Goal: Task Accomplishment & Management: Use online tool/utility

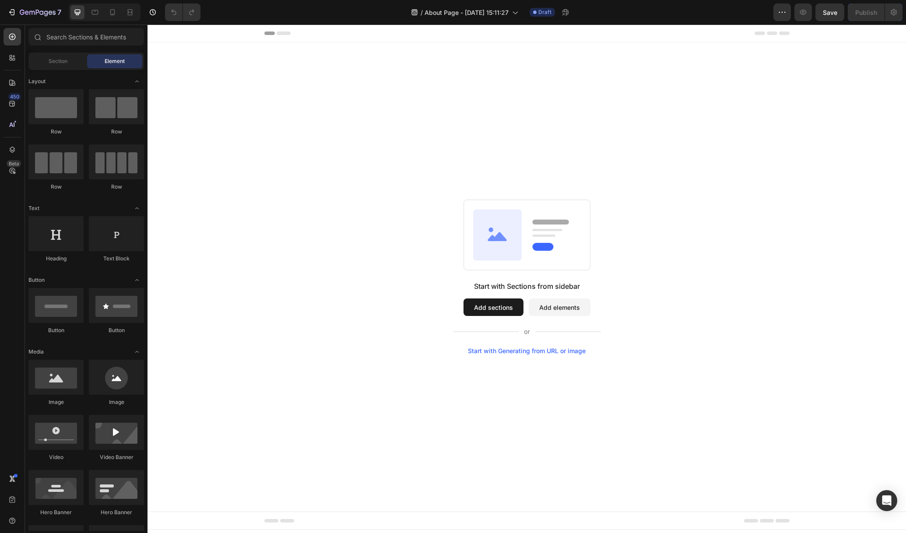
click at [573, 310] on button "Add elements" at bounding box center [560, 308] width 62 height 18
click at [490, 313] on button "Add sections" at bounding box center [494, 308] width 60 height 18
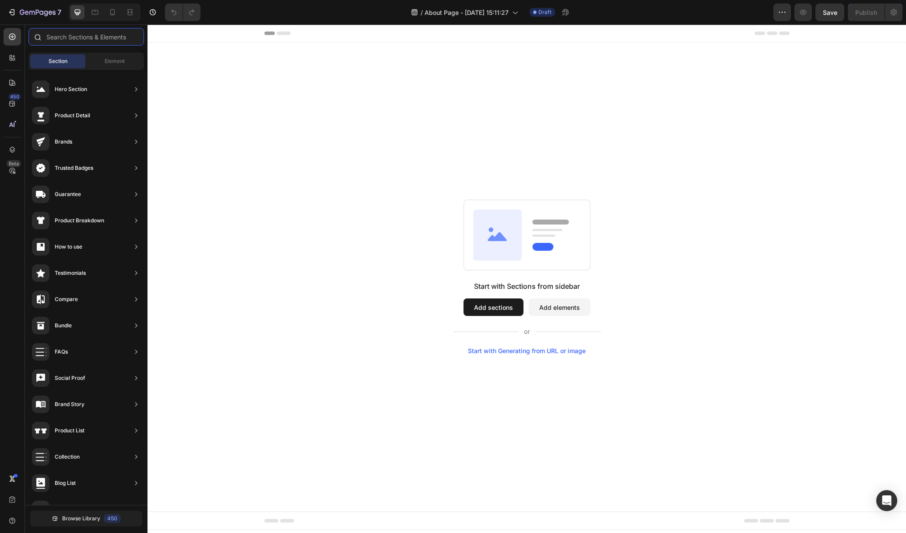
click at [83, 37] on input "text" at bounding box center [86, 37] width 116 height 18
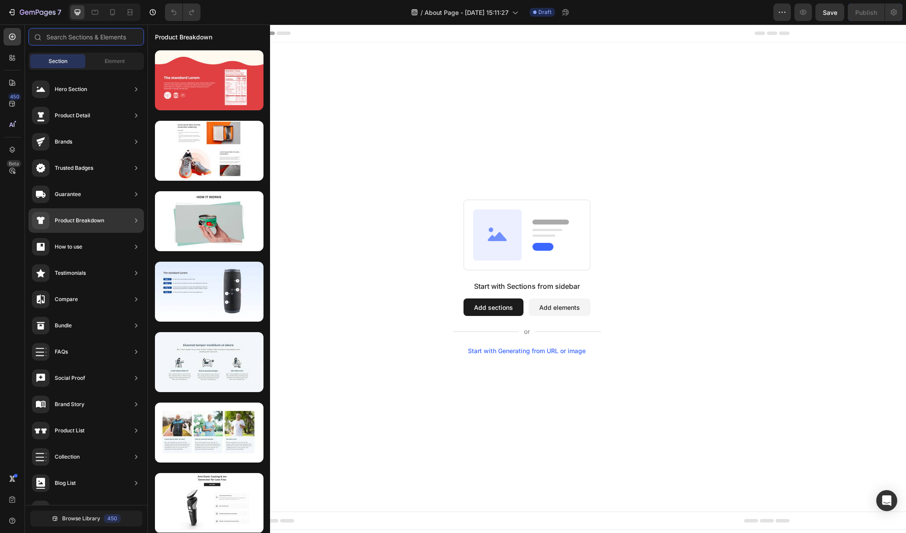
scroll to position [72, 0]
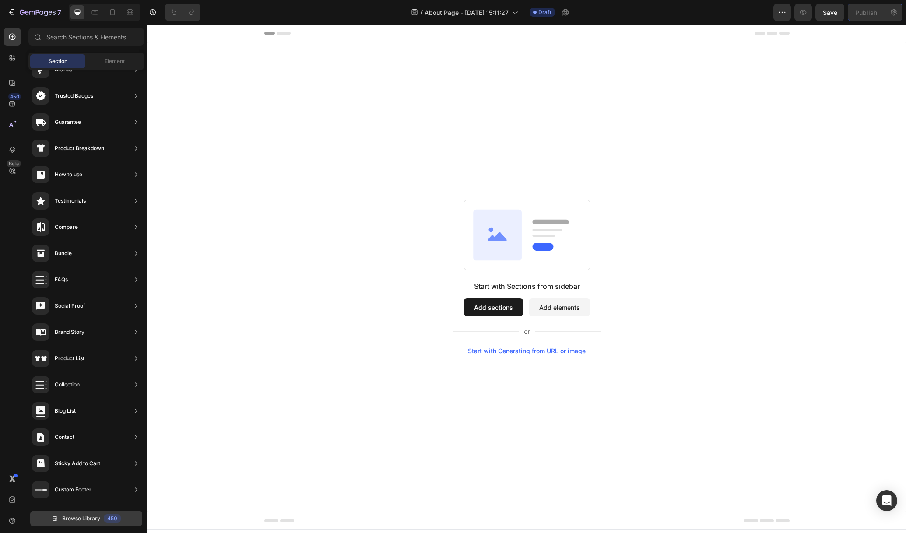
click at [104, 524] on button "Browse Library 450" at bounding box center [86, 519] width 112 height 16
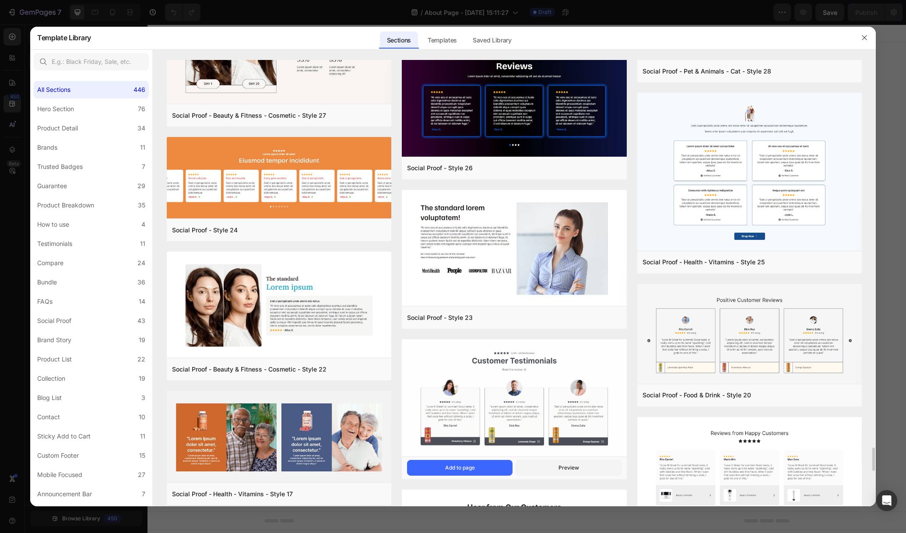
scroll to position [7768, 0]
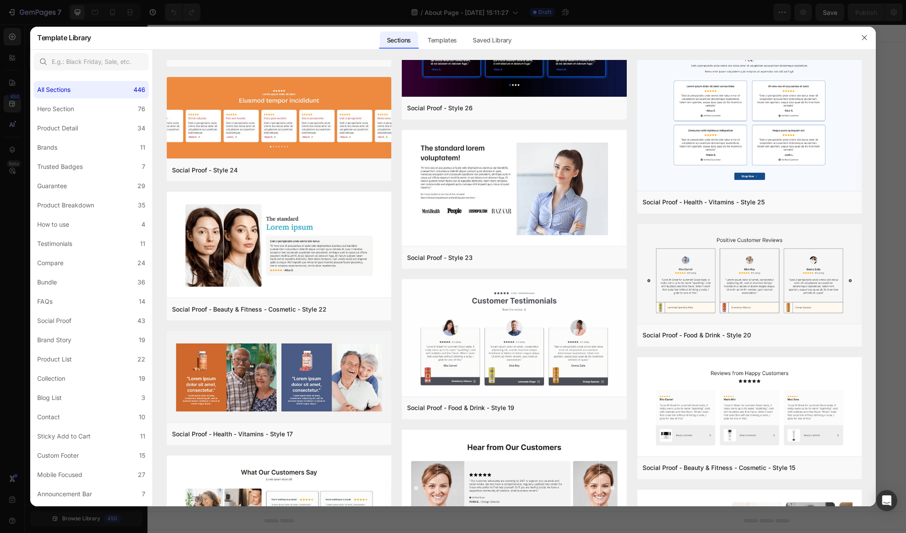
click at [626, 44] on div "Sections Templates Existing pages Saved Library Templates Saved Library" at bounding box center [449, 37] width 716 height 23
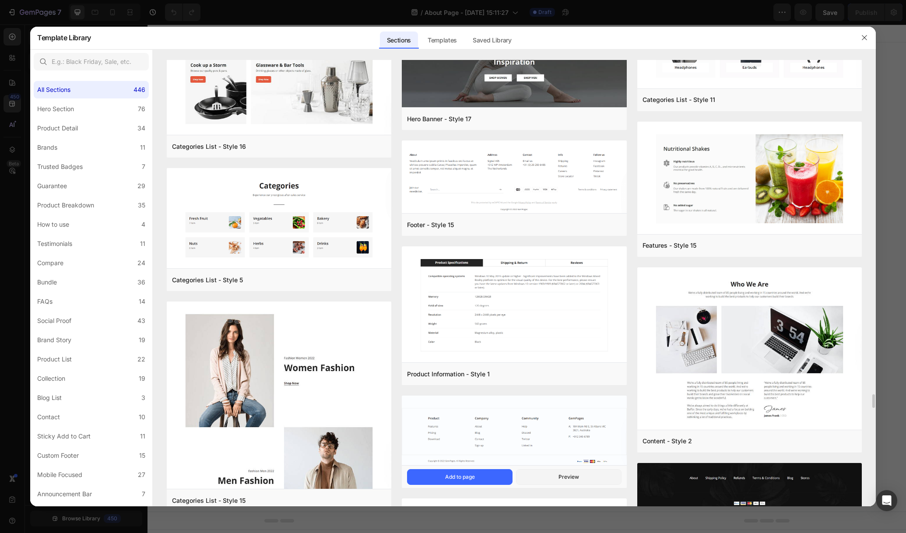
scroll to position [13448, 0]
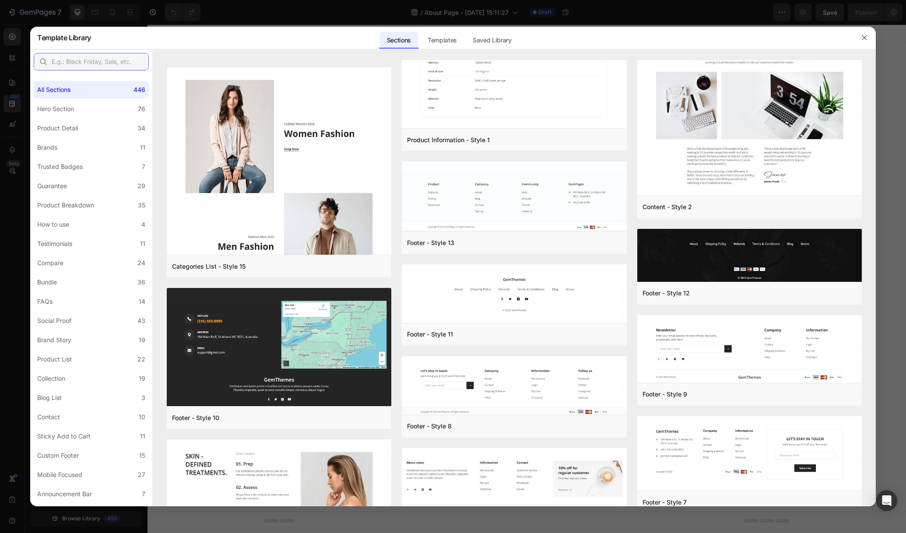
click at [102, 65] on input "text" at bounding box center [91, 62] width 115 height 18
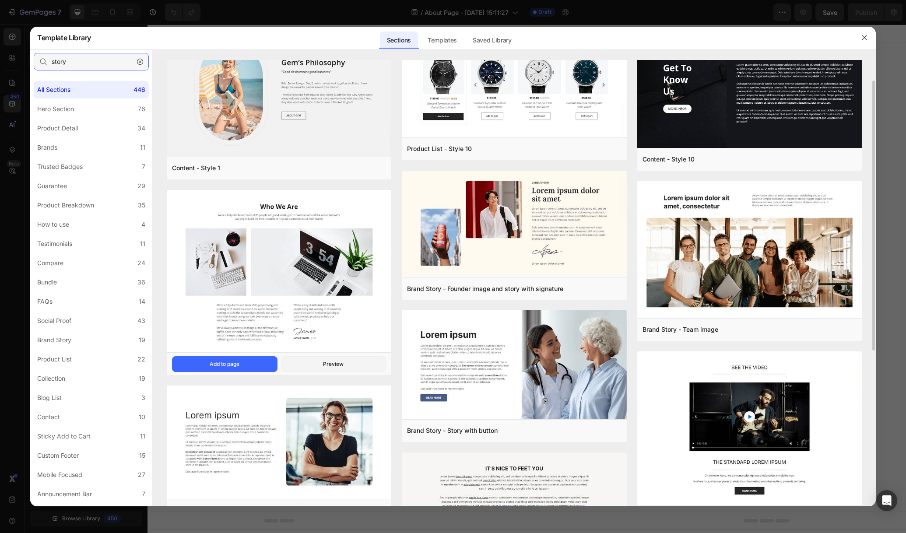
scroll to position [0, 0]
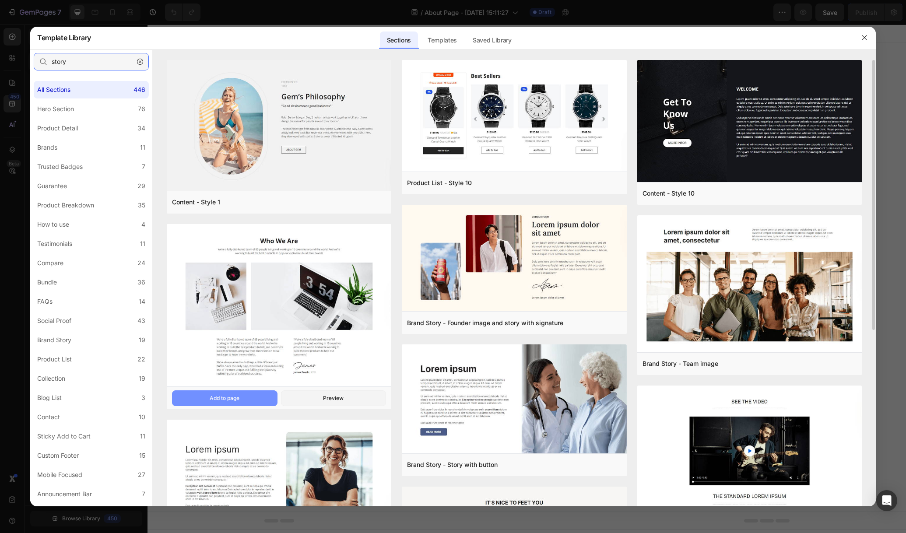
type input "story"
click at [250, 399] on button "Add to page" at bounding box center [225, 399] width 106 height 16
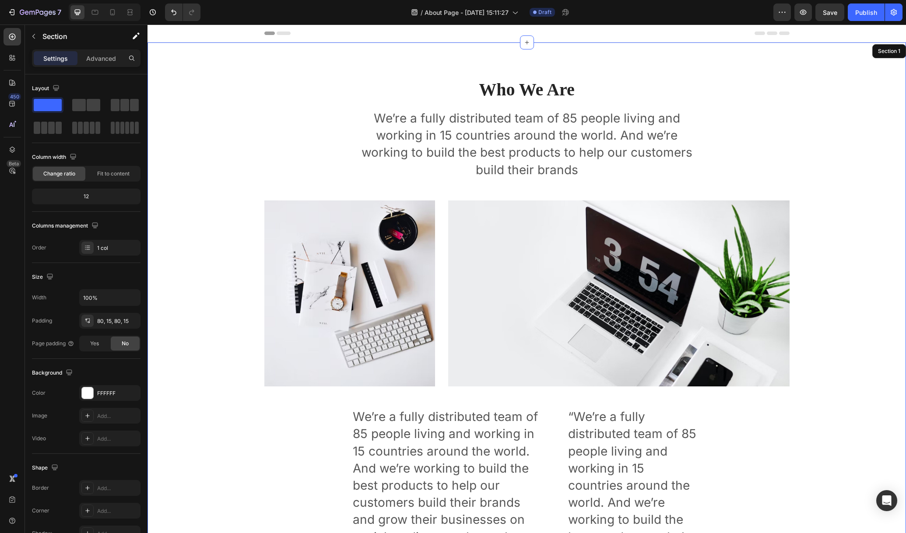
scroll to position [18, 0]
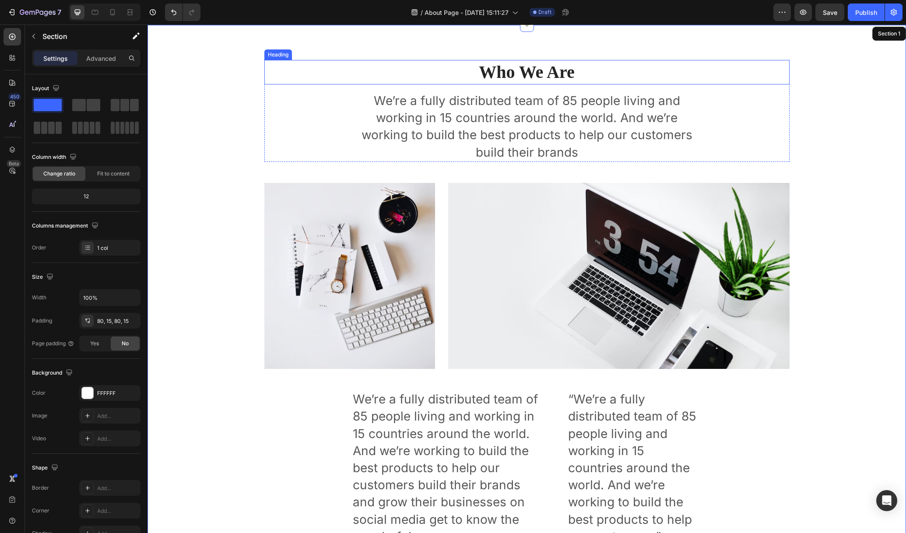
click at [537, 69] on p "Who We Are" at bounding box center [527, 72] width 524 height 23
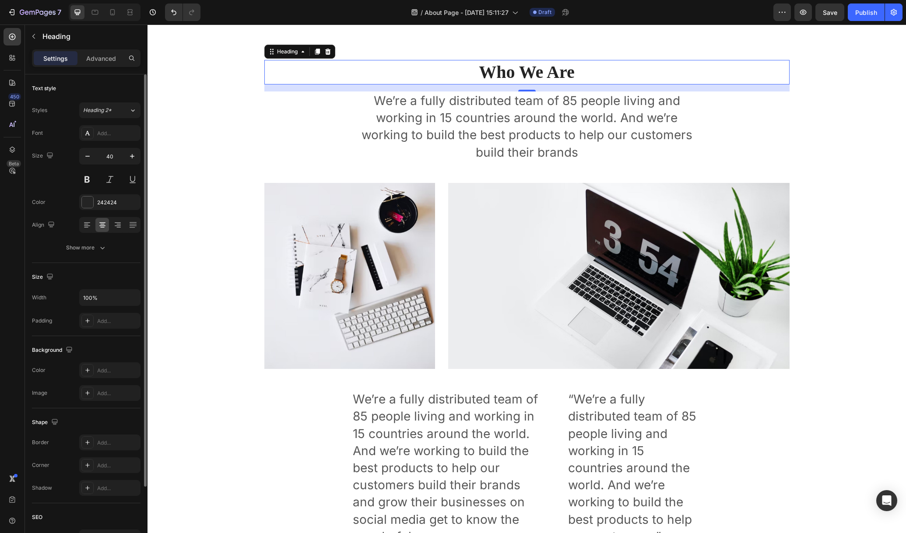
click at [88, 257] on div "Text style Styles Heading 2* Font Add... Size 40 Color 242424 Align Show more" at bounding box center [86, 168] width 109 height 189
click at [88, 247] on div "Show more" at bounding box center [86, 247] width 41 height 9
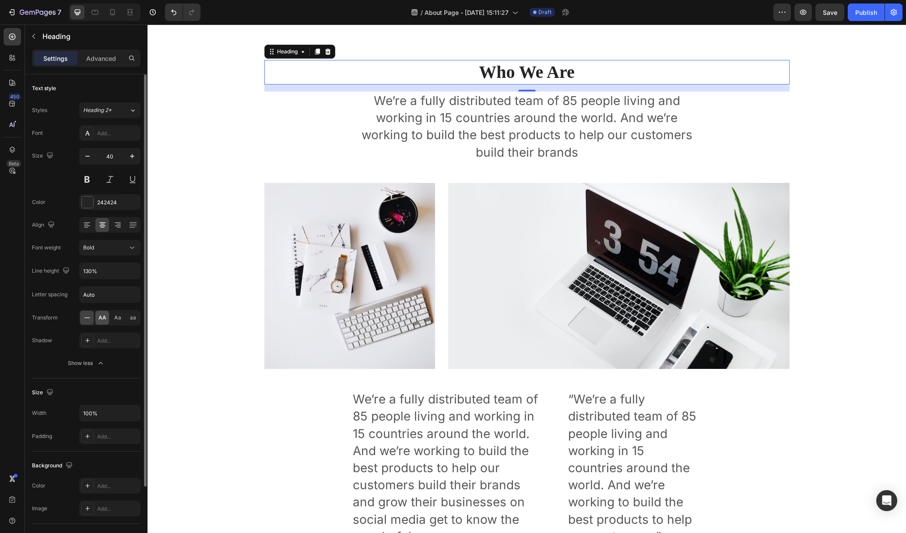
click at [101, 323] on div "AA" at bounding box center [102, 318] width 14 height 14
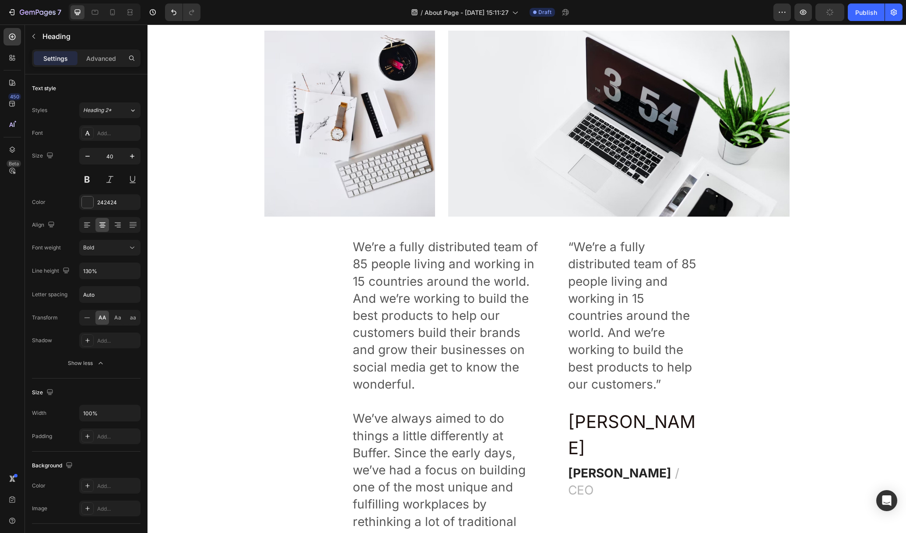
scroll to position [345, 0]
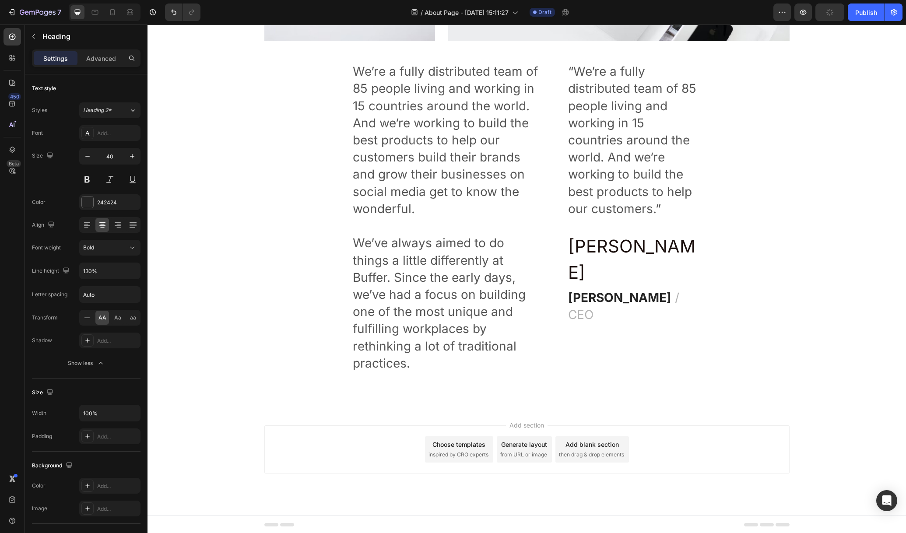
click at [443, 453] on span "inspired by CRO experts" at bounding box center [459, 455] width 60 height 8
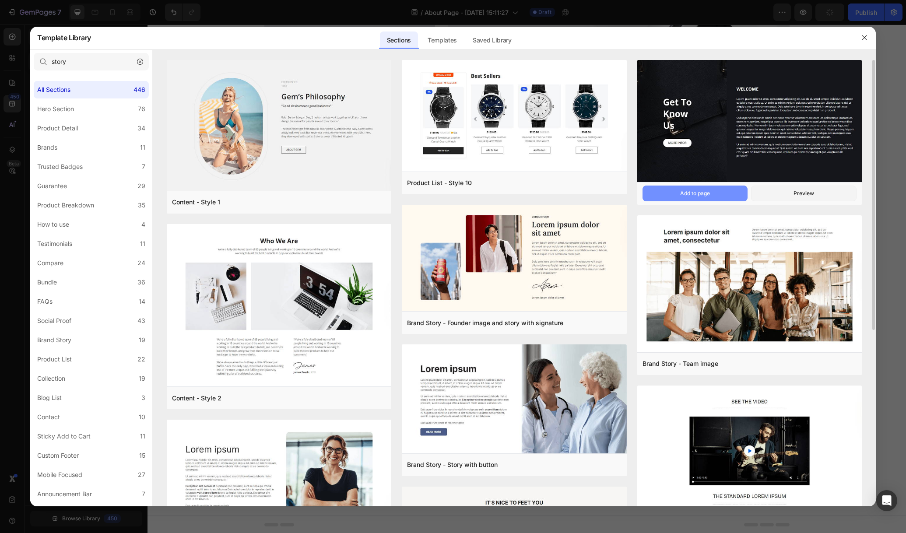
click at [713, 197] on button "Add to page" at bounding box center [696, 194] width 106 height 16
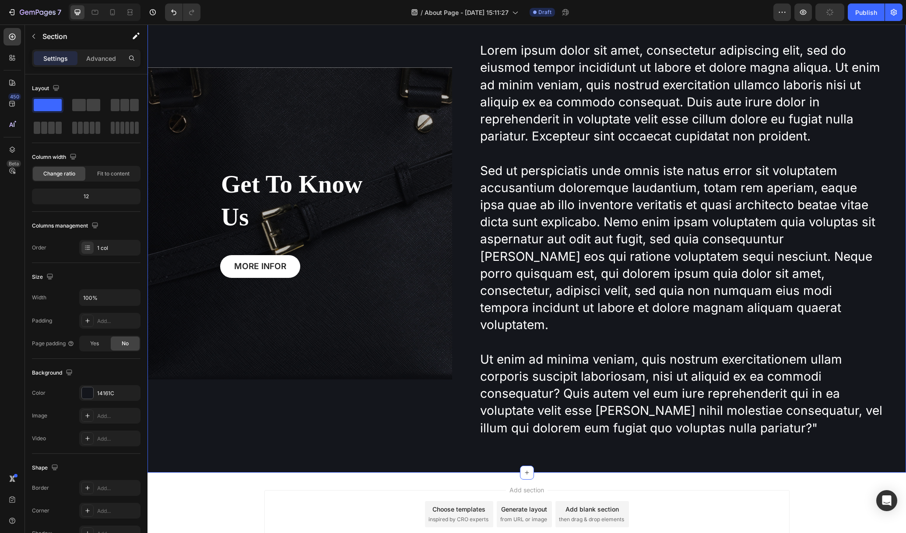
scroll to position [827, 0]
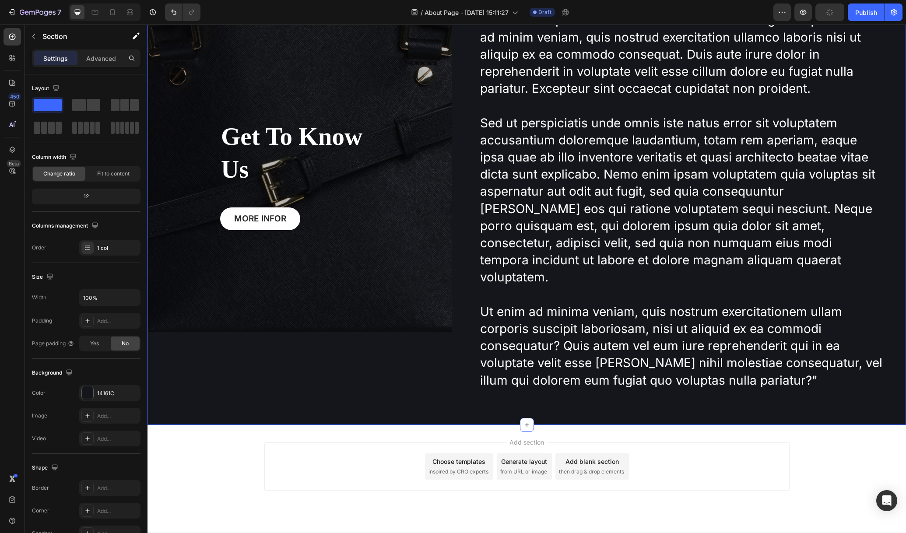
click at [594, 468] on span "then drag & drop elements" at bounding box center [591, 472] width 65 height 8
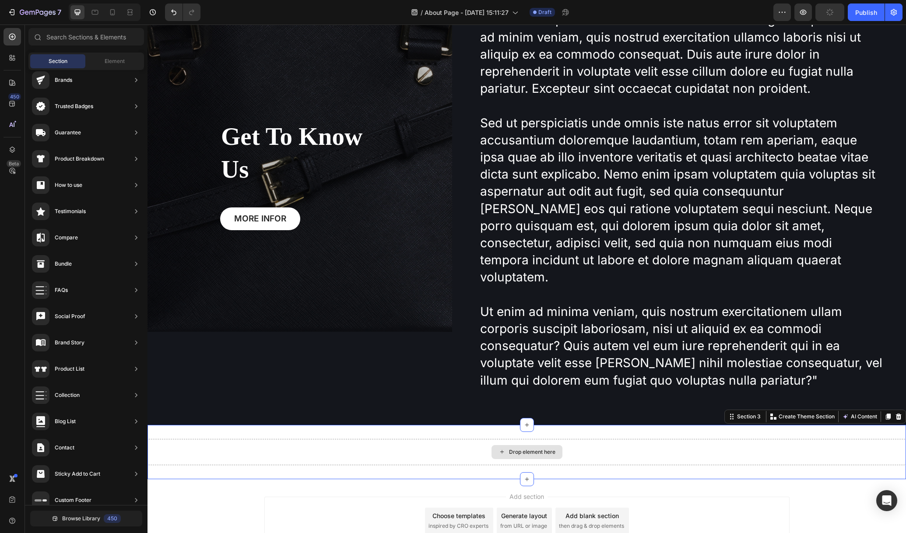
click at [563, 439] on div "Drop element here" at bounding box center [527, 452] width 759 height 26
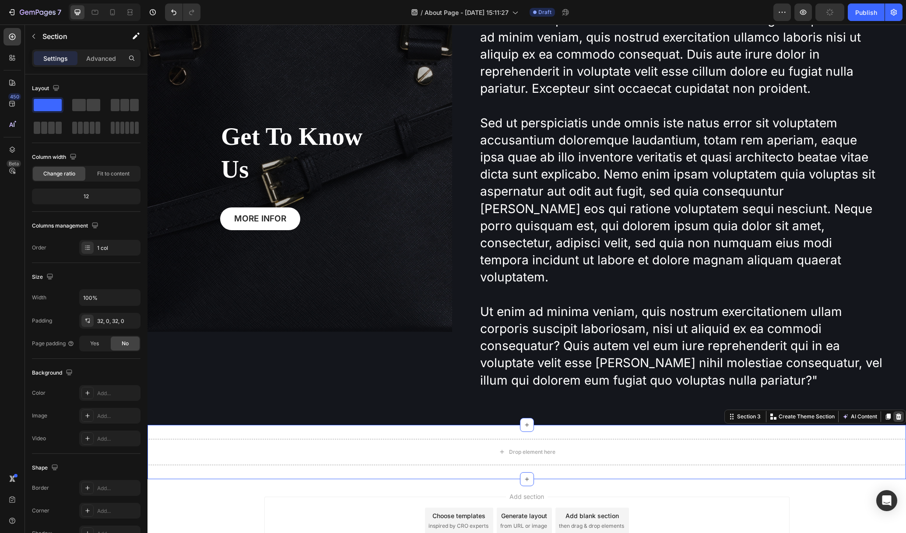
click at [896, 414] on icon at bounding box center [899, 417] width 6 height 6
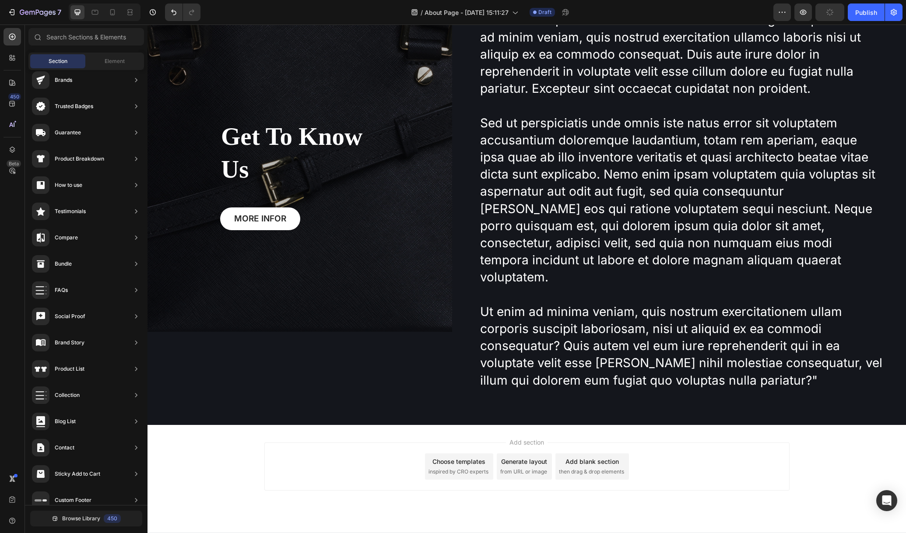
click at [438, 468] on span "inspired by CRO experts" at bounding box center [459, 472] width 60 height 8
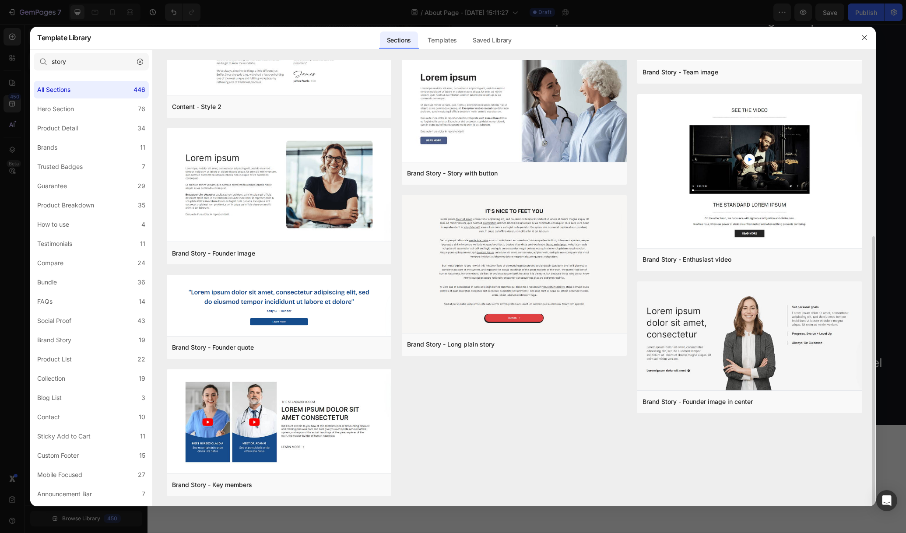
scroll to position [0, 0]
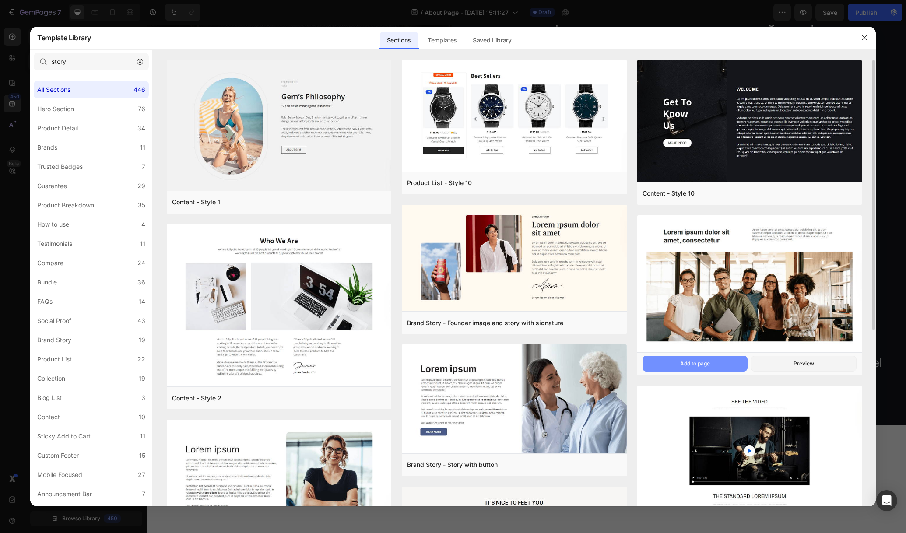
click at [735, 365] on button "Add to page" at bounding box center [696, 364] width 106 height 16
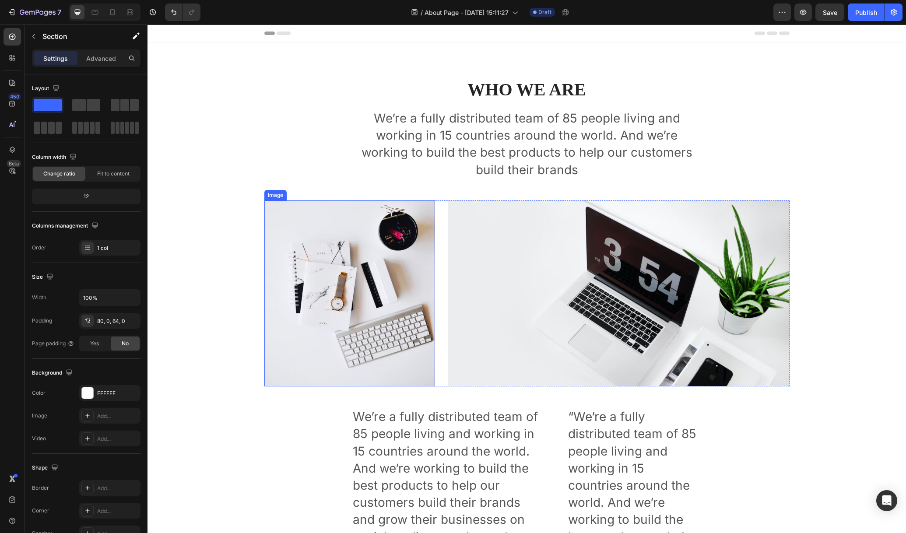
click at [332, 261] on img at bounding box center [349, 294] width 171 height 186
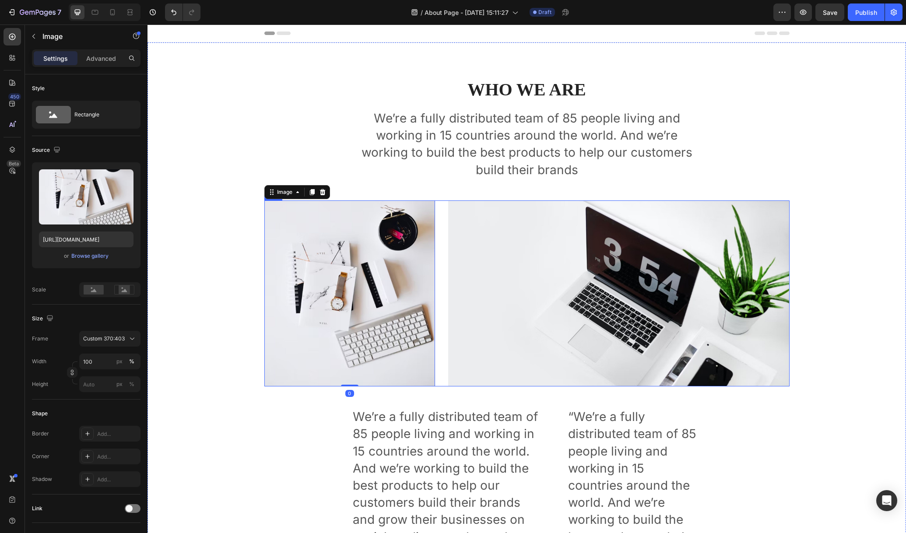
click at [436, 244] on div "Image 0 Image Row" at bounding box center [526, 294] width 525 height 186
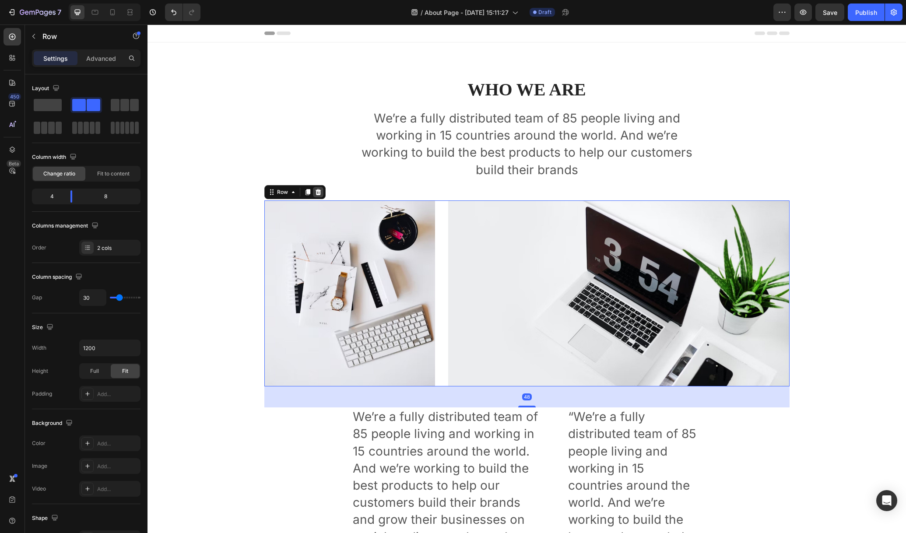
click at [316, 191] on icon at bounding box center [318, 192] width 7 height 7
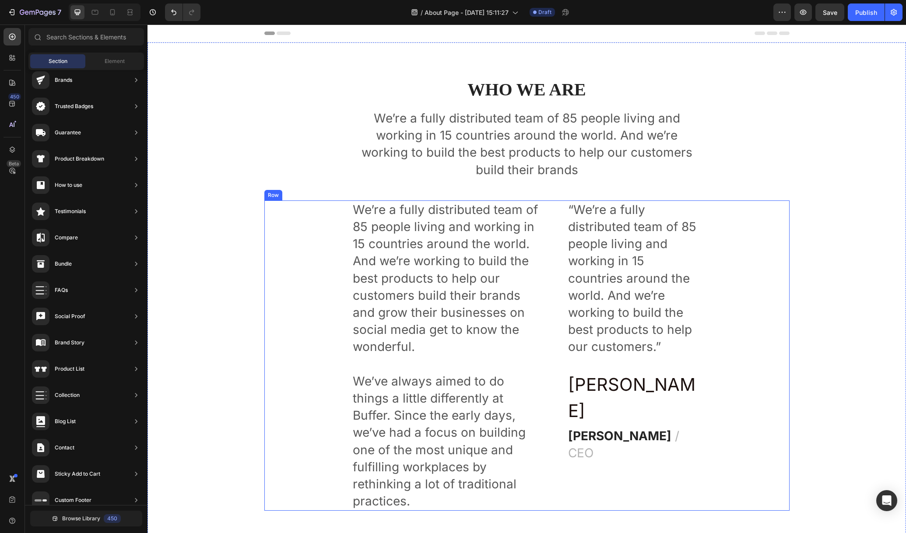
click at [295, 228] on div "We’re a fully distributed team of 85 people living and working in 15 countries …" at bounding box center [526, 356] width 525 height 311
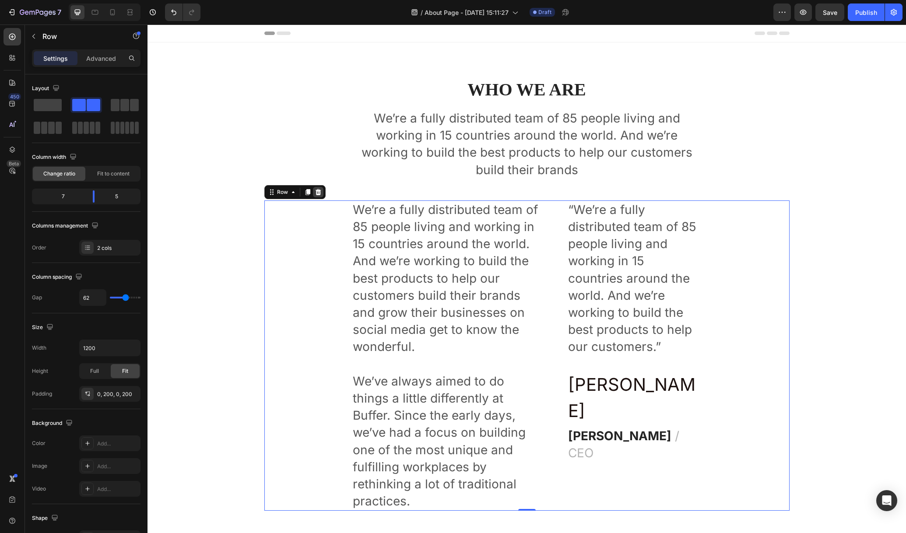
click at [315, 191] on icon at bounding box center [318, 192] width 6 height 6
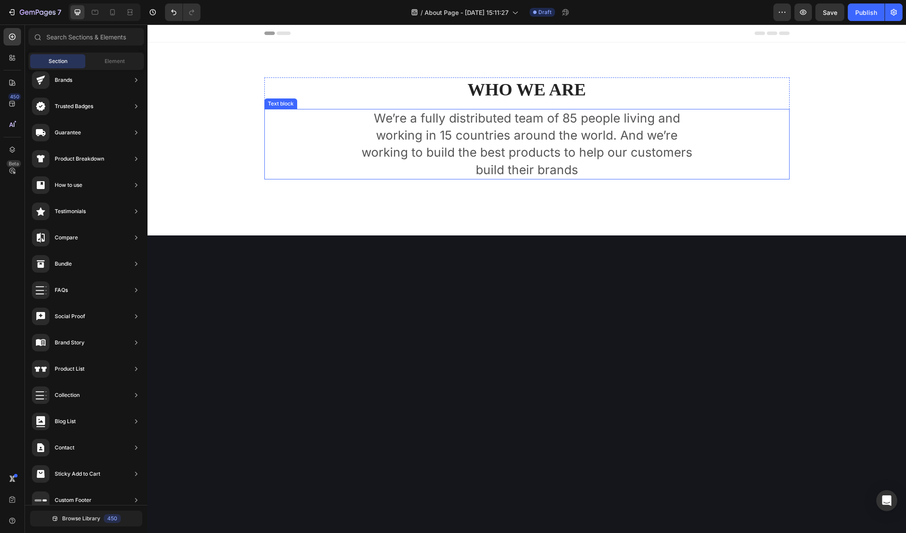
click at [434, 147] on p "We’re a fully distributed team of 85 people living and working in 15 countries …" at bounding box center [527, 144] width 349 height 69
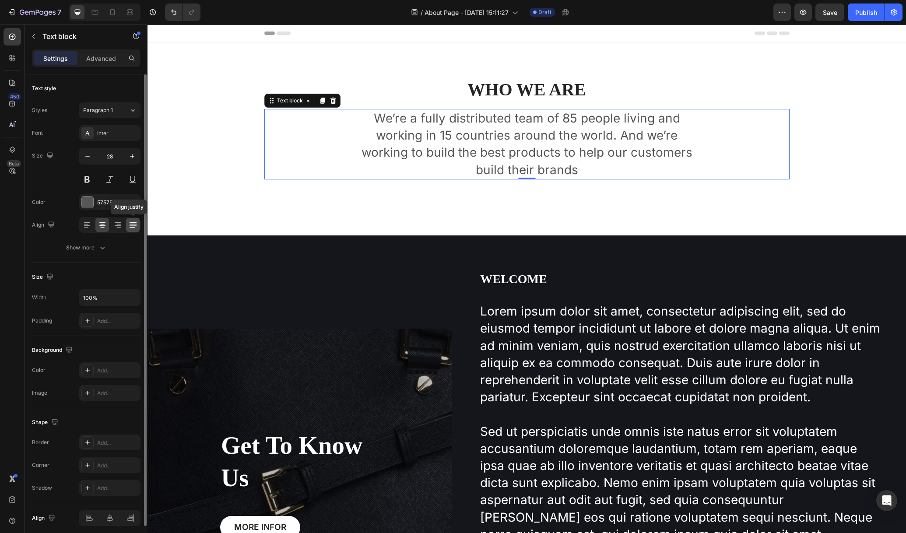
click at [132, 225] on icon at bounding box center [133, 225] width 9 height 9
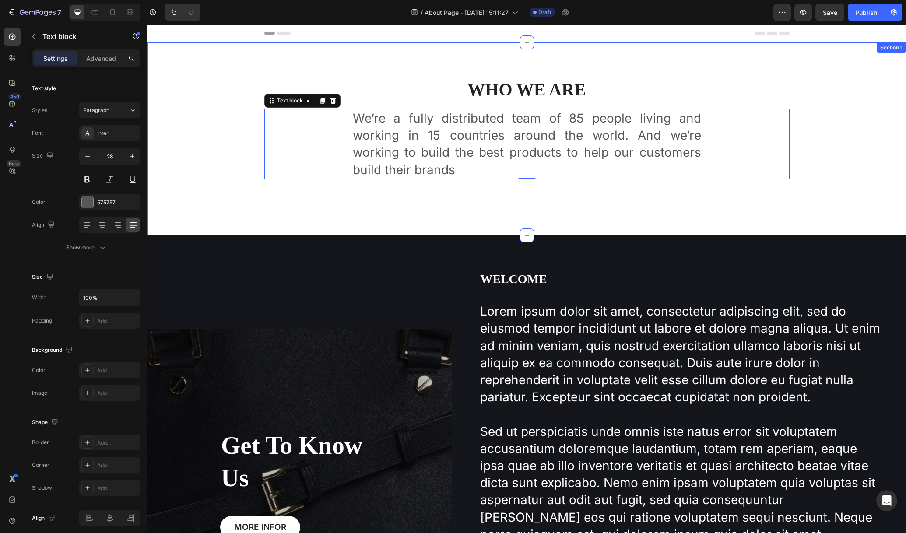
click at [468, 198] on div "Who We Are Heading We’re a fully distributed team of 85 people living and worki…" at bounding box center [527, 139] width 746 height 123
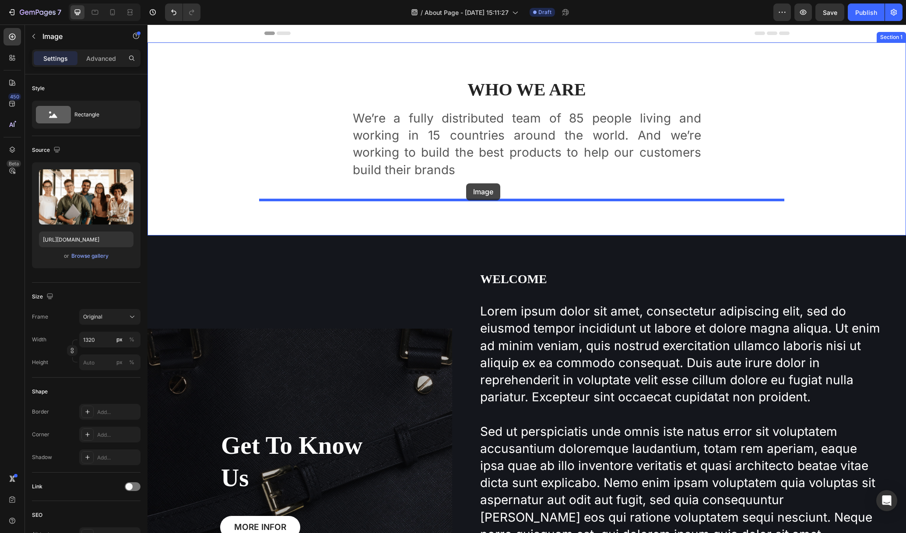
drag, startPoint x: 479, startPoint y: 242, endPoint x: 466, endPoint y: 183, distance: 59.7
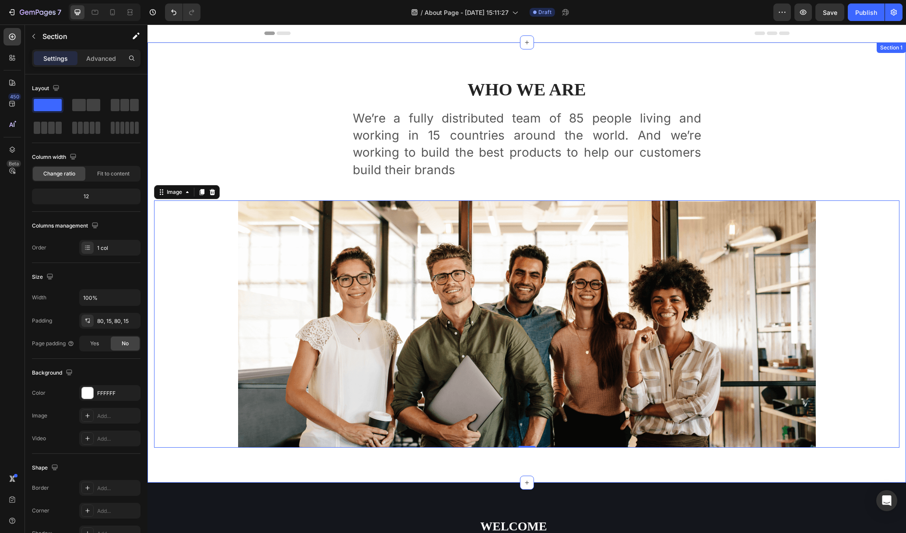
click at [161, 84] on div "Who We Are Heading We’re a fully distributed team of 85 people living and worki…" at bounding box center [527, 263] width 746 height 370
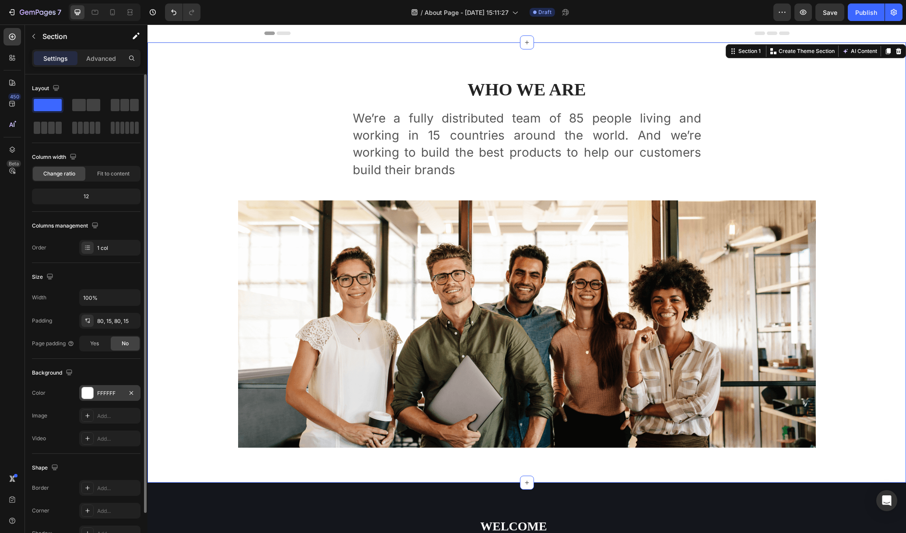
click at [105, 391] on div "FFFFFF" at bounding box center [109, 394] width 25 height 8
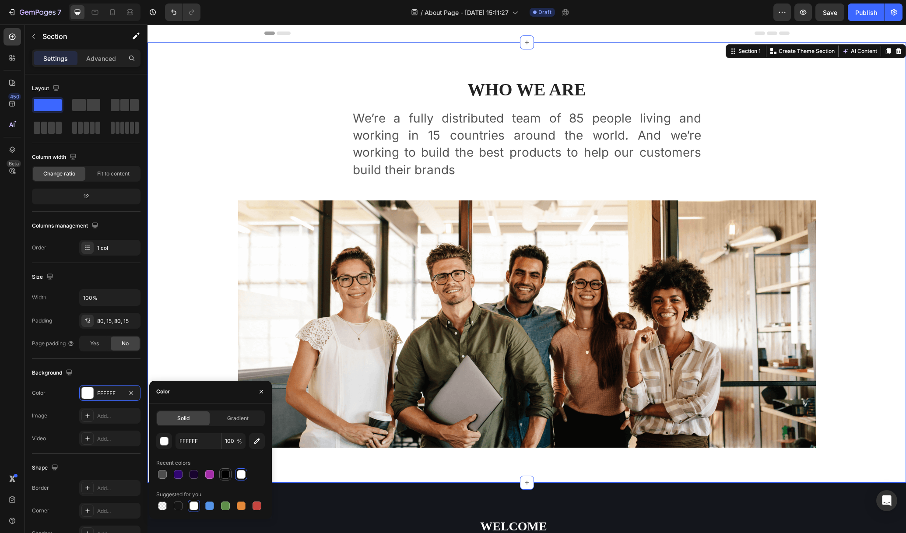
click at [229, 472] on div at bounding box center [225, 474] width 11 height 11
type input "000000"
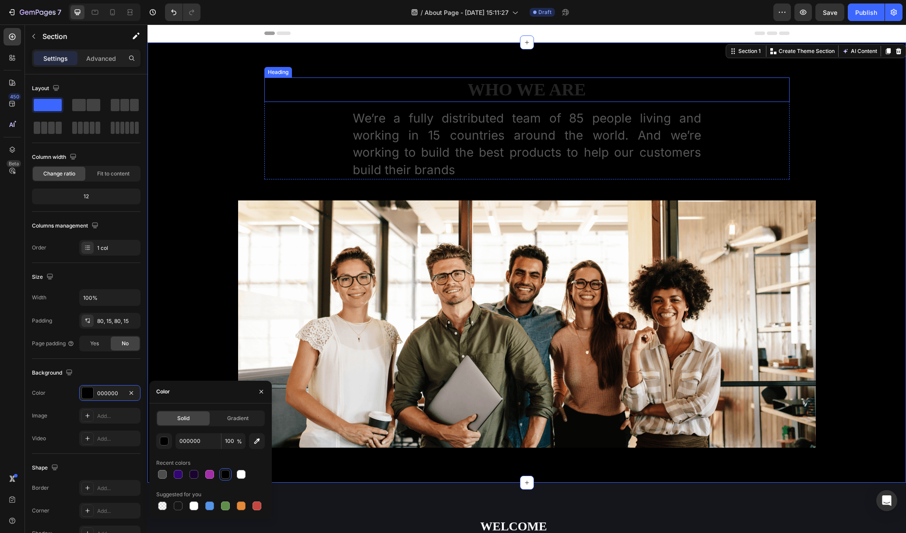
click at [498, 91] on p "Who We Are" at bounding box center [527, 89] width 524 height 23
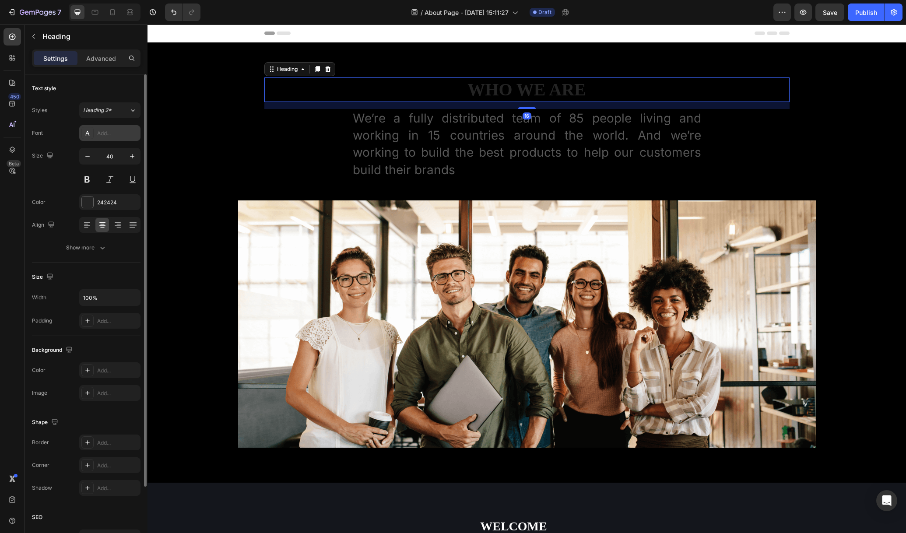
click at [108, 134] on div "Add..." at bounding box center [117, 134] width 41 height 8
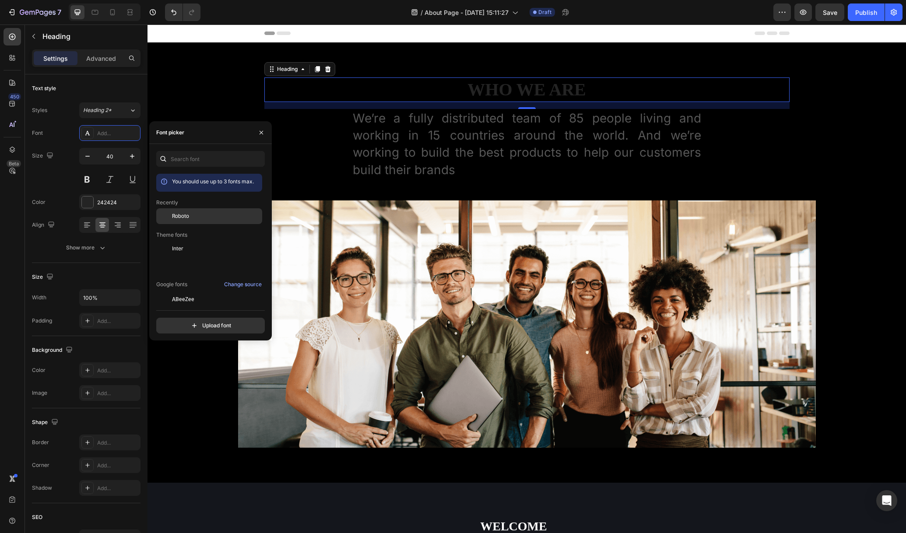
click at [183, 213] on span "Roboto" at bounding box center [180, 216] width 17 height 8
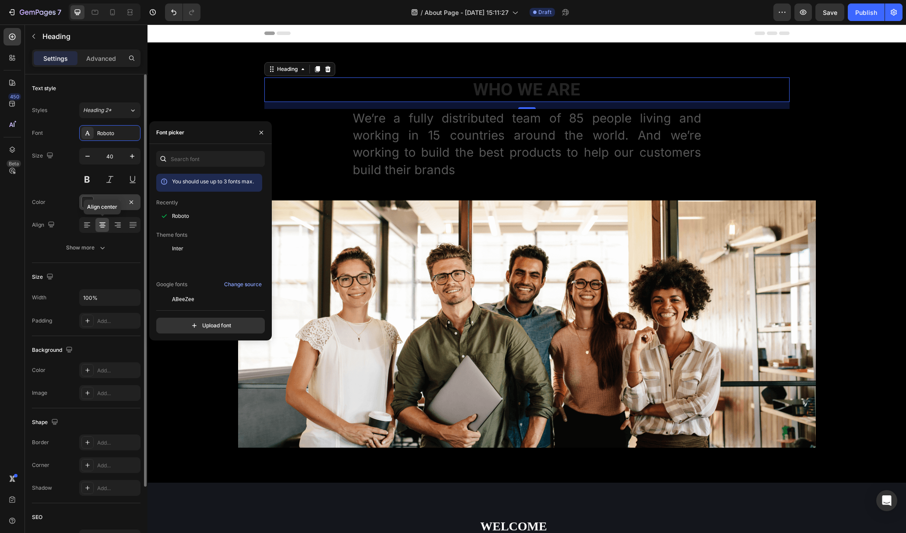
click at [101, 194] on div "242424" at bounding box center [109, 202] width 61 height 16
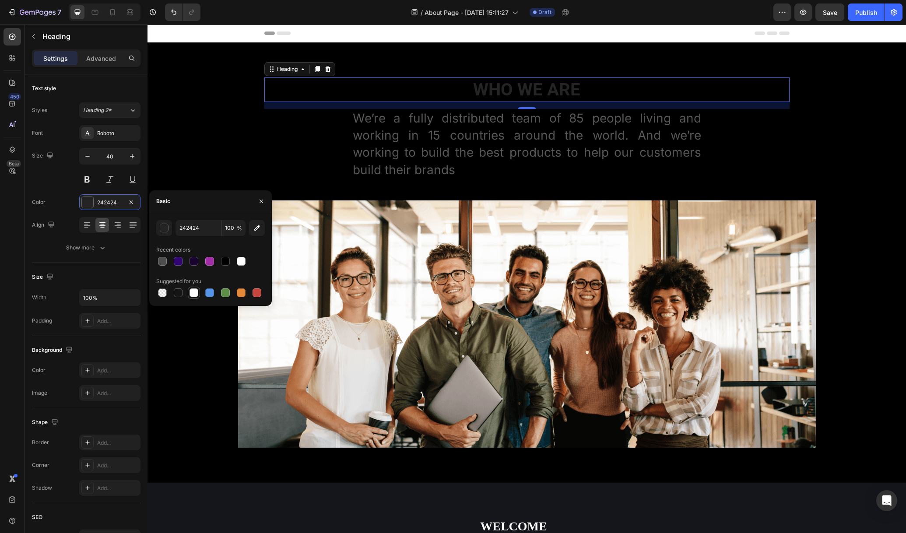
click at [197, 293] on div at bounding box center [194, 293] width 9 height 9
type input "FFFFFF"
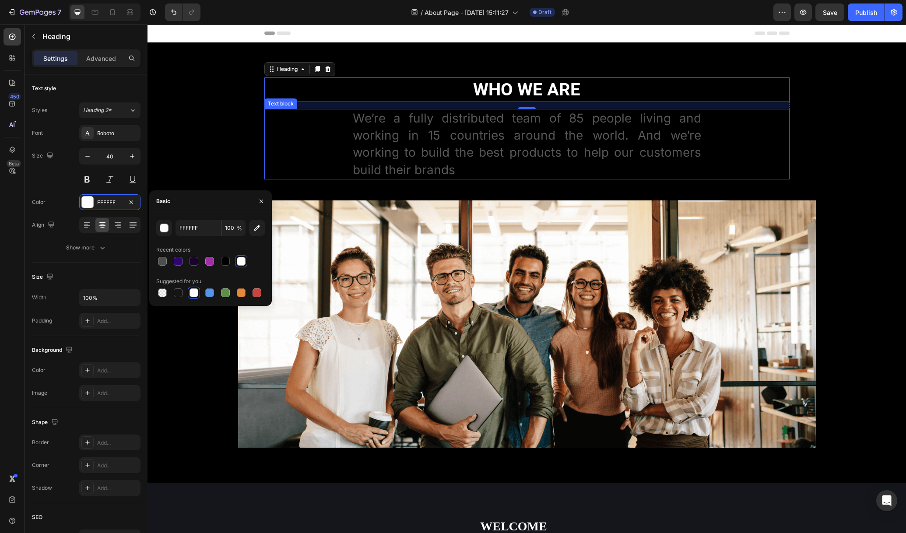
click at [502, 154] on p "We’re a fully distributed team of 85 people living and working in 15 countries …" at bounding box center [527, 144] width 349 height 69
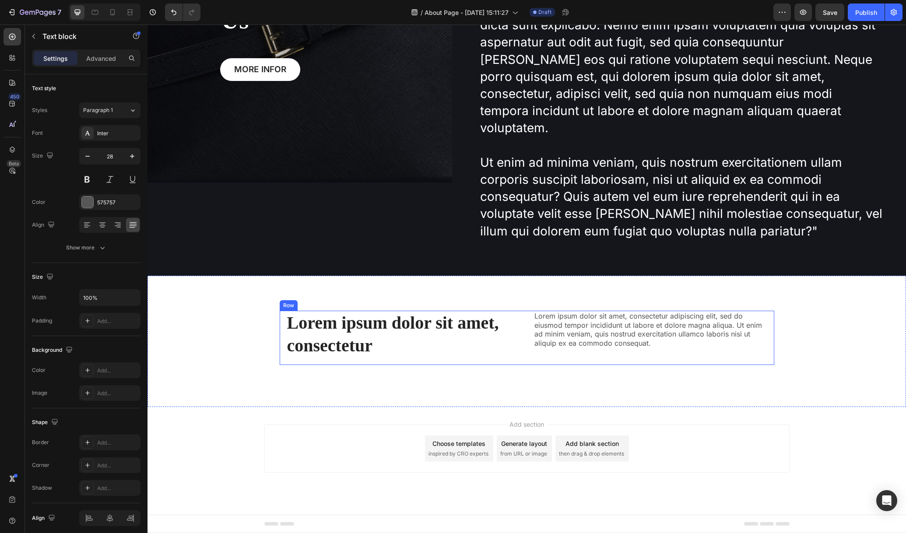
scroll to position [687, 0]
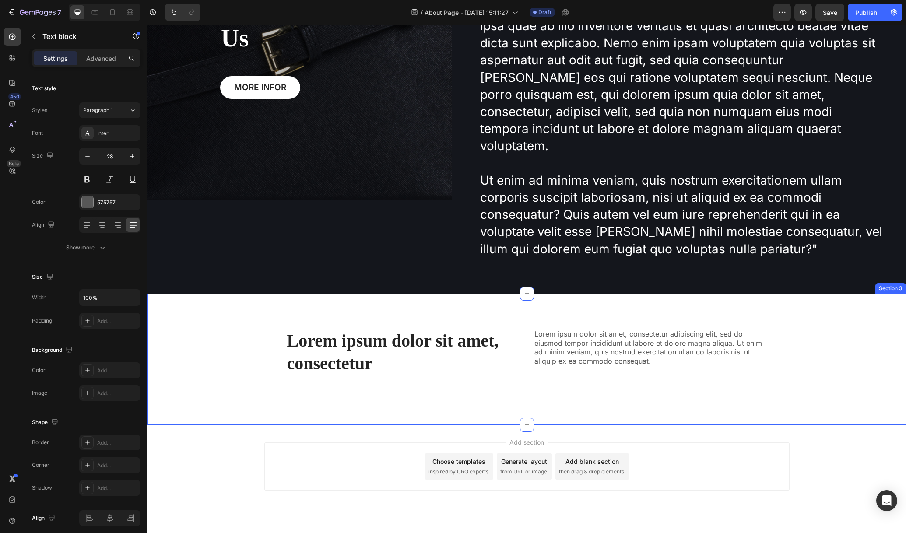
click at [183, 395] on div "Lorem ipsum dolor sit amet, consectetur Heading Lorem ipsum dolor sit amet, con…" at bounding box center [527, 359] width 759 height 131
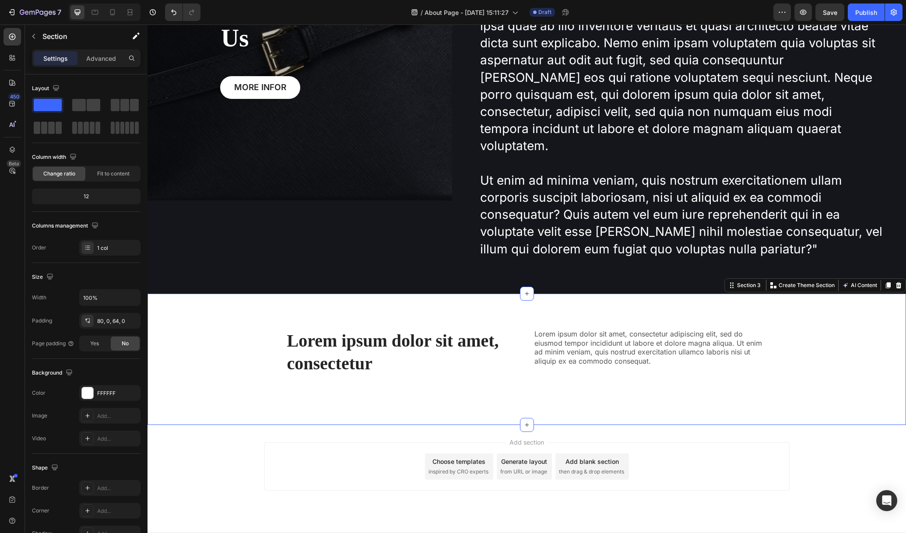
click at [895, 282] on icon at bounding box center [898, 285] width 7 height 7
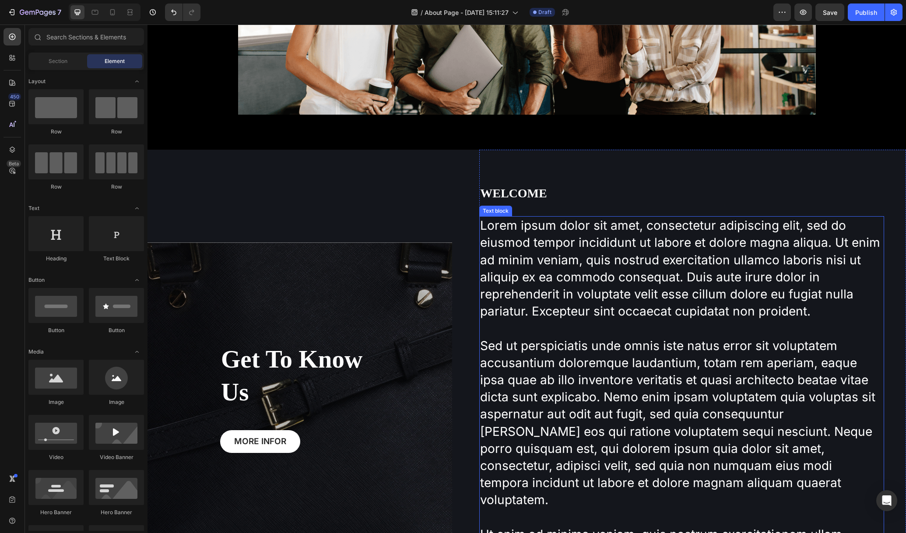
scroll to position [418, 0]
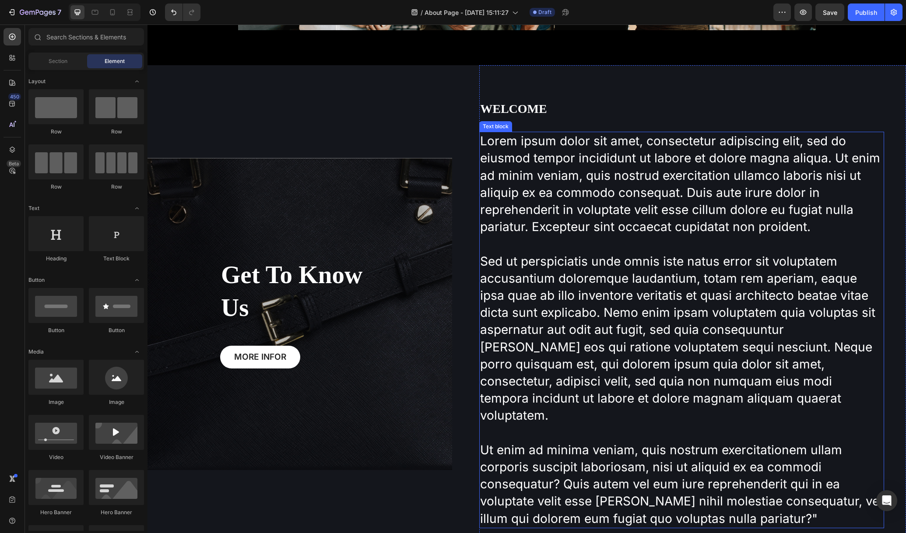
click at [625, 233] on p "Lorem ipsum dolor sit amet, consectetur adipiscing elit, sed do eiusmod tempor …" at bounding box center [681, 330] width 403 height 395
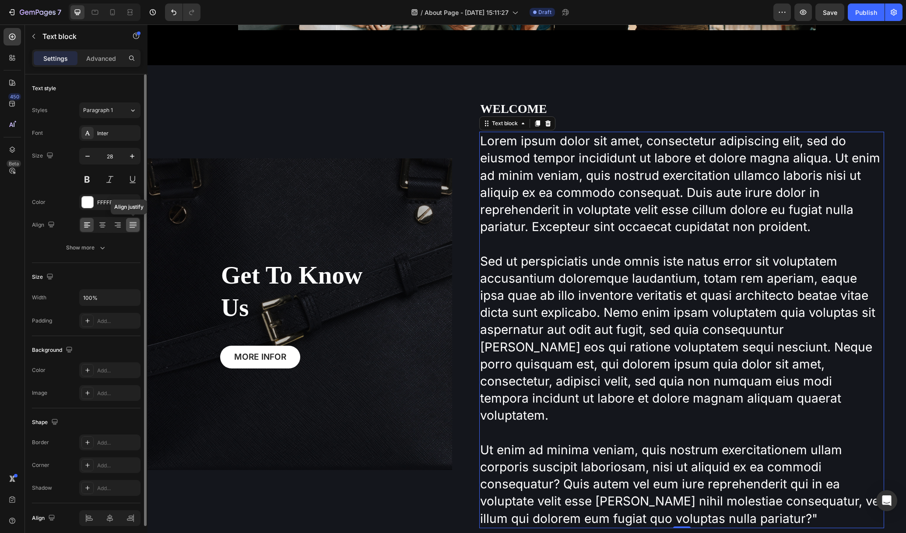
click at [133, 218] on div at bounding box center [133, 225] width 14 height 14
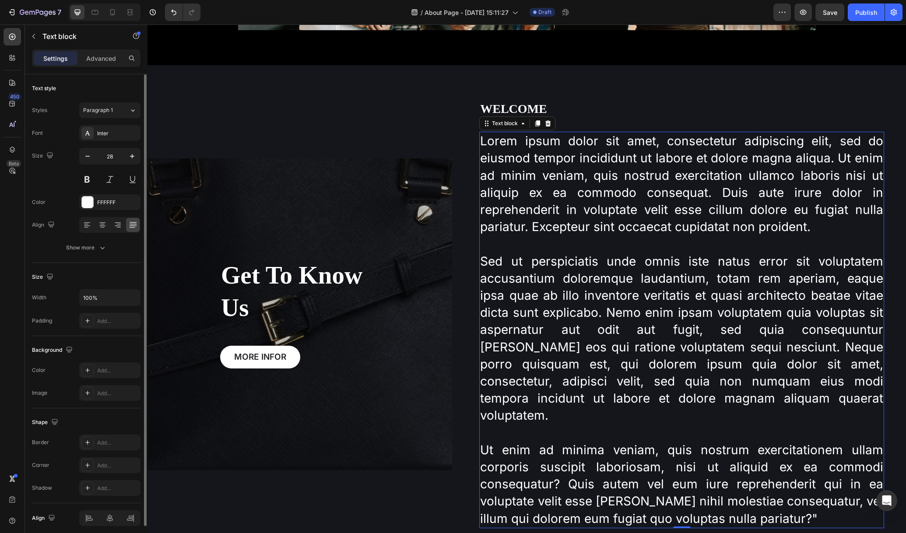
click at [109, 141] on div "Font Inter Size 28 Color FFFFFF Align Show more" at bounding box center [86, 190] width 109 height 130
click at [107, 131] on div "Inter" at bounding box center [117, 134] width 41 height 8
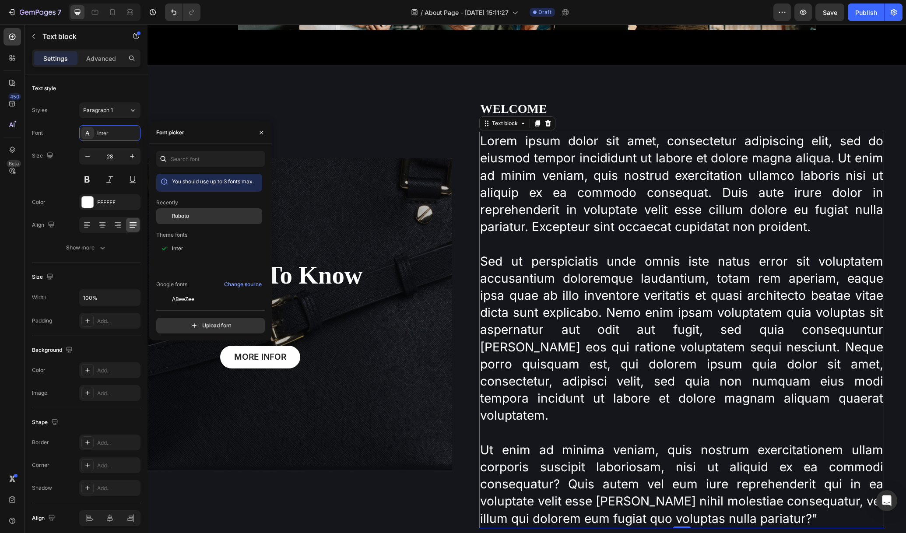
click at [189, 218] on div "Roboto" at bounding box center [216, 216] width 88 height 8
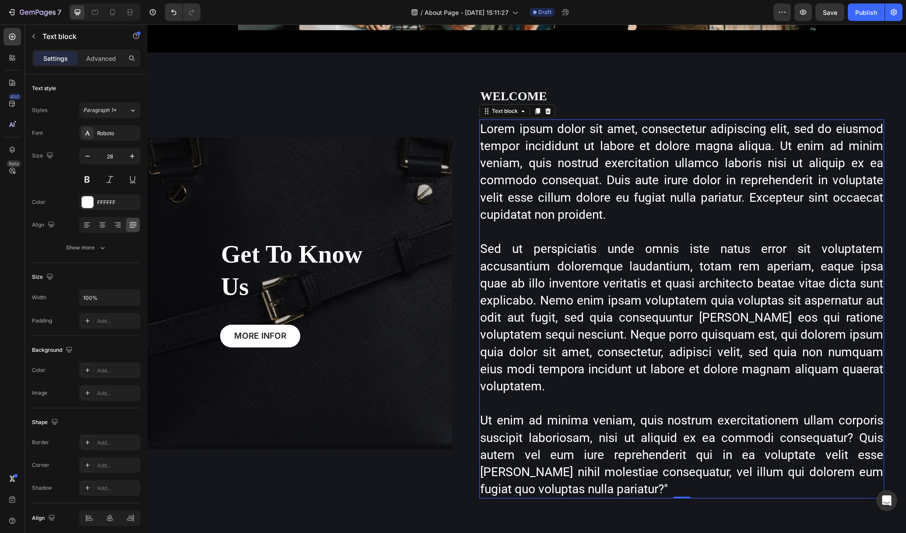
click at [610, 197] on p "Lorem ipsum dolor sit amet, consectetur adipiscing elit, sed do eiusmod tempor …" at bounding box center [681, 308] width 403 height 377
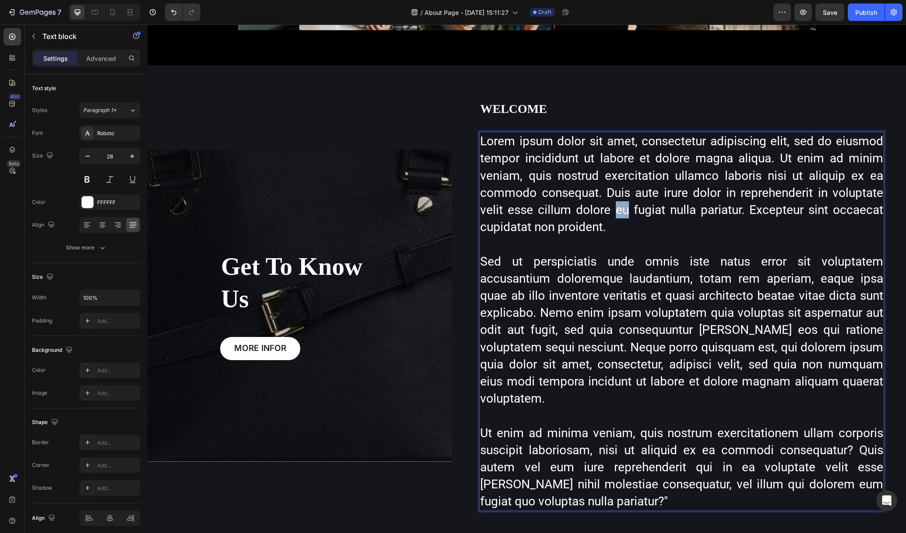
scroll to position [430, 0]
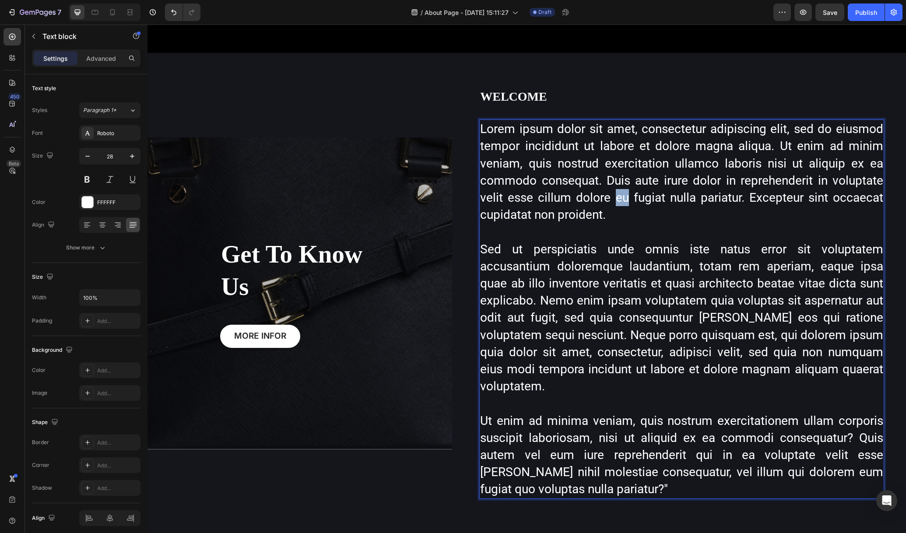
click at [610, 197] on p "Lorem ipsum dolor sit amet, consectetur adipiscing elit, sed do eiusmod tempor …" at bounding box center [681, 308] width 403 height 377
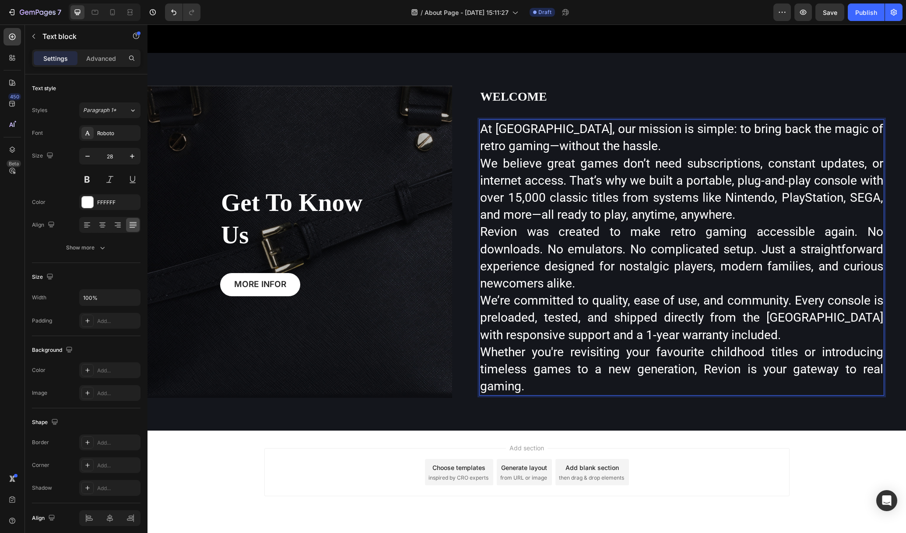
click at [641, 152] on p "At [GEOGRAPHIC_DATA], our mission is simple: to bring back the magic of retro g…" at bounding box center [681, 137] width 403 height 34
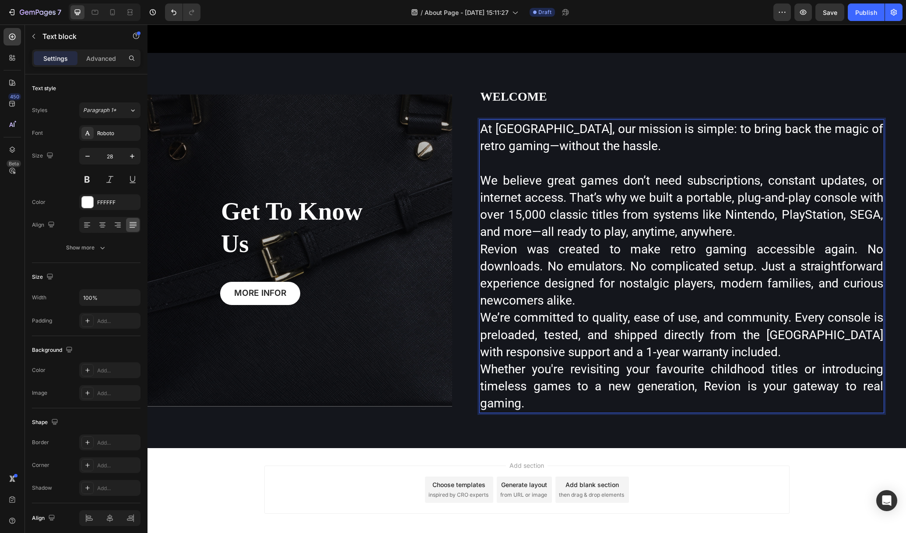
click at [772, 230] on p "We believe great games don’t need subscriptions, constant updates, or internet …" at bounding box center [681, 206] width 403 height 69
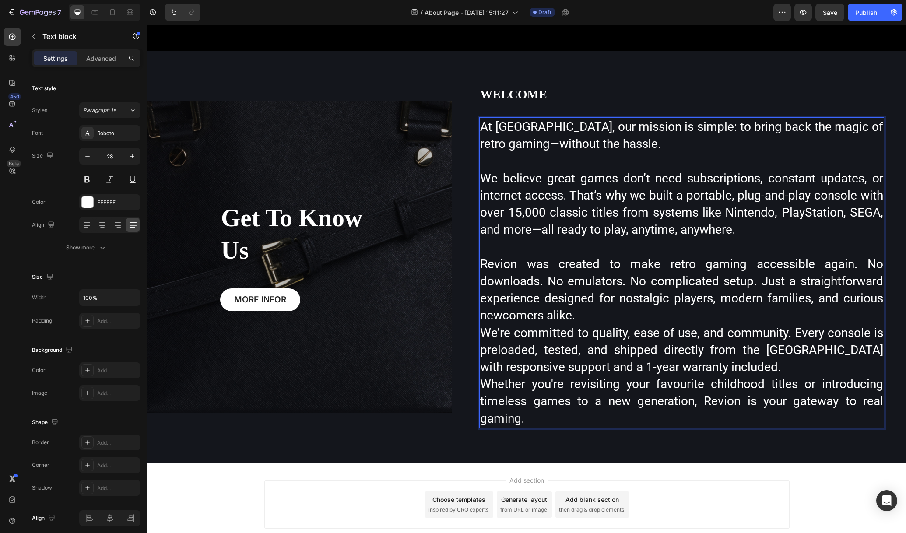
scroll to position [433, 0]
click at [577, 320] on p "Revion was created to make retro gaming accessible again. No downloads. No emul…" at bounding box center [681, 289] width 403 height 69
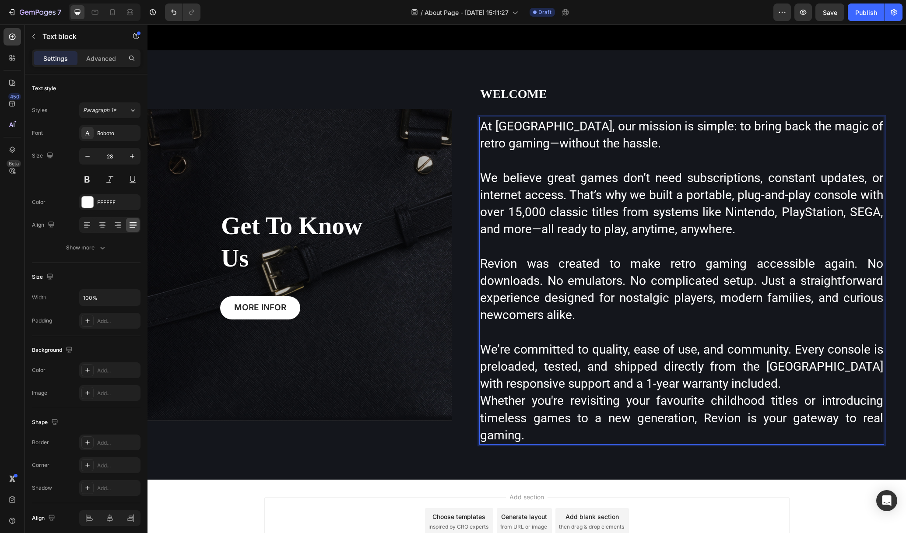
click at [715, 388] on p "We’re committed to quality, ease of use, and community. Every console is preloa…" at bounding box center [681, 367] width 403 height 52
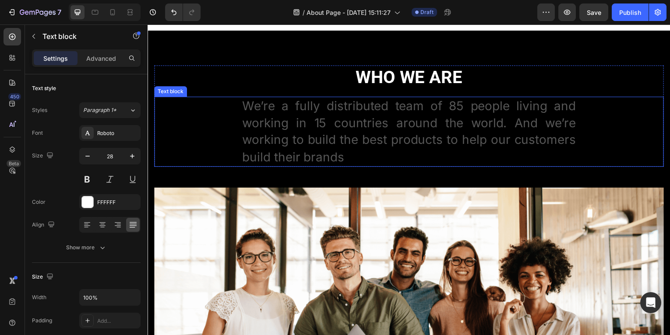
scroll to position [0, 0]
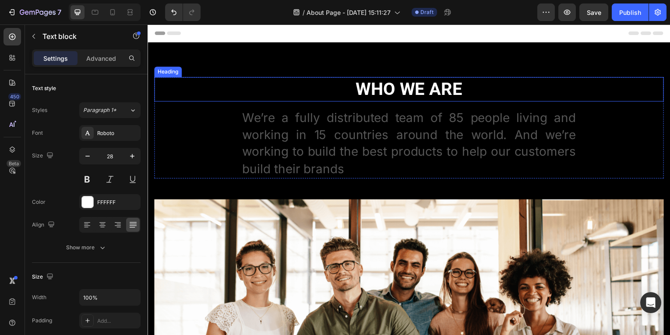
click at [457, 87] on p "Who We Are" at bounding box center [410, 89] width 511 height 23
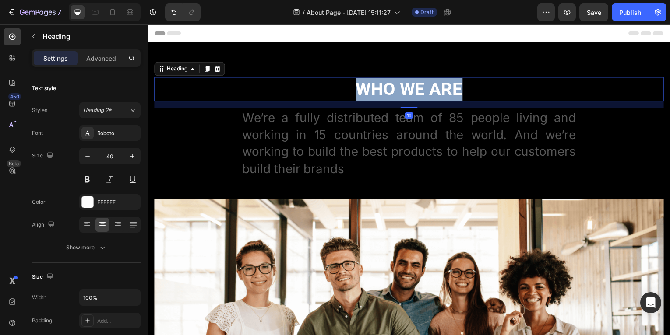
click at [457, 87] on p "Who We Are" at bounding box center [410, 89] width 511 height 23
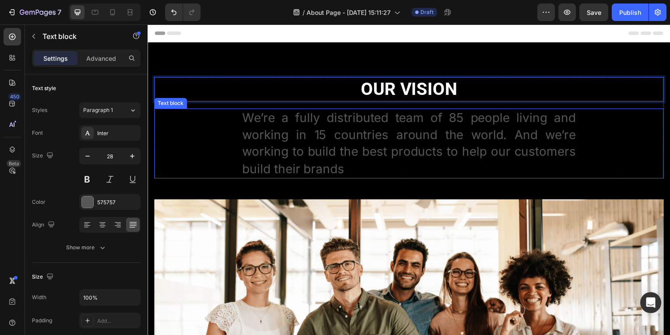
click at [449, 155] on p "We’re a fully distributed team of 85 people living and working in 15 countries …" at bounding box center [410, 144] width 335 height 69
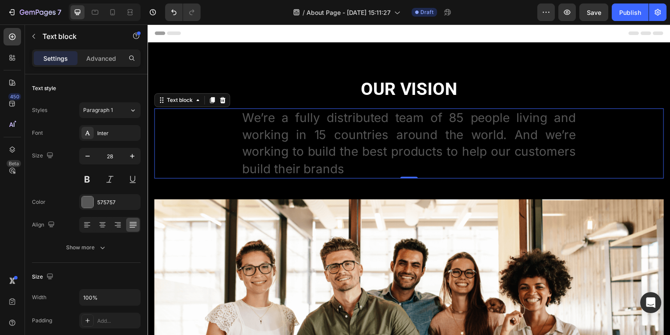
click at [449, 155] on p "We’re a fully distributed team of 85 people living and working in 15 countries …" at bounding box center [410, 144] width 335 height 69
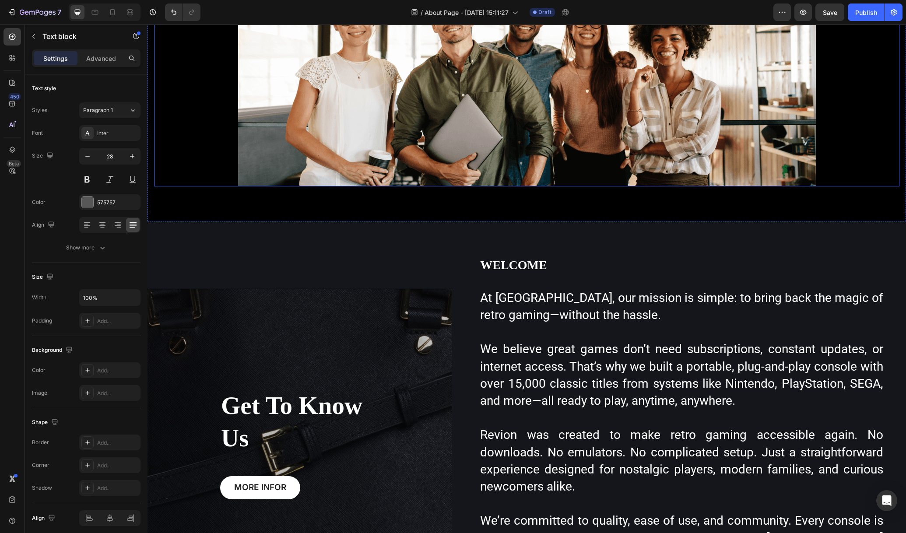
scroll to position [224, 0]
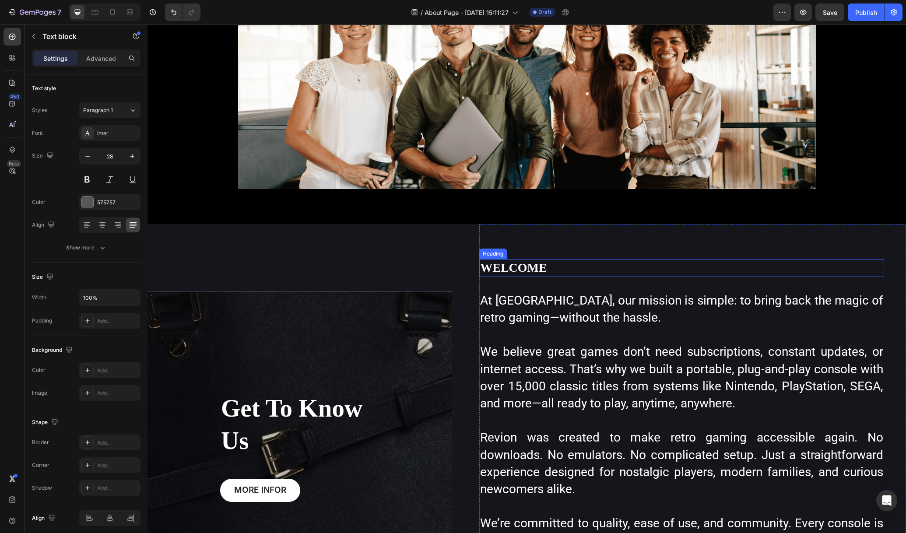
click at [556, 267] on p "WELCOME" at bounding box center [681, 268] width 403 height 16
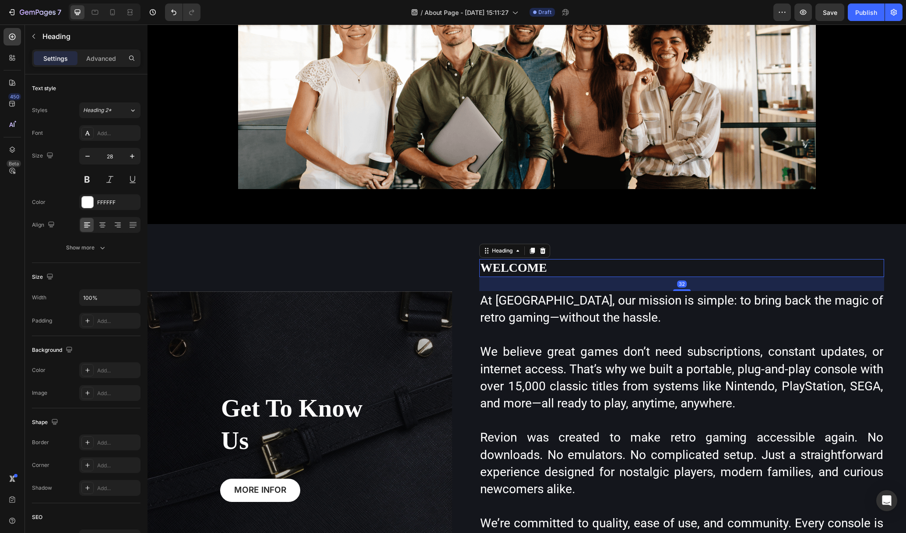
click at [556, 267] on p "WELCOME" at bounding box center [681, 268] width 403 height 16
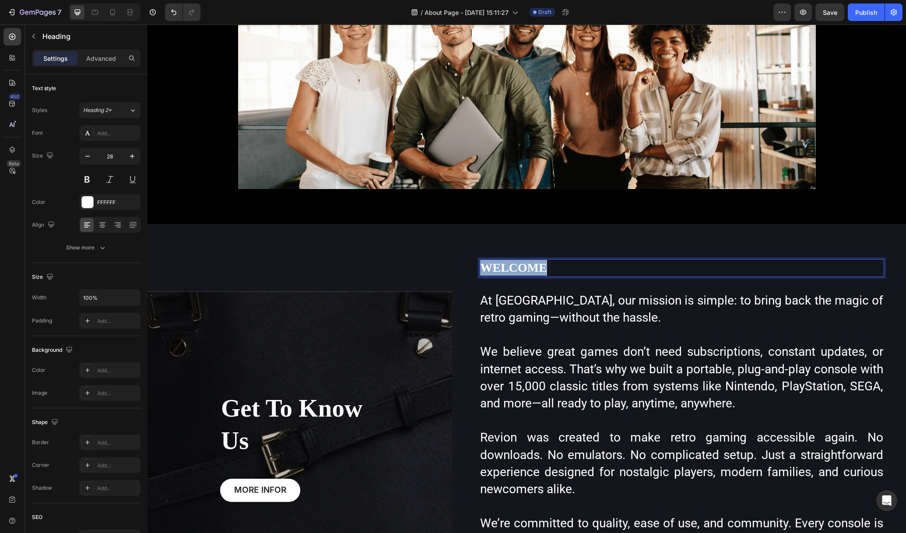
click at [556, 267] on p "WELCOME" at bounding box center [681, 268] width 403 height 16
click at [556, 265] on p "WELCOME" at bounding box center [681, 268] width 403 height 16
click at [566, 268] on p "WELCOME" at bounding box center [681, 268] width 403 height 16
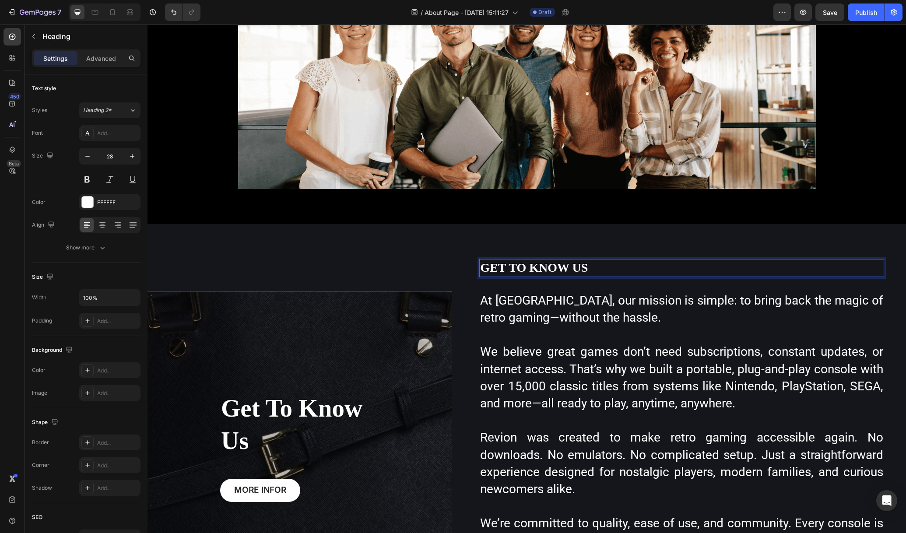
click at [638, 267] on p "GET TO KNOW US" at bounding box center [681, 268] width 403 height 16
click at [638, 266] on p "GET TO KNOW US" at bounding box center [681, 268] width 403 height 16
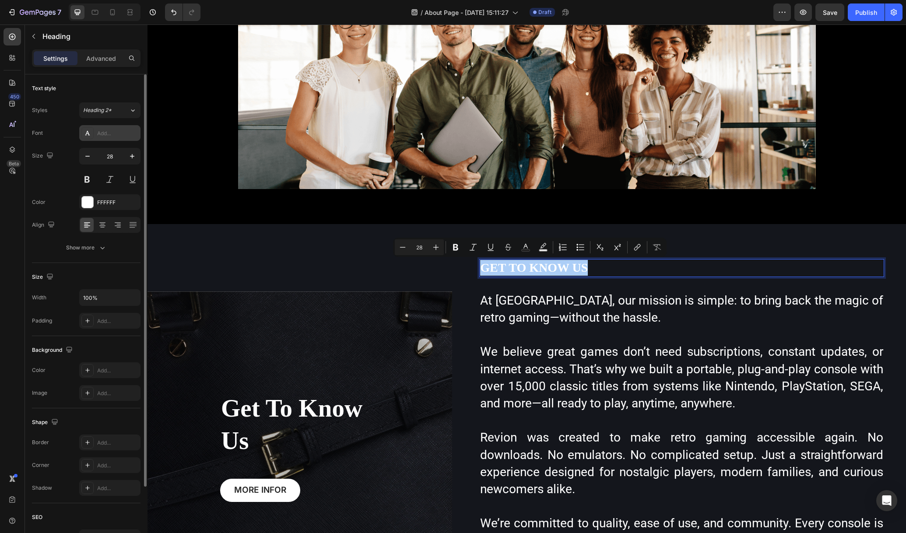
click at [99, 140] on div "Add..." at bounding box center [109, 133] width 61 height 16
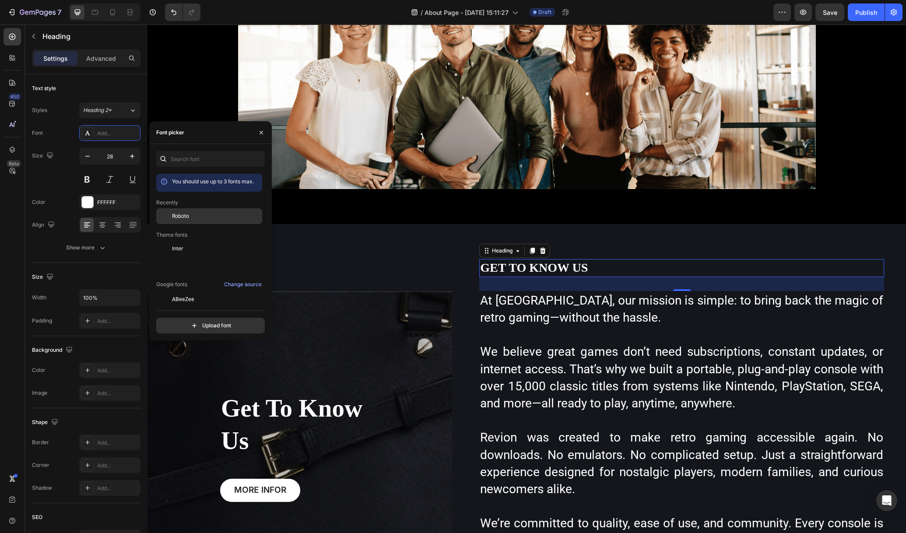
click at [172, 213] on span "Roboto" at bounding box center [180, 216] width 17 height 8
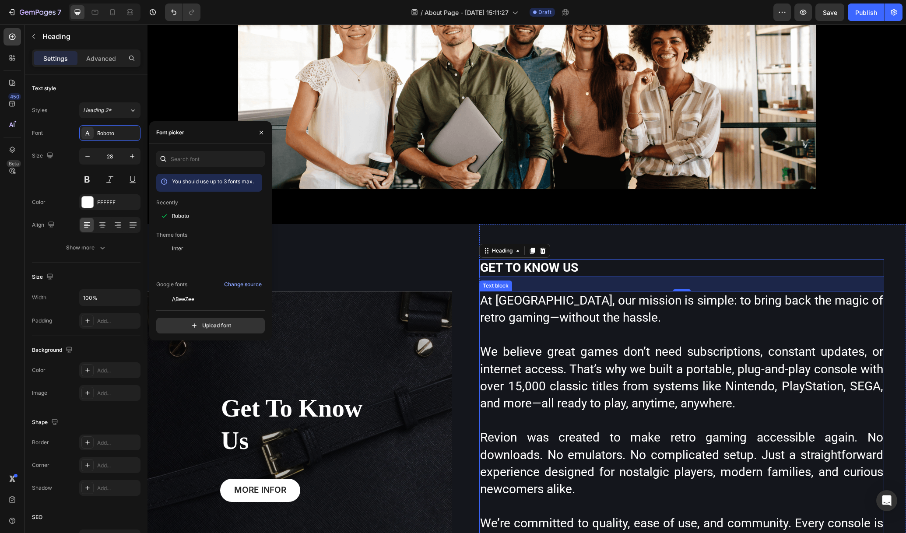
click at [688, 334] on p at bounding box center [681, 334] width 403 height 17
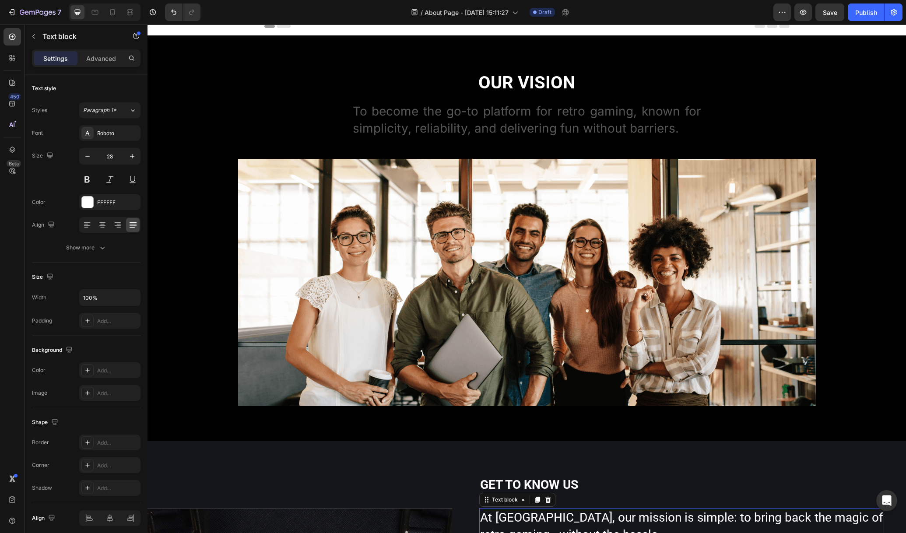
scroll to position [0, 0]
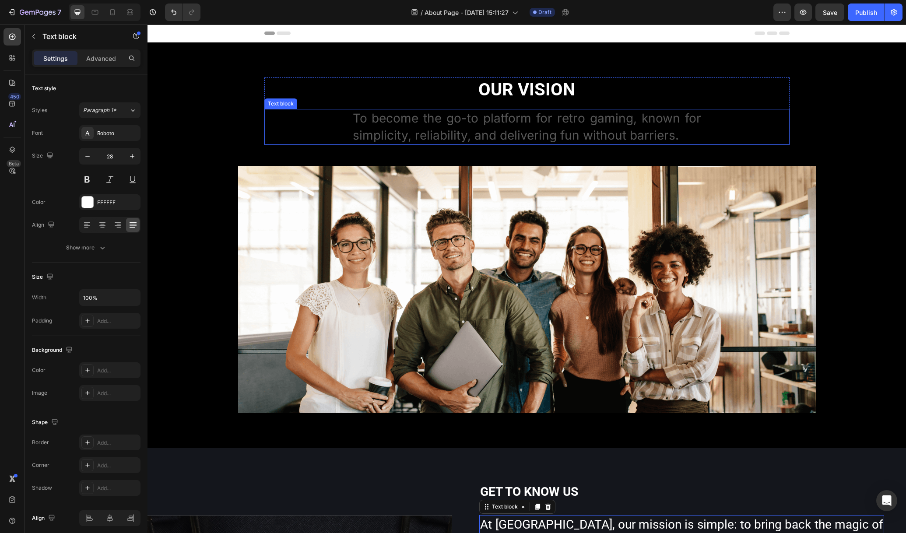
click at [498, 124] on p "To become the go-to platform for retro gaming, known for simplicity, reliabilit…" at bounding box center [527, 127] width 349 height 34
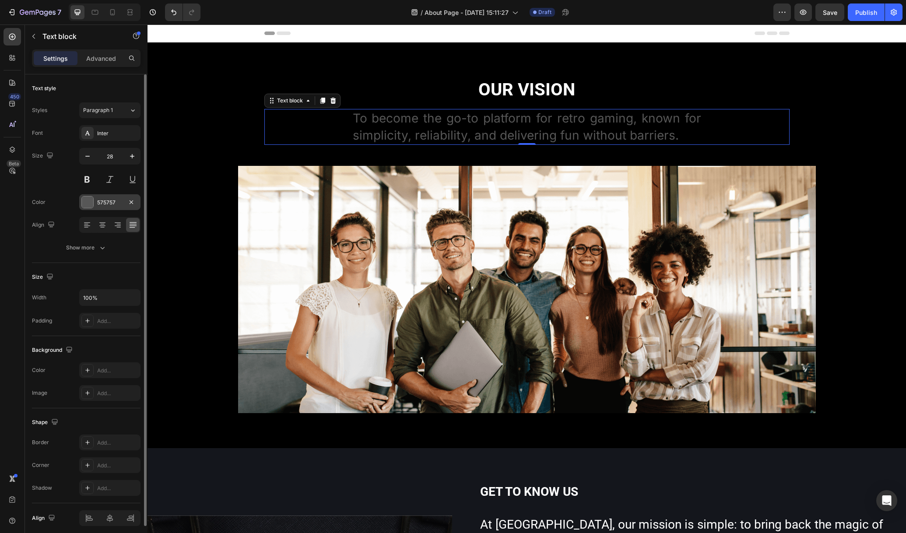
click at [95, 199] on div "575757" at bounding box center [109, 202] width 61 height 16
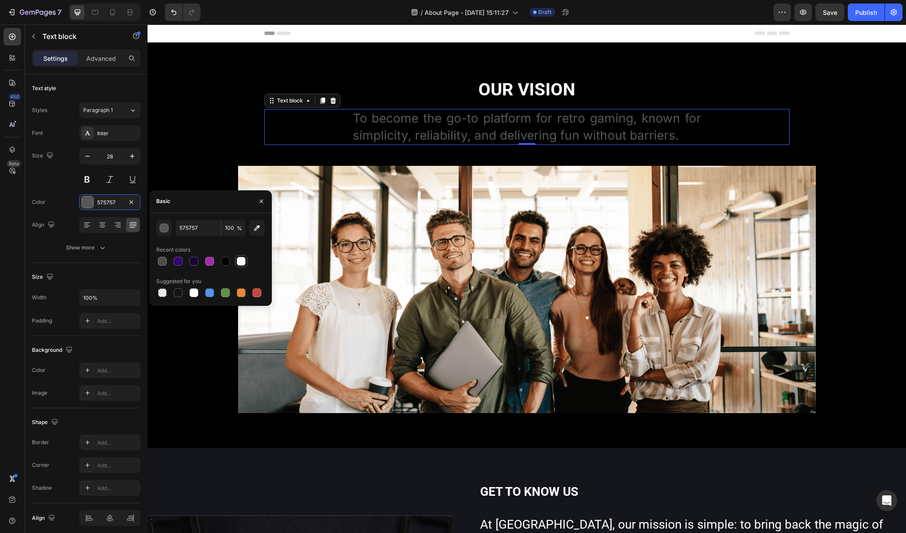
click at [246, 263] on div at bounding box center [241, 261] width 11 height 11
type input "FFFFFF"
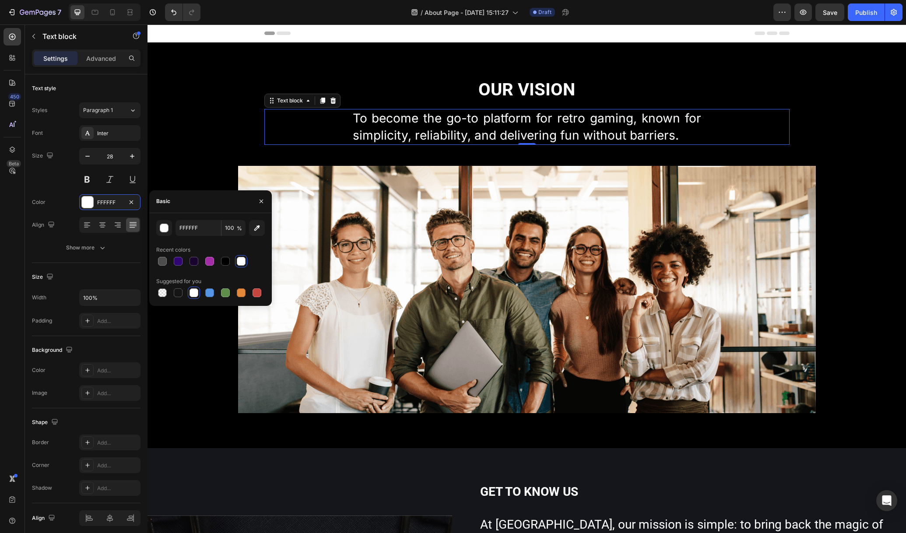
click at [602, 119] on p "To become the go-to platform for retro gaming, known for simplicity, reliabilit…" at bounding box center [527, 127] width 349 height 34
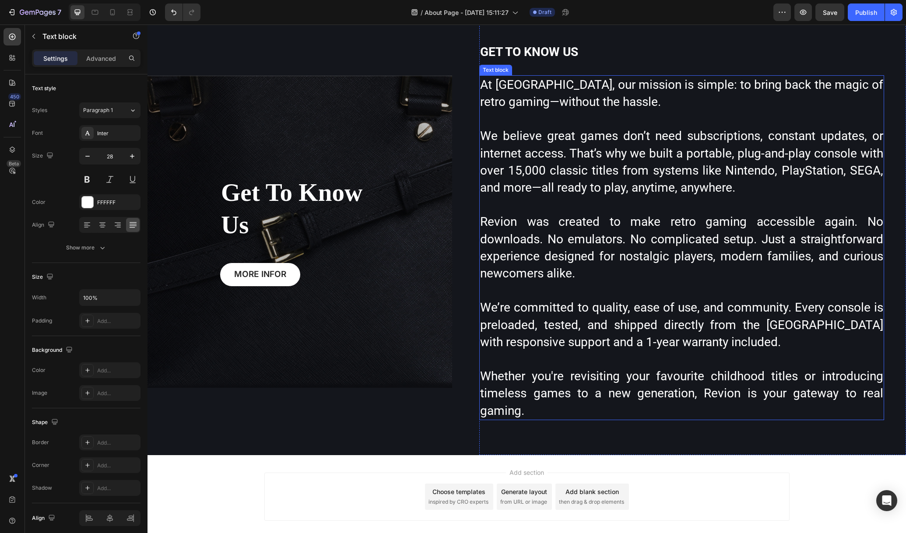
scroll to position [487, 0]
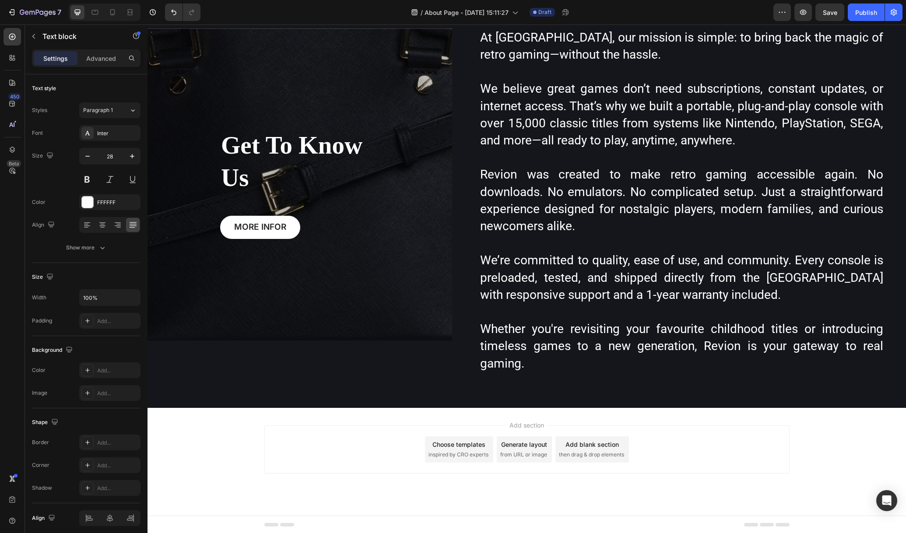
click at [592, 451] on span "then drag & drop elements" at bounding box center [591, 455] width 65 height 8
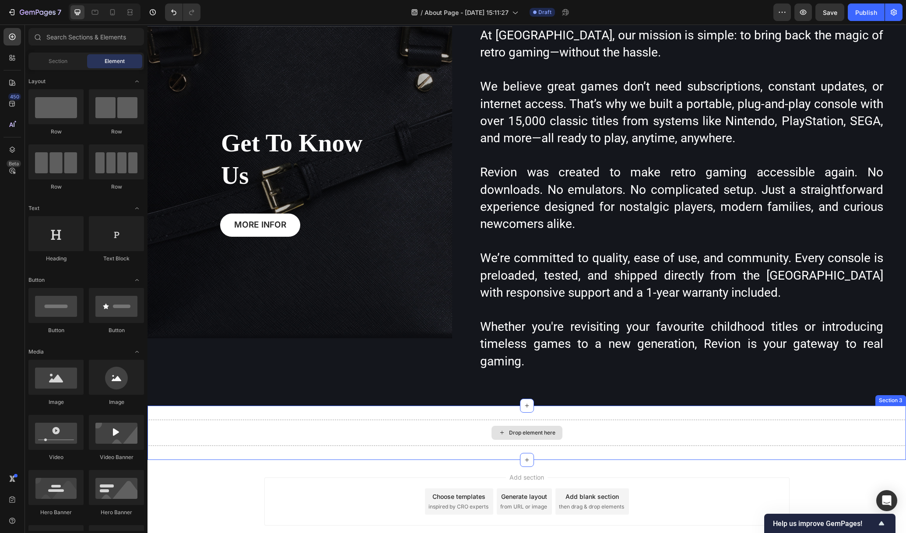
scroll to position [490, 0]
click at [600, 421] on div "Drop element here" at bounding box center [527, 432] width 759 height 26
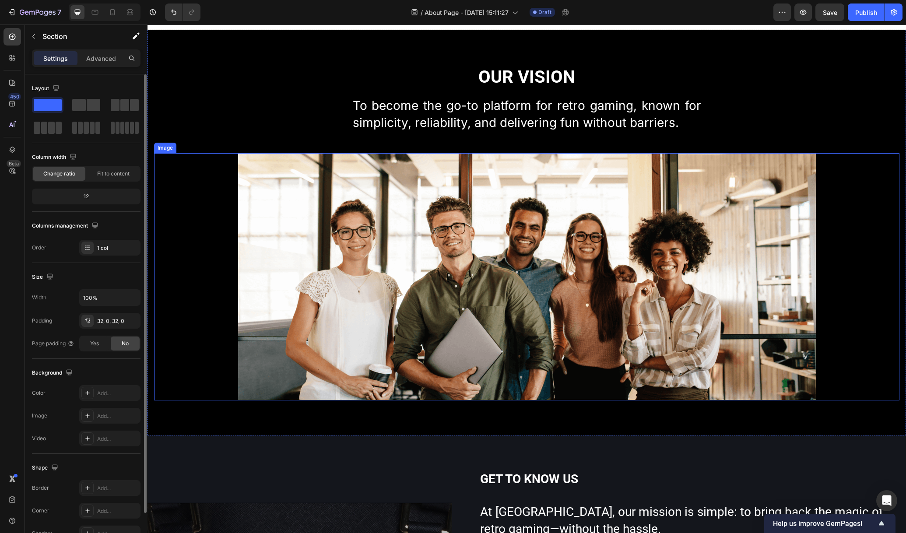
scroll to position [0, 0]
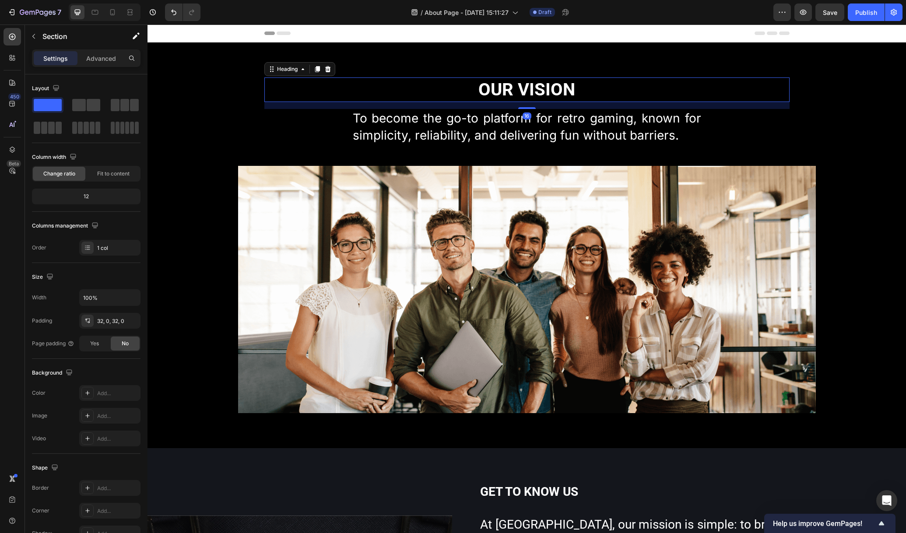
click at [733, 98] on h2 "Our Vision" at bounding box center [526, 90] width 525 height 25
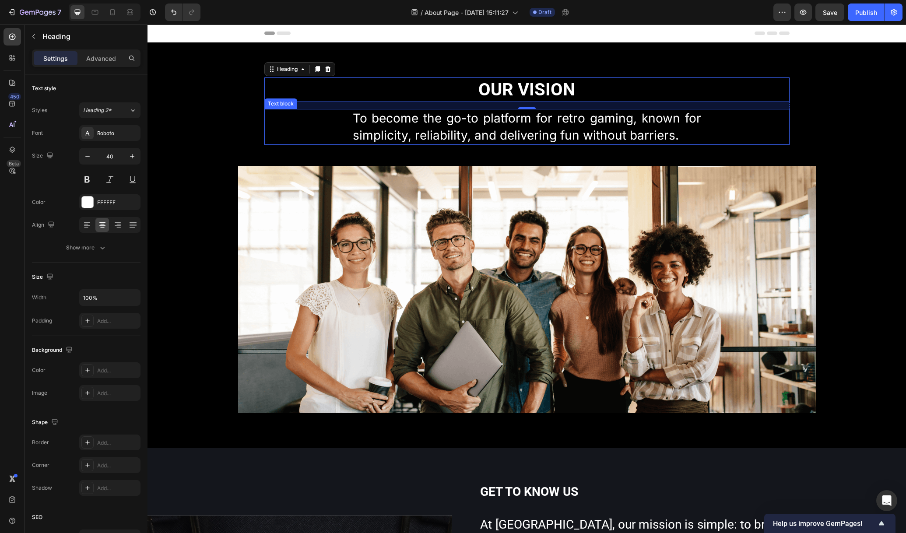
click at [760, 109] on div "16" at bounding box center [526, 105] width 525 height 7
click at [769, 123] on div "To become the go-to platform for retro gaming, known for simplicity, reliabilit…" at bounding box center [526, 127] width 525 height 36
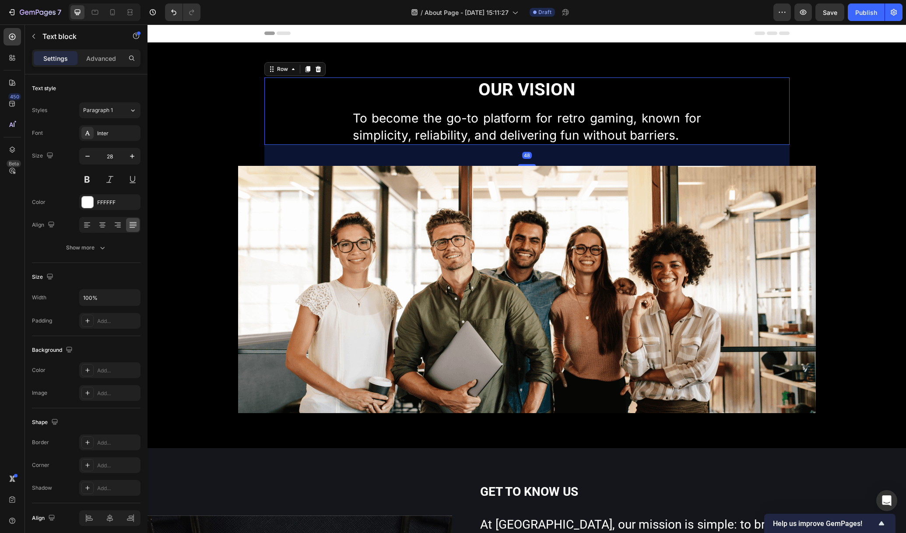
click at [777, 103] on div "Our Vision Heading To become the go-to platform for retro gaming, known for sim…" at bounding box center [526, 111] width 525 height 67
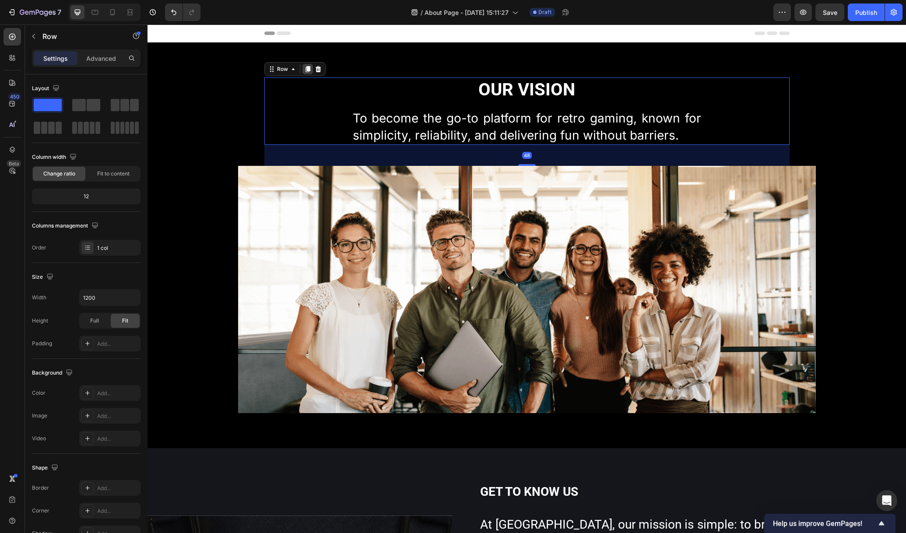
click at [304, 71] on icon at bounding box center [307, 69] width 7 height 7
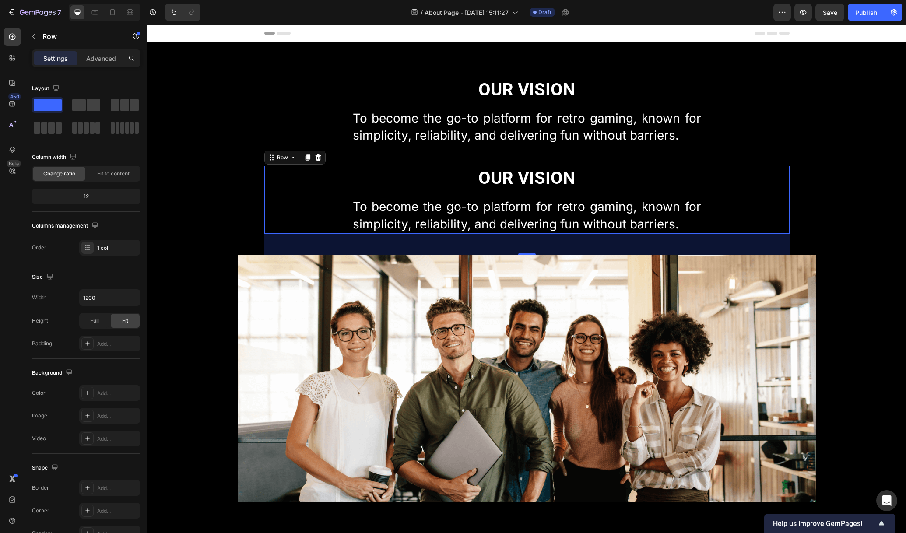
click at [775, 191] on div "Our Vision Heading To become the go-to platform for retro gaming, known for sim…" at bounding box center [526, 199] width 525 height 67
click at [782, 196] on div "Our Vision Heading To become the go-to platform for retro gaming, known for sim…" at bounding box center [526, 199] width 525 height 67
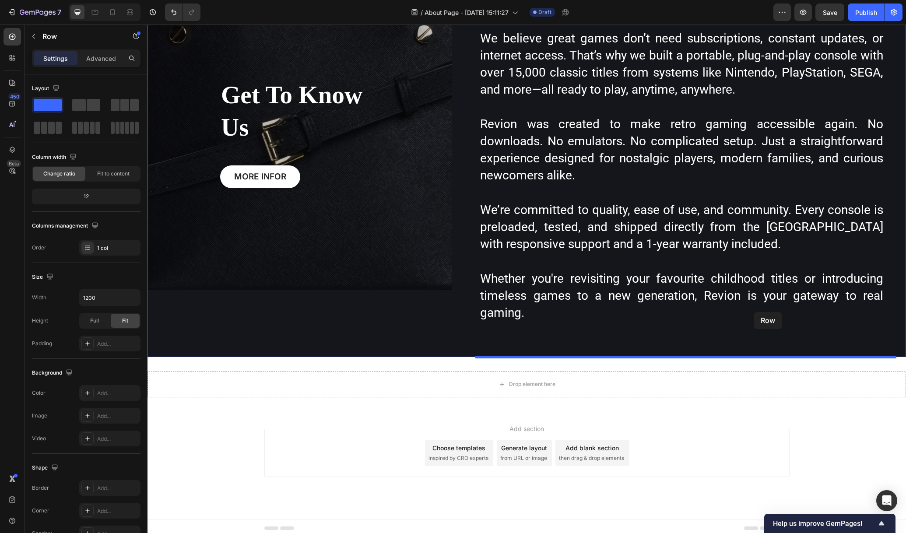
scroll to position [625, 0]
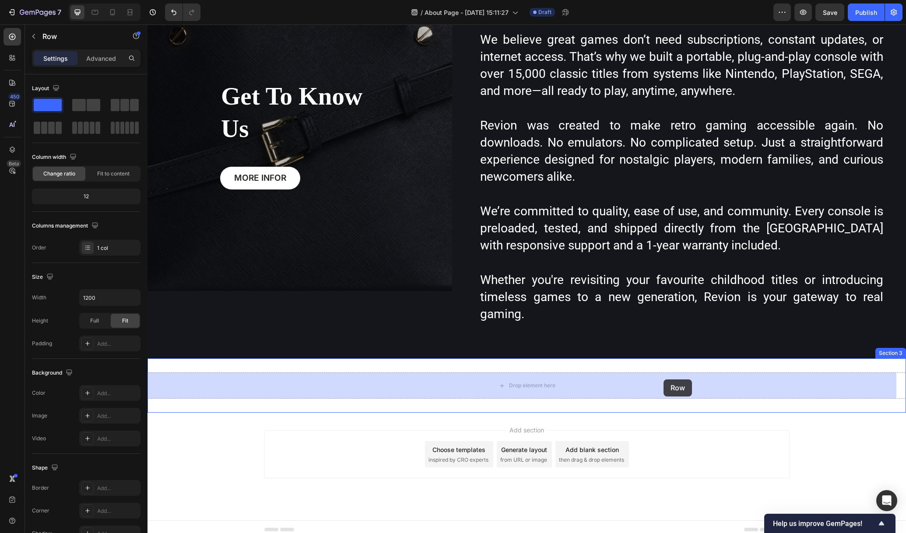
drag, startPoint x: 780, startPoint y: 194, endPoint x: 664, endPoint y: 380, distance: 219.2
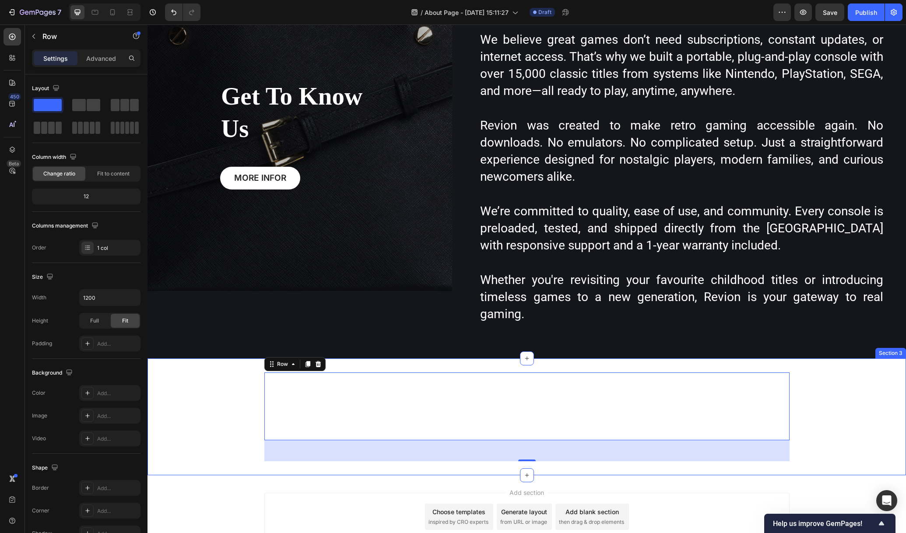
click at [860, 412] on div "Our Vision Heading To become the go-to platform for retro gaming, known for sim…" at bounding box center [527, 417] width 759 height 88
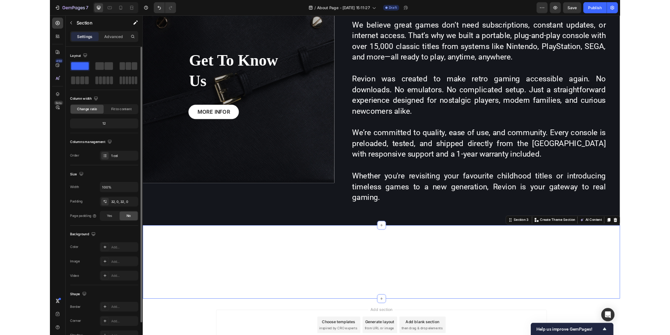
scroll to position [49, 0]
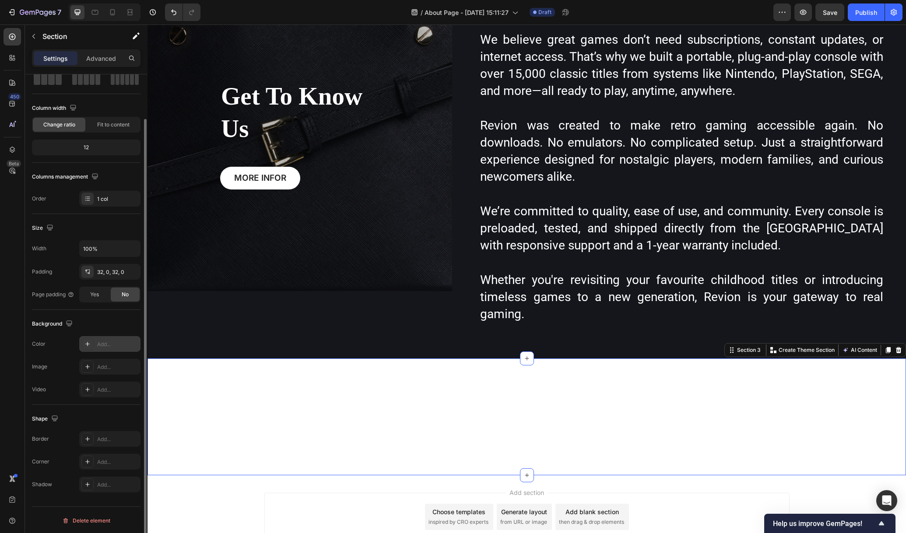
click at [99, 343] on div "Add..." at bounding box center [117, 345] width 41 height 8
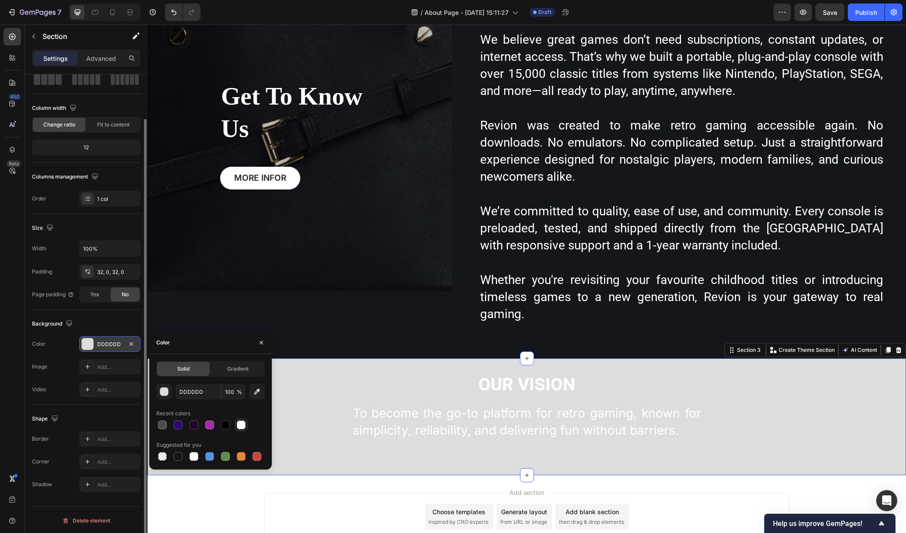
click at [243, 429] on div at bounding box center [241, 425] width 9 height 9
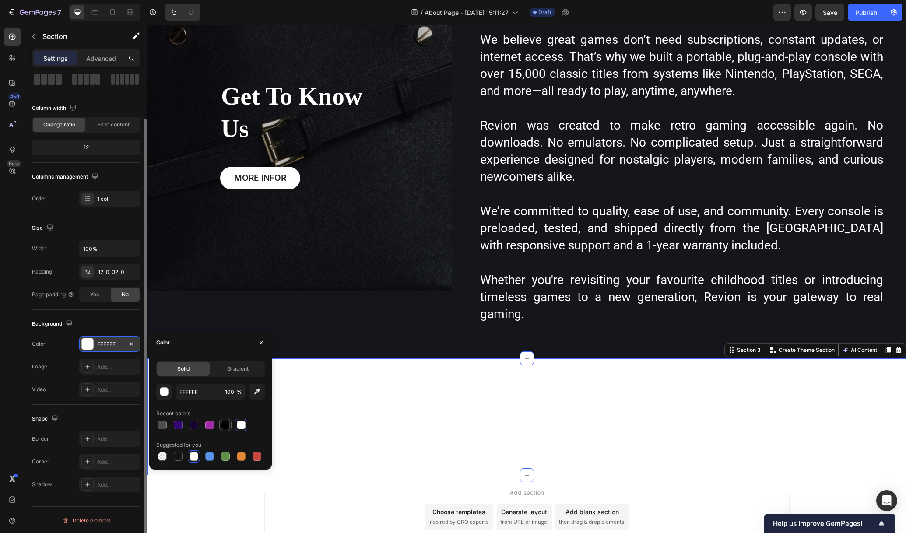
click at [225, 428] on div at bounding box center [225, 425] width 9 height 9
type input "000000"
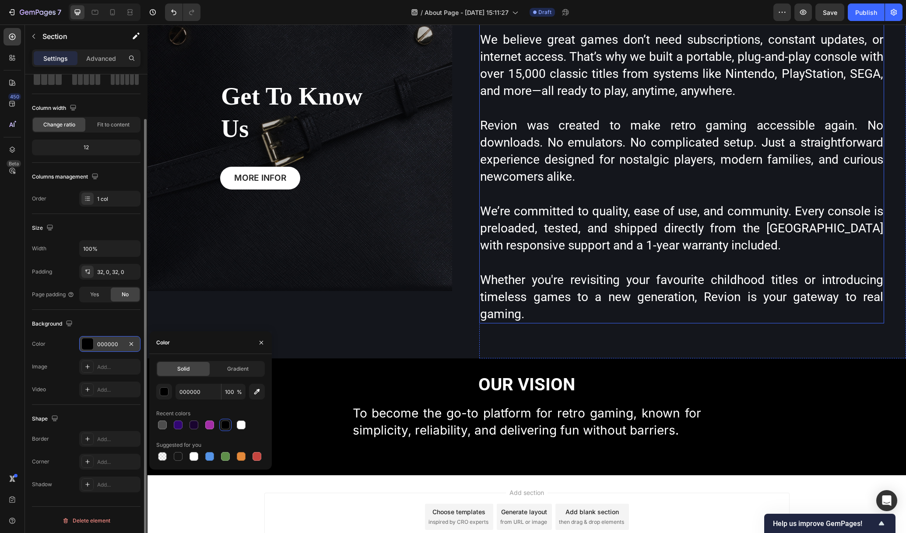
scroll to position [652, 0]
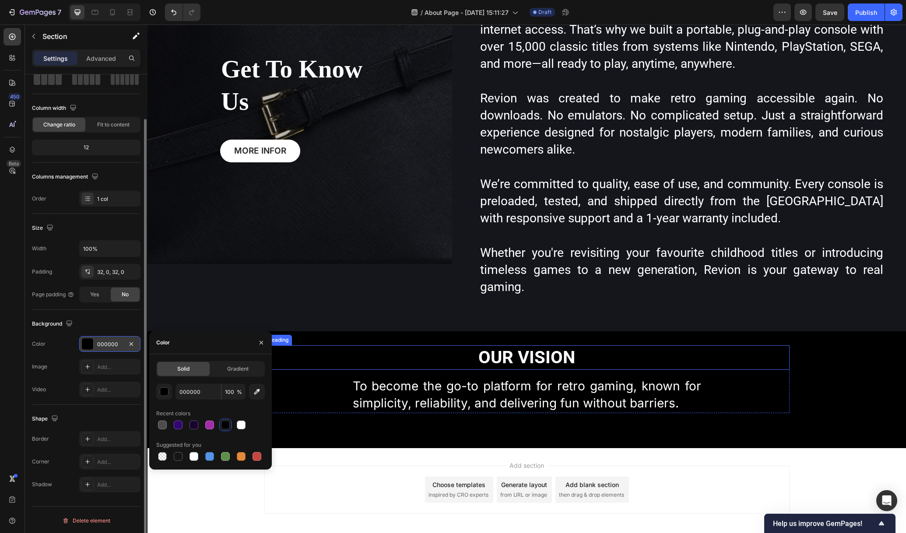
click at [778, 366] on h2 "Our Vision" at bounding box center [526, 357] width 525 height 25
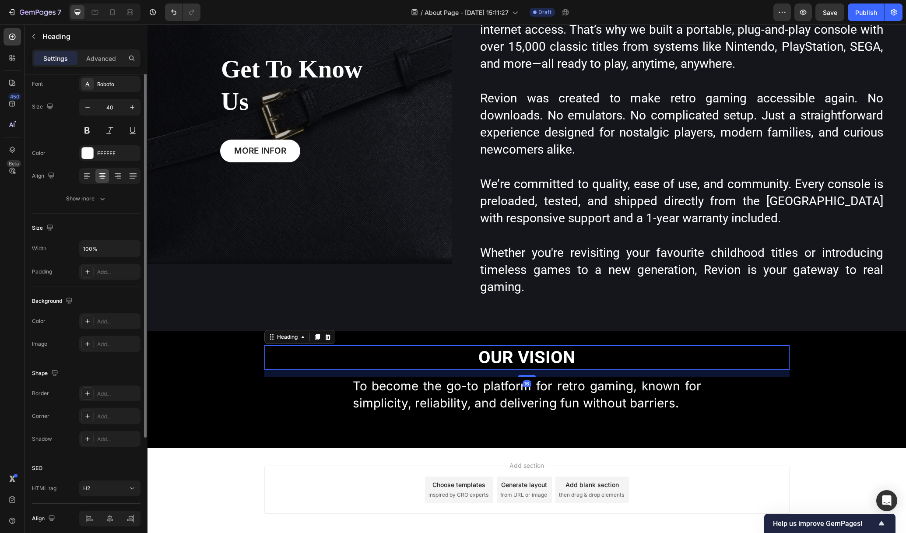
scroll to position [0, 0]
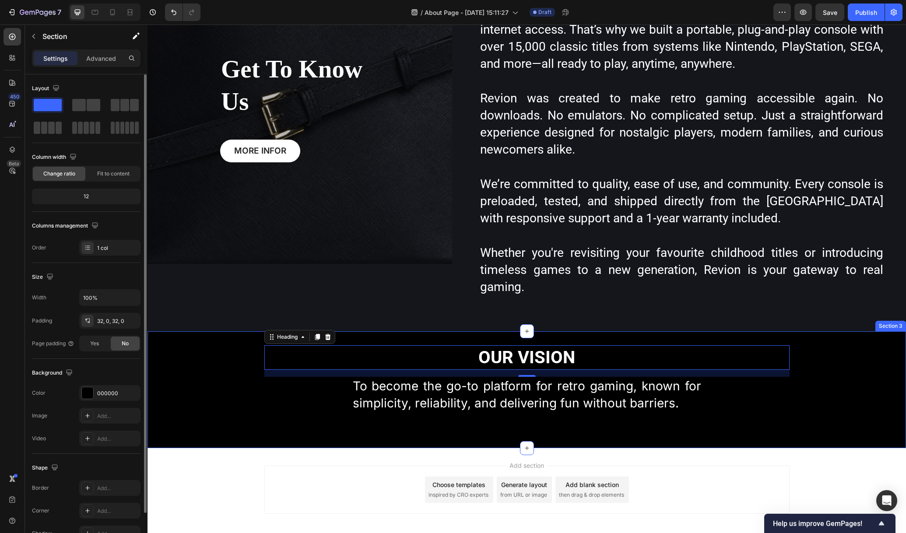
click at [836, 392] on div "Our Vision Heading 16 To become the go-to platform for retro gaming, known for …" at bounding box center [527, 389] width 759 height 88
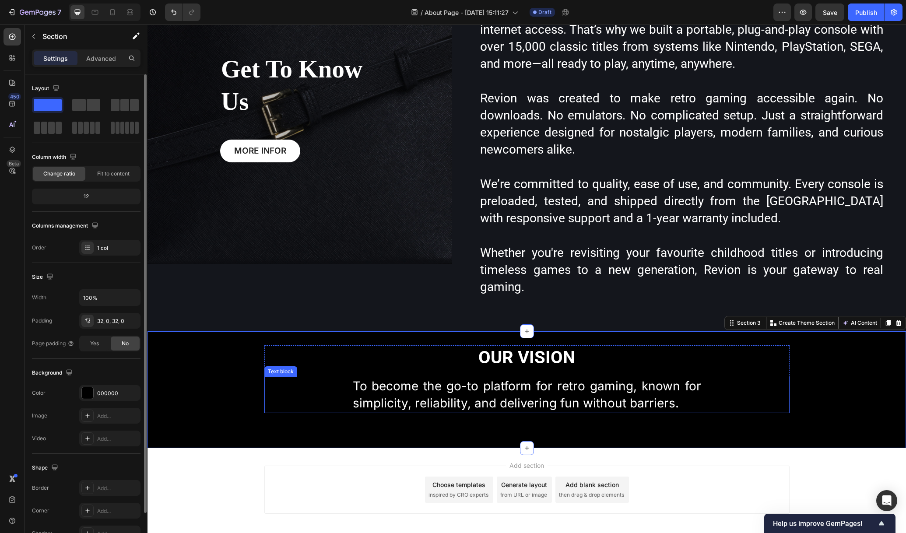
click at [742, 399] on div "To become the go-to platform for retro gaming, known for simplicity, reliabilit…" at bounding box center [526, 395] width 525 height 36
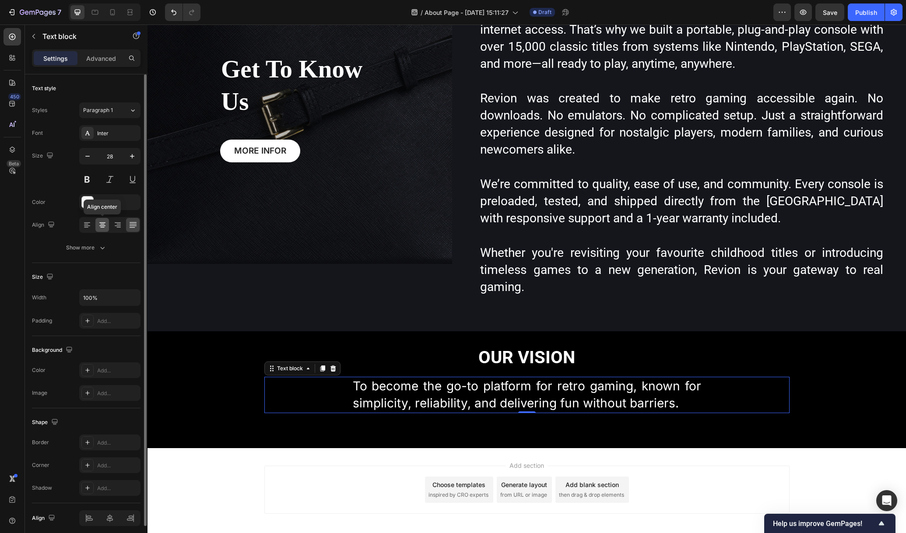
click at [103, 227] on icon at bounding box center [102, 227] width 4 height 1
click at [83, 229] on div at bounding box center [87, 225] width 14 height 14
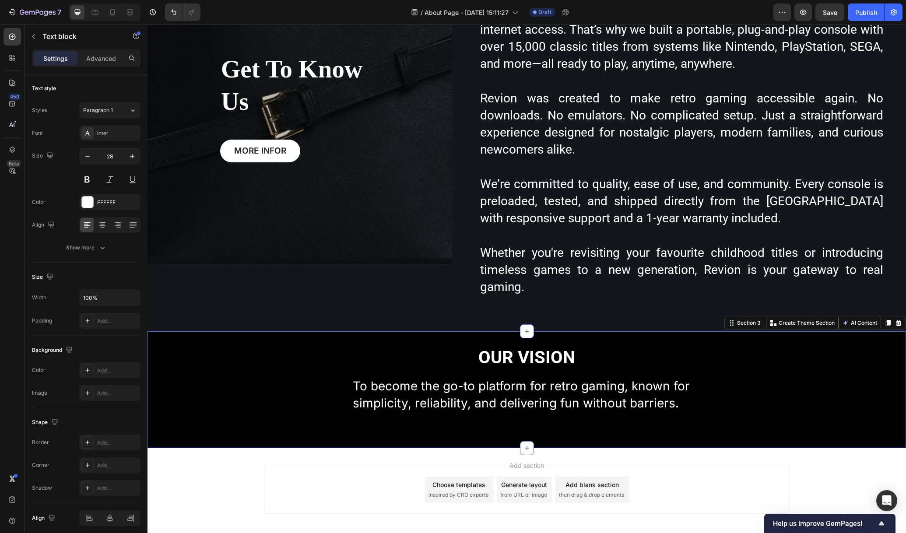
click at [833, 366] on div "Our Vision Heading To become the go-to platform for retro gaming, known for sim…" at bounding box center [527, 389] width 759 height 88
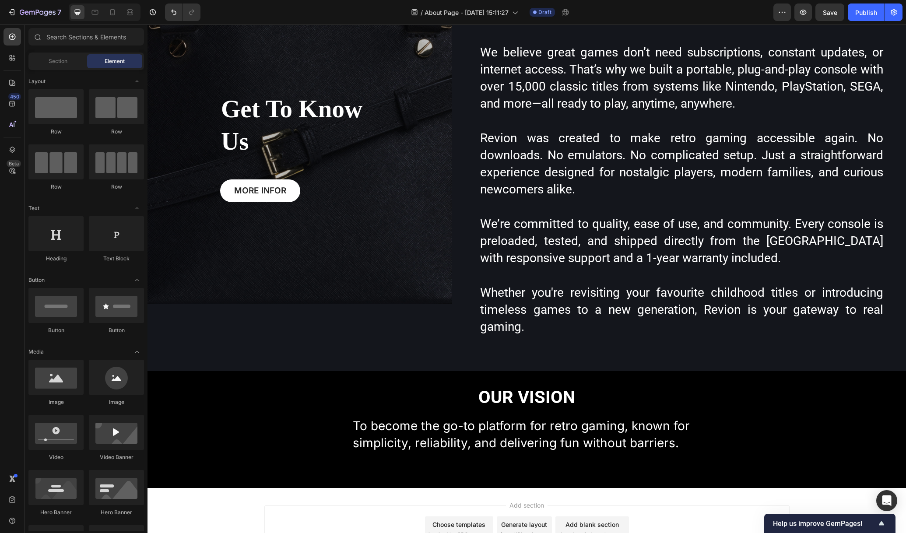
scroll to position [538, 0]
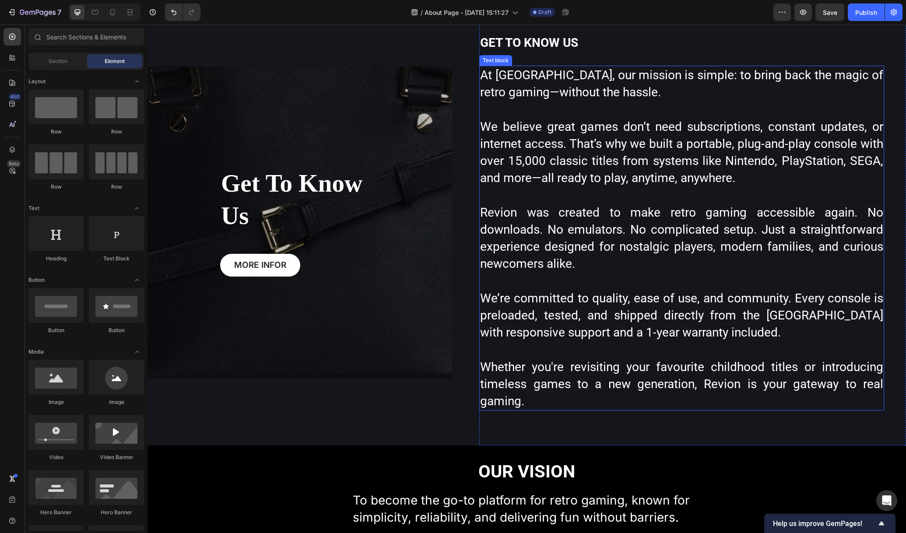
click at [570, 252] on p "Revion was created to make retro gaming accessible again. No downloads. No emul…" at bounding box center [681, 238] width 403 height 69
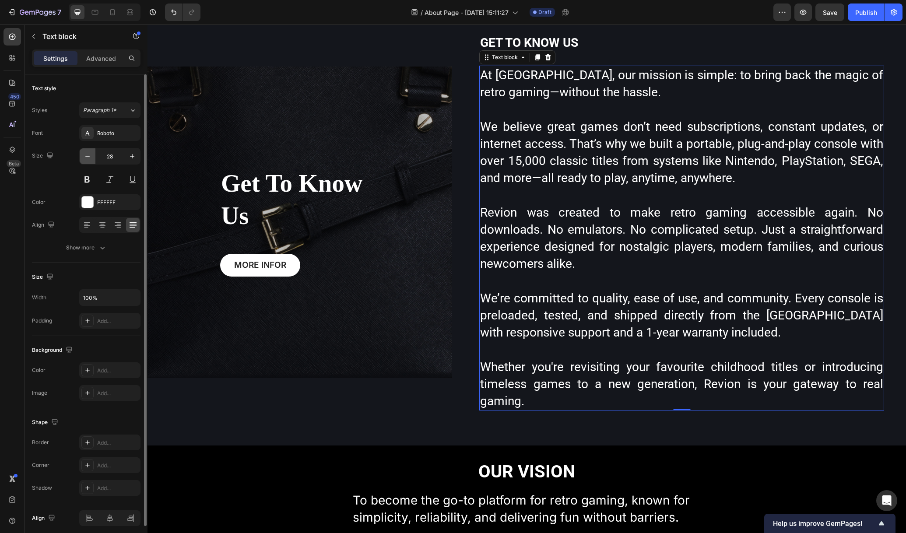
click at [86, 159] on icon "button" at bounding box center [87, 156] width 9 height 9
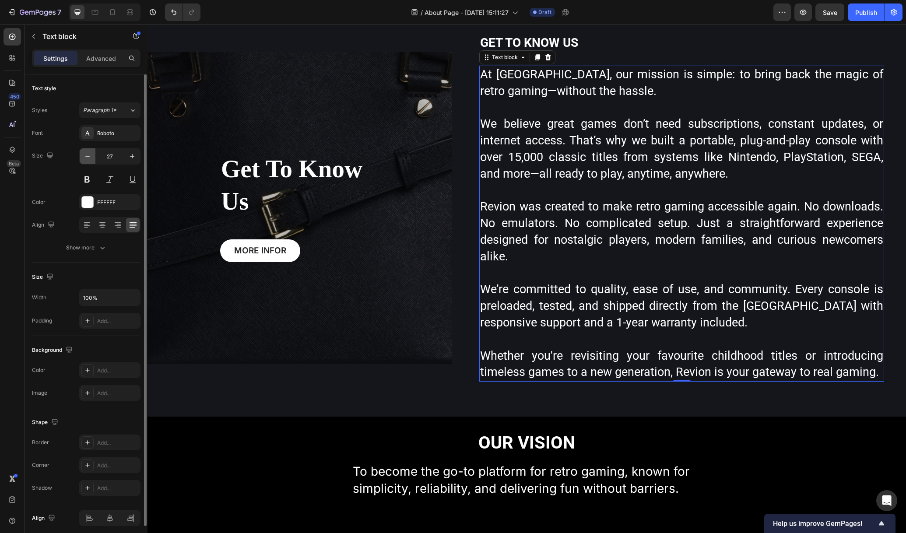
scroll to position [524, 0]
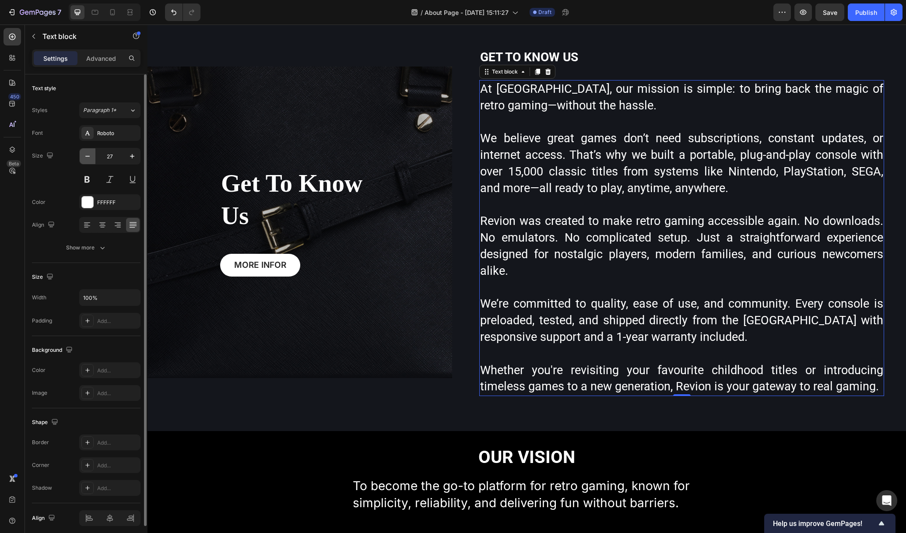
click at [86, 158] on icon "button" at bounding box center [87, 156] width 9 height 9
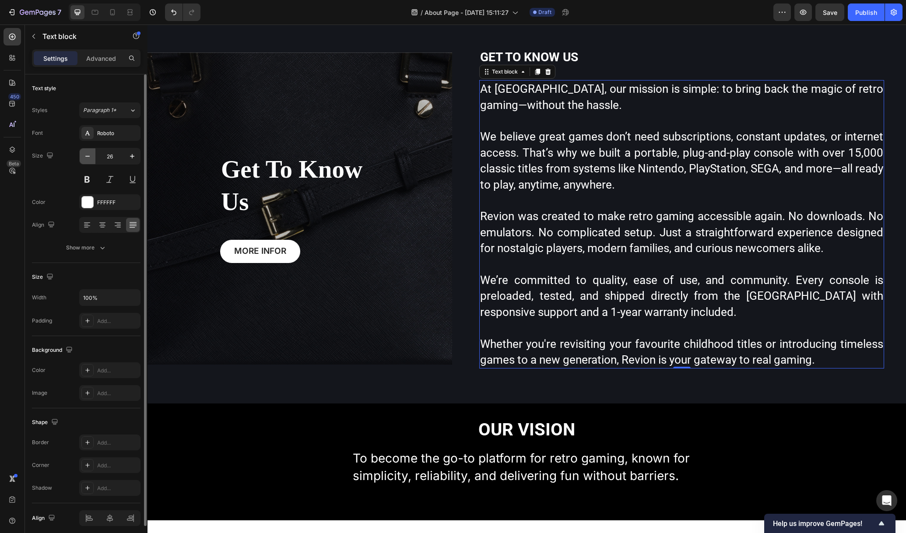
scroll to position [510, 0]
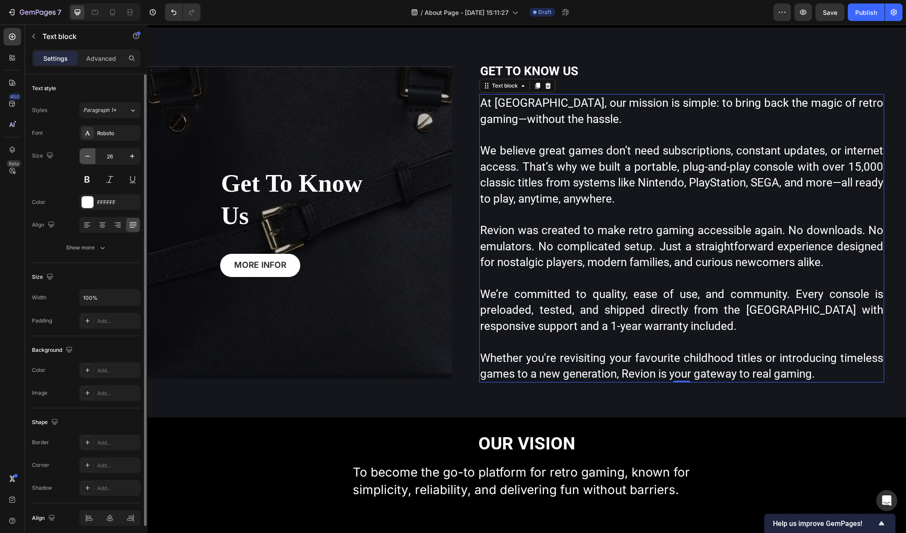
click at [86, 158] on icon "button" at bounding box center [87, 156] width 9 height 9
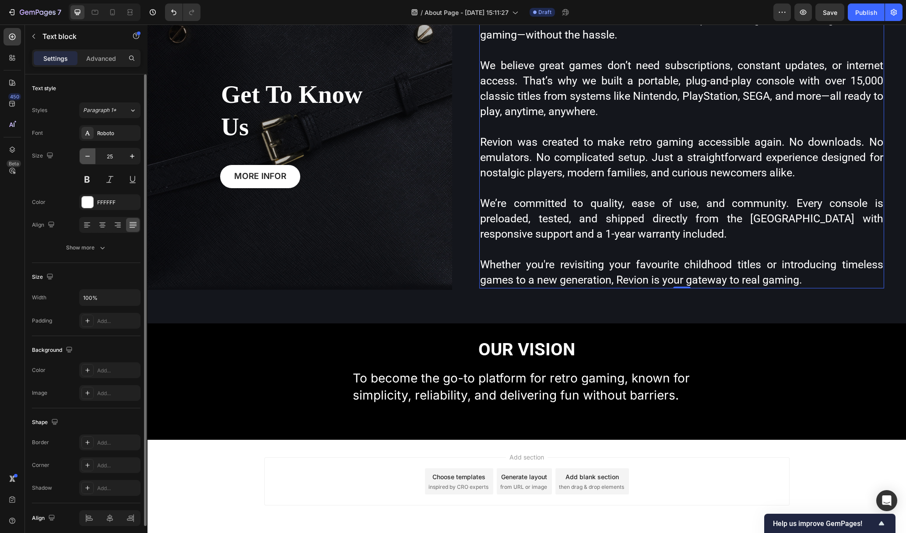
scroll to position [416, 0]
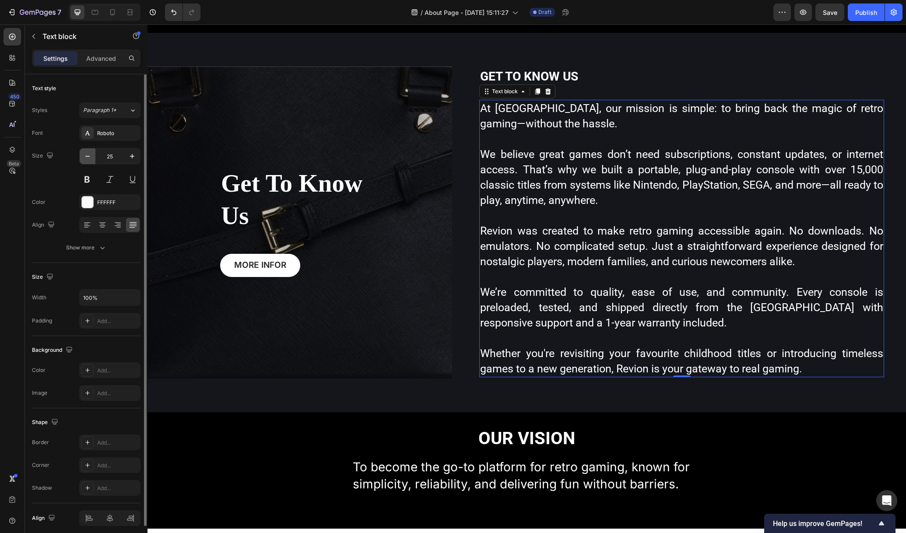
click at [87, 157] on icon "button" at bounding box center [87, 156] width 9 height 9
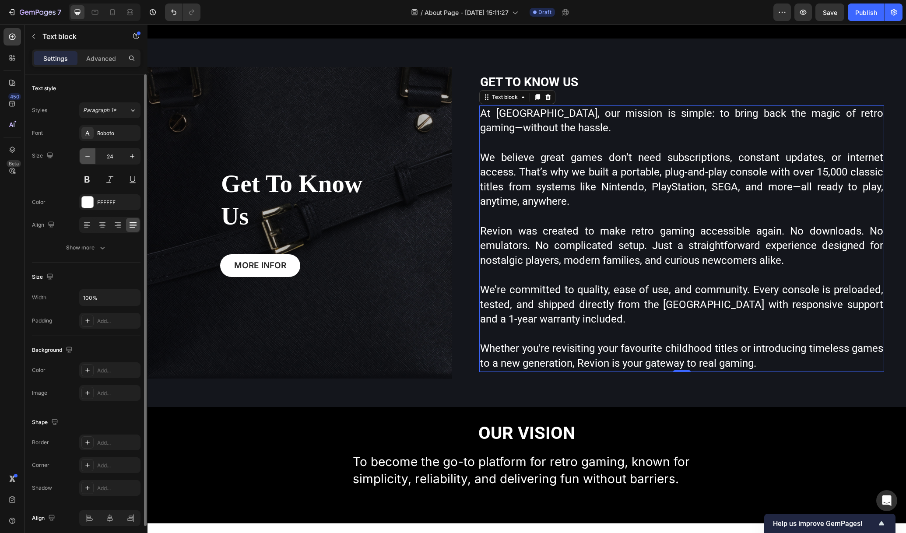
click at [87, 157] on icon "button" at bounding box center [87, 156] width 9 height 9
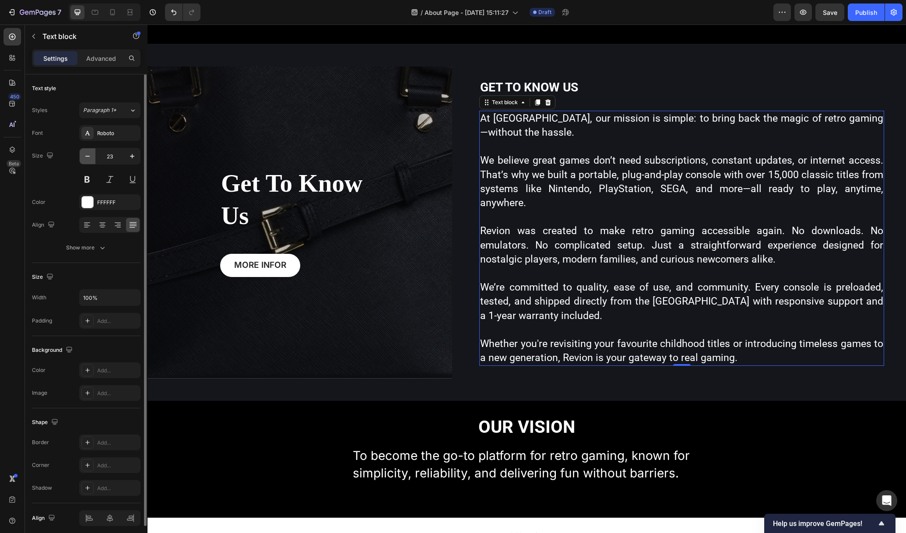
click at [87, 156] on icon "button" at bounding box center [87, 156] width 9 height 9
type input "22"
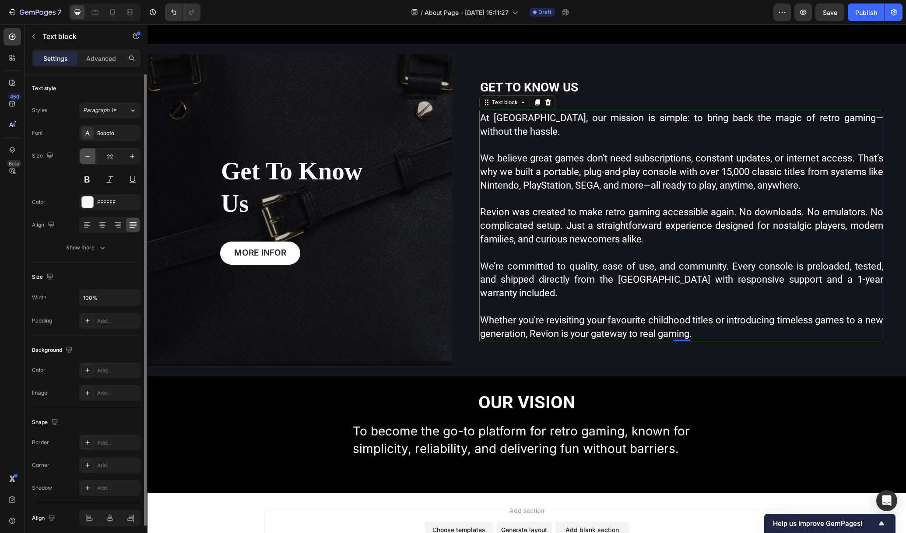
scroll to position [386, 0]
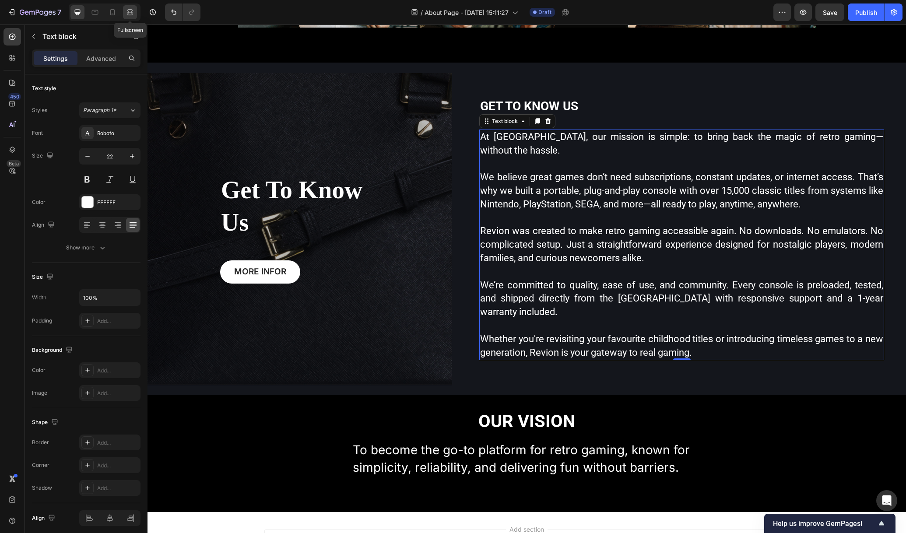
click at [129, 17] on div at bounding box center [130, 12] width 14 height 14
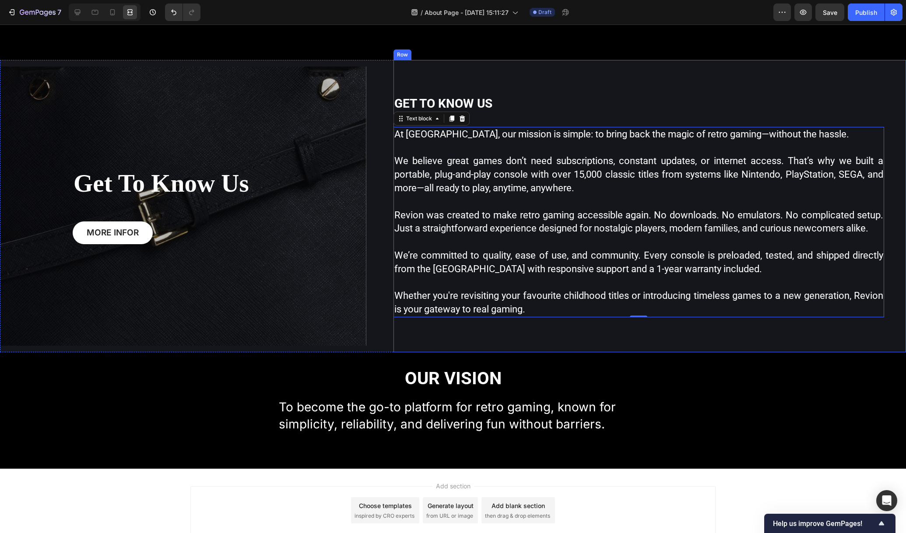
click at [673, 74] on div "GET TO KNOW US Heading At Revion, our mission is simple: to bring back the magi…" at bounding box center [650, 206] width 513 height 292
click at [673, 181] on p "We believe great games don’t need subscriptions, constant updates, or internet …" at bounding box center [639, 175] width 489 height 40
click at [81, 14] on icon at bounding box center [77, 12] width 9 height 9
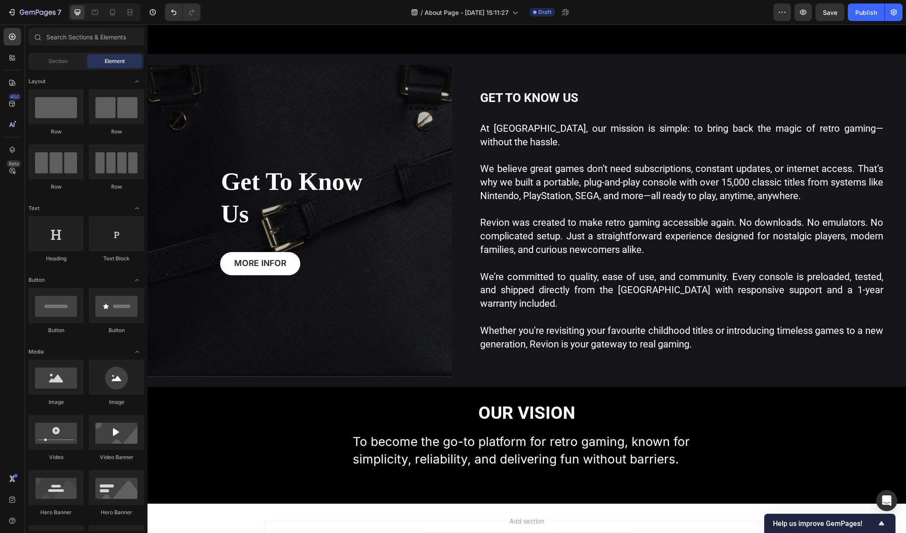
scroll to position [398, 0]
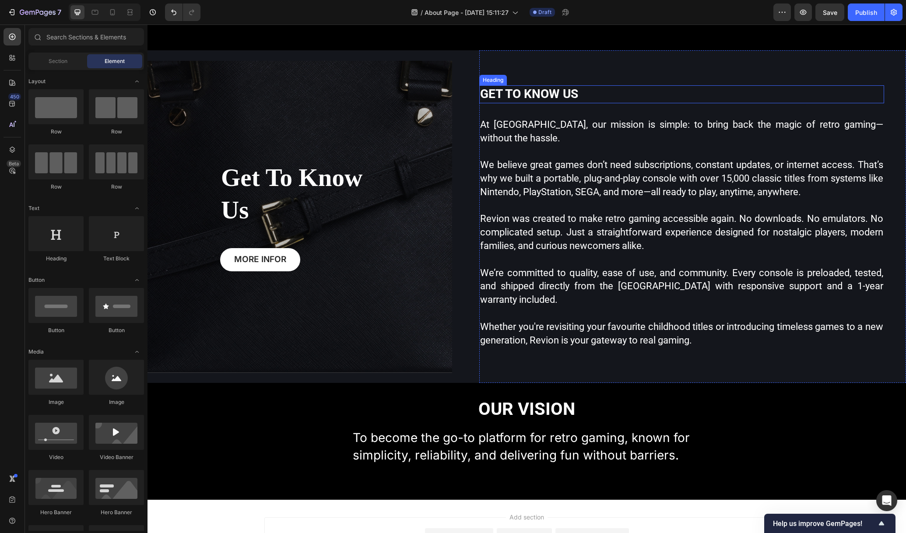
click at [575, 94] on h3 "GET TO KNOW US" at bounding box center [681, 94] width 405 height 18
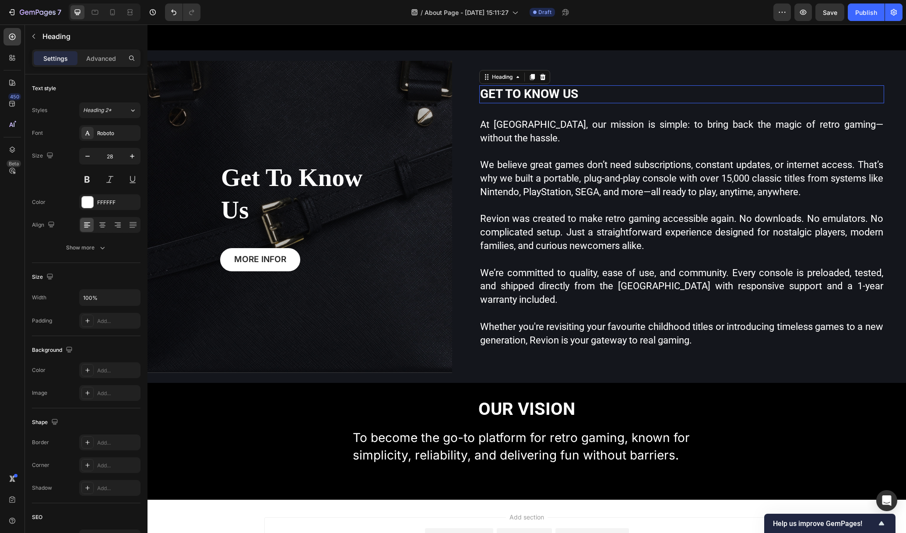
click at [575, 94] on h3 "GET TO KNOW US" at bounding box center [681, 94] width 405 height 18
click at [575, 94] on p "GET TO KNOW US" at bounding box center [681, 94] width 403 height 16
click at [574, 92] on p "Welcome to Revion—where classic gaming lives on" at bounding box center [681, 94] width 403 height 16
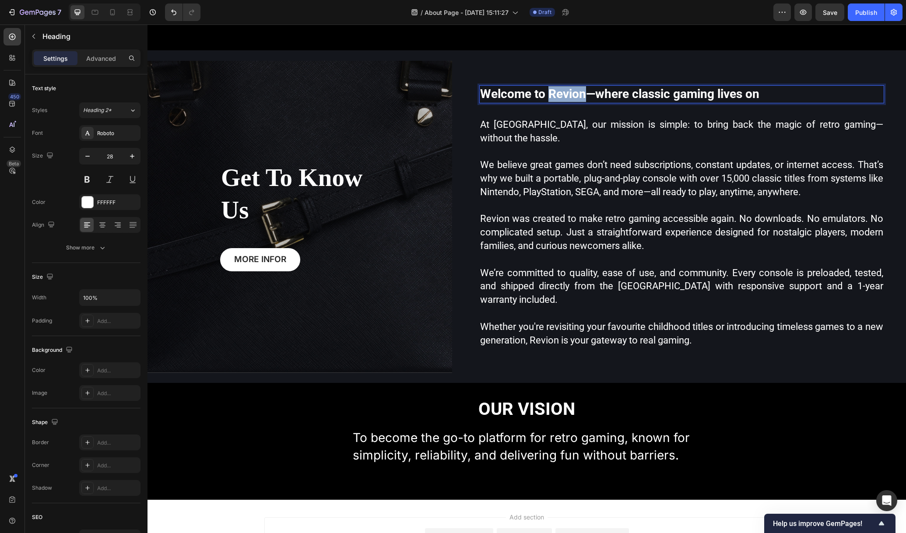
click at [574, 92] on p "Welcome to Revion—where classic gaming lives on" at bounding box center [681, 94] width 403 height 16
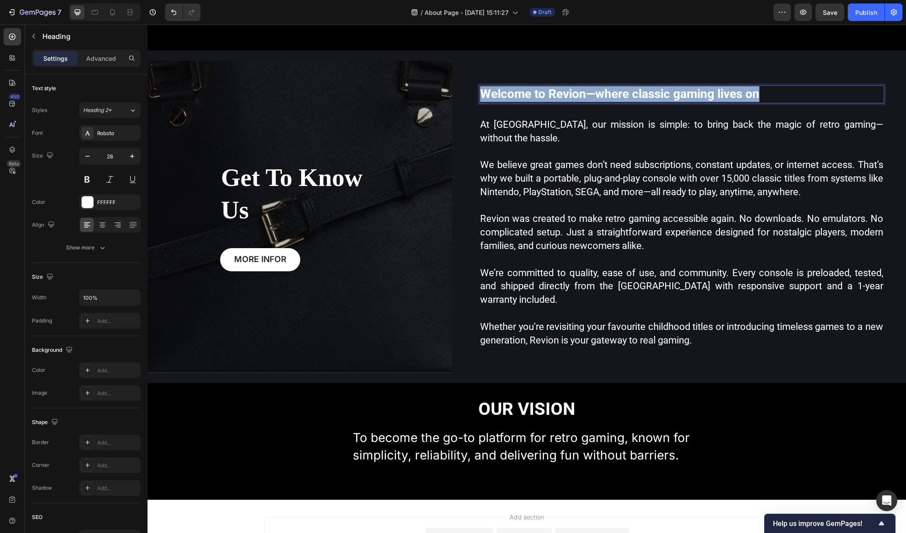
click at [574, 93] on p "Welcome to Revion—where classic gaming lives on" at bounding box center [681, 94] width 403 height 16
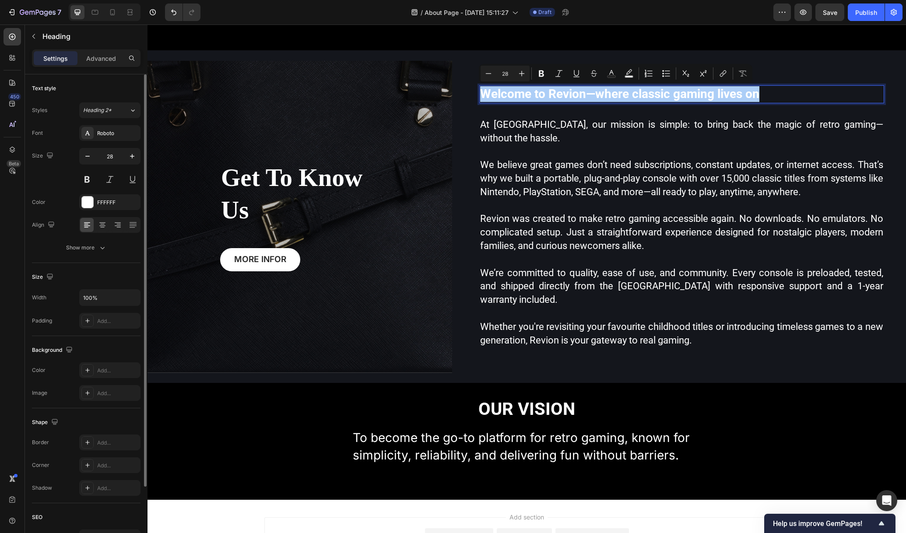
click at [95, 264] on div "Size Width 100% Padding Add..." at bounding box center [86, 299] width 109 height 73
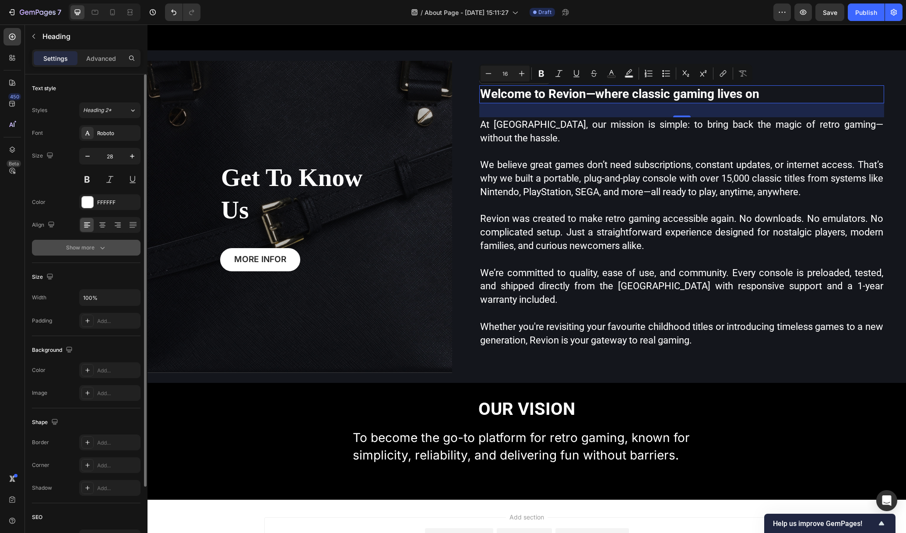
click at [99, 247] on icon "button" at bounding box center [102, 247] width 9 height 9
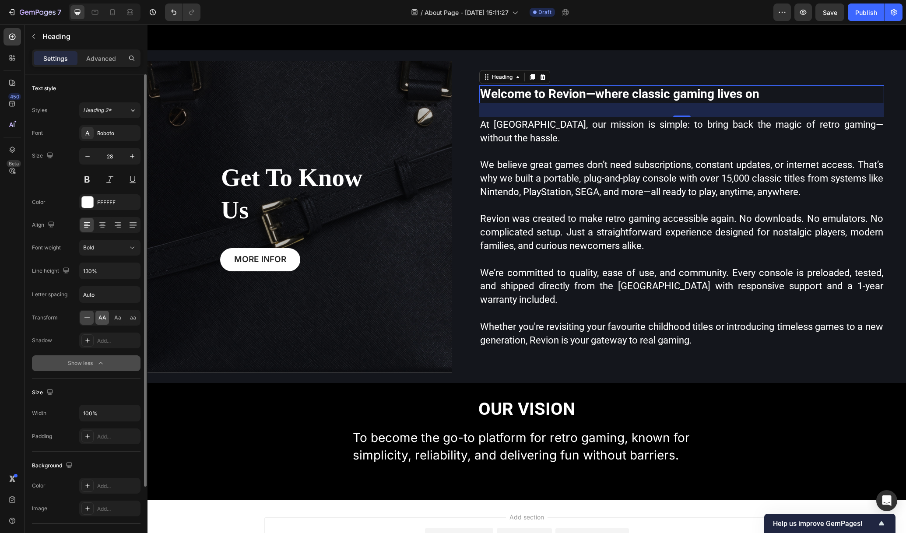
click at [106, 316] on span "AA" at bounding box center [103, 318] width 8 height 8
click at [87, 162] on button "button" at bounding box center [88, 156] width 16 height 16
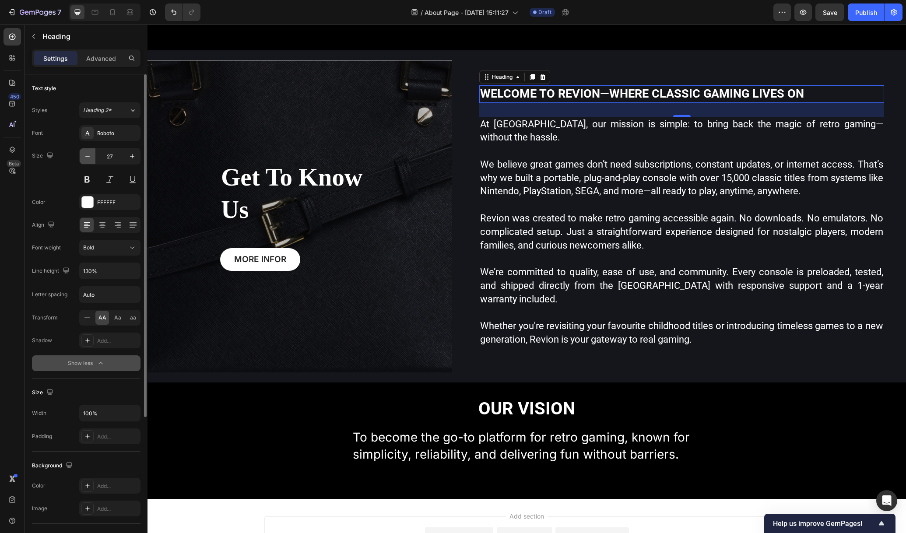
click at [87, 158] on icon "button" at bounding box center [87, 156] width 9 height 9
click at [86, 158] on icon "button" at bounding box center [87, 156] width 9 height 9
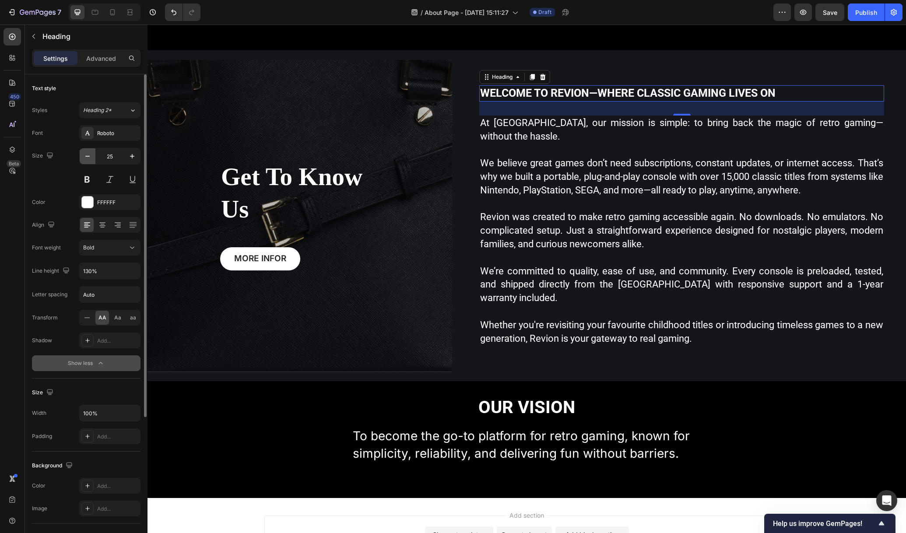
click at [86, 158] on icon "button" at bounding box center [87, 156] width 9 height 9
type input "24"
click at [105, 223] on icon at bounding box center [102, 225] width 9 height 9
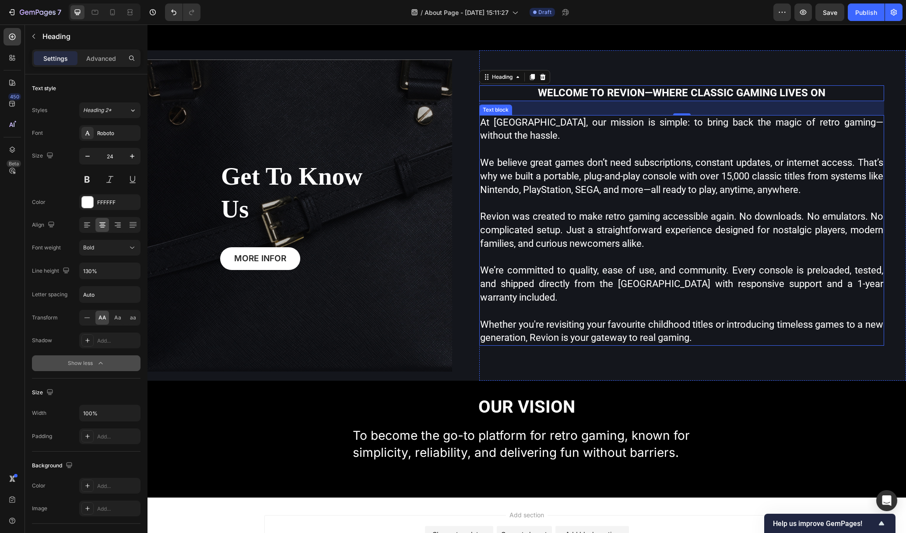
click at [723, 275] on p "We’re committed to quality, ease of use, and community. Every console is preloa…" at bounding box center [681, 284] width 403 height 40
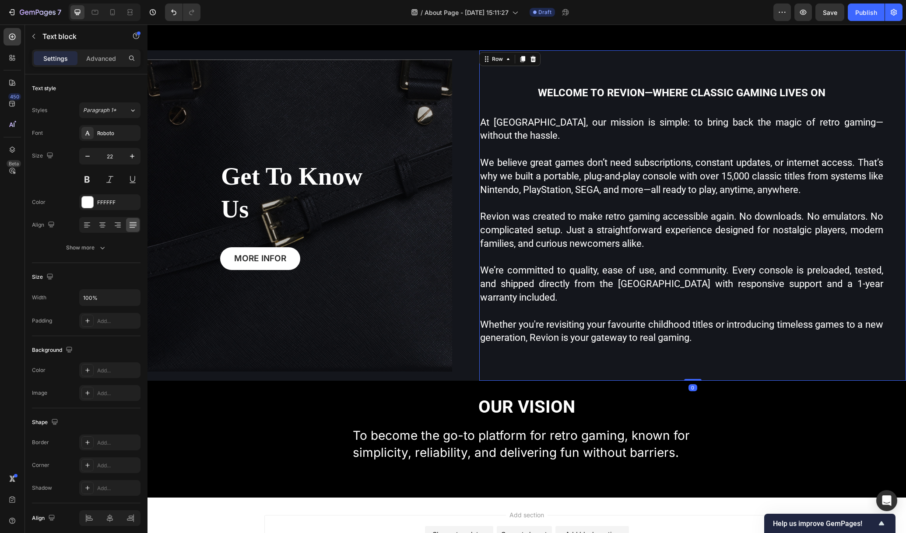
click at [776, 357] on div "Welcome to Revion—where classic gaming lives on Heading At Revion, our mission …" at bounding box center [692, 215] width 427 height 331
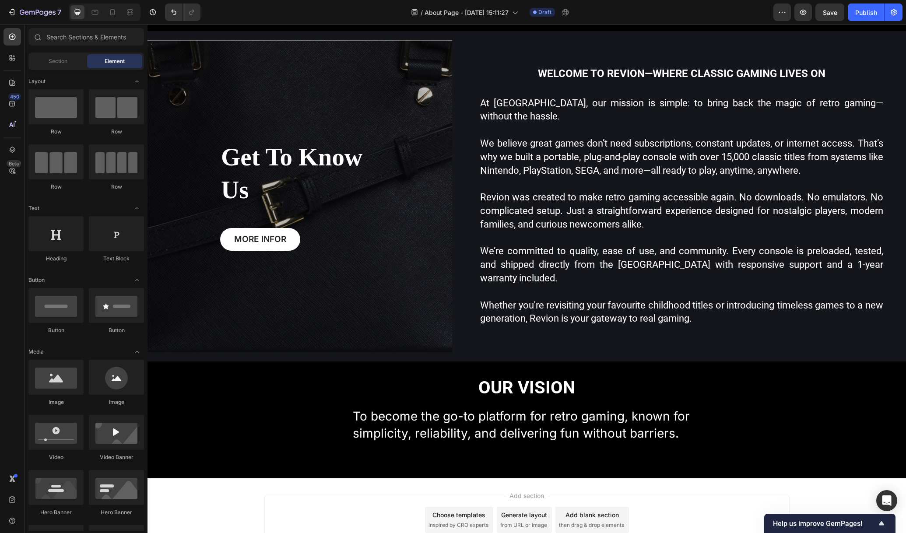
drag, startPoint x: 906, startPoint y: 421, endPoint x: 904, endPoint y: 426, distance: 5.3
click at [906, 426] on html "Header Our Vision Heading To become the go-to platform for retro gaming, known …" at bounding box center [527, 105] width 759 height 997
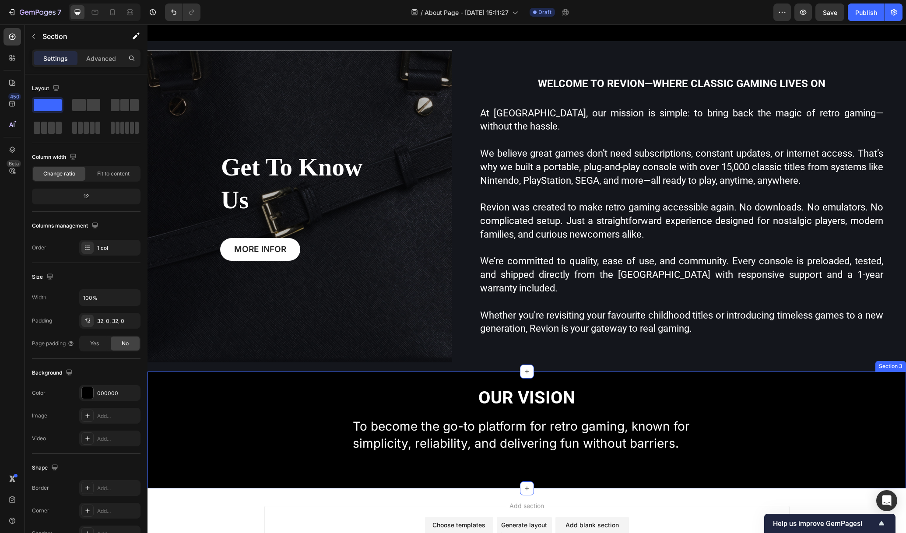
click at [845, 462] on div "Our Vision Heading To become the go-to platform for retro gaming, known for sim…" at bounding box center [527, 430] width 759 height 116
click at [894, 358] on div at bounding box center [899, 363] width 11 height 11
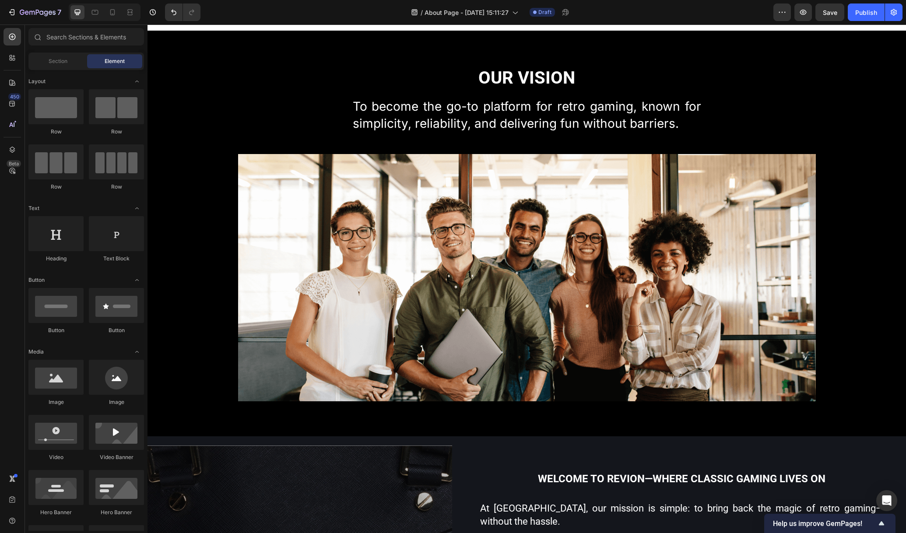
scroll to position [15, 0]
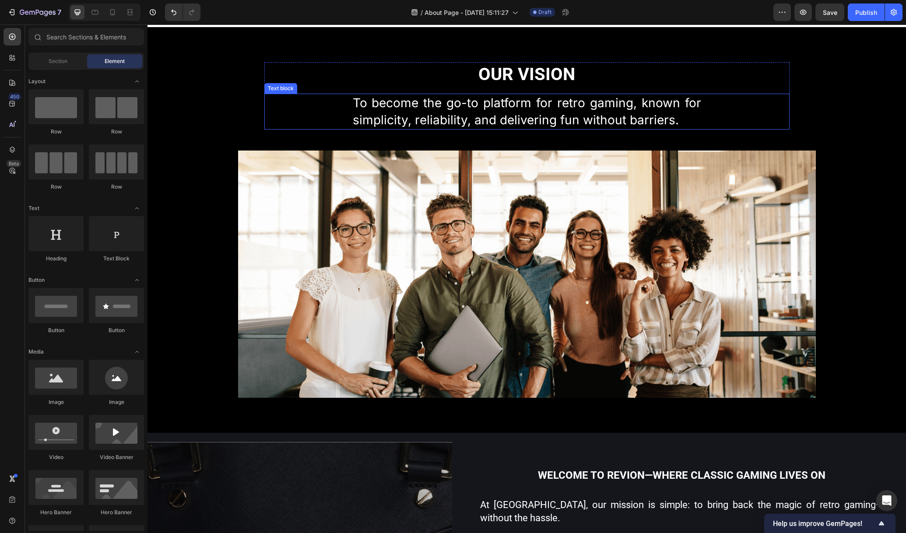
click at [598, 115] on p "To become the go-to platform for retro gaming, known for simplicity, reliabilit…" at bounding box center [527, 112] width 349 height 34
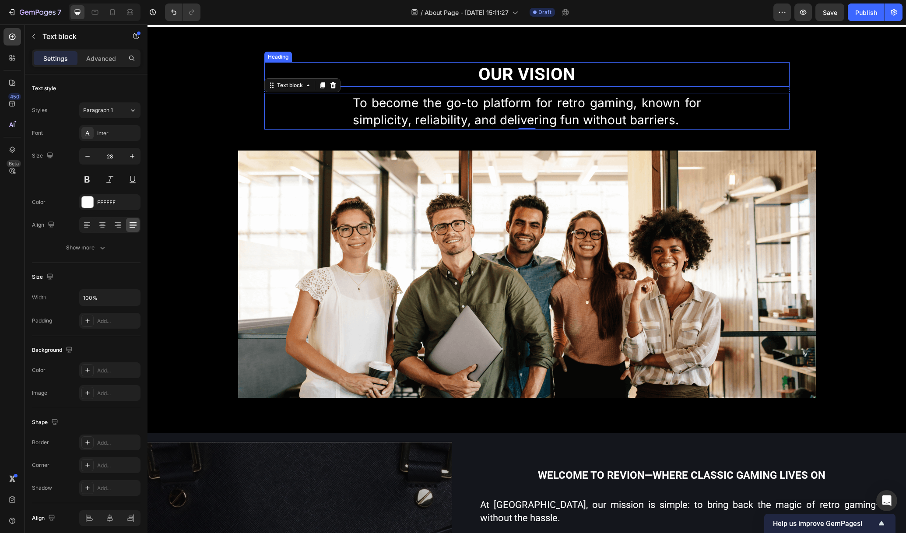
click at [641, 79] on h2 "Our Vision" at bounding box center [526, 74] width 525 height 25
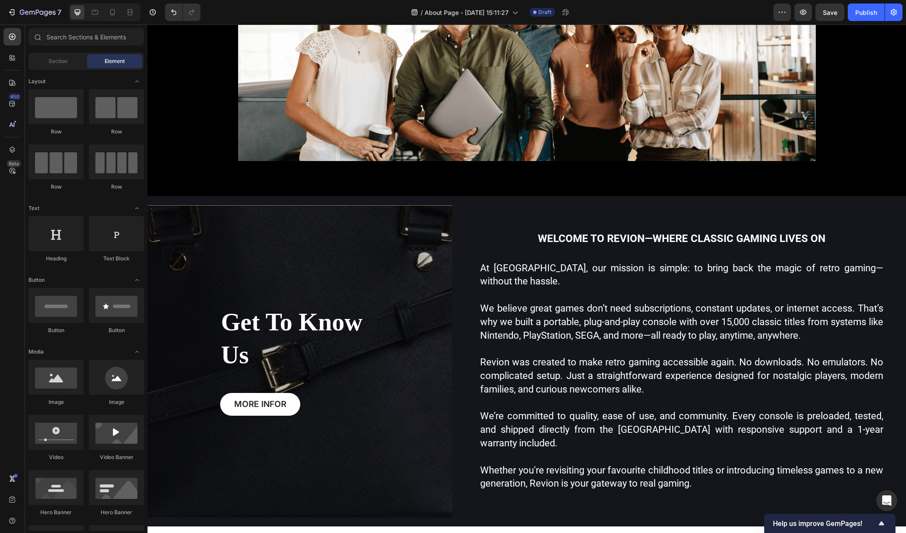
scroll to position [254, 0]
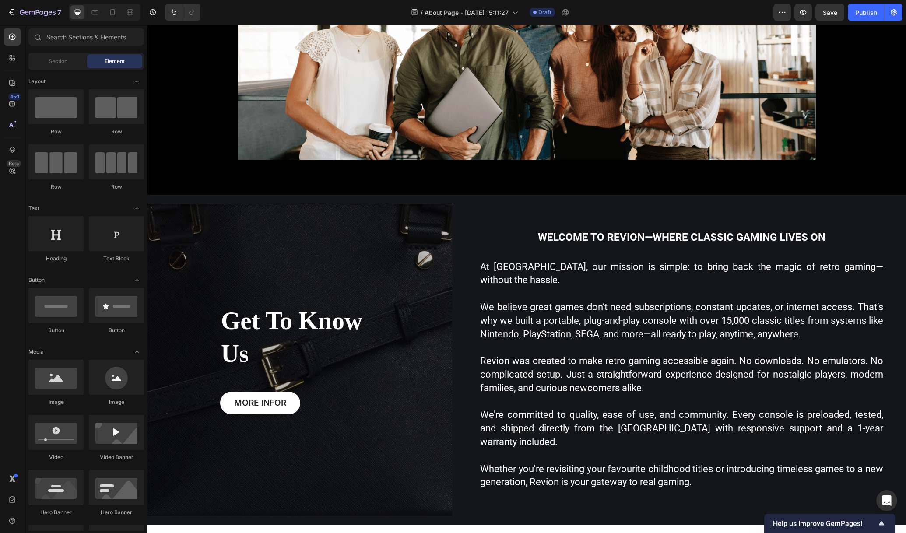
click at [823, 298] on p at bounding box center [681, 294] width 403 height 14
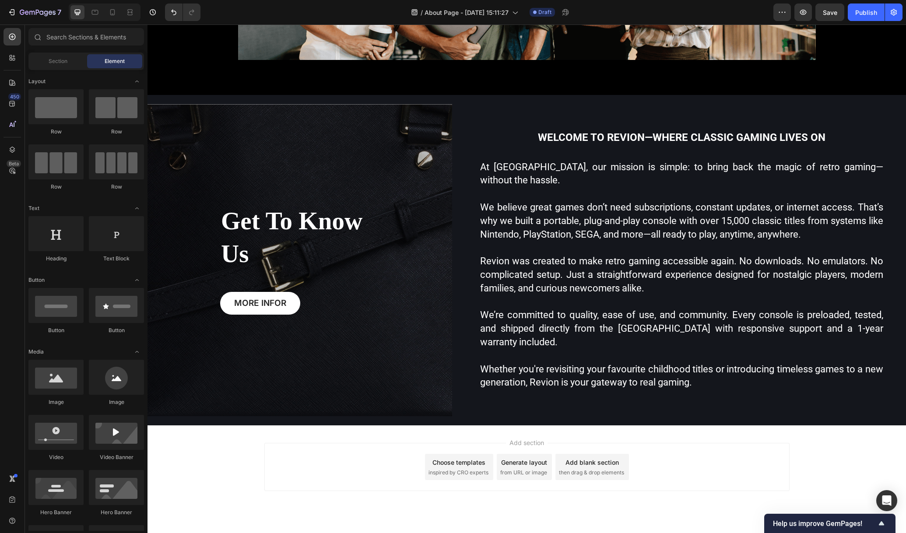
scroll to position [358, 0]
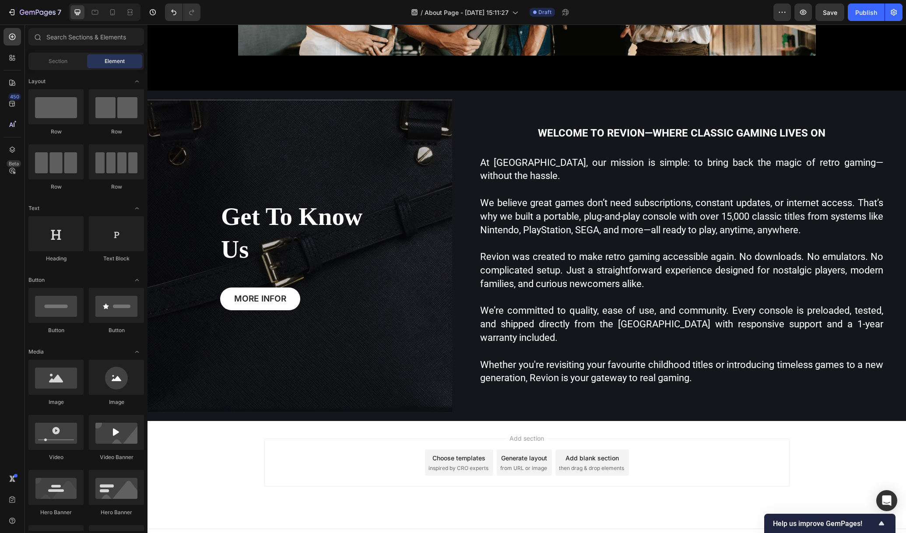
click at [596, 465] on span "then drag & drop elements" at bounding box center [591, 469] width 65 height 8
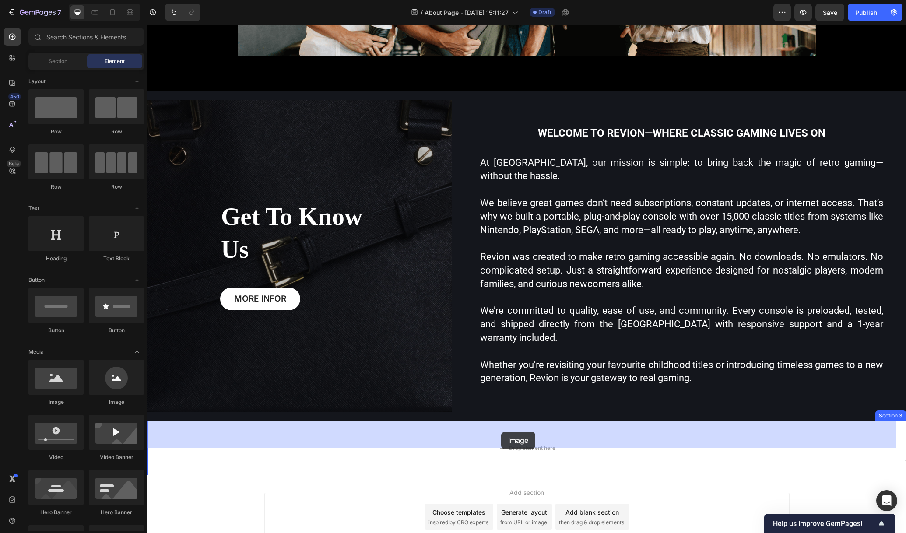
drag, startPoint x: 196, startPoint y: 410, endPoint x: 503, endPoint y: 431, distance: 307.7
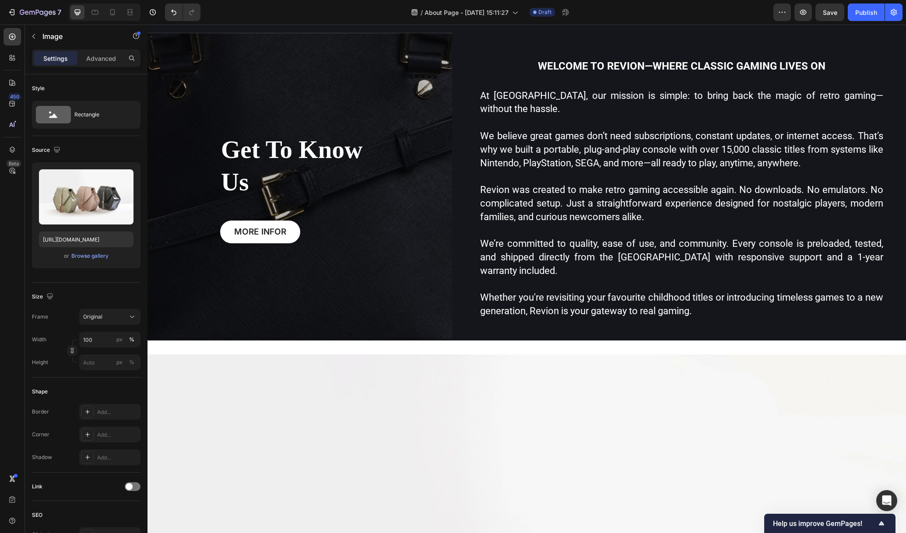
scroll to position [427, 0]
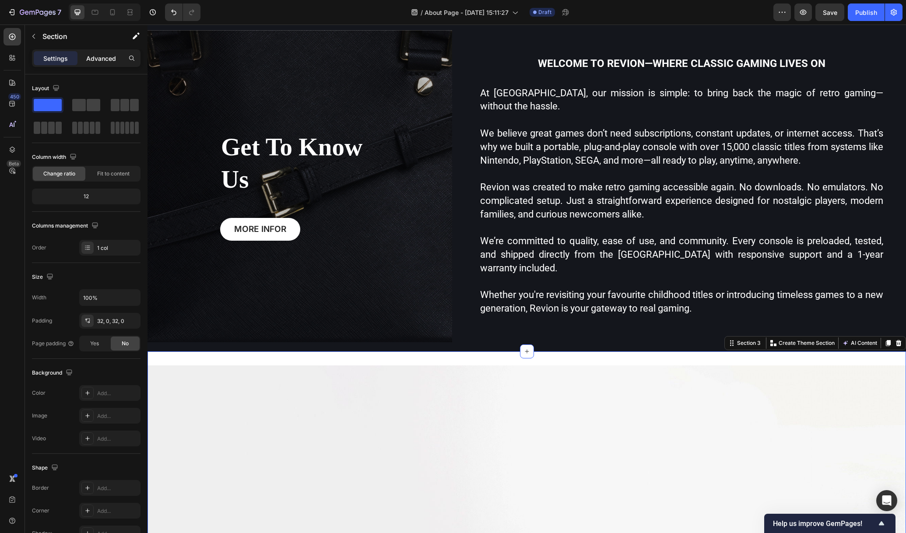
click at [84, 56] on div "Advanced" at bounding box center [101, 58] width 44 height 14
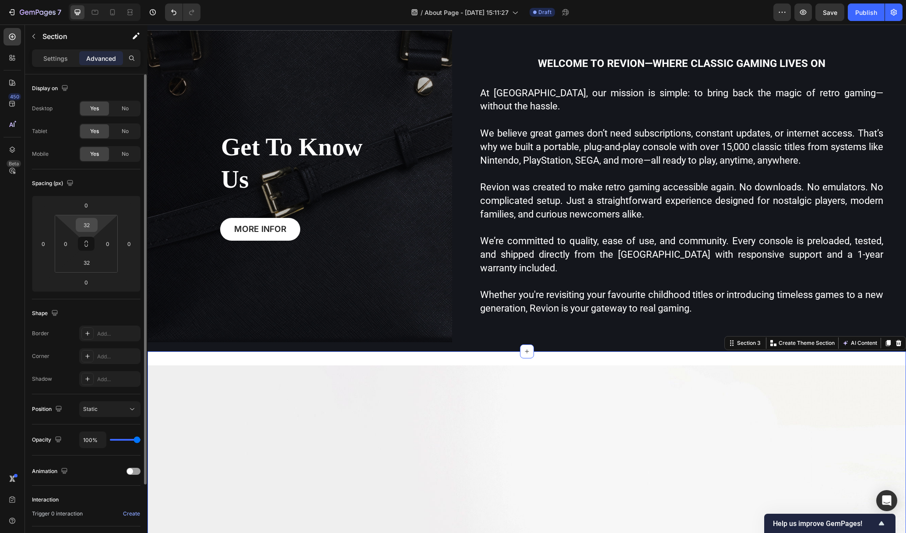
click at [90, 227] on input "32" at bounding box center [87, 224] width 18 height 13
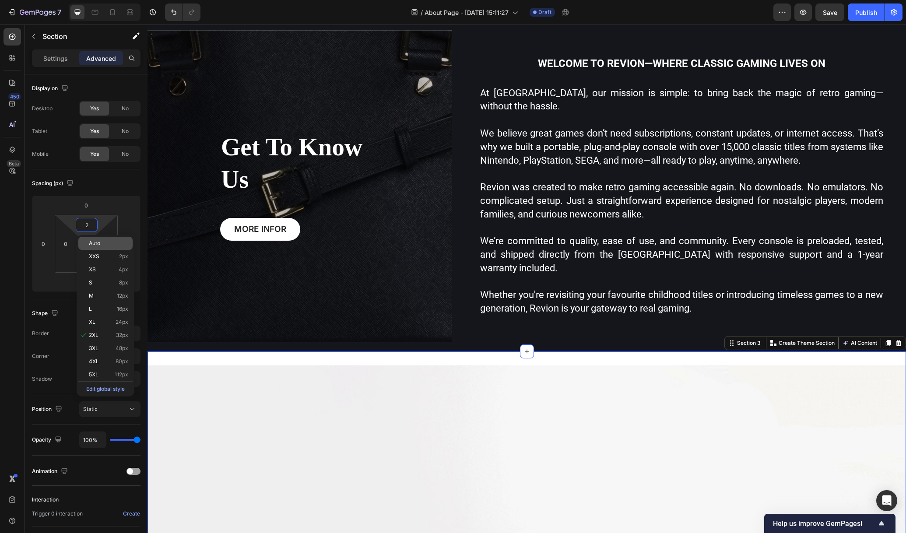
click at [108, 244] on p "Auto" at bounding box center [108, 243] width 39 height 6
type input "Auto"
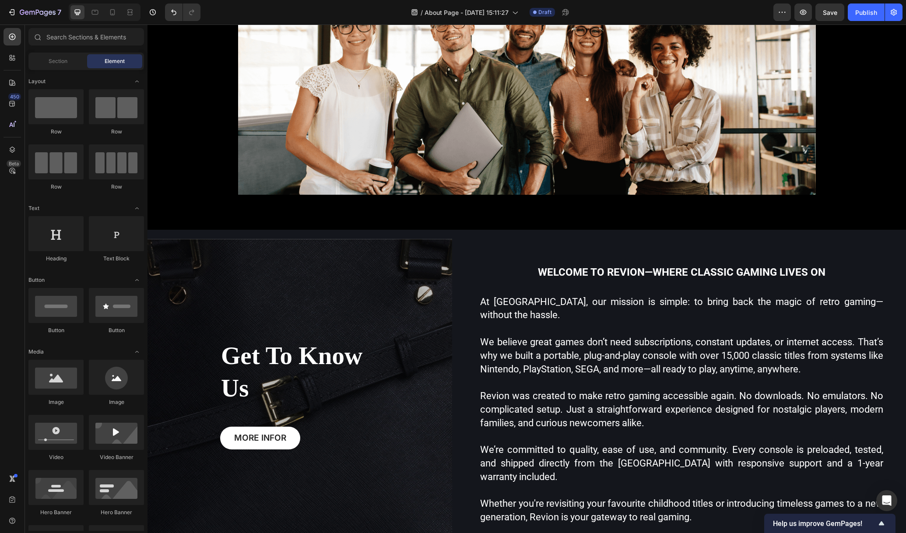
scroll to position [0, 0]
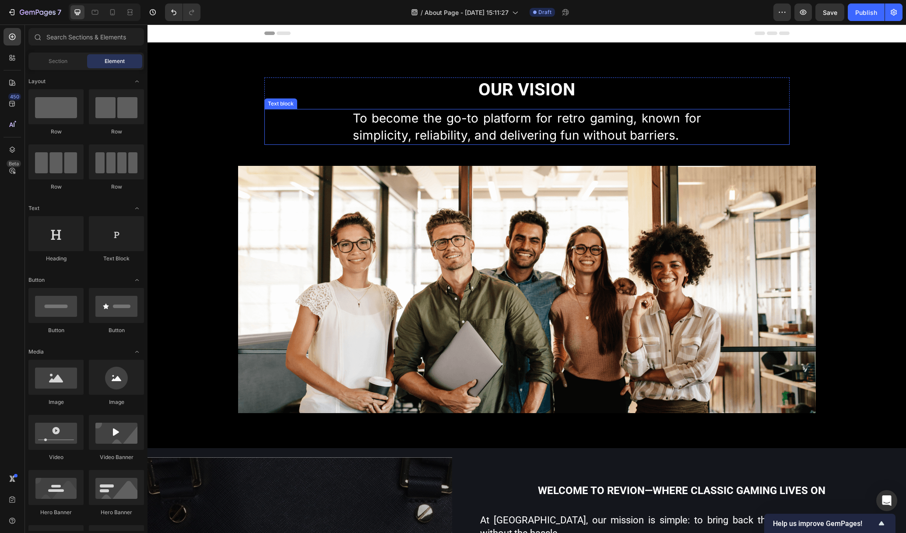
click at [640, 136] on p "To become the go-to platform for retro gaming, known for simplicity, reliabilit…" at bounding box center [527, 127] width 349 height 34
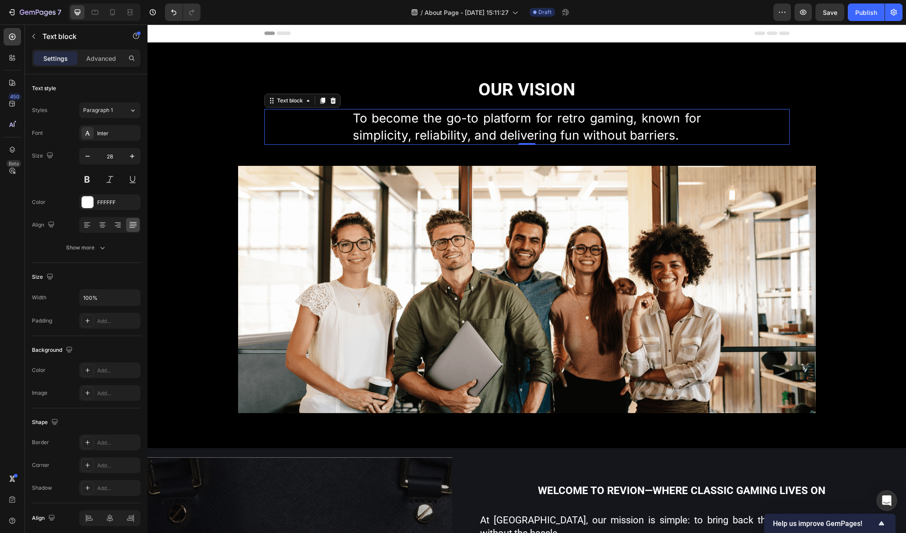
click at [640, 135] on p "To become the go-to platform for retro gaming, known for simplicity, reliabilit…" at bounding box center [527, 127] width 349 height 34
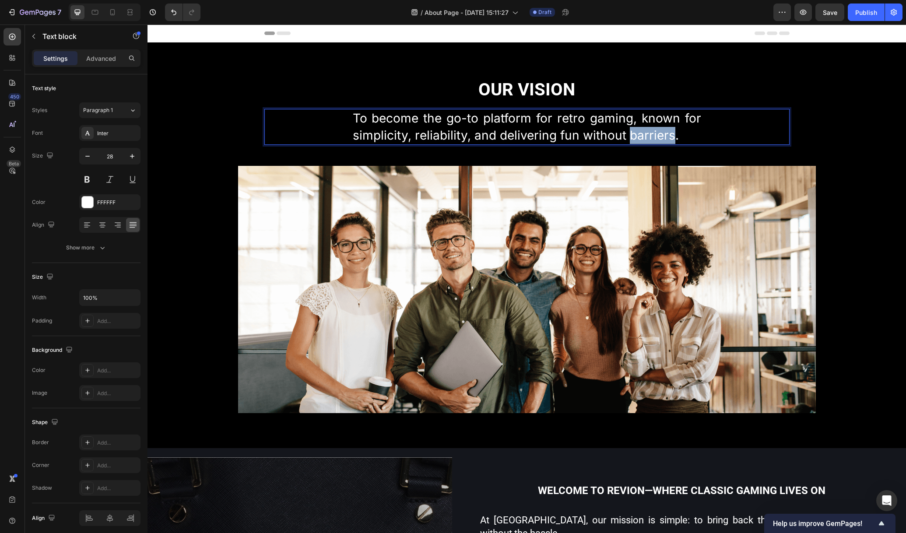
click at [640, 135] on p "To become the go-to platform for retro gaming, known for simplicity, reliabilit…" at bounding box center [527, 127] width 349 height 34
click at [638, 130] on p "To become the go-to platform for retro gaming, known for simplicity, reliabilit…" at bounding box center [527, 127] width 349 height 34
click at [638, 131] on p "To become the go-to platform for retro gaming, known for simplicity, reliabilit…" at bounding box center [527, 127] width 349 height 34
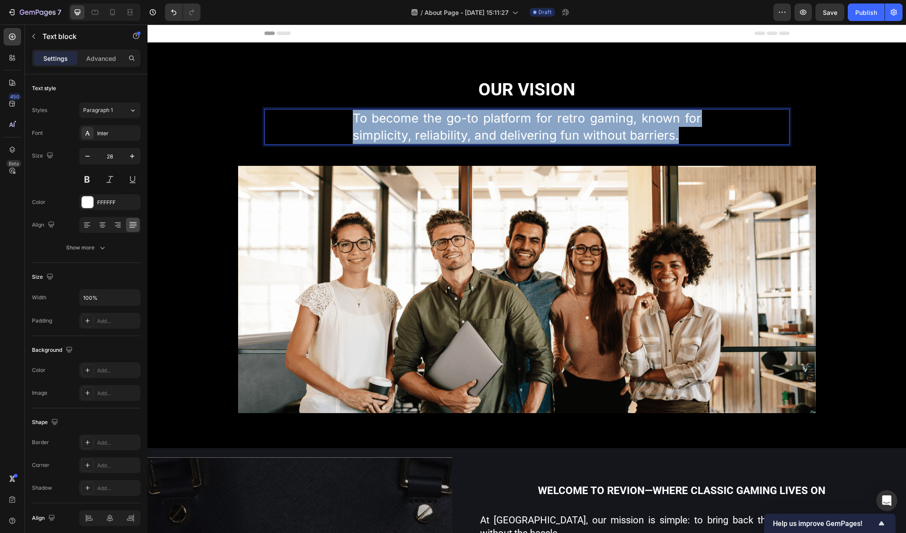
click at [639, 131] on p "To become the go-to platform for retro gaming, known for simplicity, reliabilit…" at bounding box center [527, 127] width 349 height 34
click at [639, 130] on p "To become the go-to platform for retro gaming, known for simplicity, reliabilit…" at bounding box center [527, 127] width 349 height 34
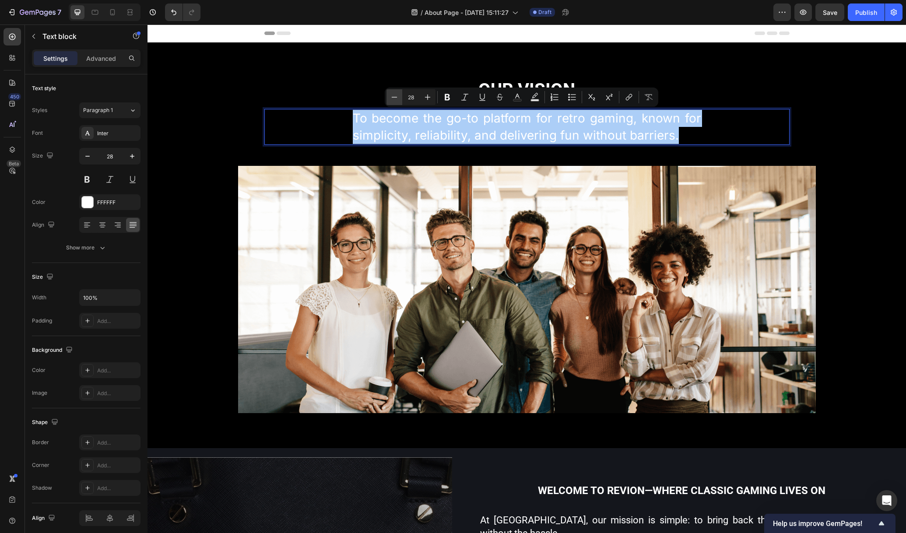
click at [396, 98] on icon "Editor contextual toolbar" at bounding box center [394, 97] width 9 height 9
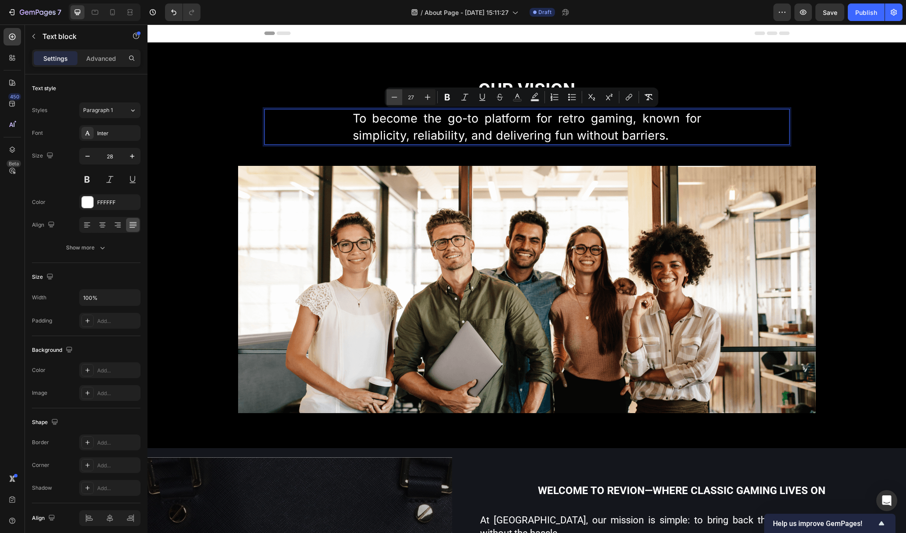
click at [396, 98] on icon "Editor contextual toolbar" at bounding box center [394, 97] width 9 height 9
click at [396, 97] on icon "Editor contextual toolbar" at bounding box center [394, 97] width 9 height 9
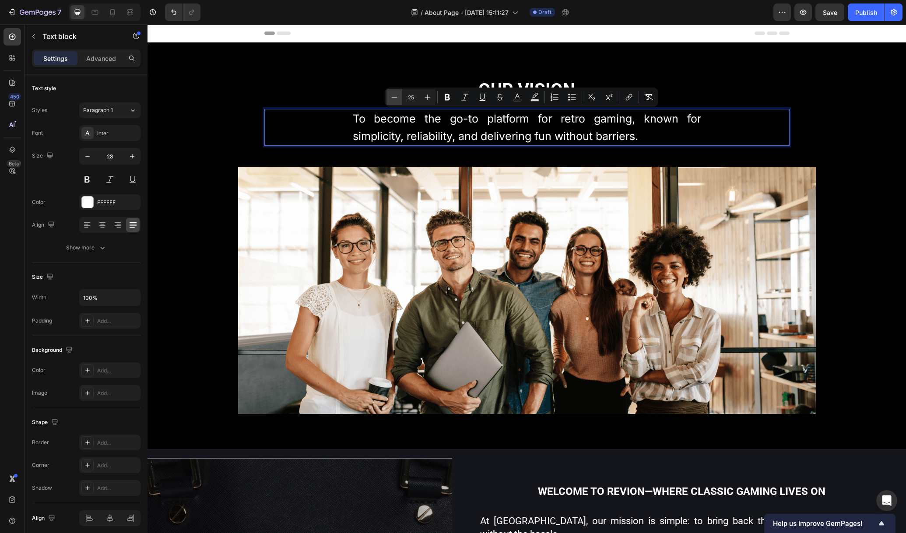
click at [396, 97] on icon "Editor contextual toolbar" at bounding box center [394, 97] width 9 height 9
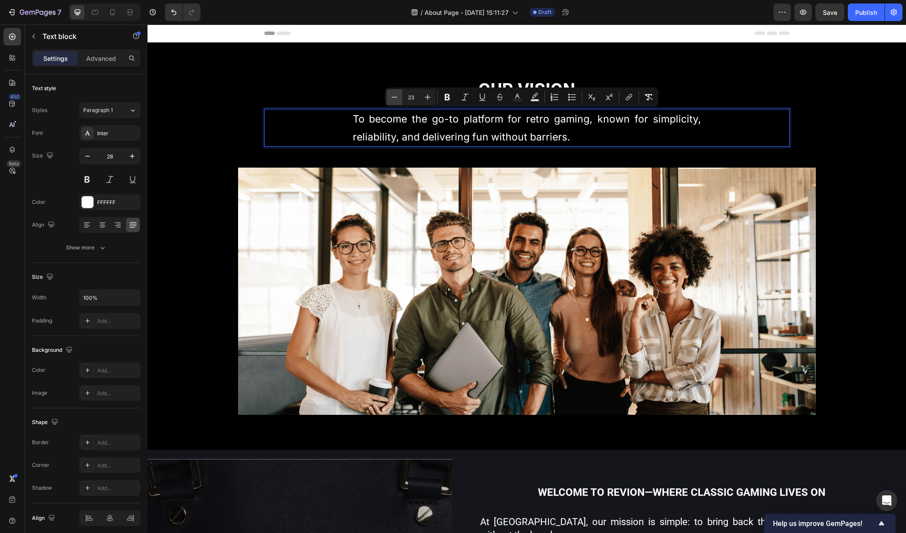
click at [396, 97] on icon "Editor contextual toolbar" at bounding box center [394, 97] width 9 height 9
click at [395, 95] on icon "Editor contextual toolbar" at bounding box center [394, 97] width 9 height 9
type input "20"
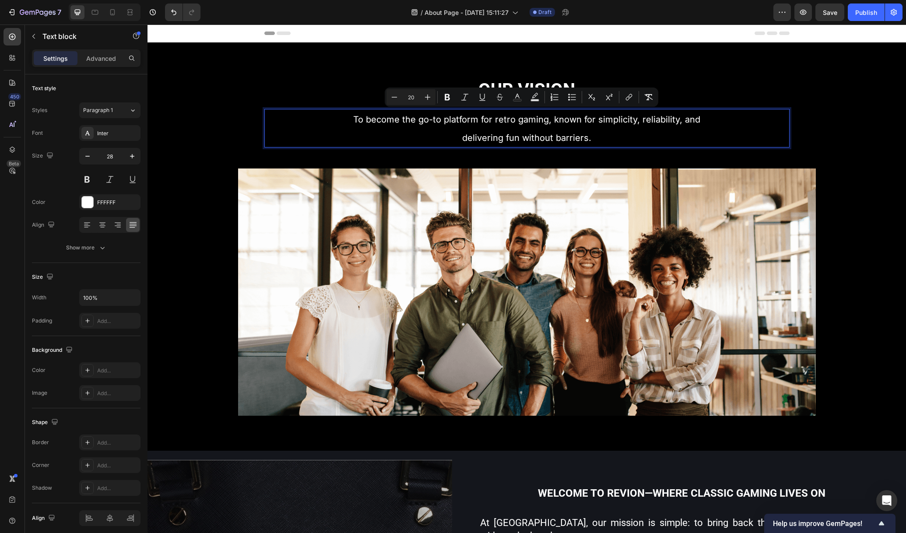
click at [683, 141] on p "To become the go-to platform for retro gaming, known for simplicity, reliabilit…" at bounding box center [527, 128] width 349 height 37
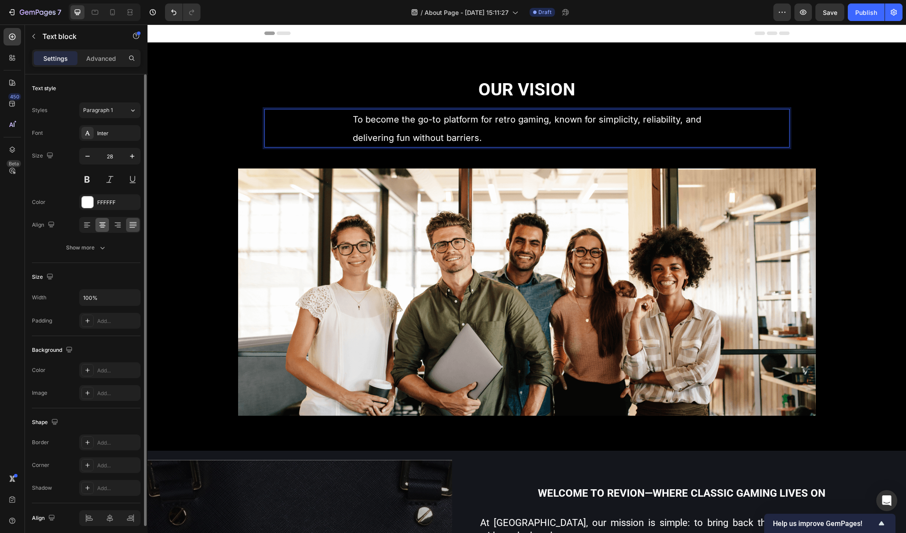
click at [100, 226] on icon at bounding box center [102, 226] width 6 height 1
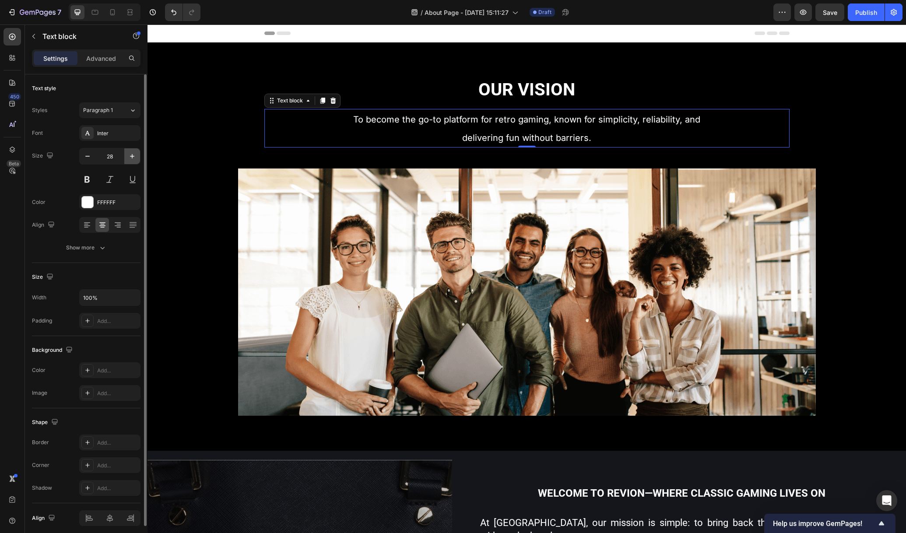
click at [130, 159] on icon "button" at bounding box center [132, 156] width 9 height 9
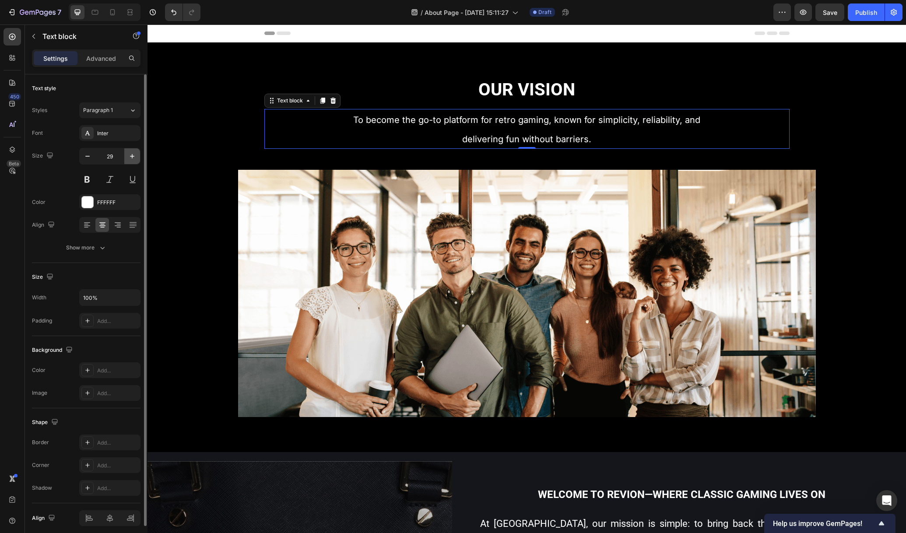
click at [130, 159] on icon "button" at bounding box center [132, 156] width 9 height 9
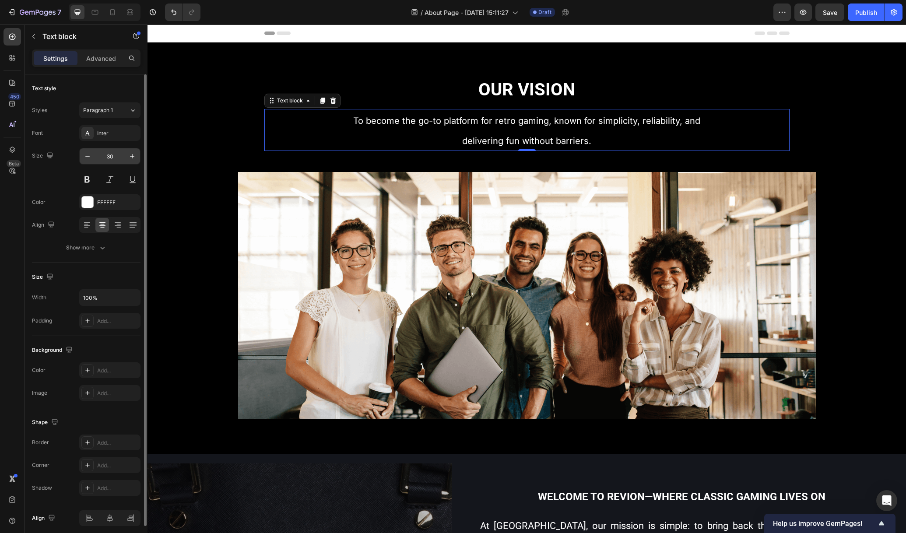
click at [106, 161] on input "30" at bounding box center [109, 156] width 29 height 16
click at [95, 159] on input "30" at bounding box center [109, 156] width 29 height 16
click at [93, 158] on button "button" at bounding box center [88, 156] width 16 height 16
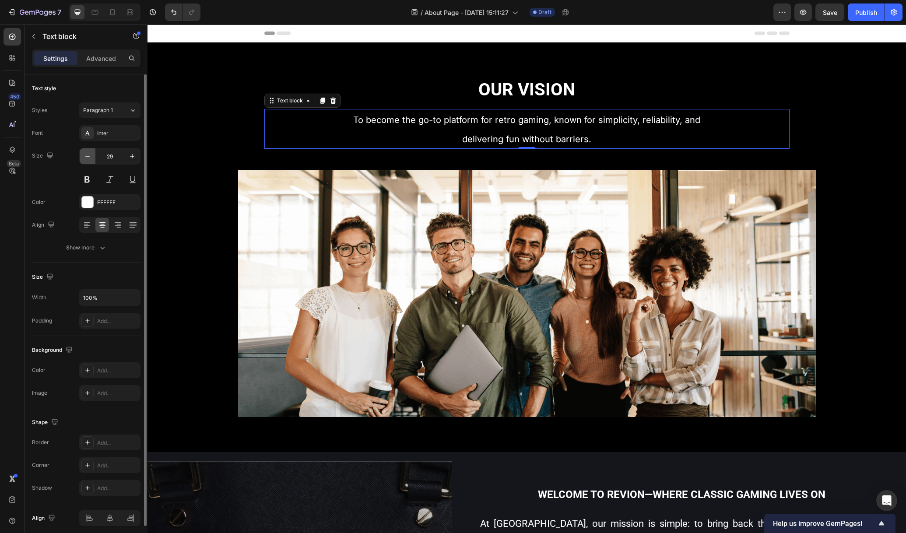
click at [92, 155] on button "button" at bounding box center [88, 156] width 16 height 16
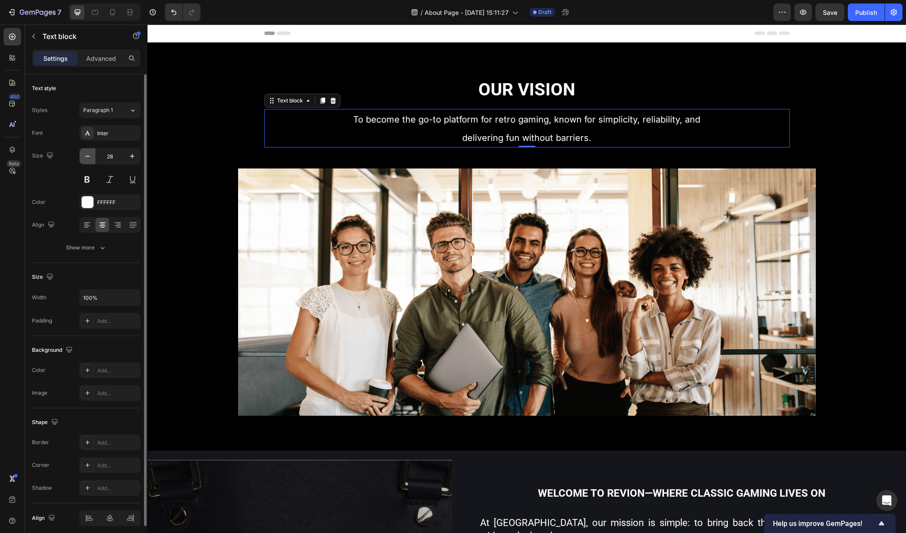
click at [92, 157] on button "button" at bounding box center [88, 156] width 16 height 16
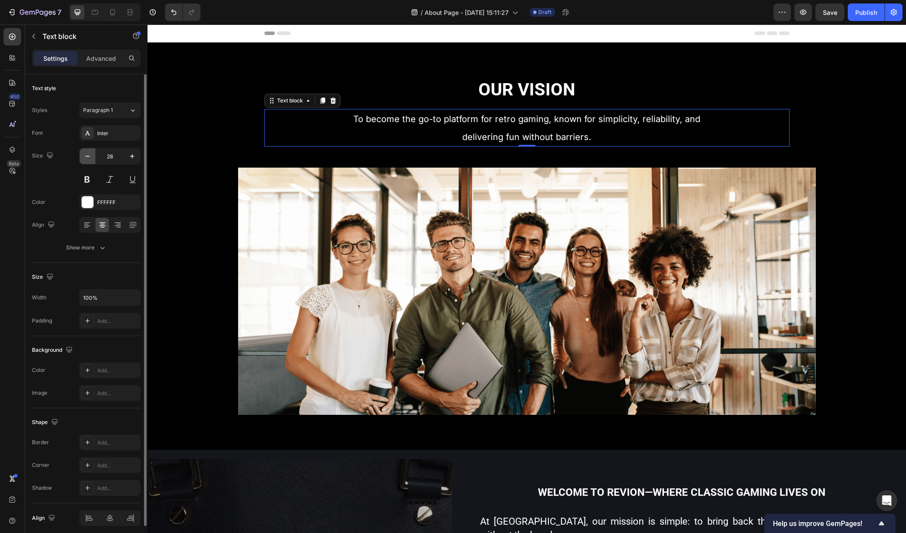
type input "27"
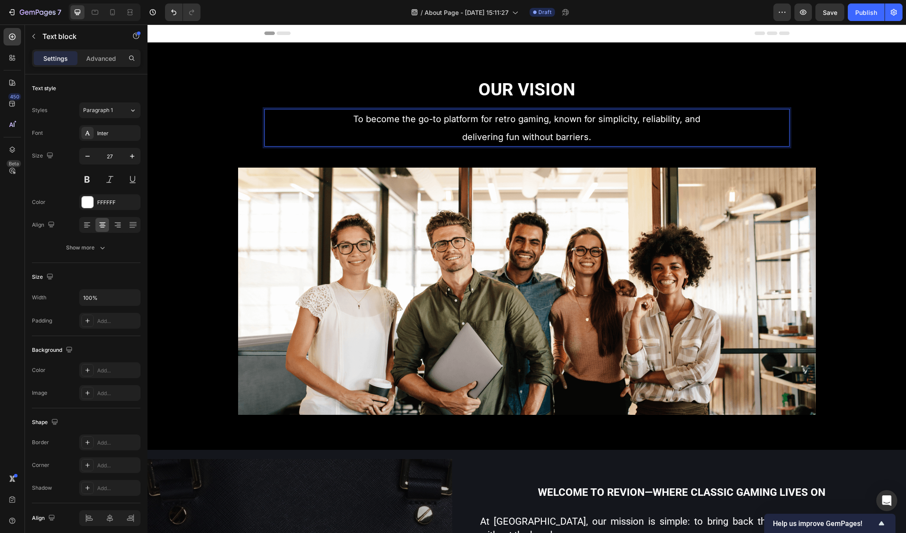
click at [599, 132] on p "To become the go-to platform for retro gaming, known for simplicity, reliabilit…" at bounding box center [527, 128] width 349 height 36
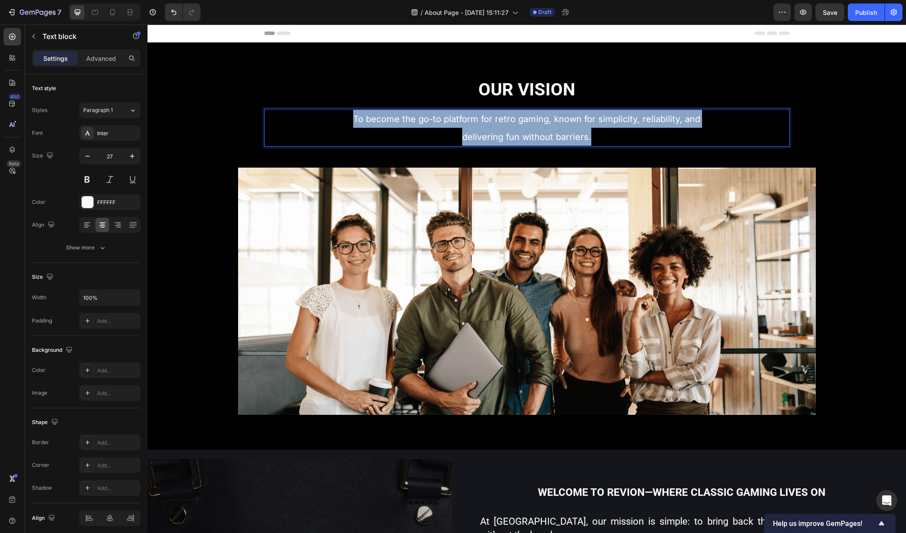
click at [599, 132] on p "To become the go-to platform for retro gaming, known for simplicity, reliabilit…" at bounding box center [527, 128] width 349 height 36
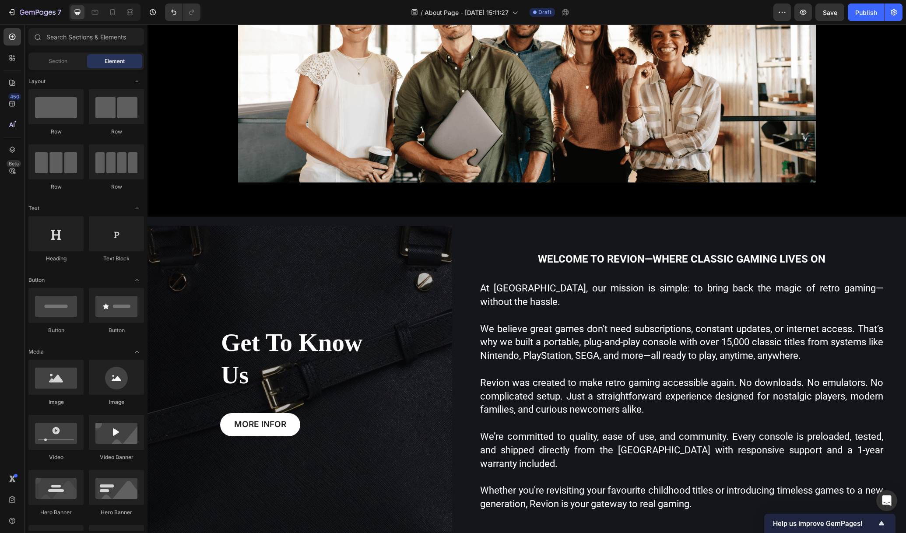
scroll to position [376, 0]
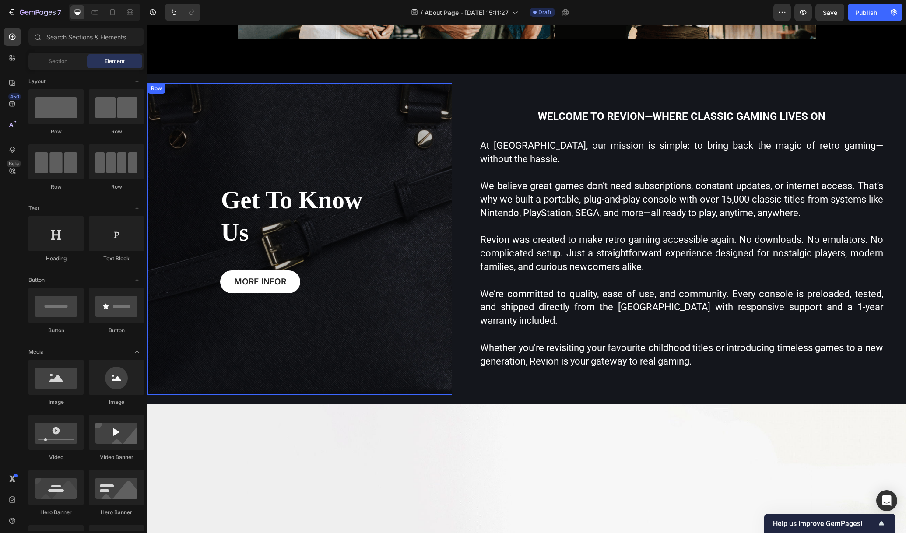
click at [342, 169] on div "Get To Know Us Heading MORE INFOR Button Row" at bounding box center [300, 239] width 305 height 312
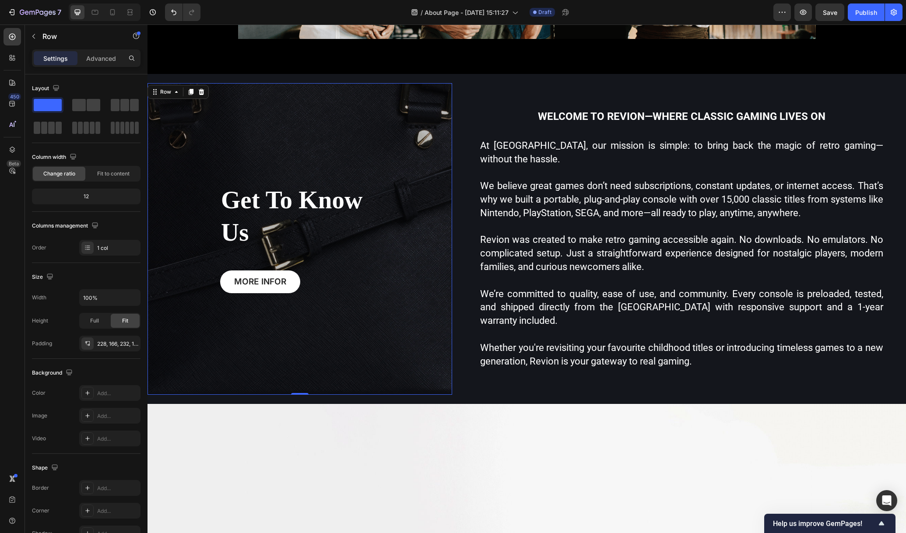
click at [103, 67] on div "Settings Advanced" at bounding box center [86, 61] width 123 height 25
click at [101, 60] on p "Advanced" at bounding box center [101, 58] width 30 height 9
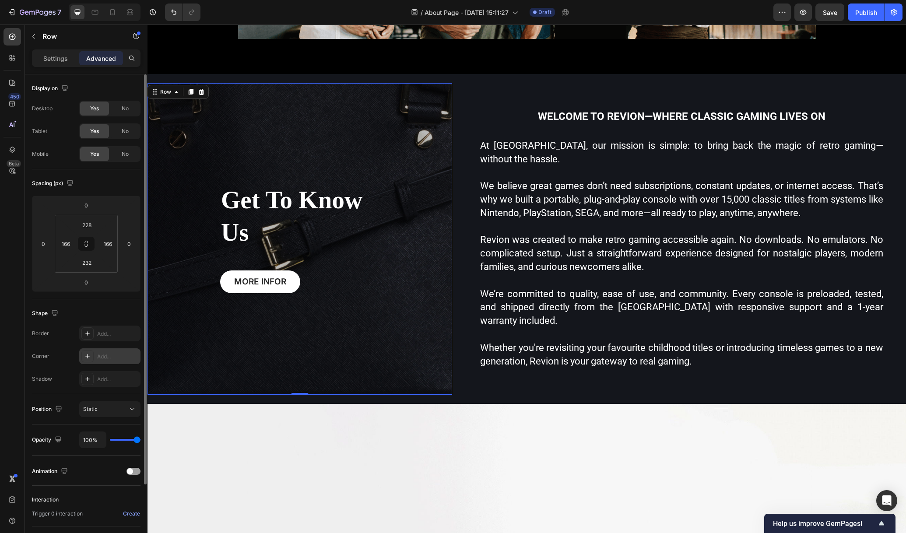
click at [100, 349] on div "Add..." at bounding box center [109, 357] width 61 height 16
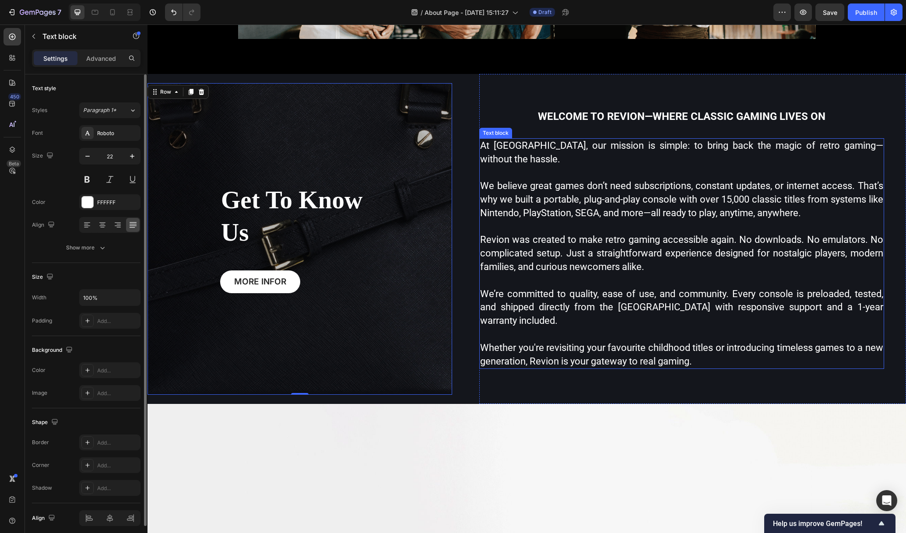
click at [547, 235] on p "Revion was created to make retro gaming accessible again. No downloads. No emul…" at bounding box center [681, 253] width 403 height 40
click at [388, 280] on div "Get To Know Us Heading MORE INFOR Button Row" at bounding box center [300, 239] width 305 height 312
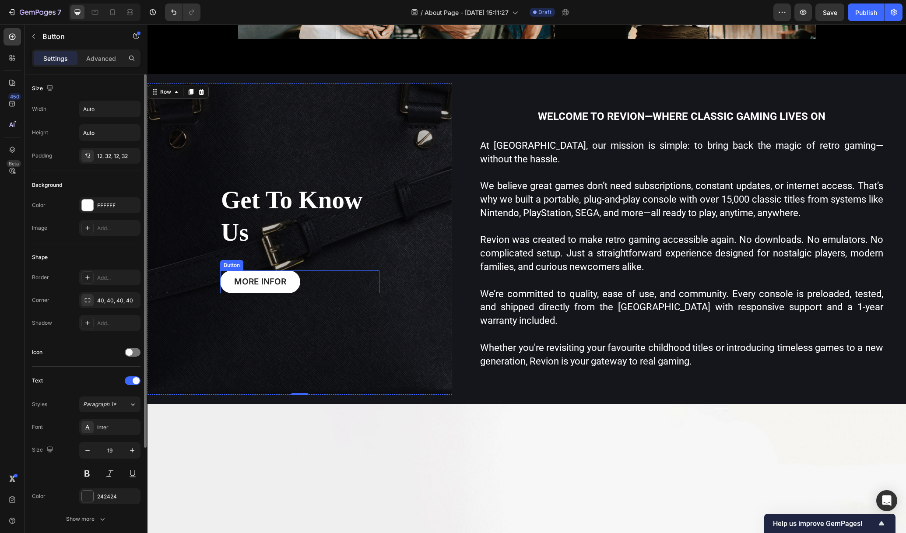
click at [347, 278] on div "MORE INFOR Button" at bounding box center [299, 282] width 159 height 23
click at [278, 259] on icon at bounding box center [280, 262] width 6 height 6
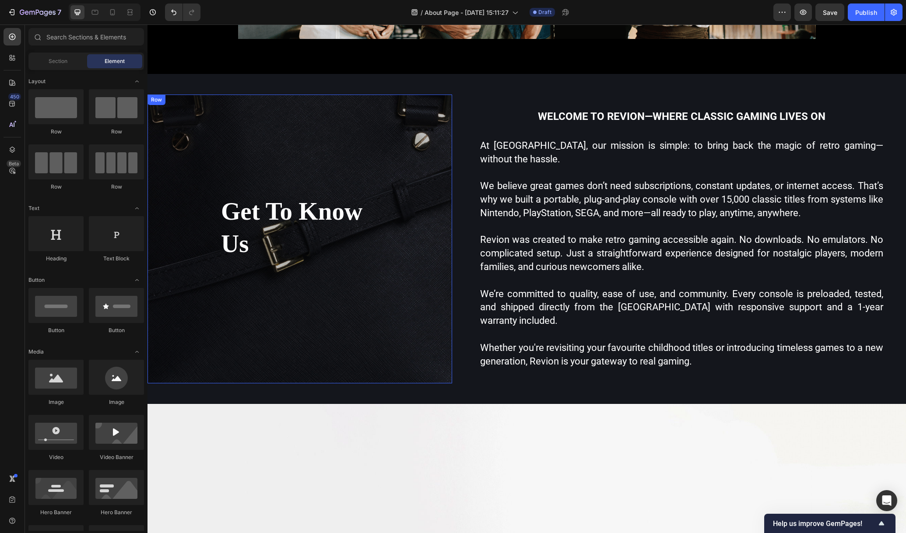
click at [417, 248] on div "Get To Know Us Heading Row" at bounding box center [300, 239] width 305 height 289
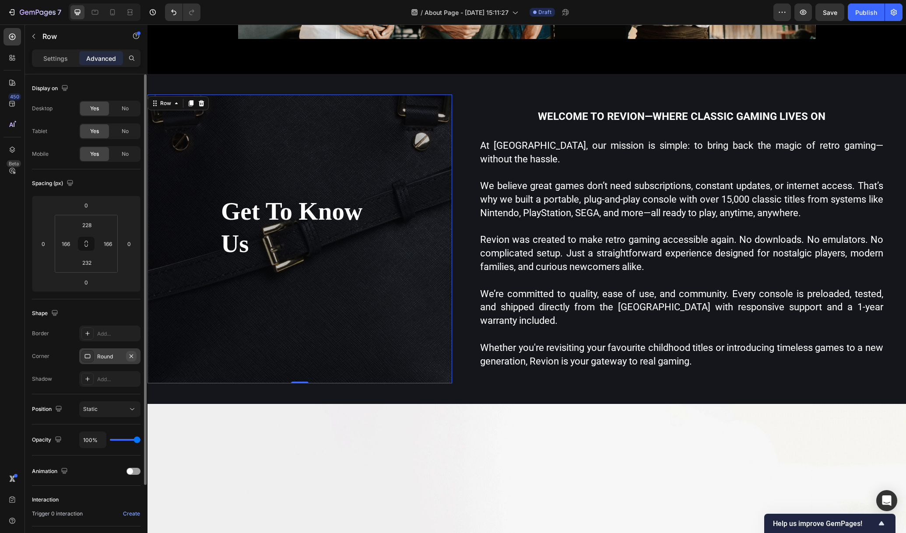
click at [128, 353] on icon "button" at bounding box center [131, 356] width 7 height 7
click at [113, 353] on div "Add..." at bounding box center [117, 357] width 41 height 8
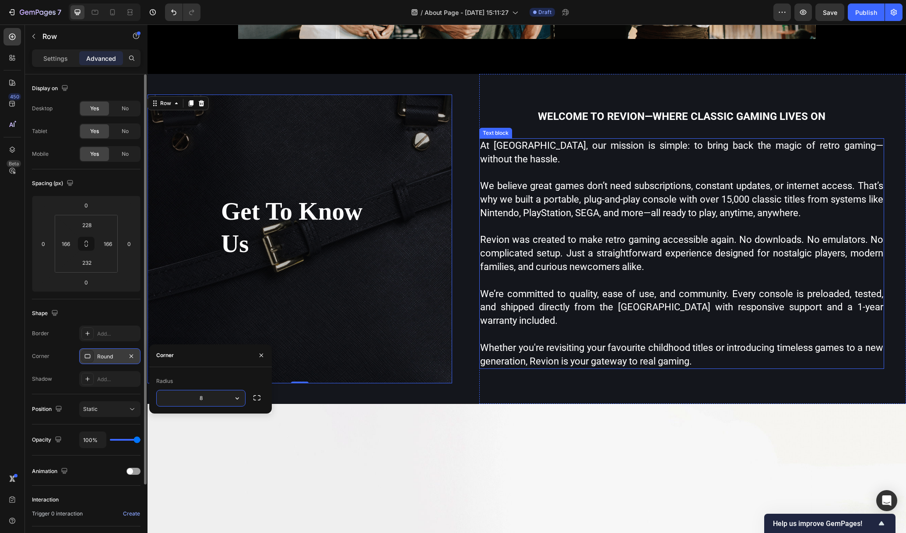
click at [626, 239] on p "Revion was created to make retro gaming accessible again. No downloads. No emul…" at bounding box center [681, 253] width 403 height 40
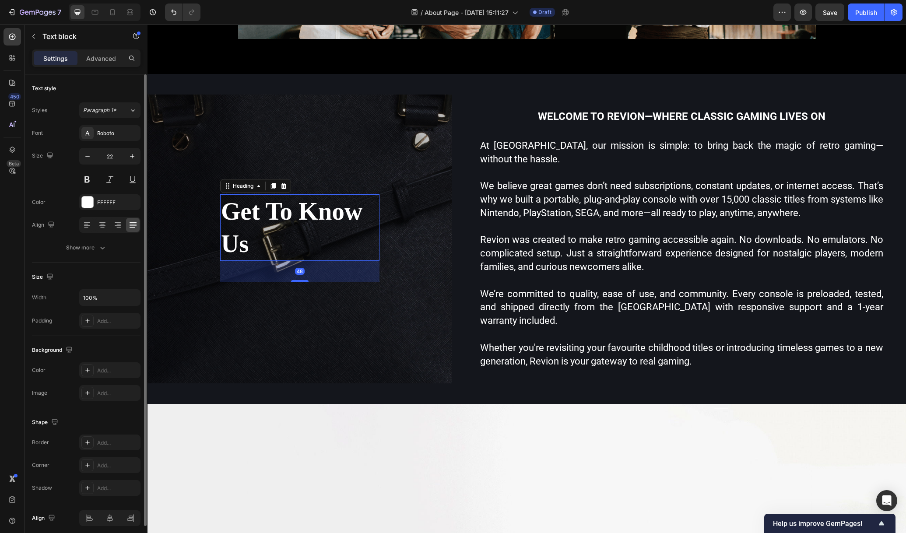
click at [362, 229] on p "Get To Know Us" at bounding box center [300, 227] width 158 height 65
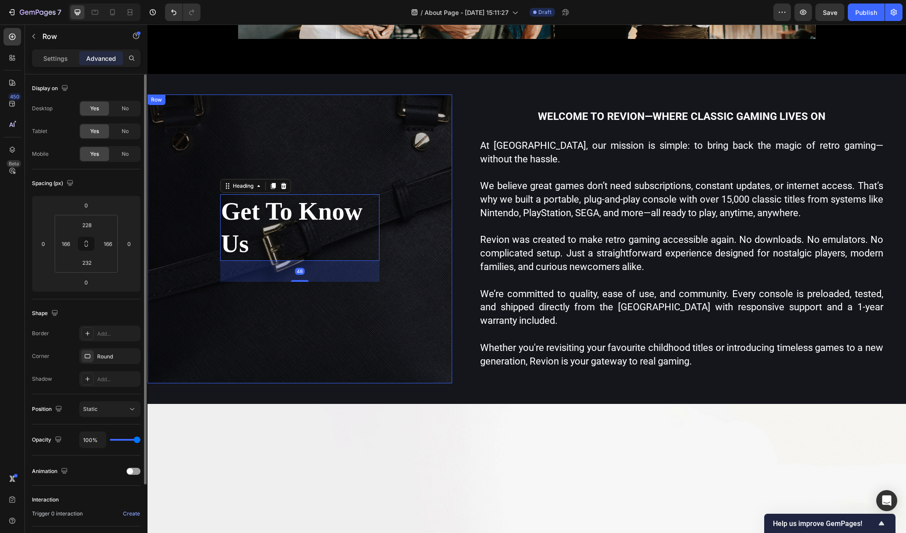
click at [409, 265] on div "Get To Know Us Heading 48 Row" at bounding box center [300, 239] width 305 height 289
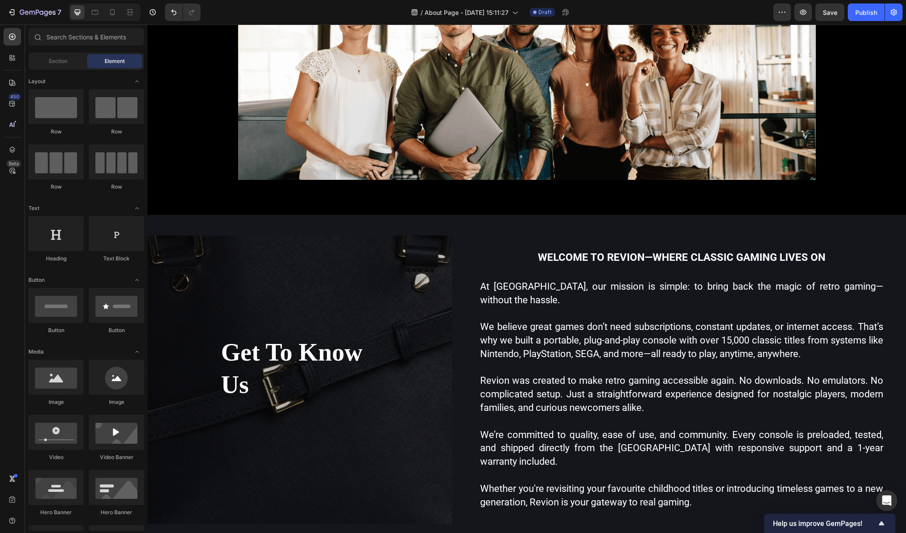
scroll to position [234, 0]
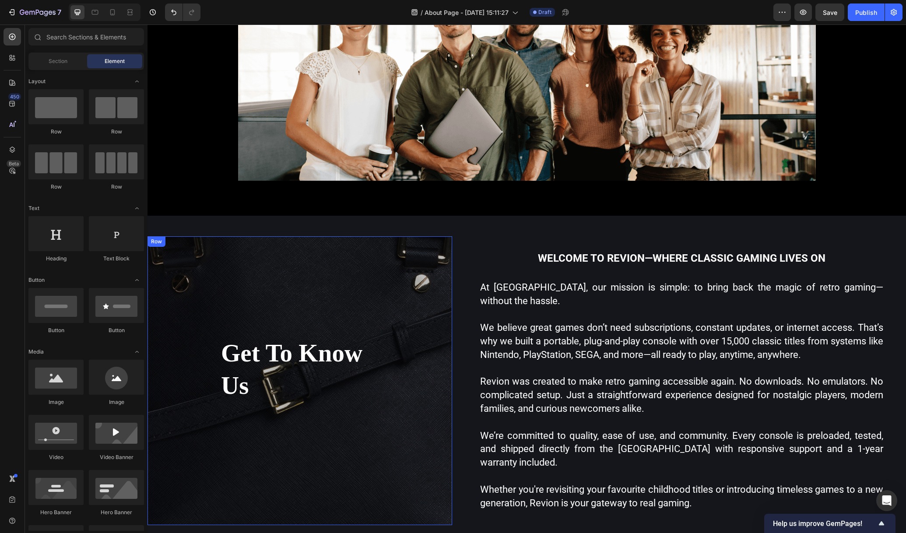
click at [334, 275] on div "Get To Know Us Heading Row" at bounding box center [300, 380] width 305 height 289
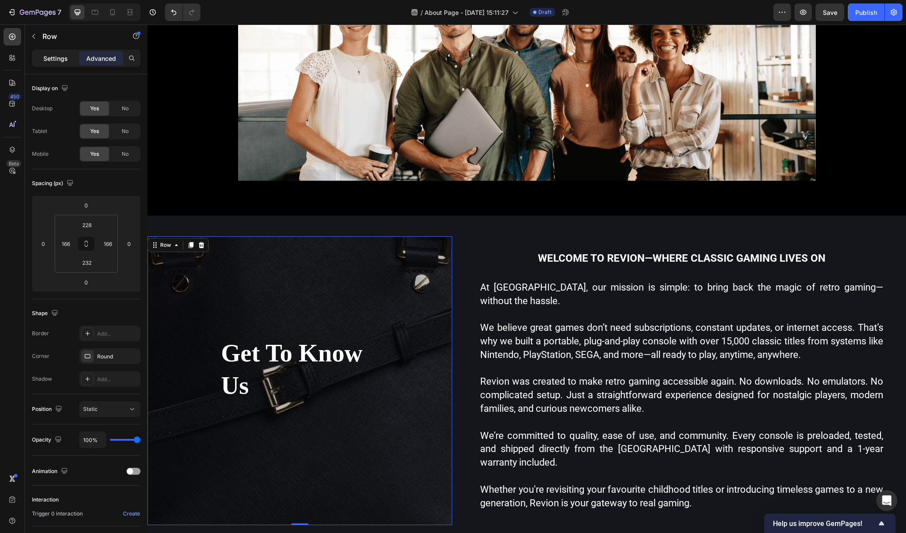
click at [45, 57] on p "Settings" at bounding box center [55, 58] width 25 height 9
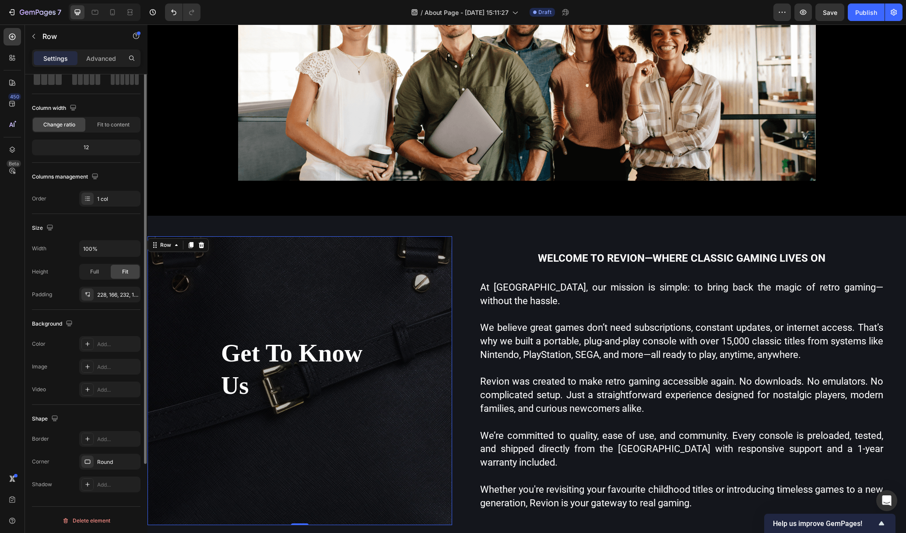
scroll to position [0, 0]
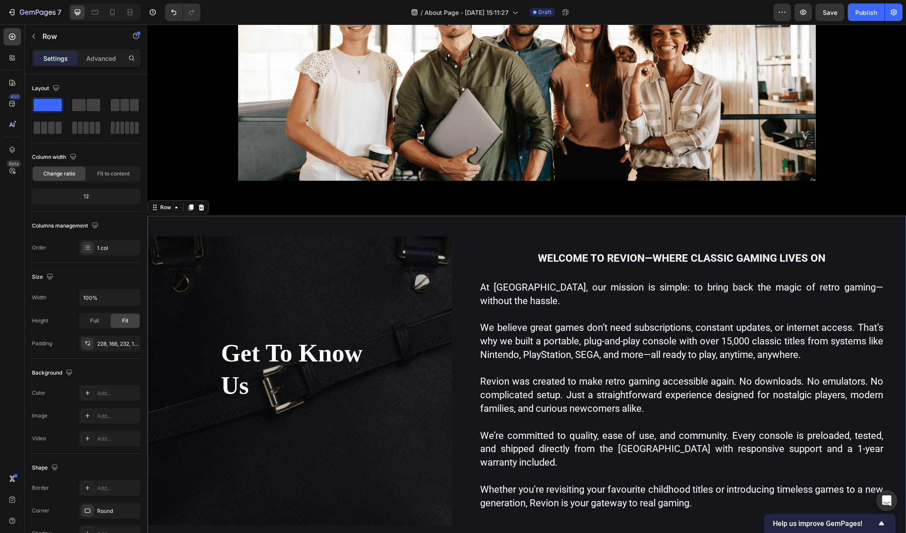
click at [463, 309] on div "Get To Know Us Heading Row Hero Banner Welcome to Revion—where classic gaming l…" at bounding box center [527, 381] width 759 height 331
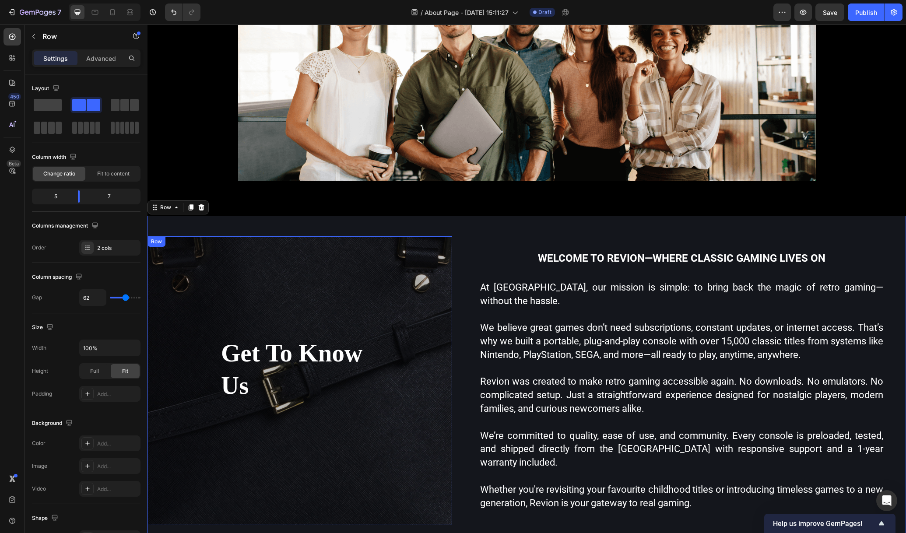
click at [384, 295] on div "Get To Know Us Heading Row" at bounding box center [300, 380] width 305 height 289
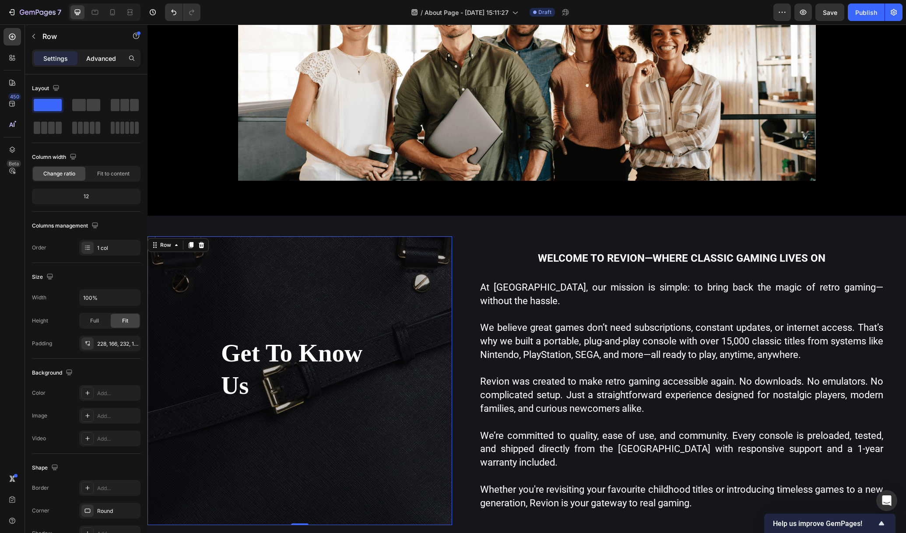
click at [108, 59] on p "Advanced" at bounding box center [101, 58] width 30 height 9
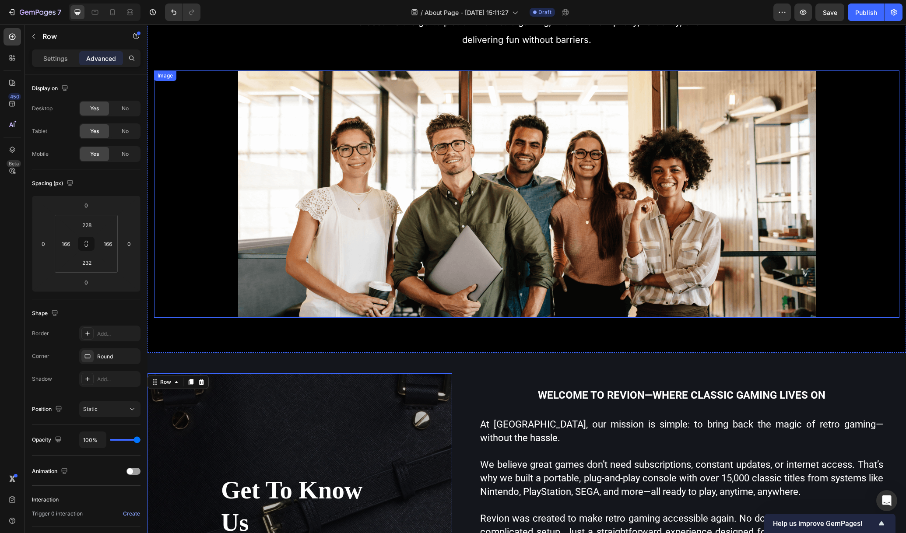
scroll to position [113, 0]
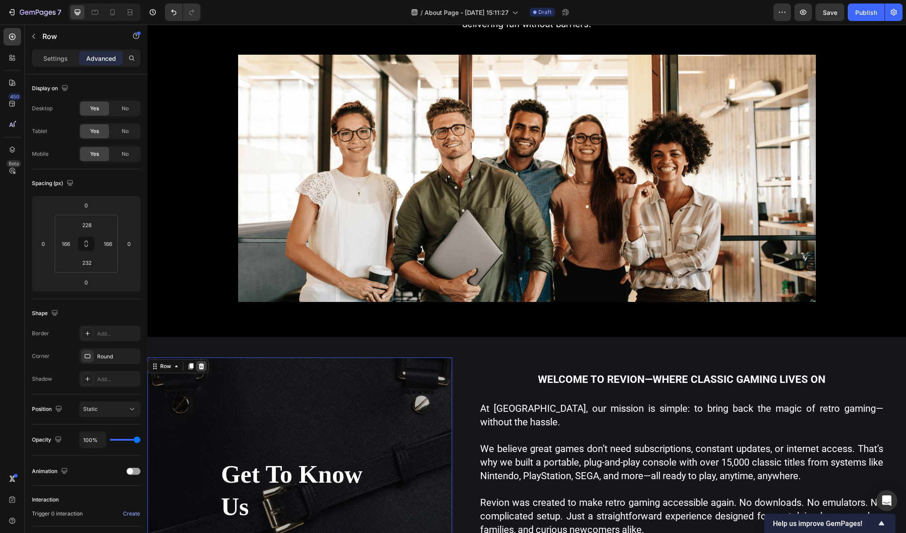
click at [200, 363] on icon at bounding box center [201, 366] width 7 height 7
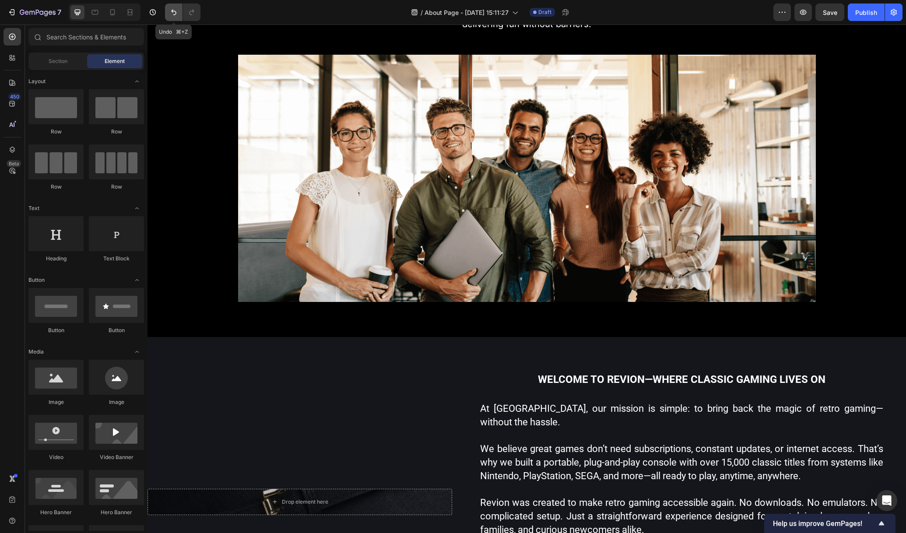
click at [166, 15] on button "Undo/Redo" at bounding box center [174, 13] width 18 height 18
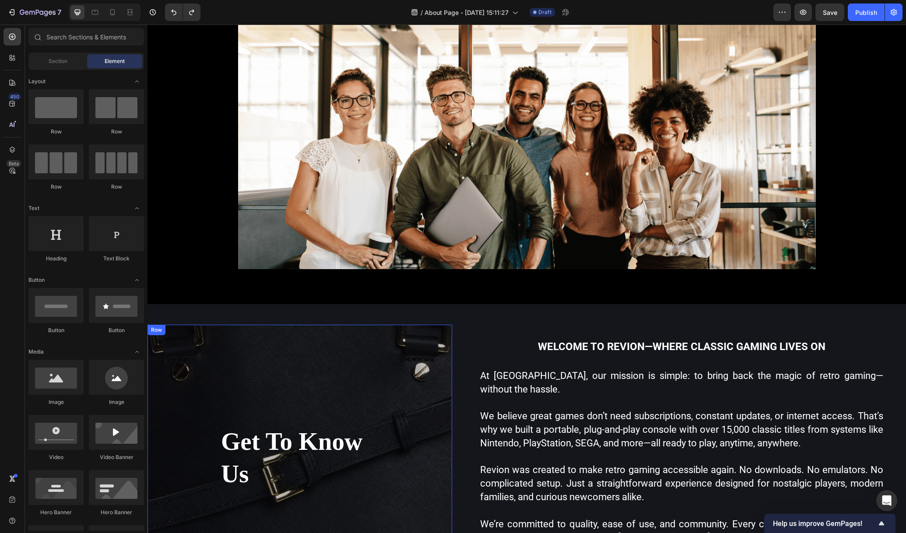
scroll to position [202, 0]
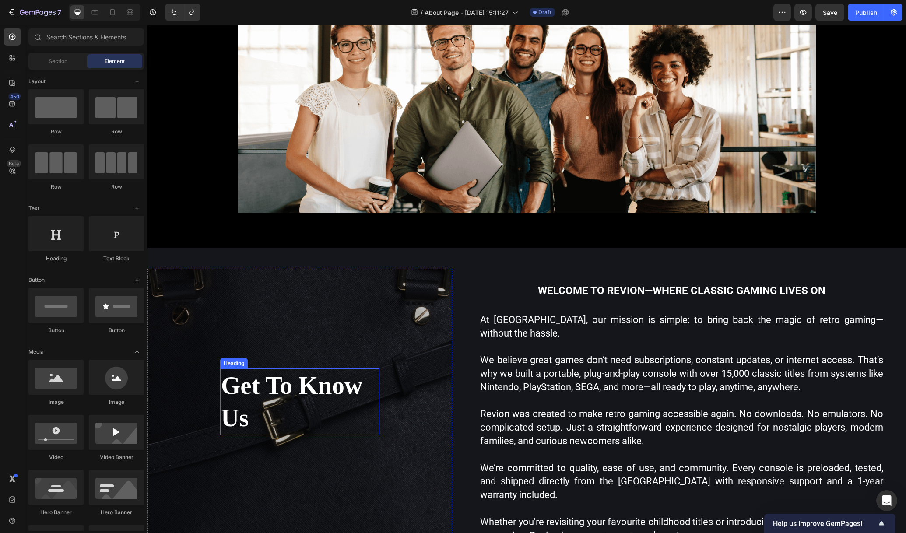
click at [344, 381] on p "Get To Know Us" at bounding box center [300, 402] width 158 height 65
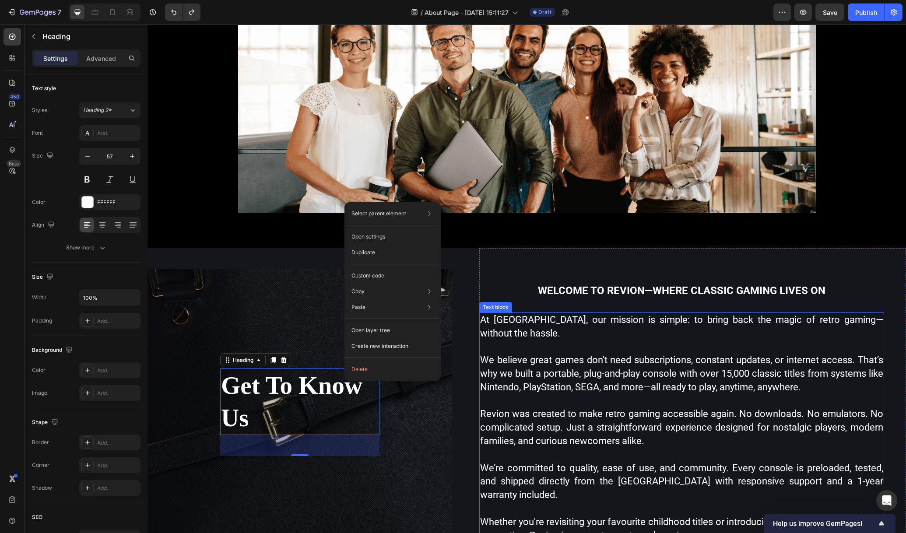
click at [489, 398] on p at bounding box center [681, 402] width 403 height 14
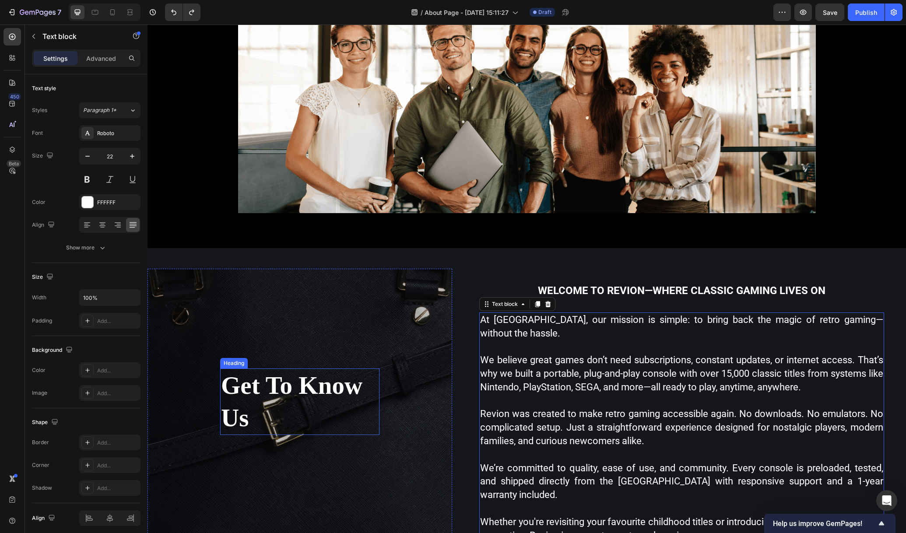
click at [328, 385] on p "Get To Know Us" at bounding box center [300, 402] width 158 height 65
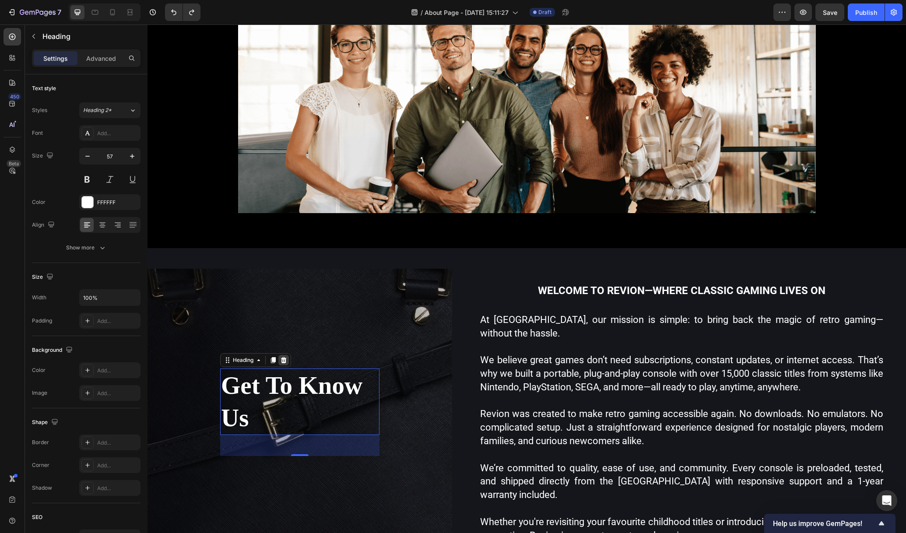
click at [286, 356] on div at bounding box center [283, 360] width 11 height 11
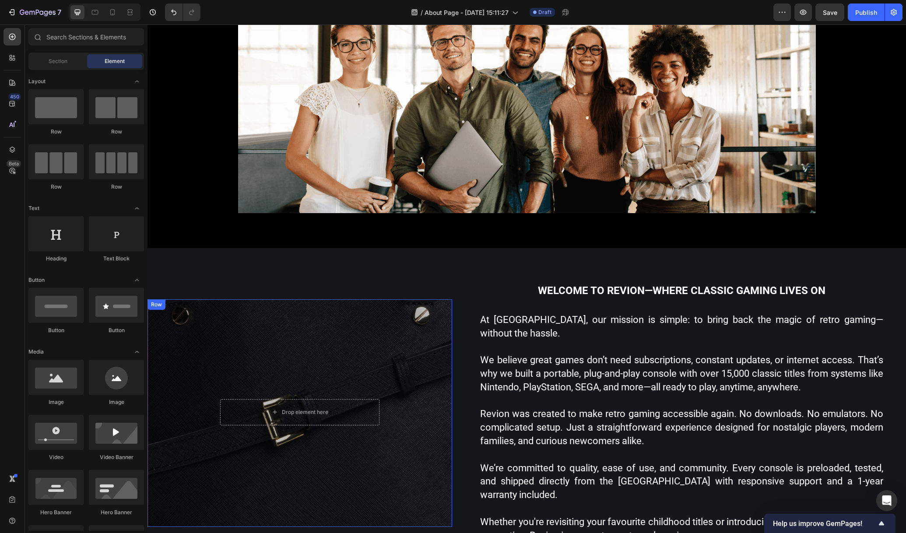
click at [387, 339] on div "Drop element here Row" at bounding box center [300, 414] width 305 height 228
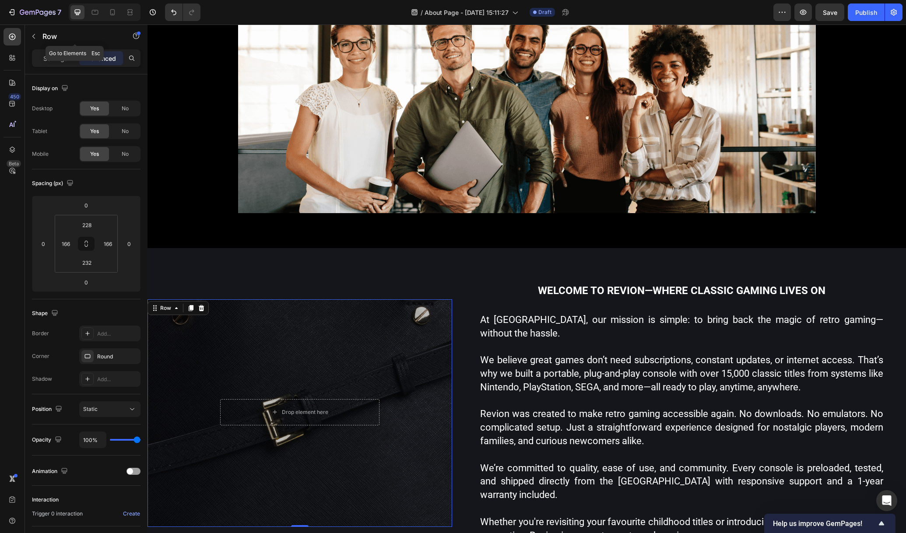
click at [30, 33] on icon "button" at bounding box center [33, 36] width 7 height 7
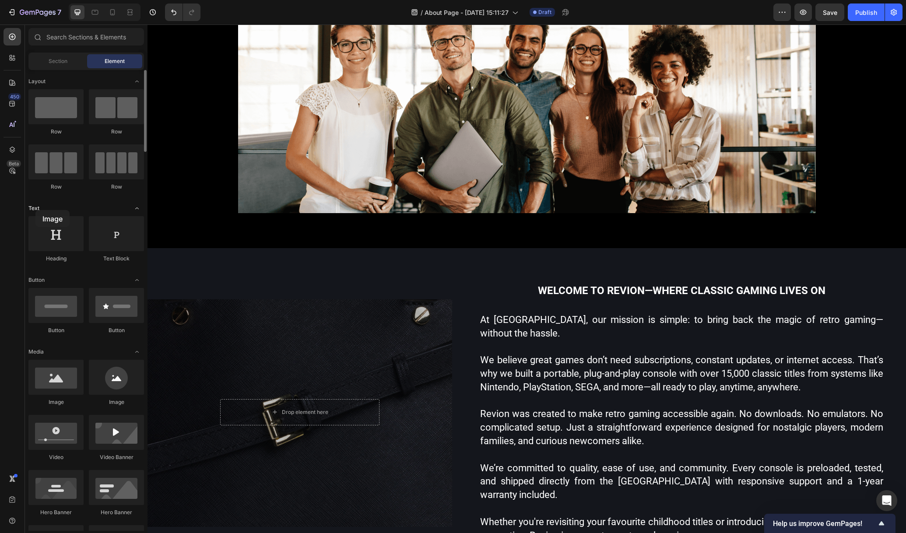
drag, startPoint x: 56, startPoint y: 390, endPoint x: 35, endPoint y: 210, distance: 181.2
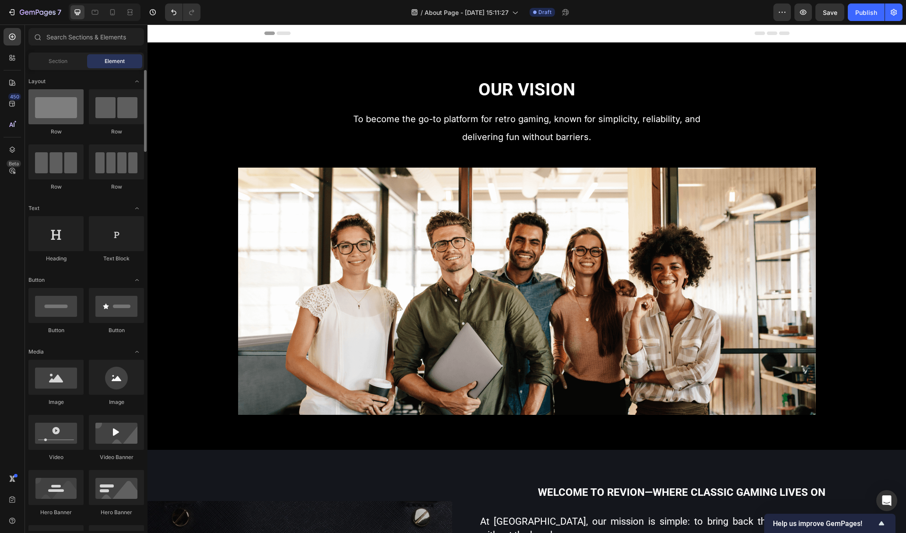
scroll to position [202, 0]
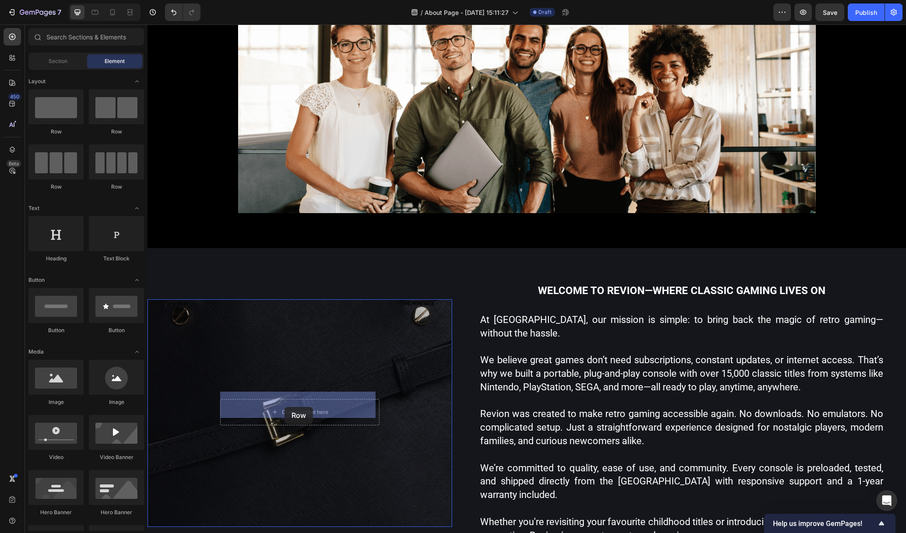
drag, startPoint x: 210, startPoint y: 148, endPoint x: 285, endPoint y: 407, distance: 269.4
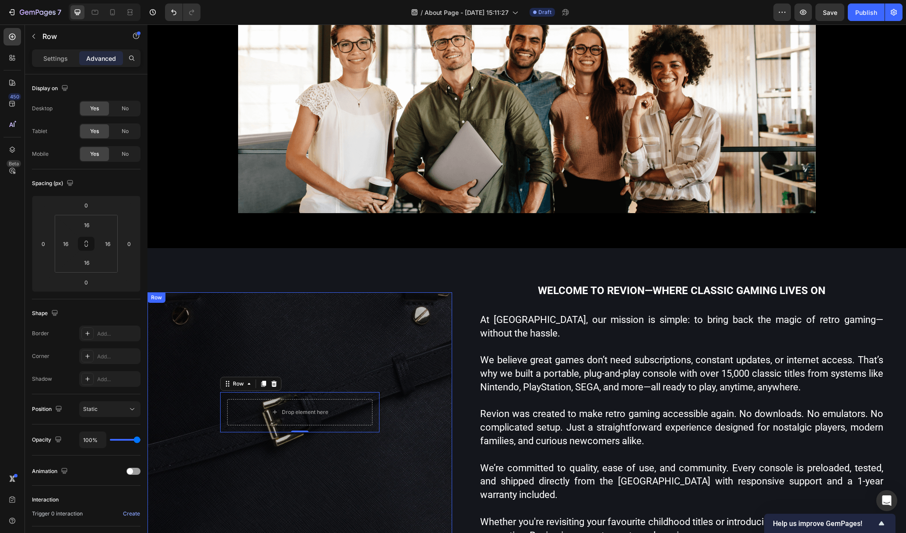
click at [368, 324] on div "Drop element here Row 0 Row" at bounding box center [300, 413] width 305 height 242
click at [200, 298] on icon at bounding box center [201, 301] width 7 height 7
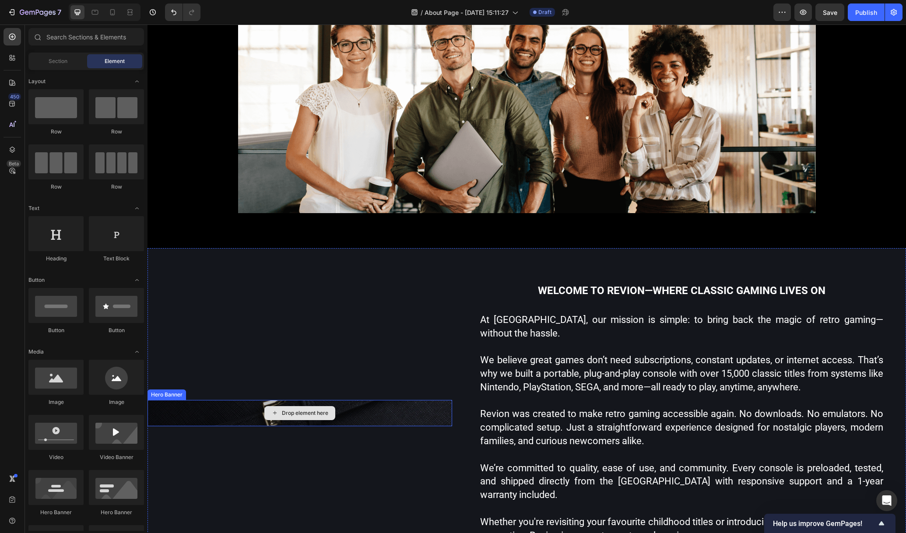
click at [427, 407] on div "Drop element here" at bounding box center [300, 413] width 305 height 26
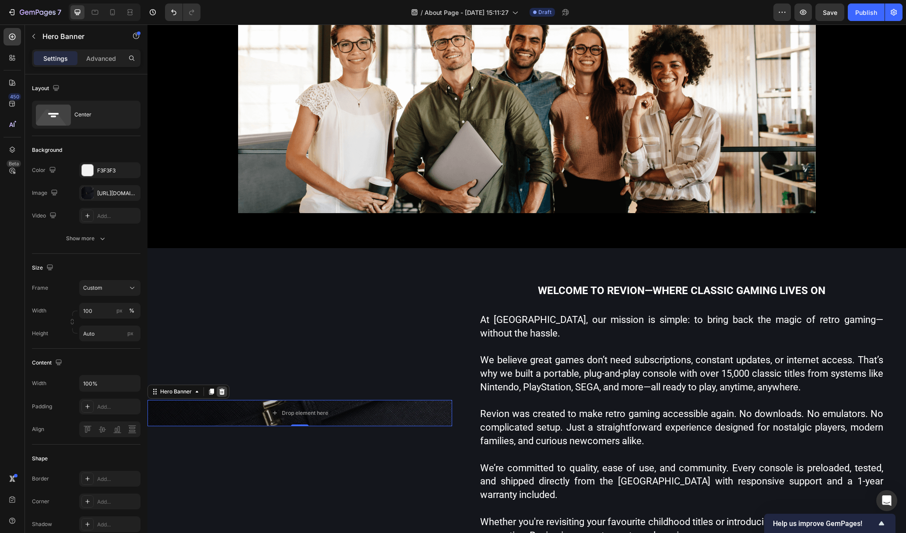
click at [221, 389] on icon at bounding box center [222, 392] width 6 height 6
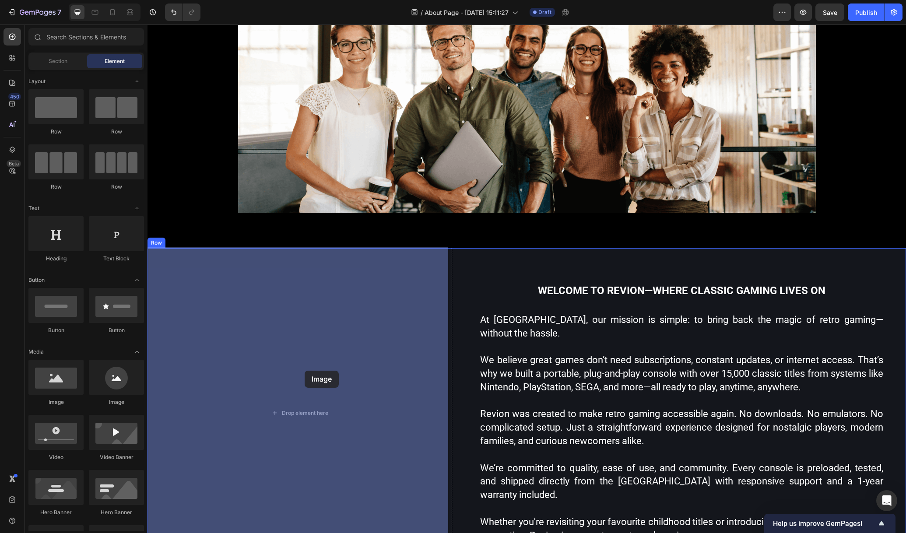
drag, startPoint x: 220, startPoint y: 405, endPoint x: 305, endPoint y: 371, distance: 91.7
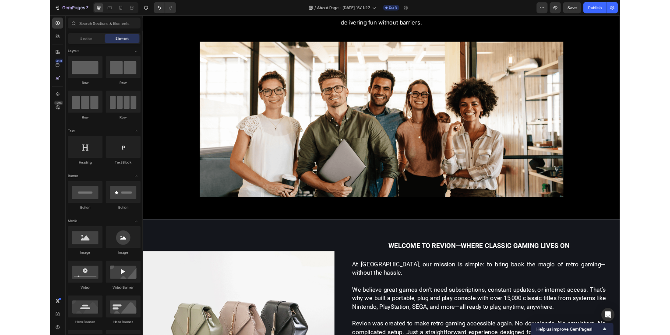
scroll to position [9, 0]
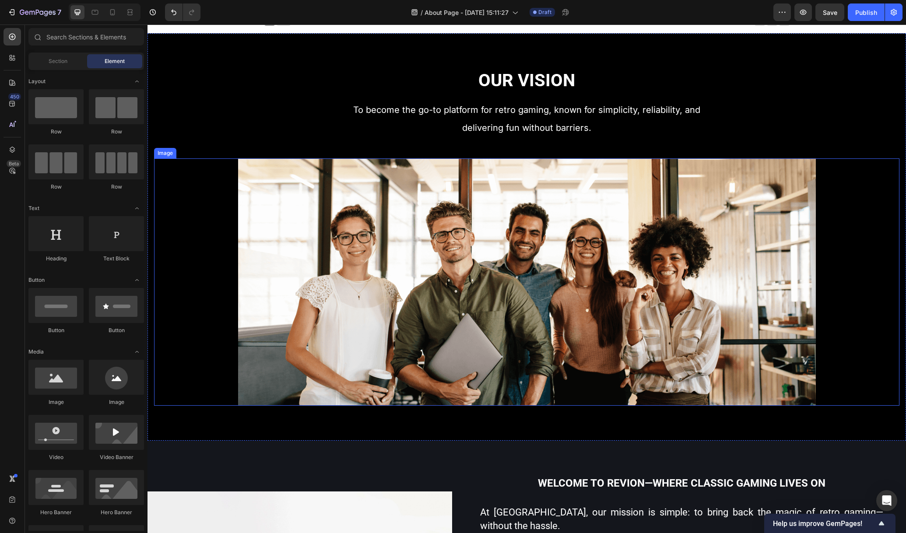
click at [722, 209] on img at bounding box center [527, 282] width 578 height 247
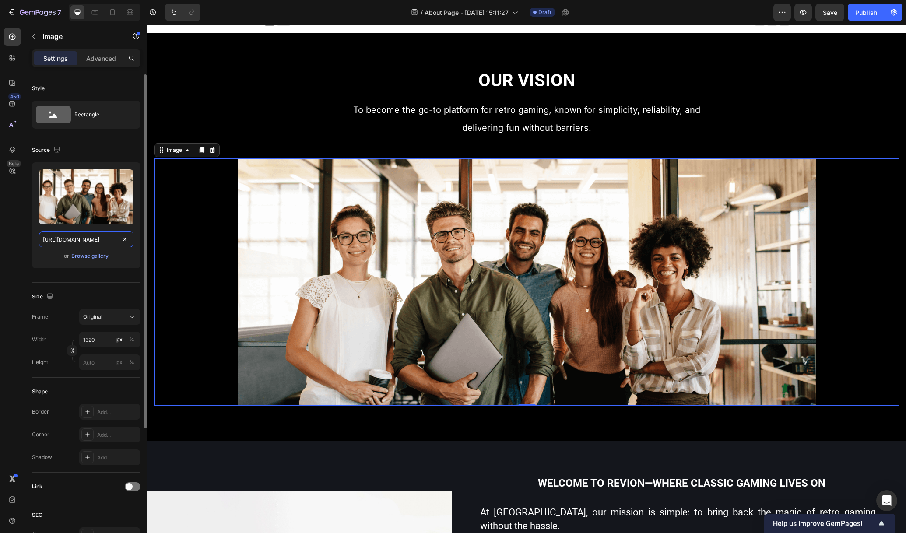
click at [96, 237] on input "https://cdn.shopify.com/s/files/1/2005/9307/files/432750572815254551-4b8c2391-5…" at bounding box center [86, 240] width 95 height 16
click at [97, 237] on input "https://cdn.shopify.com/s/files/1/2005/9307/files/432750572815254551-4b8c2391-5…" at bounding box center [86, 240] width 95 height 16
click at [110, 243] on input "https://cdn.shopify.com/s/files/1/2005/9307/files/432750572815254551-4b8c2391-5…" at bounding box center [86, 240] width 95 height 16
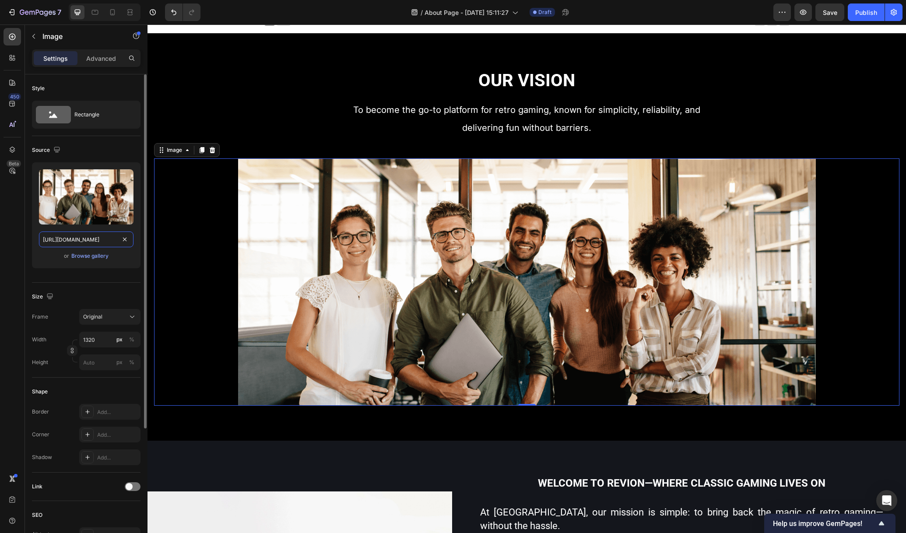
click at [110, 243] on input "https://cdn.shopify.com/s/files/1/2005/9307/files/432750572815254551-4b8c2391-5…" at bounding box center [86, 240] width 95 height 16
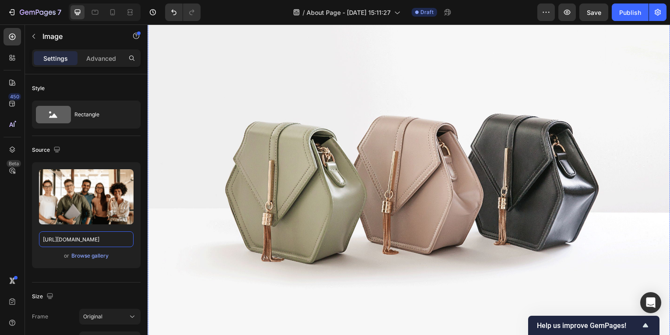
scroll to position [591, 0]
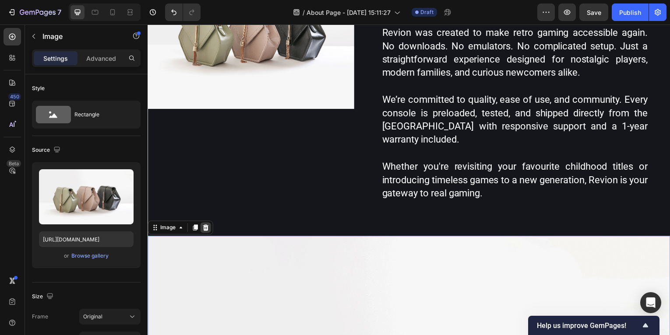
click at [205, 232] on icon at bounding box center [206, 229] width 6 height 6
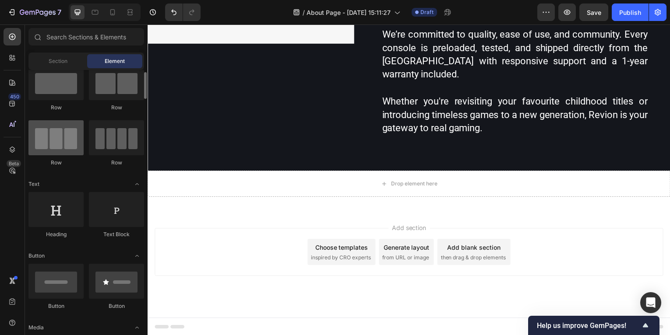
scroll to position [0, 0]
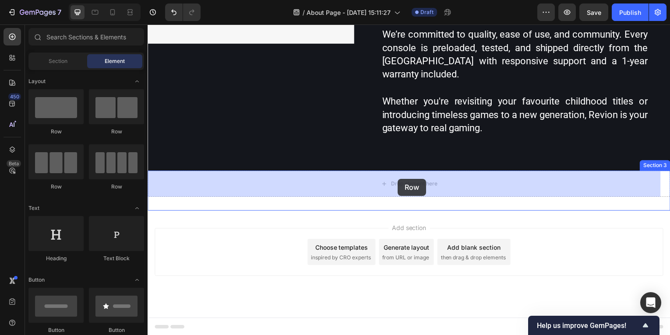
drag, startPoint x: 187, startPoint y: 137, endPoint x: 399, endPoint y: 182, distance: 216.6
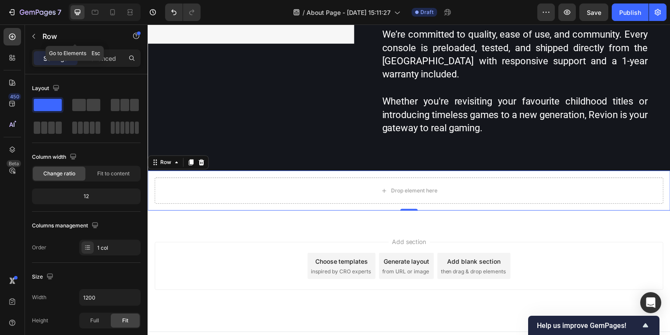
click at [32, 33] on icon "button" at bounding box center [33, 36] width 7 height 7
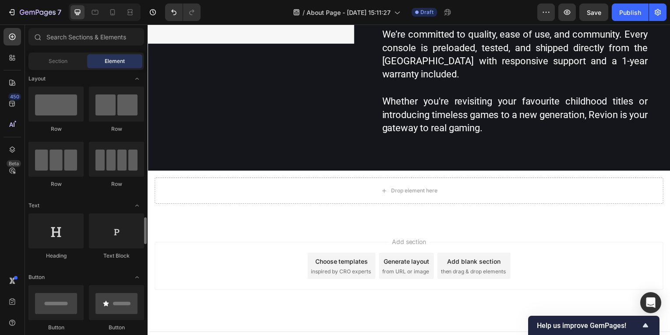
scroll to position [282, 0]
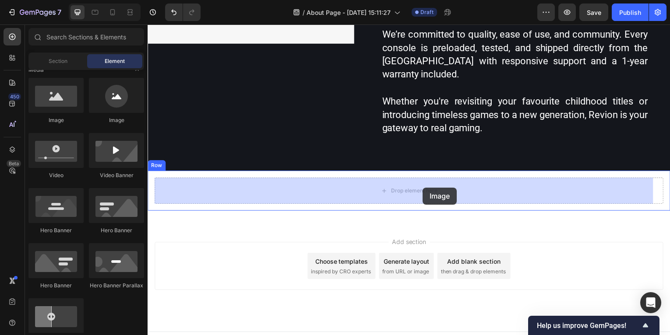
drag, startPoint x: 204, startPoint y: 118, endPoint x: 424, endPoint y: 189, distance: 231.4
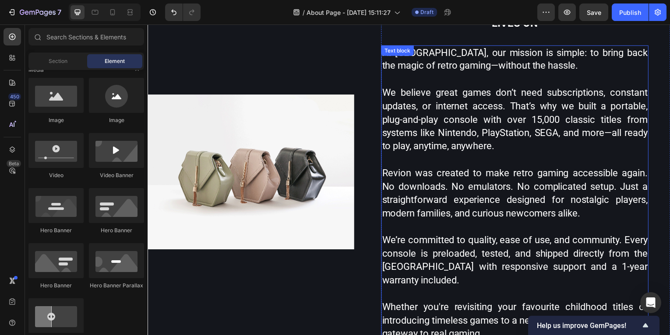
scroll to position [429, 0]
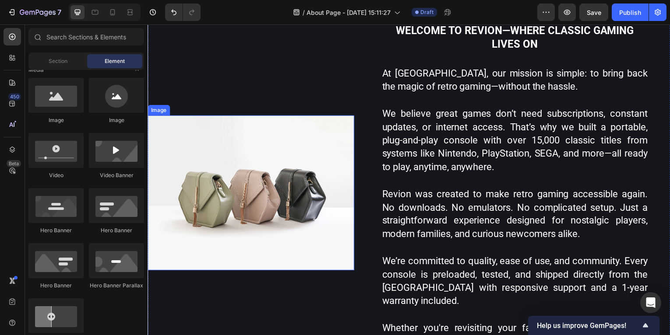
click at [240, 175] on img at bounding box center [252, 194] width 208 height 156
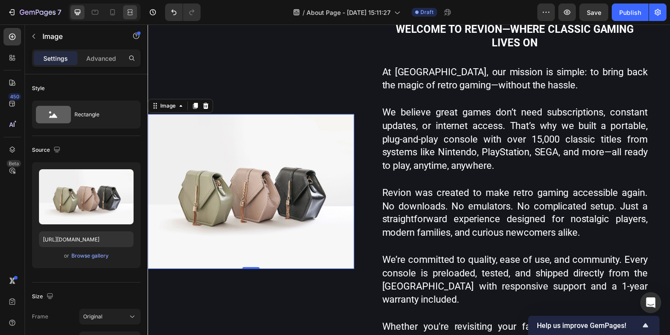
scroll to position [416, 0]
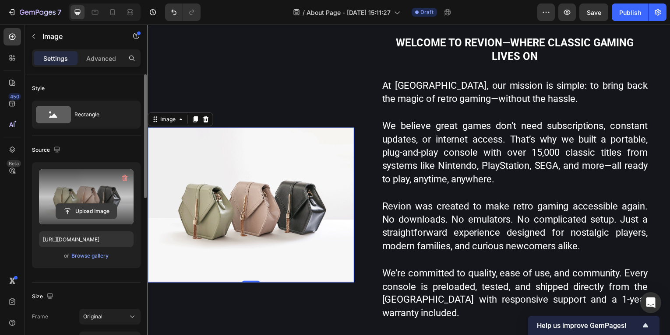
click at [87, 213] on input "file" at bounding box center [86, 211] width 60 height 15
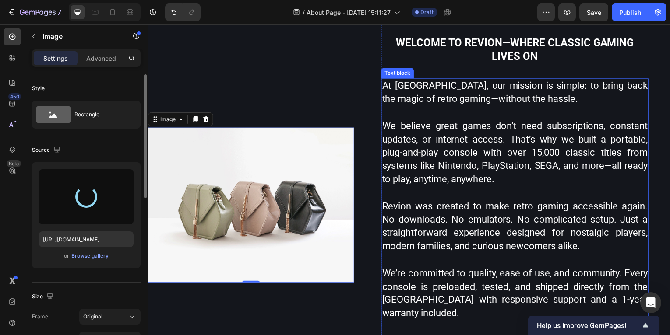
type input "https://cdn.shopify.com/s/files/1/0921/8726/3303/files/gempages_585272689090888…"
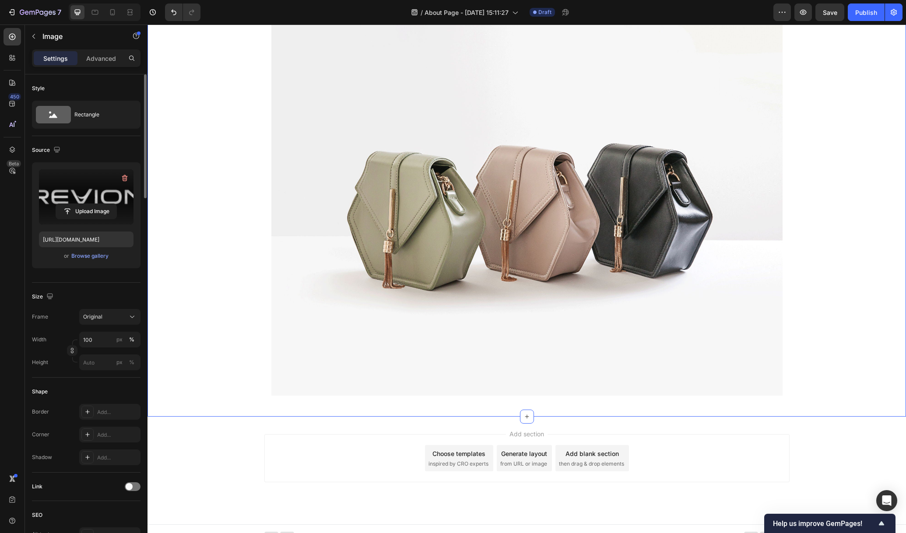
scroll to position [738, 0]
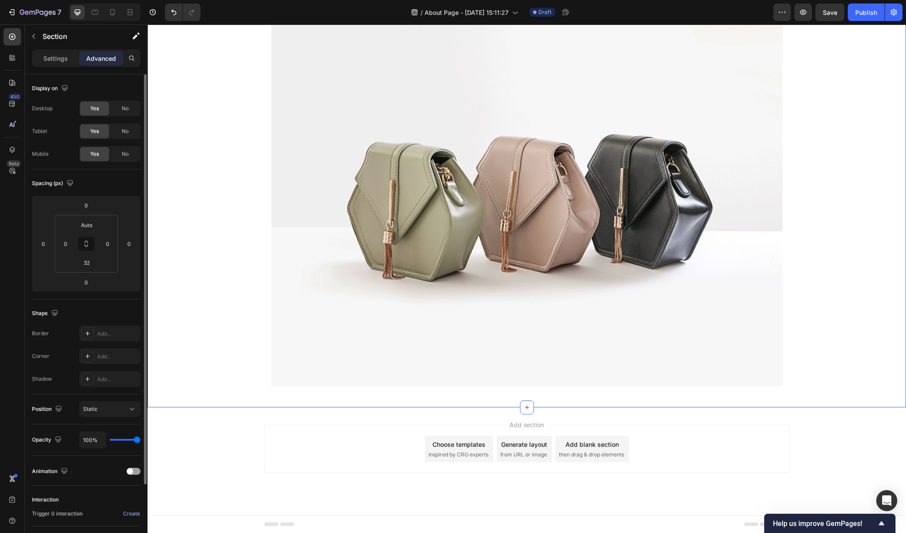
click at [199, 285] on div "Image Row" at bounding box center [527, 195] width 759 height 398
click at [422, 243] on img at bounding box center [526, 195] width 511 height 384
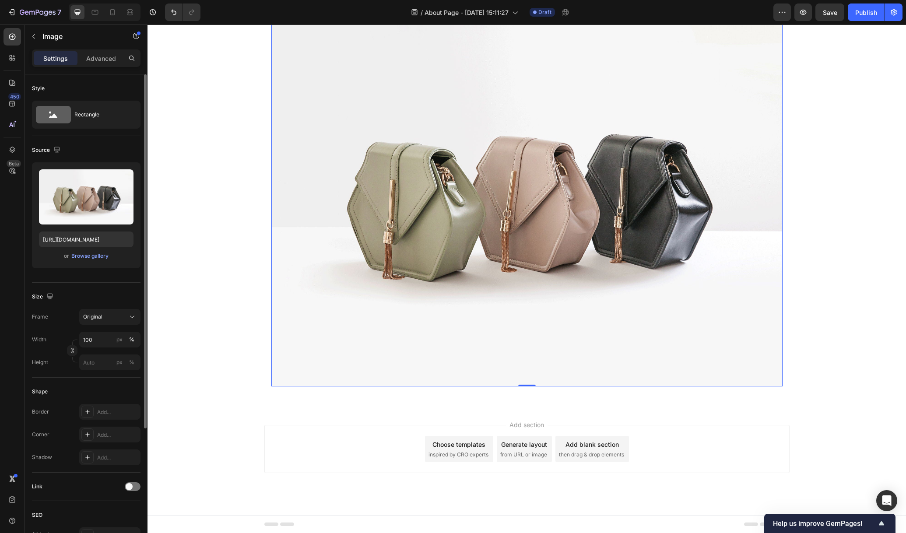
scroll to position [613, 0]
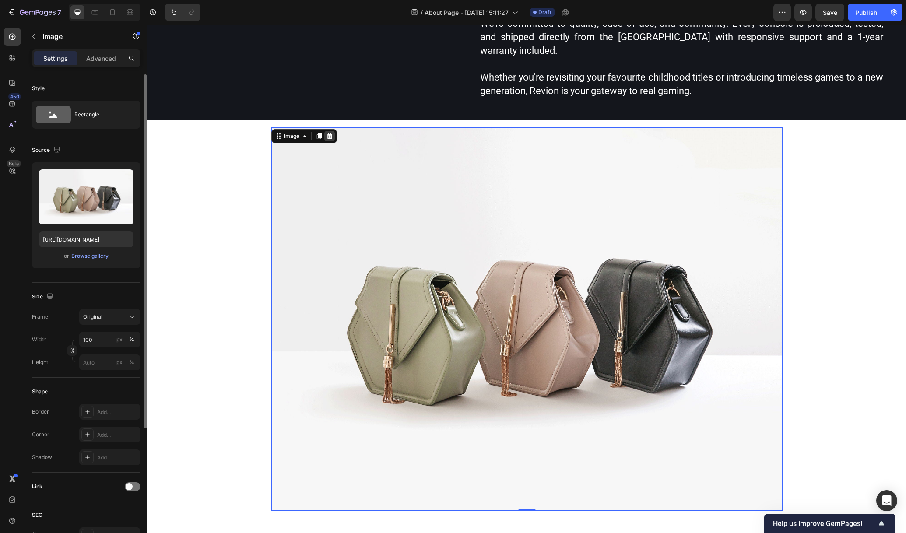
click at [328, 137] on div at bounding box center [329, 136] width 11 height 11
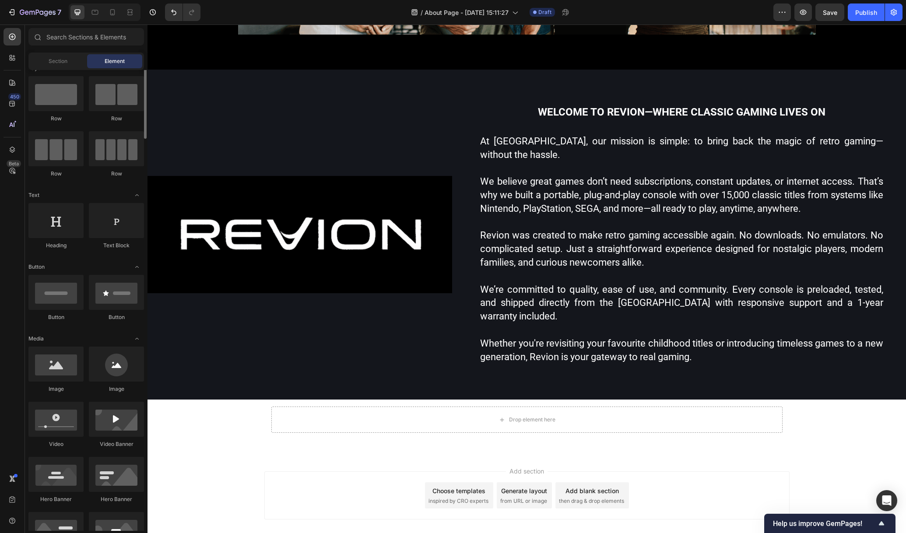
scroll to position [0, 0]
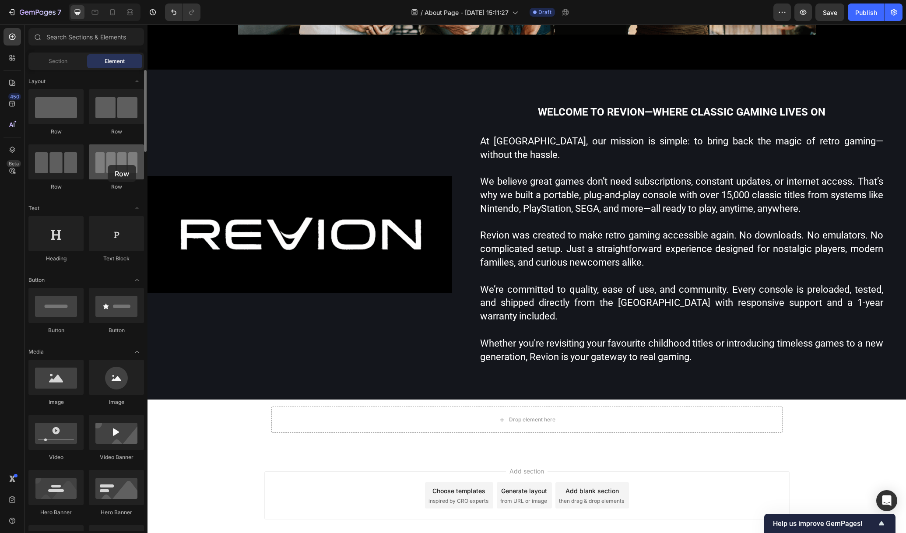
drag, startPoint x: 111, startPoint y: 169, endPoint x: 108, endPoint y: 165, distance: 5.3
click at [108, 165] on div at bounding box center [116, 161] width 55 height 35
drag, startPoint x: 65, startPoint y: 189, endPoint x: 62, endPoint y: 163, distance: 25.6
click at [62, 163] on div at bounding box center [55, 161] width 55 height 35
click at [354, 413] on div "Drop element here" at bounding box center [526, 420] width 511 height 26
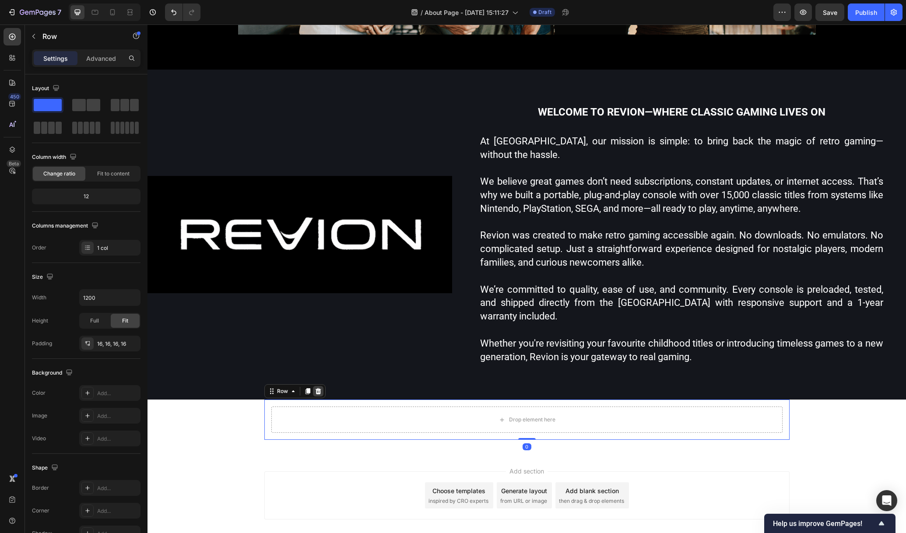
click at [313, 386] on div at bounding box center [318, 391] width 11 height 11
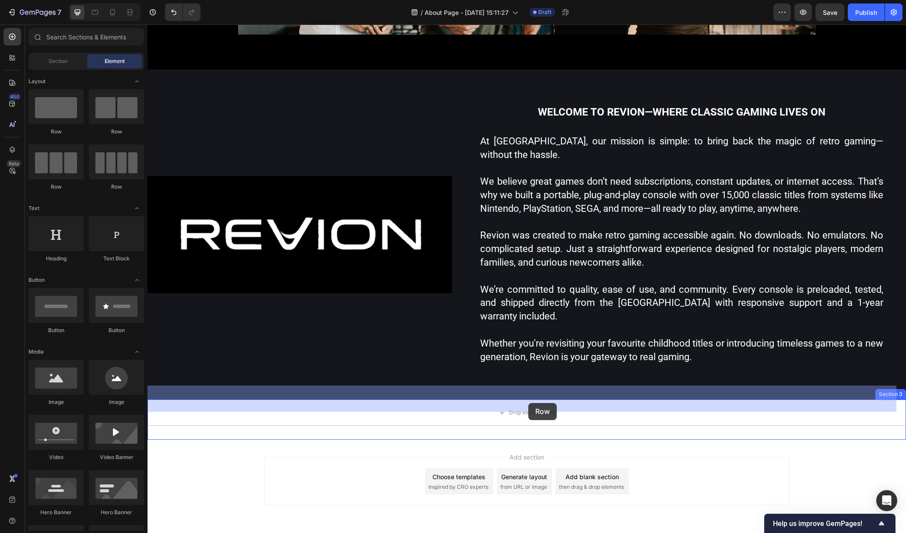
drag, startPoint x: 201, startPoint y: 191, endPoint x: 529, endPoint y: 403, distance: 390.3
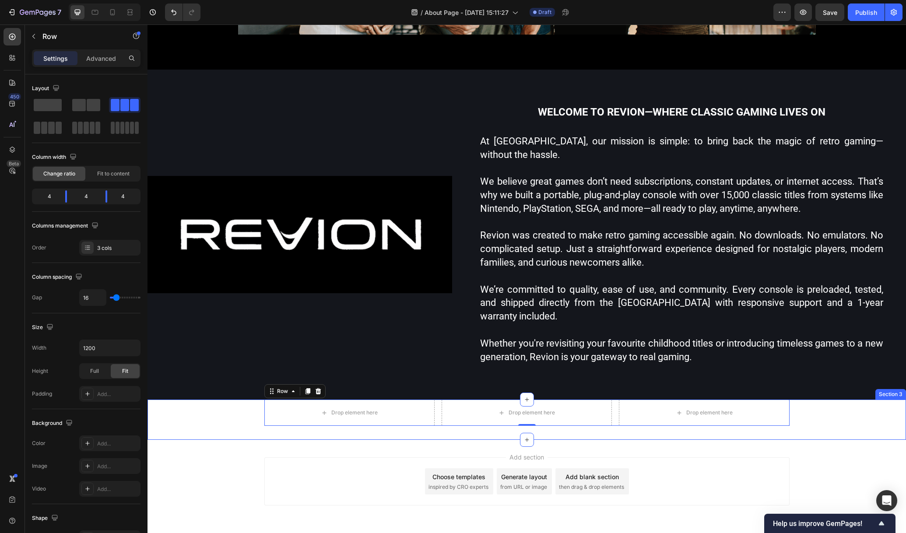
click at [215, 414] on div "Drop element here Drop element here Drop element here Row 0 Section 3" at bounding box center [527, 420] width 759 height 40
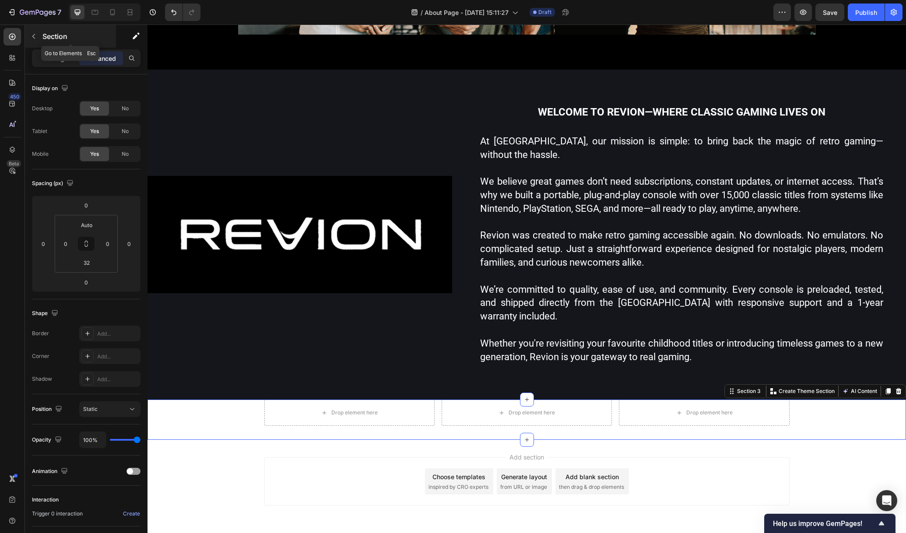
click at [33, 34] on icon "button" at bounding box center [33, 36] width 7 height 7
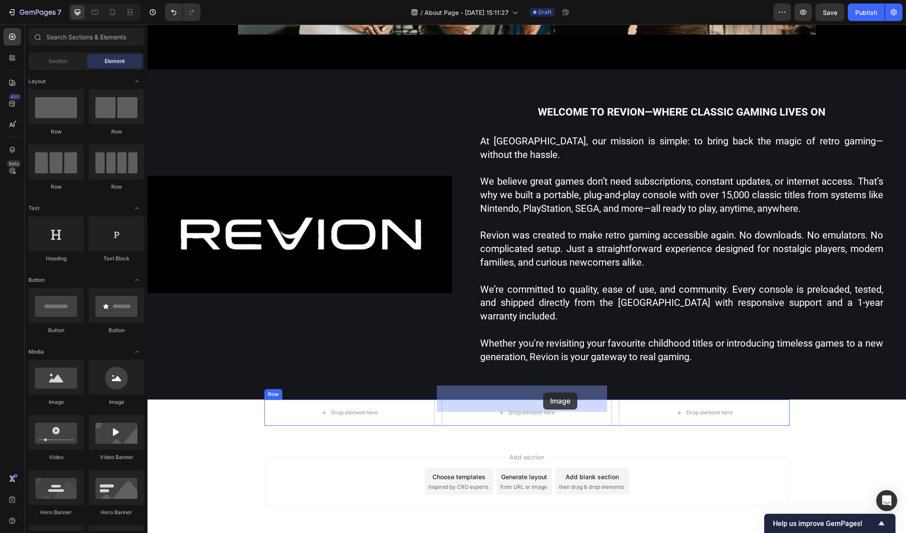
drag, startPoint x: 199, startPoint y: 407, endPoint x: 543, endPoint y: 393, distance: 344.4
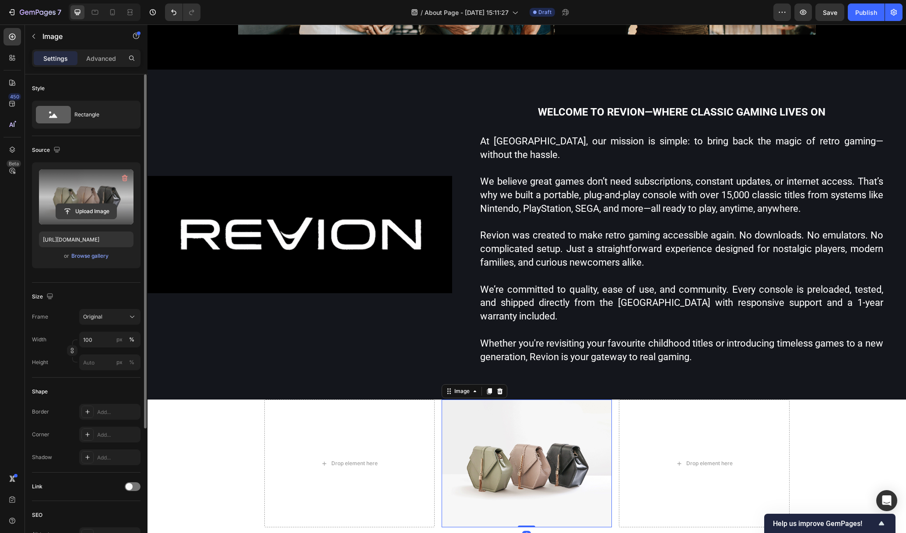
click at [89, 211] on input "file" at bounding box center [86, 211] width 60 height 15
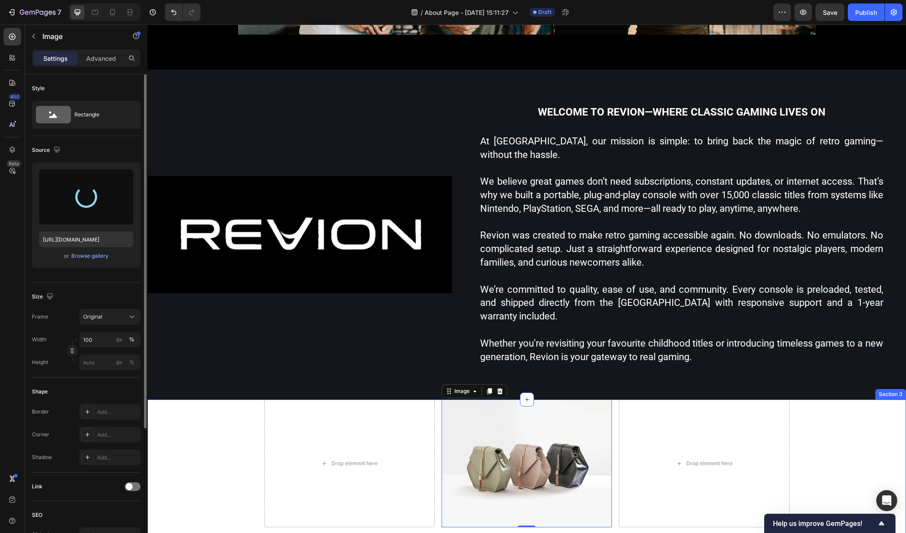
type input "https://cdn.shopify.com/s/files/1/0921/8726/3303/files/gempages_585272689090888…"
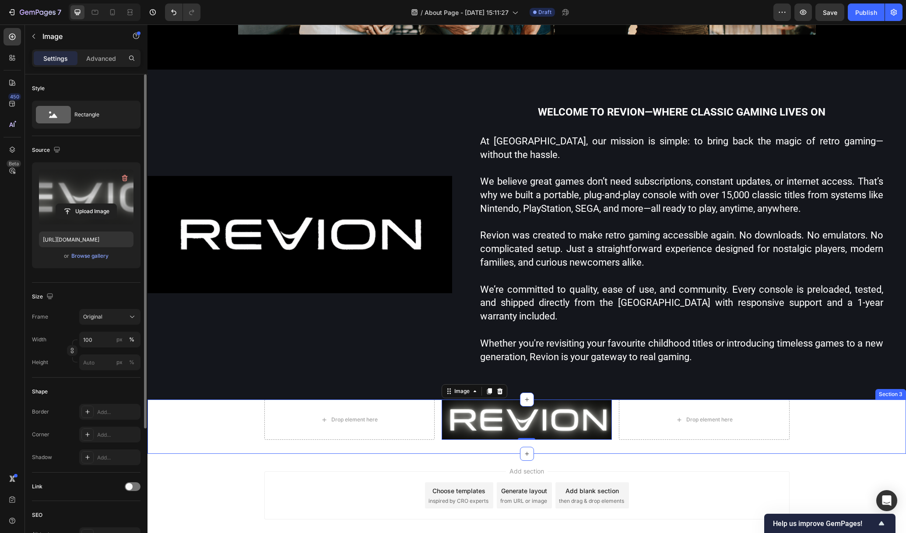
click at [847, 416] on div "Drop element here Image 0 Drop element here Row" at bounding box center [527, 420] width 759 height 40
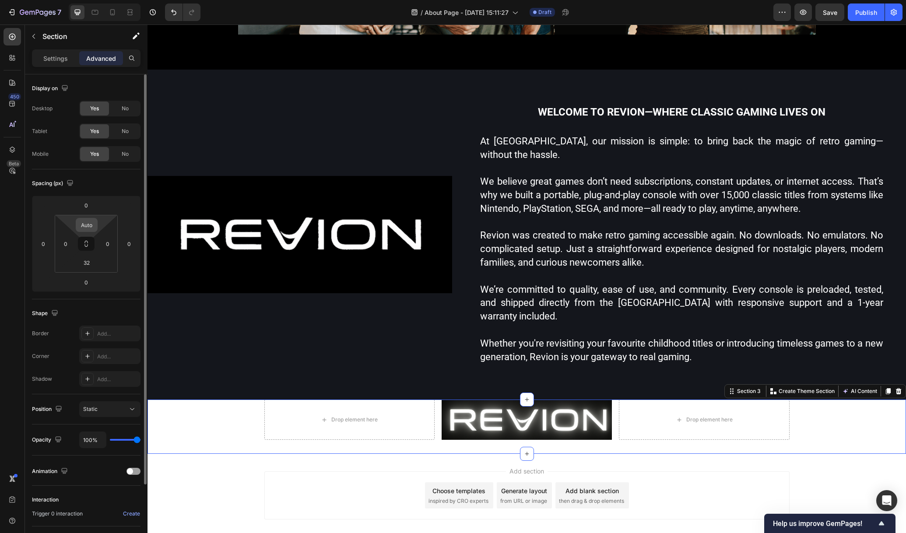
click at [88, 229] on input "Auto" at bounding box center [87, 224] width 18 height 13
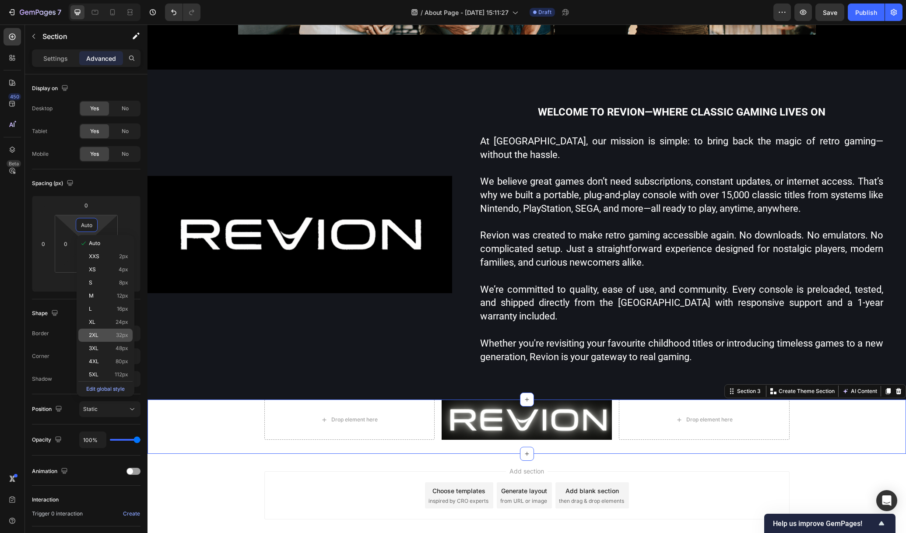
click at [103, 335] on p "2XL 32px" at bounding box center [108, 335] width 39 height 6
type input "32"
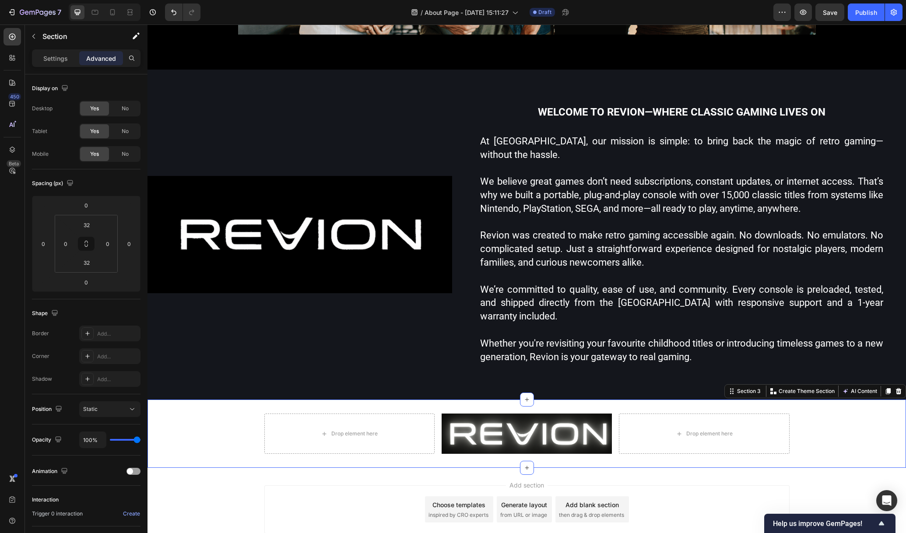
click at [185, 414] on div "Drop element here Image Drop element here Row" at bounding box center [527, 434] width 759 height 40
click at [48, 60] on p "Settings" at bounding box center [55, 58] width 25 height 9
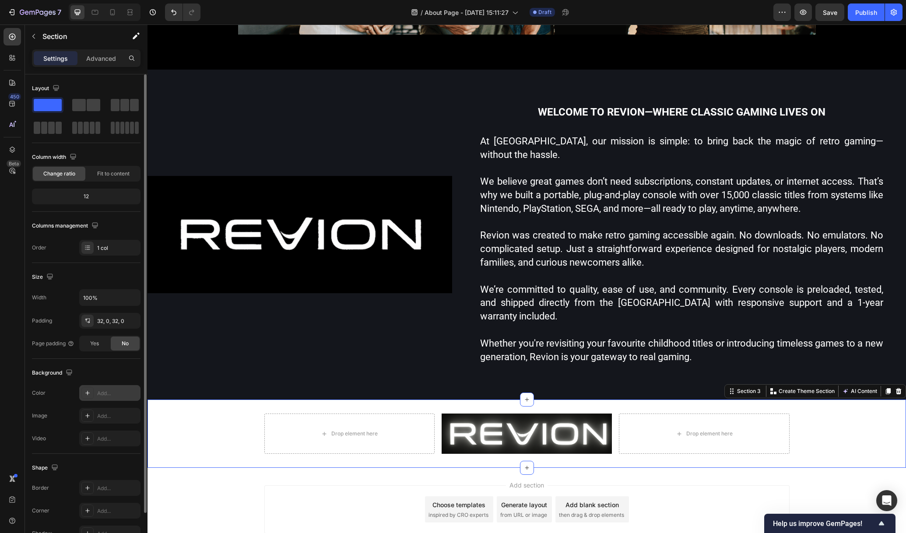
click at [107, 390] on div "Add..." at bounding box center [117, 394] width 41 height 8
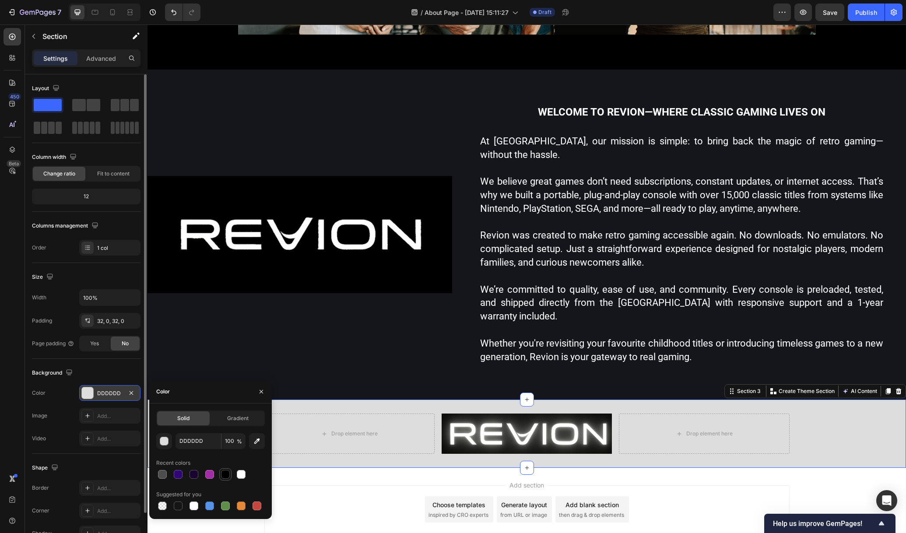
click at [228, 473] on div at bounding box center [225, 474] width 9 height 9
type input "000000"
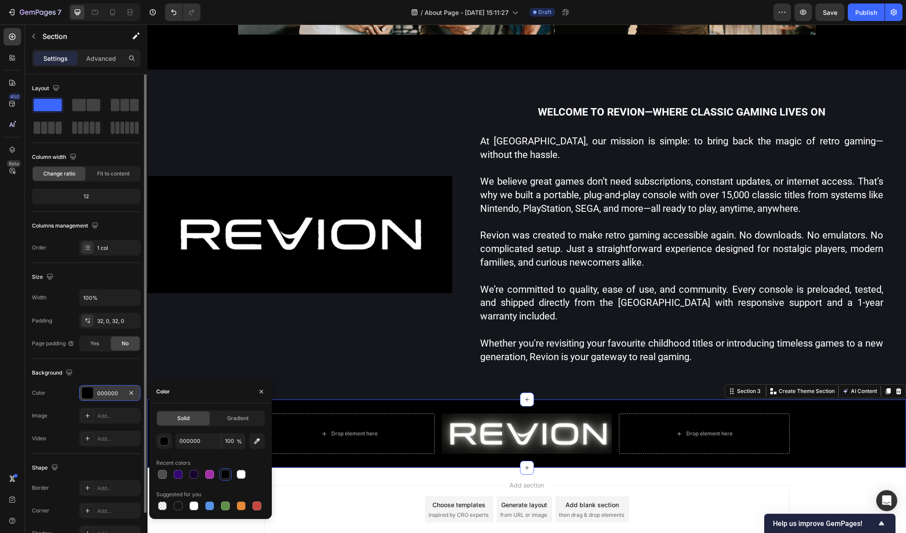
click at [331, 468] on div "Add section Choose templates inspired by CRO experts Generate layout from URL o…" at bounding box center [527, 522] width 759 height 108
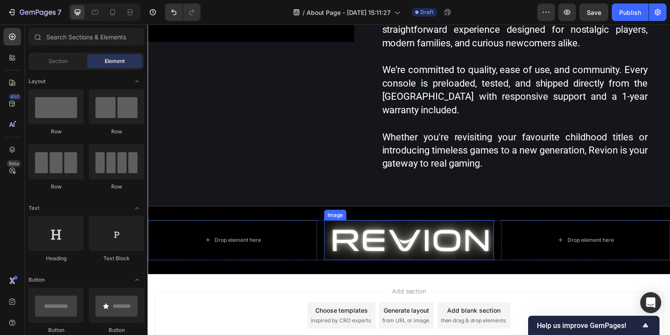
scroll to position [685, 0]
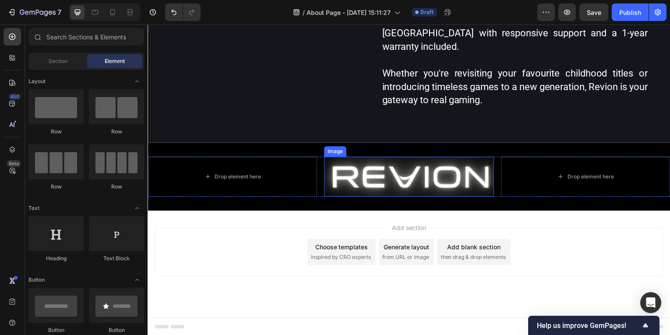
click at [444, 180] on img at bounding box center [410, 178] width 170 height 40
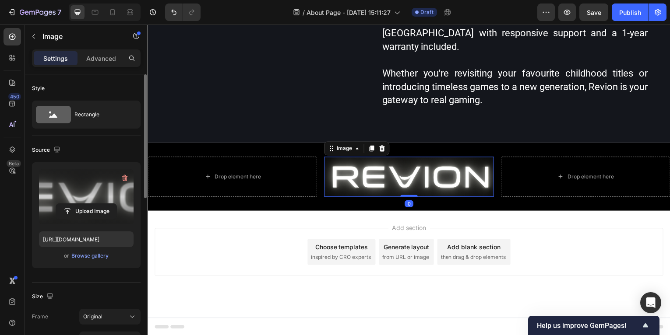
scroll to position [684, 0]
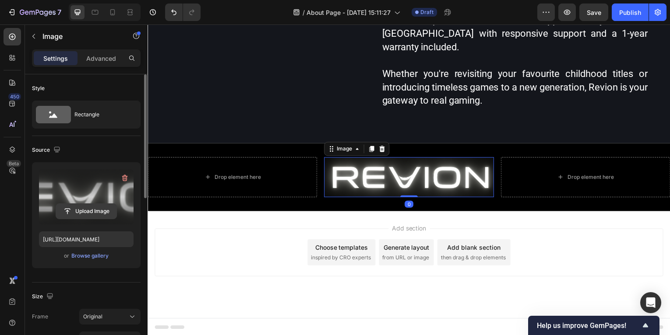
click at [97, 204] on input "file" at bounding box center [86, 211] width 60 height 15
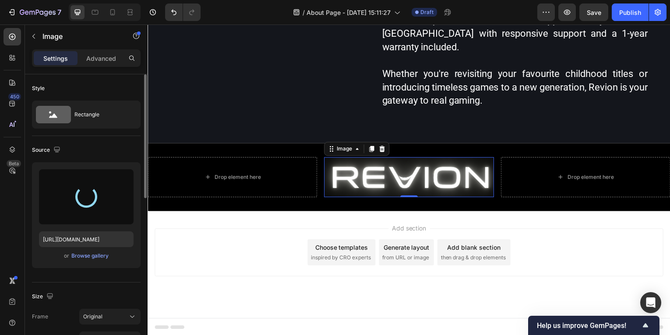
type input "https://cdn.shopify.com/s/files/1/0921/8726/3303/files/gempages_585272689090888…"
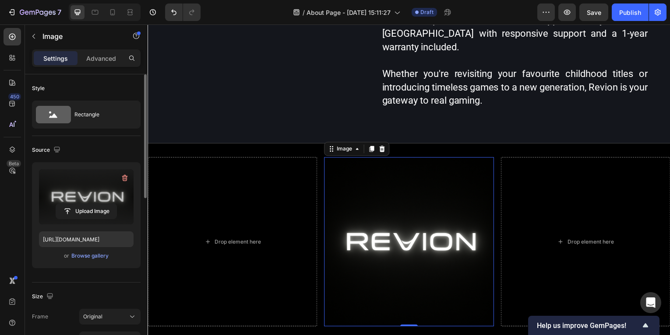
scroll to position [685, 0]
click at [100, 54] on p "Advanced" at bounding box center [101, 58] width 30 height 9
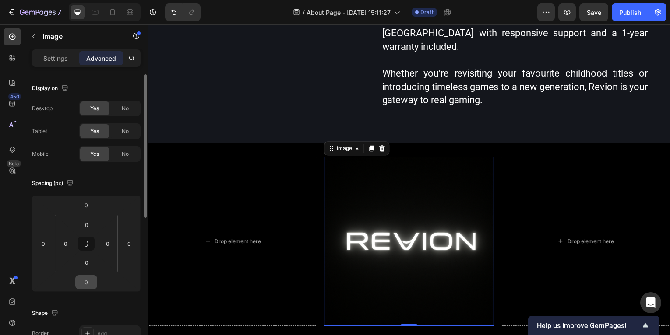
scroll to position [261, 0]
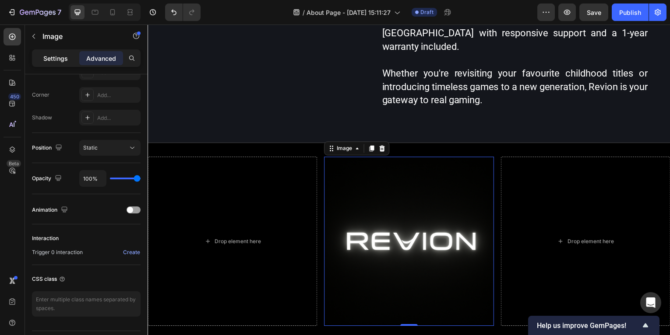
click at [52, 59] on p "Settings" at bounding box center [55, 58] width 25 height 9
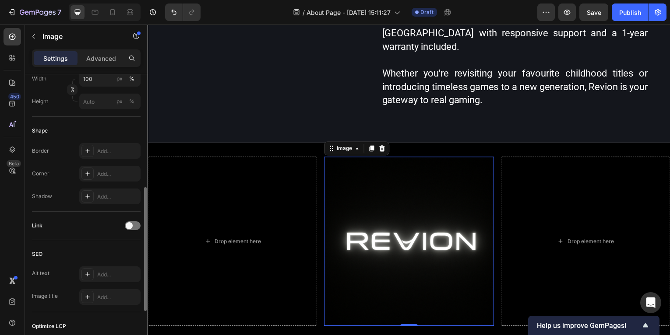
scroll to position [166, 0]
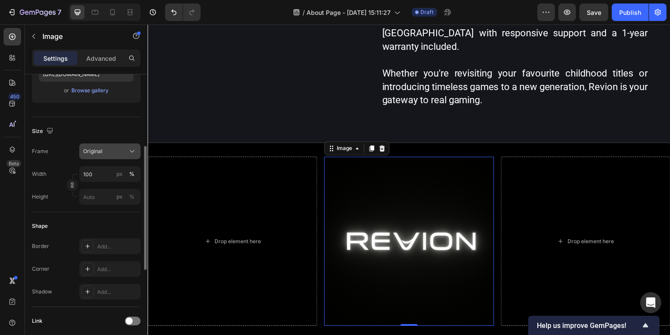
click at [114, 151] on div "Original" at bounding box center [104, 152] width 43 height 8
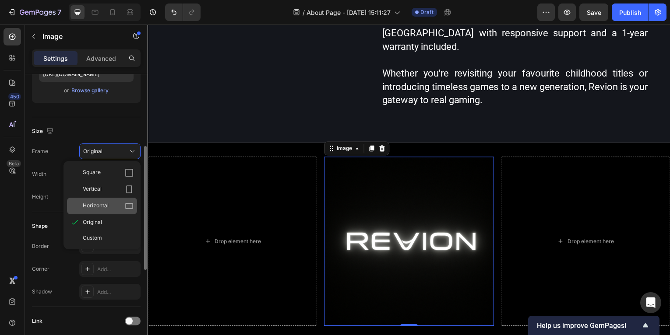
click at [106, 205] on span "Horizontal" at bounding box center [96, 206] width 26 height 9
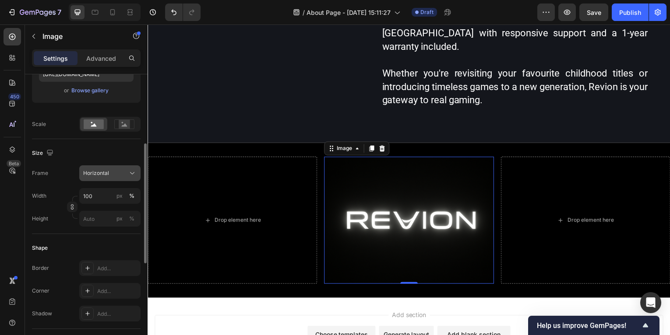
click at [118, 174] on div "Horizontal" at bounding box center [104, 173] width 43 height 8
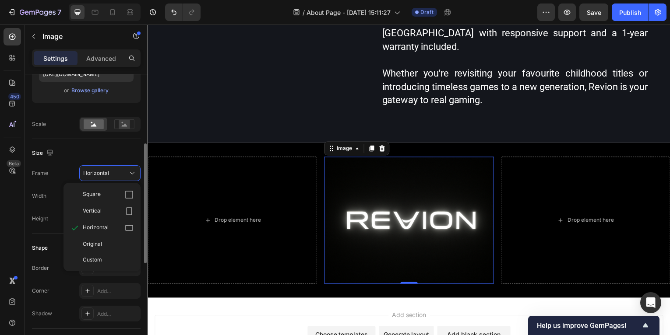
click at [84, 154] on div "Size" at bounding box center [86, 153] width 109 height 14
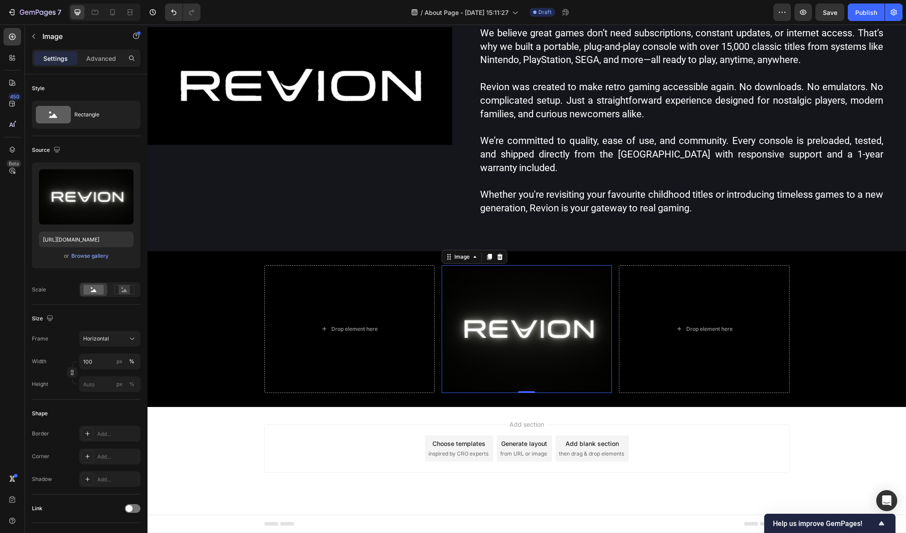
scroll to position [482, 0]
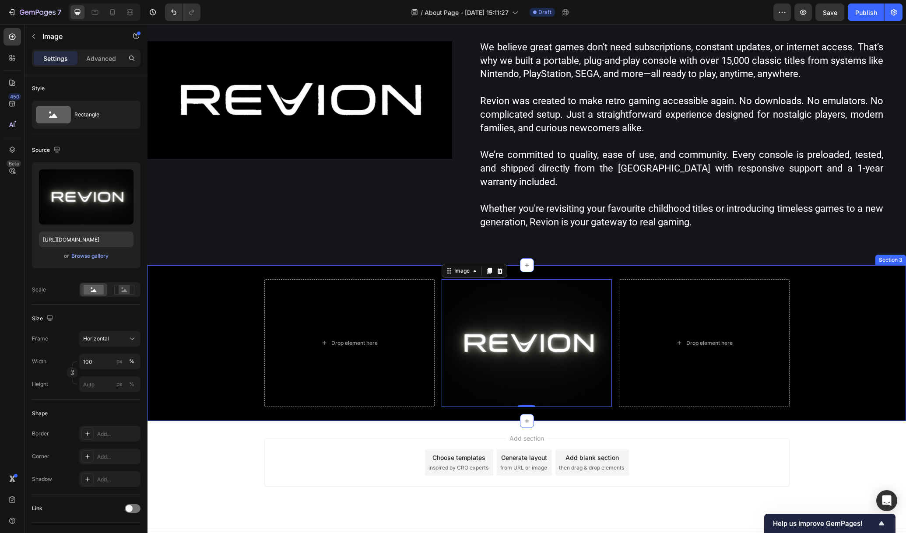
click at [863, 335] on div "Drop element here Image 0 Drop element here Row" at bounding box center [527, 343] width 759 height 128
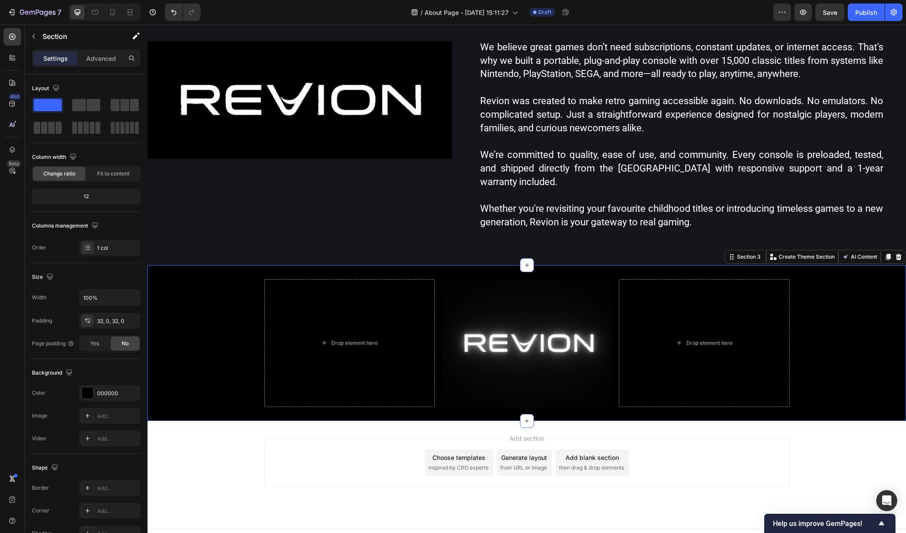
click at [818, 394] on div "Drop element here Image Drop element here Row Section 3 You can create reusable…" at bounding box center [527, 343] width 759 height 156
click at [189, 375] on div "Drop element here Image Drop element here Row" at bounding box center [527, 343] width 759 height 128
click at [106, 324] on div "32, 0, 32, 0" at bounding box center [109, 321] width 25 height 8
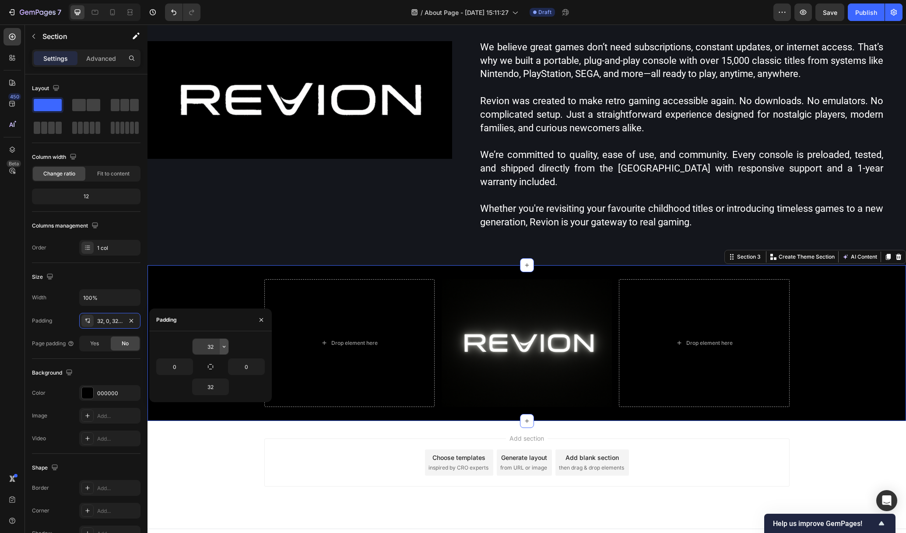
click at [222, 347] on icon "button" at bounding box center [224, 346] width 7 height 7
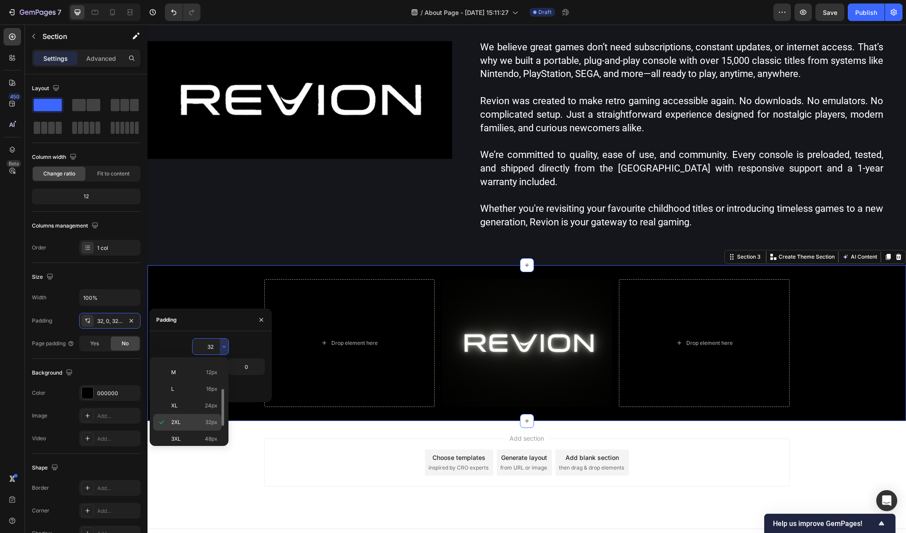
scroll to position [82, 0]
click at [194, 433] on p "4XL 80px" at bounding box center [194, 437] width 46 height 8
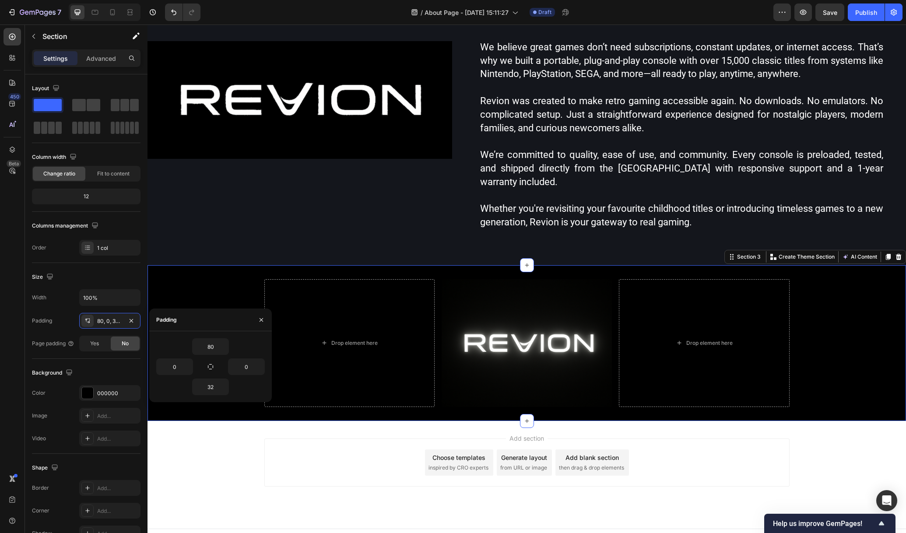
scroll to position [503, 0]
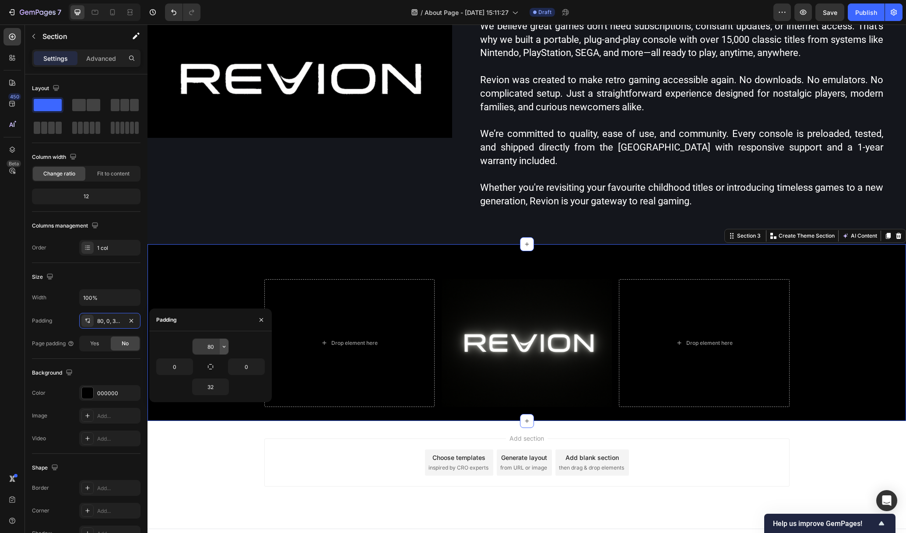
click at [222, 348] on icon "button" at bounding box center [224, 346] width 7 height 7
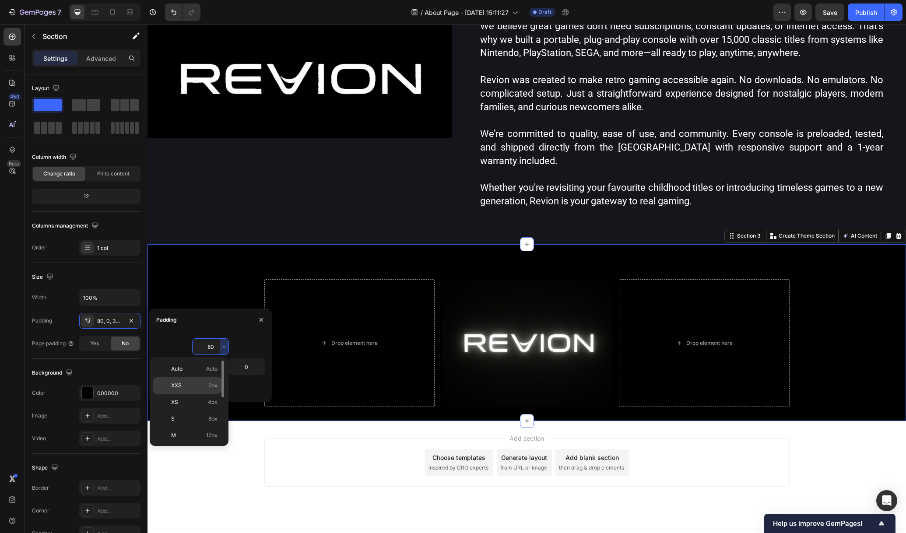
click at [203, 382] on p "XXS 2px" at bounding box center [194, 386] width 46 height 8
type input "2"
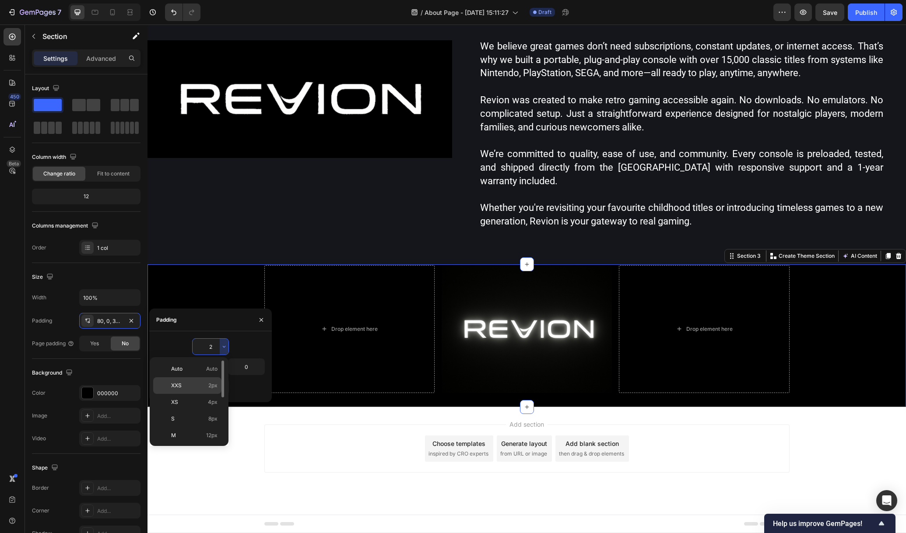
scroll to position [469, 0]
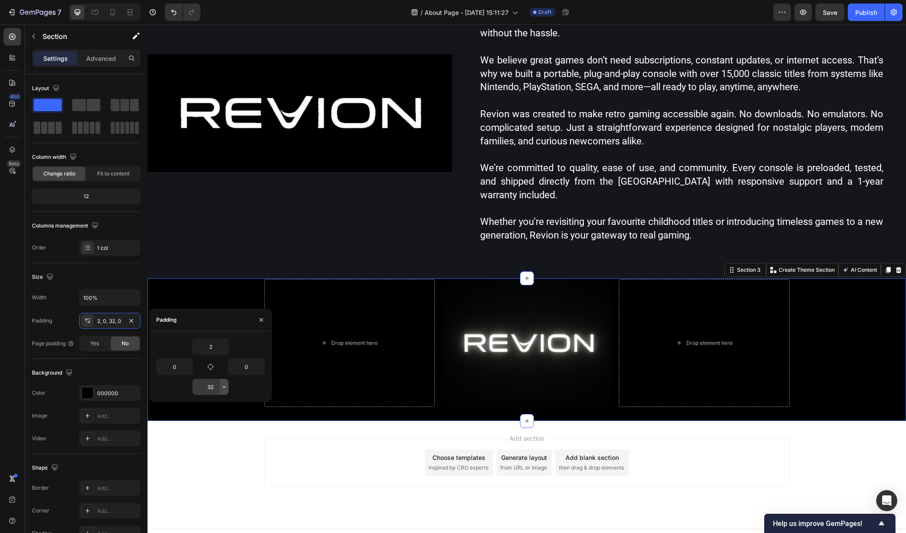
click at [224, 388] on icon "button" at bounding box center [224, 387] width 7 height 7
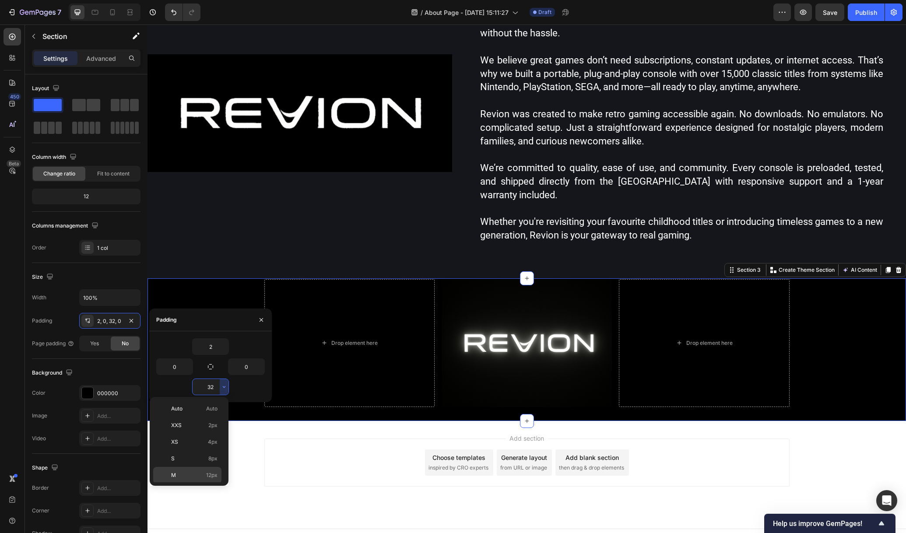
scroll to position [63, 0]
click at [195, 423] on div "L 16px" at bounding box center [187, 429] width 68 height 17
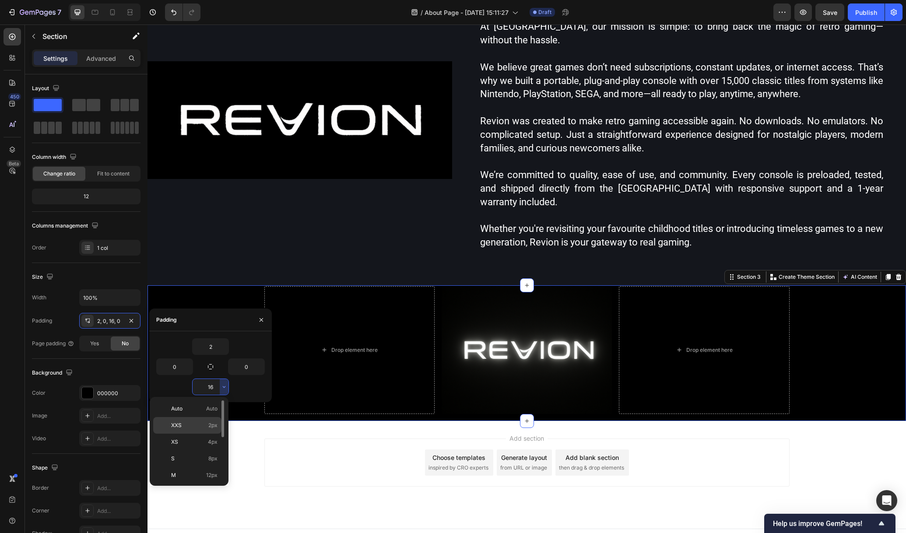
click at [196, 428] on p "XXS 2px" at bounding box center [194, 426] width 46 height 8
type input "2"
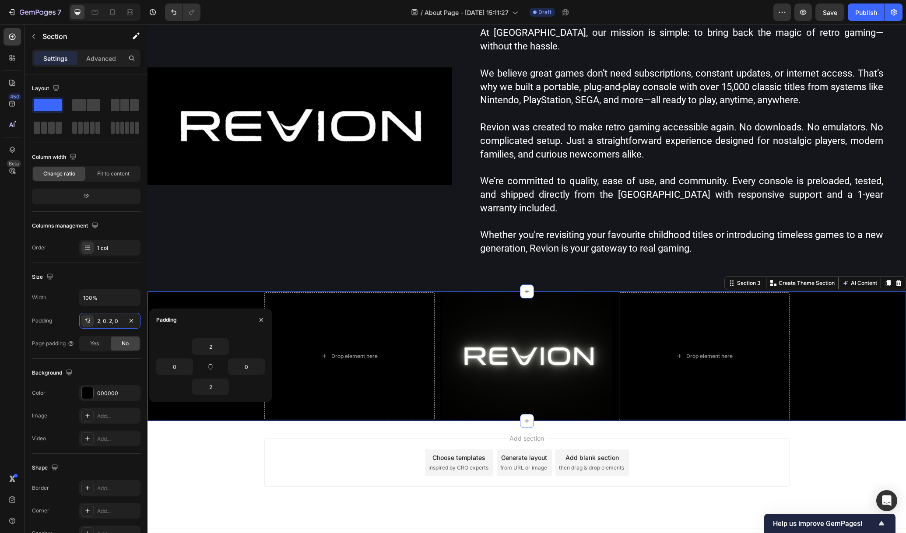
click at [336, 450] on div "Add section Choose templates inspired by CRO experts Generate layout from URL o…" at bounding box center [526, 463] width 525 height 48
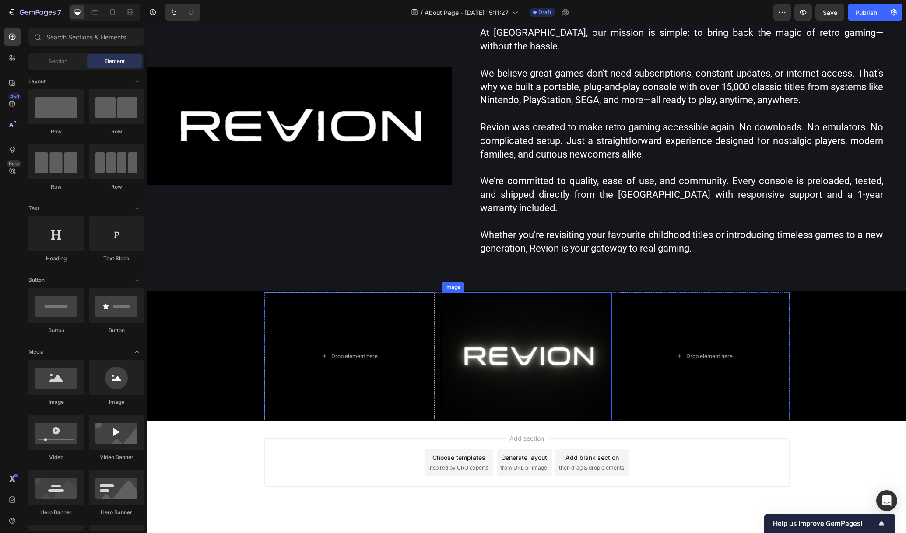
click at [534, 345] on img at bounding box center [527, 356] width 170 height 128
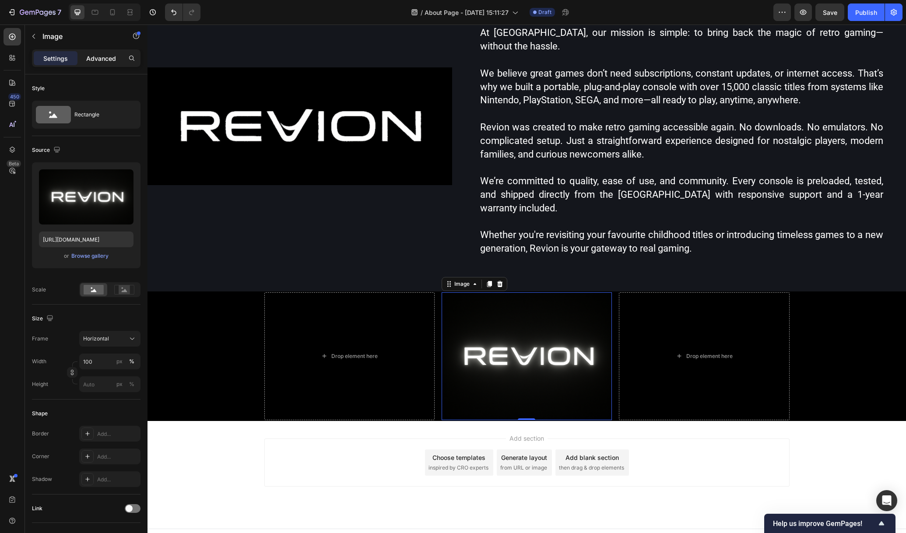
click at [100, 60] on p "Advanced" at bounding box center [101, 58] width 30 height 9
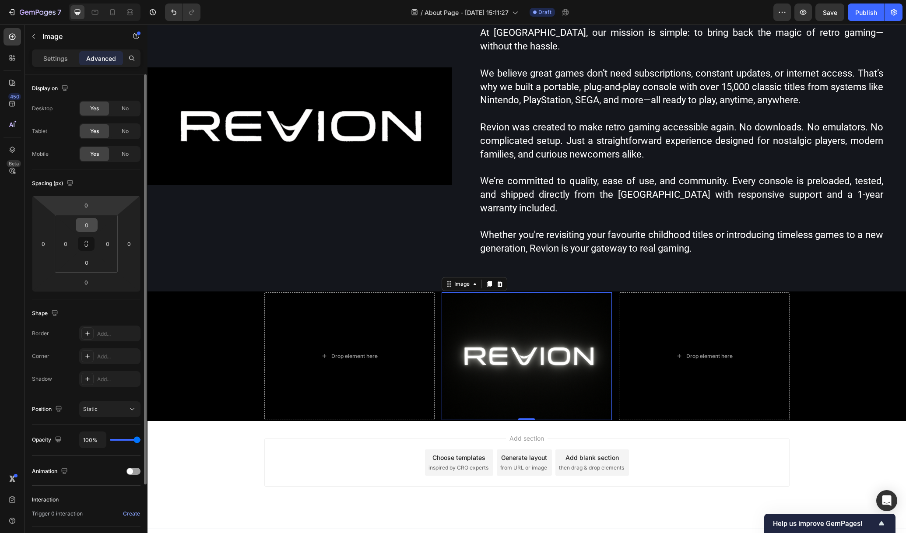
click at [89, 219] on input "0" at bounding box center [87, 224] width 18 height 13
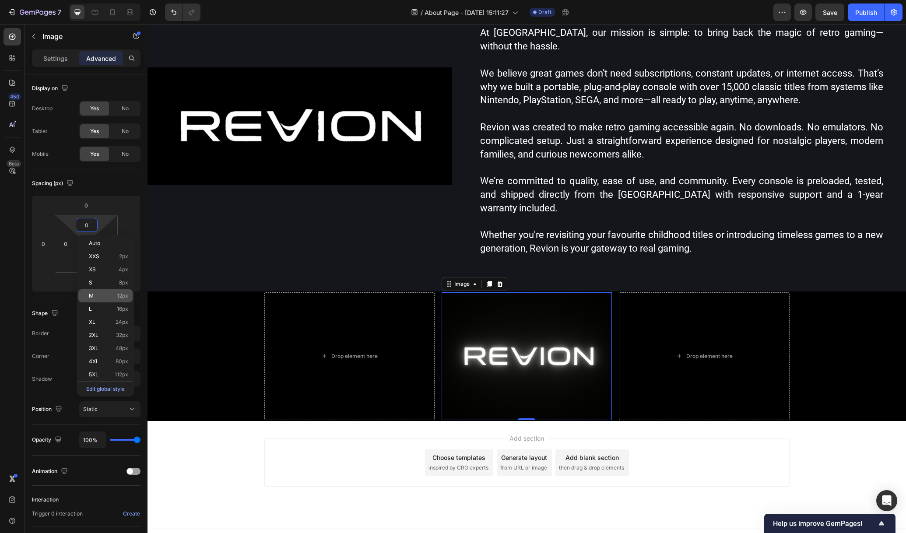
click at [97, 301] on div "M 12px" at bounding box center [105, 295] width 54 height 13
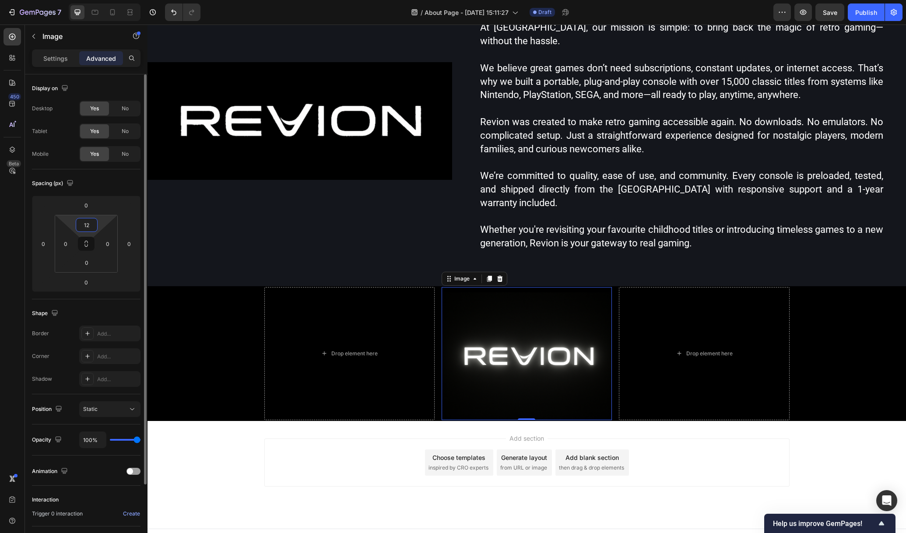
click at [89, 221] on input "12" at bounding box center [87, 224] width 18 height 13
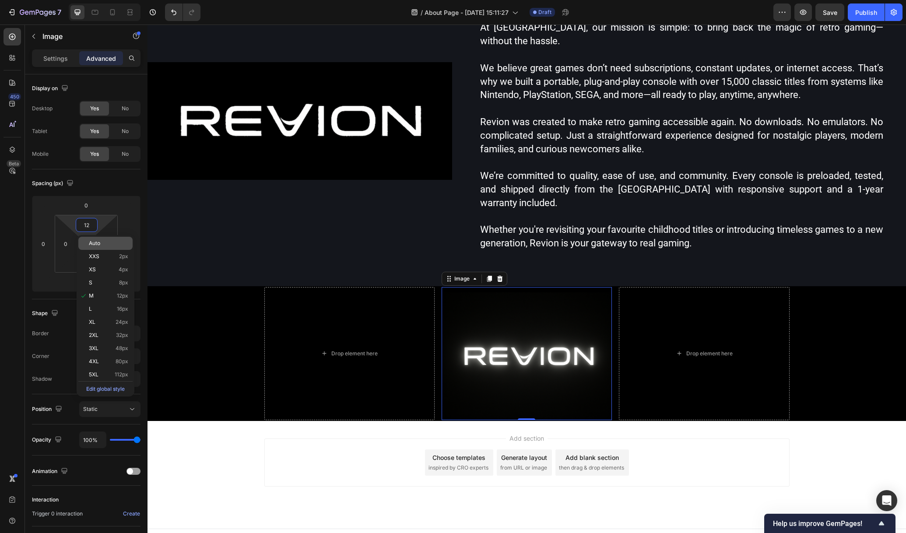
click at [103, 244] on p "Auto" at bounding box center [108, 243] width 39 height 6
type input "Auto"
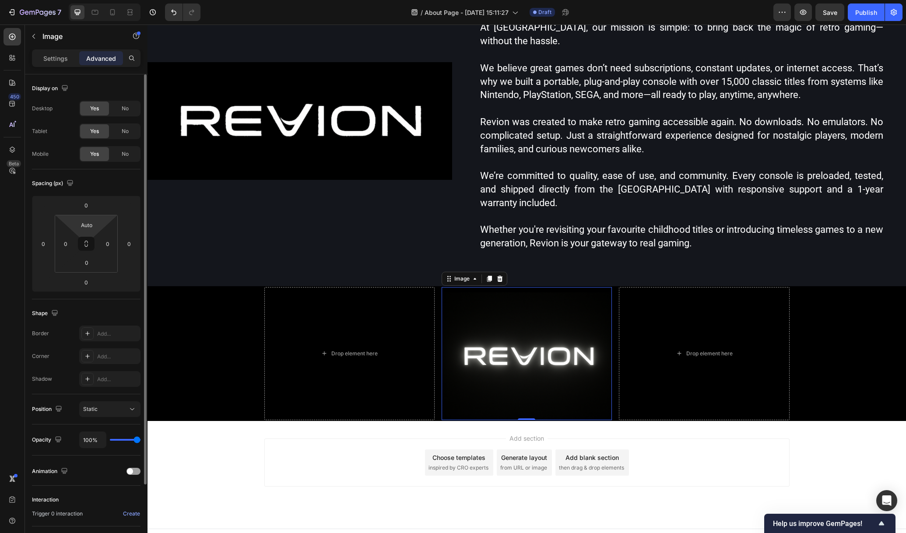
scroll to position [456, 0]
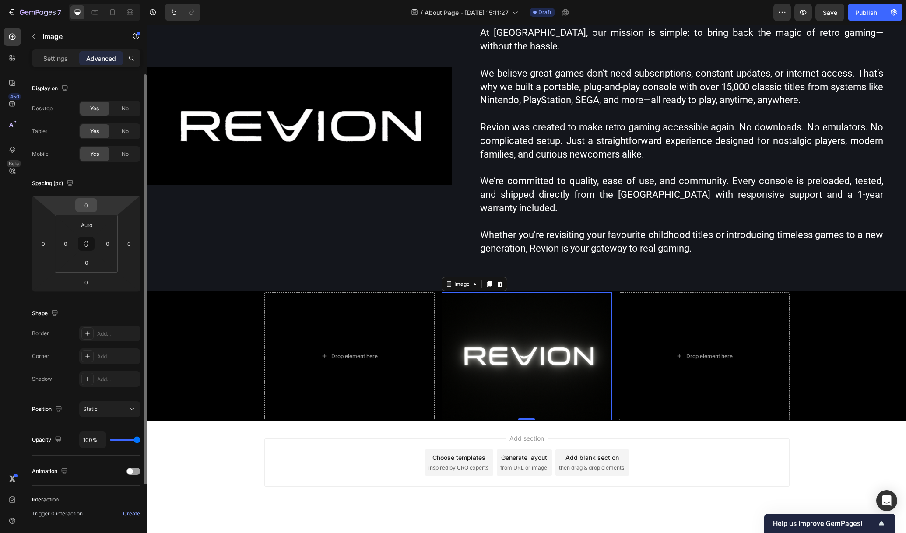
click at [88, 206] on input "0" at bounding box center [87, 205] width 18 height 13
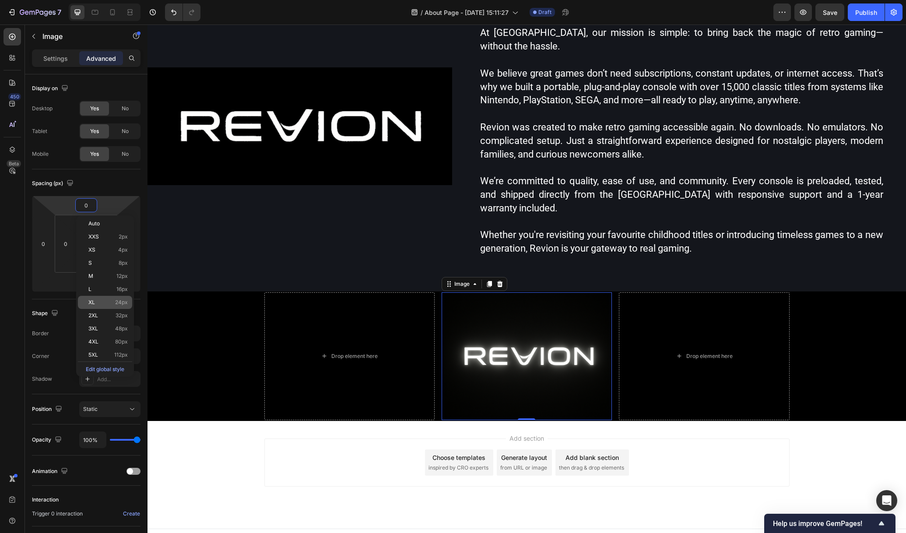
click at [102, 300] on p "XL 24px" at bounding box center [107, 303] width 39 height 6
type input "24"
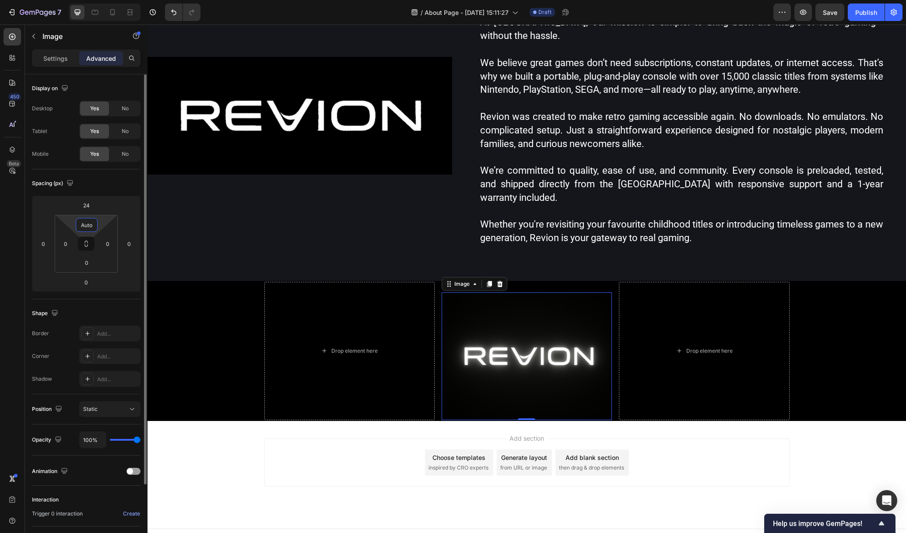
click at [92, 226] on input "Auto" at bounding box center [87, 224] width 18 height 13
click at [88, 204] on input "24" at bounding box center [87, 205] width 18 height 13
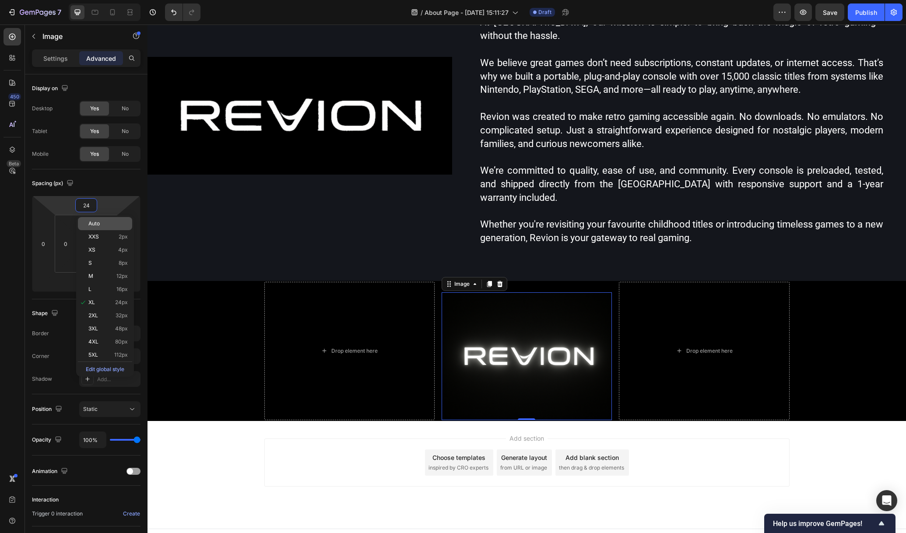
click at [100, 218] on div "Auto" at bounding box center [105, 223] width 54 height 13
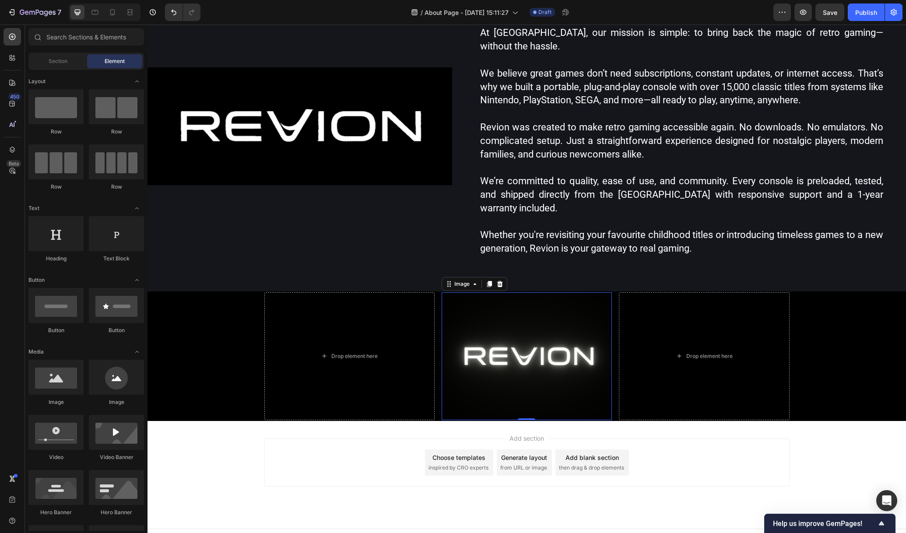
click at [276, 439] on div "Add section Choose templates inspired by CRO experts Generate layout from URL o…" at bounding box center [526, 463] width 525 height 48
click at [513, 338] on img at bounding box center [527, 356] width 170 height 128
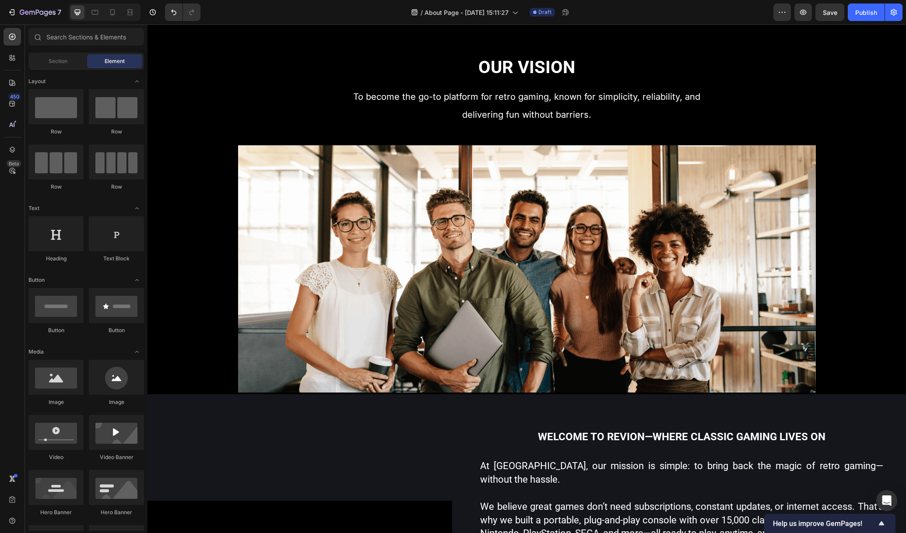
scroll to position [0, 0]
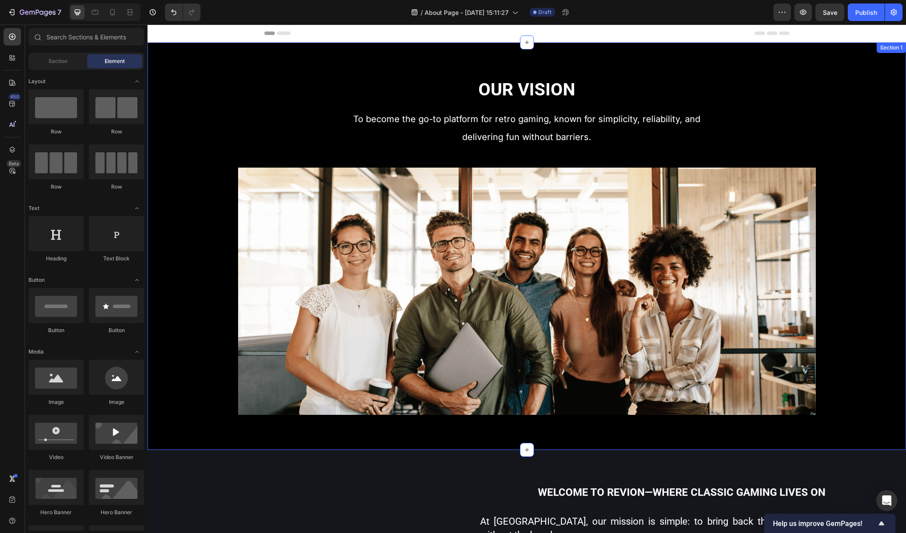
click at [340, 47] on div "Our Vision Heading To become the go-to platform for retro gaming, known for sim…" at bounding box center [527, 246] width 759 height 408
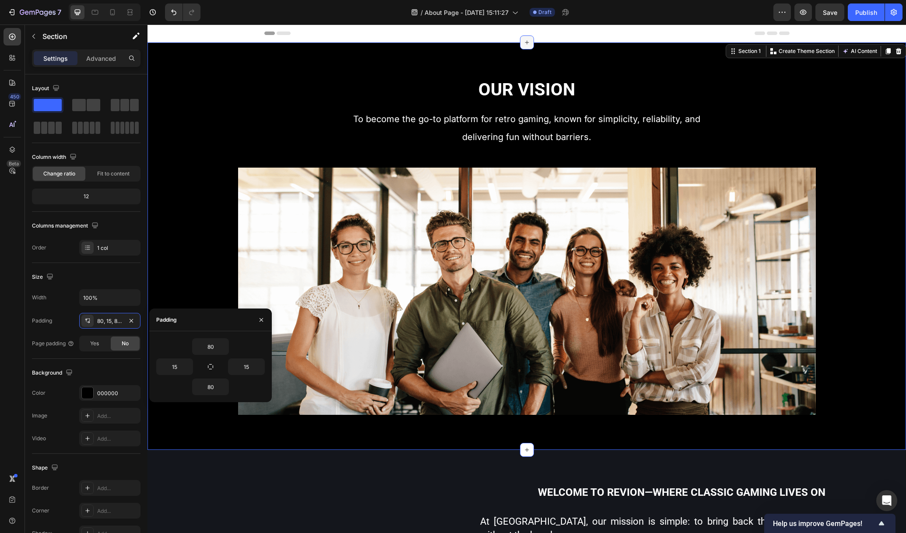
click at [524, 43] on icon at bounding box center [527, 42] width 7 height 7
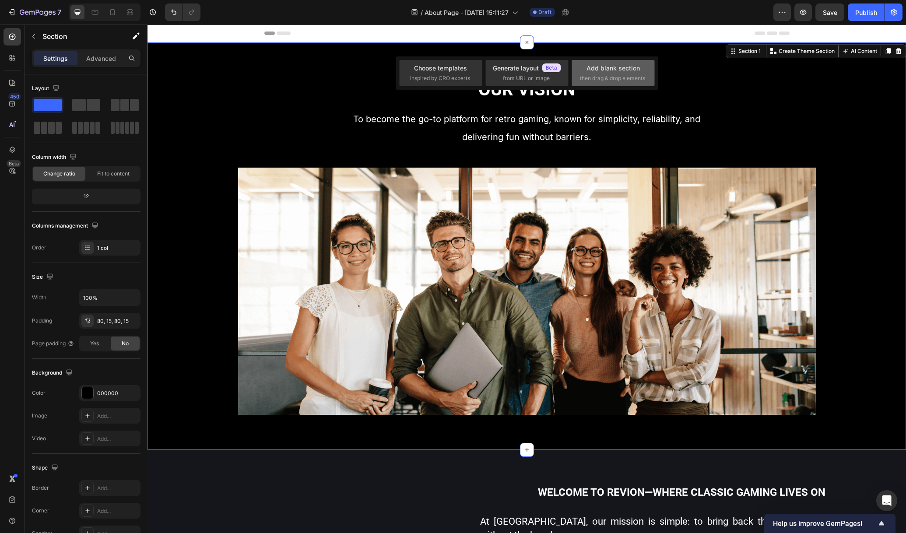
click at [588, 76] on span "then drag & drop elements" at bounding box center [612, 78] width 65 height 8
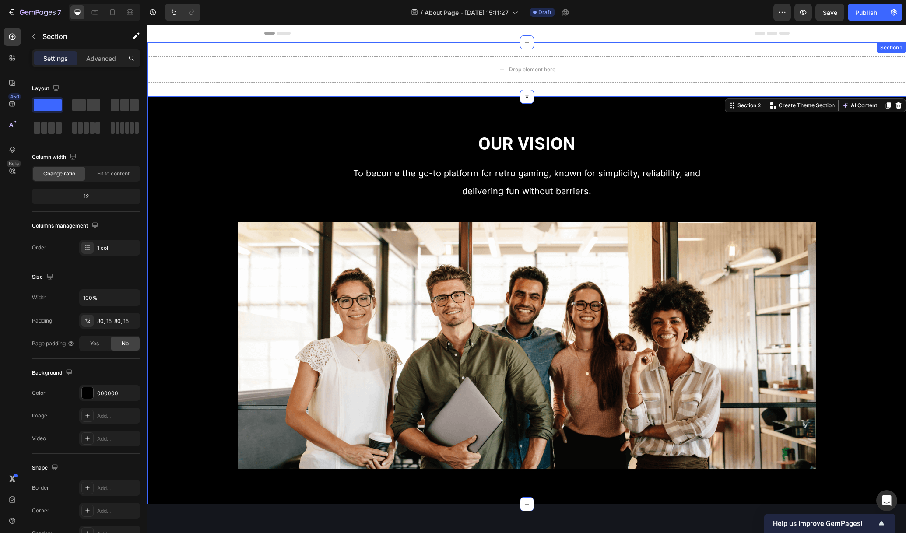
click at [318, 49] on div "Drop element here Section 1" at bounding box center [527, 69] width 759 height 54
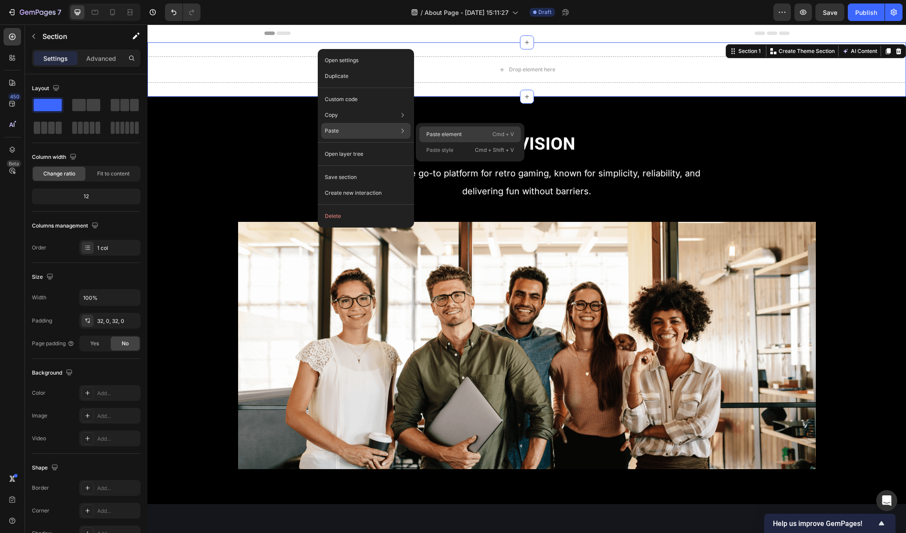
click at [455, 137] on p "Paste element" at bounding box center [443, 134] width 35 height 8
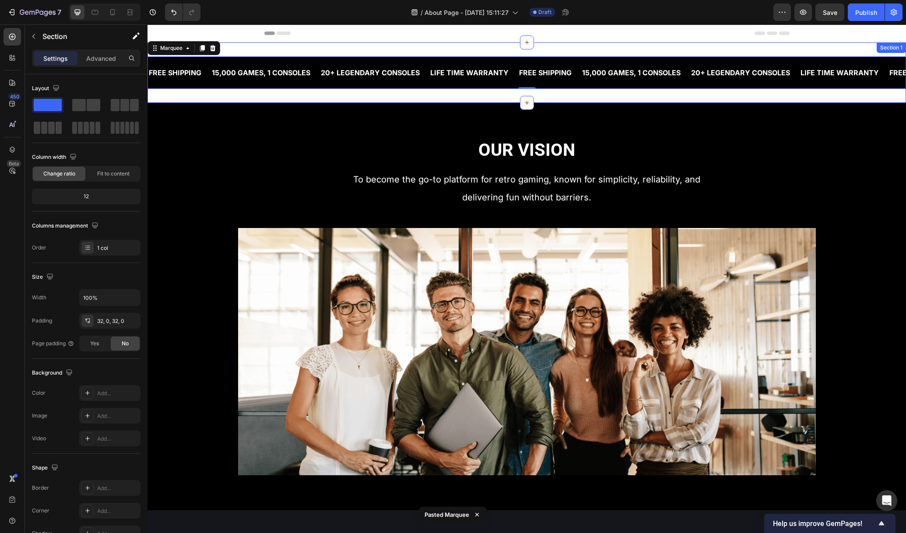
click at [372, 48] on div "FREE SHIPPING Text Block 15,000 GAMES, 1 CONSOLES Text Block 20+ LEGENDARY CONS…" at bounding box center [527, 72] width 759 height 60
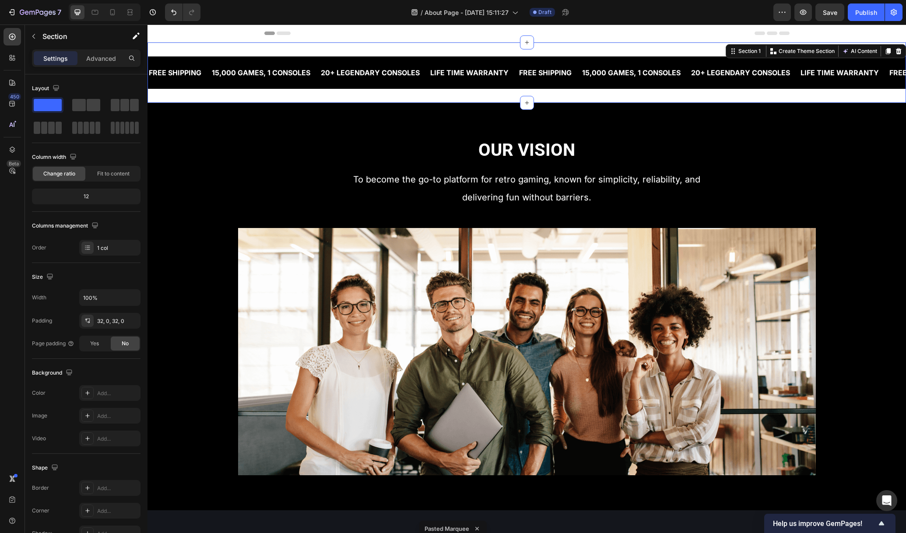
click at [105, 50] on div "Settings Advanced" at bounding box center [86, 58] width 109 height 18
click at [102, 59] on p "Advanced" at bounding box center [101, 58] width 30 height 9
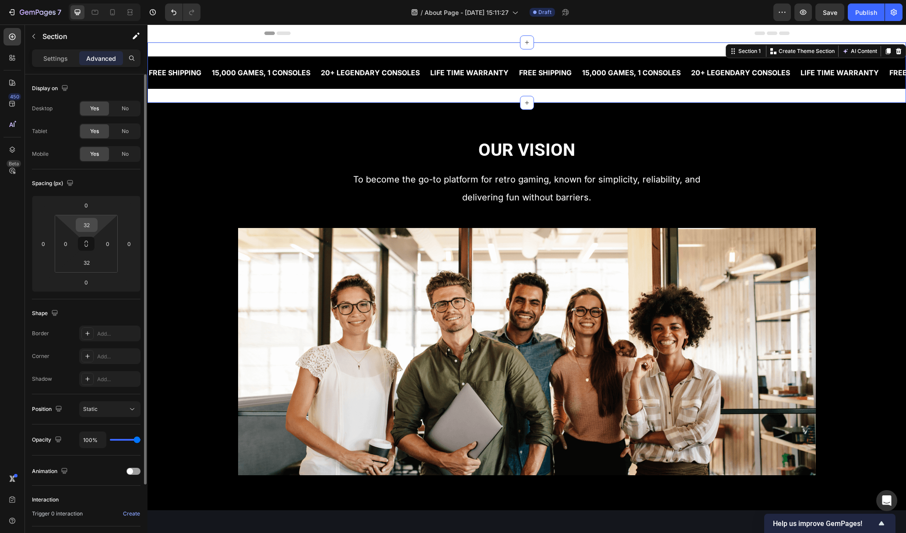
click at [94, 225] on input "32" at bounding box center [87, 224] width 18 height 13
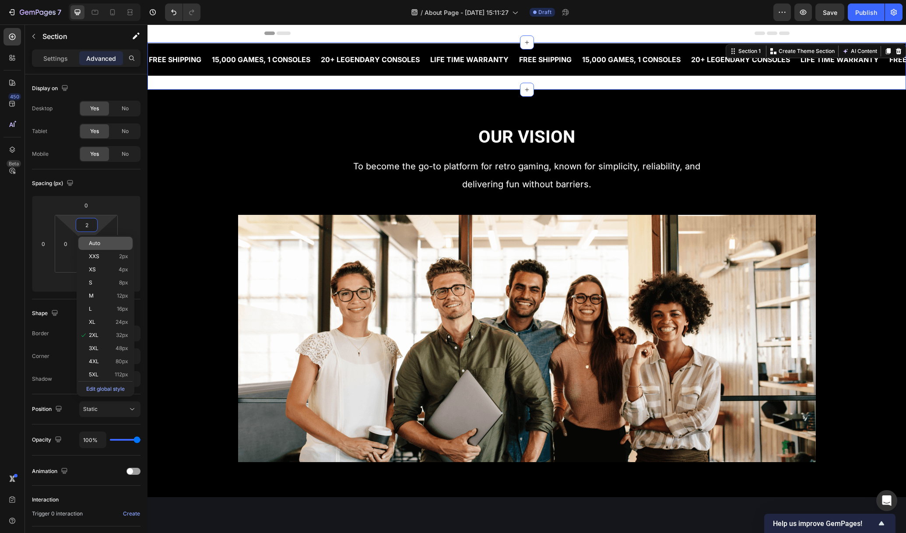
click at [104, 245] on p "Auto" at bounding box center [108, 243] width 39 height 6
type input "Auto"
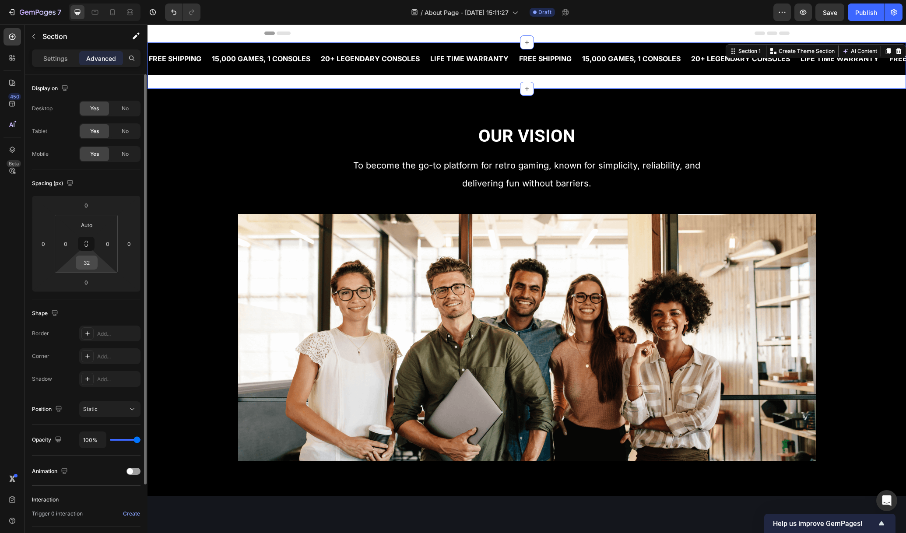
click at [90, 265] on input "32" at bounding box center [87, 262] width 18 height 13
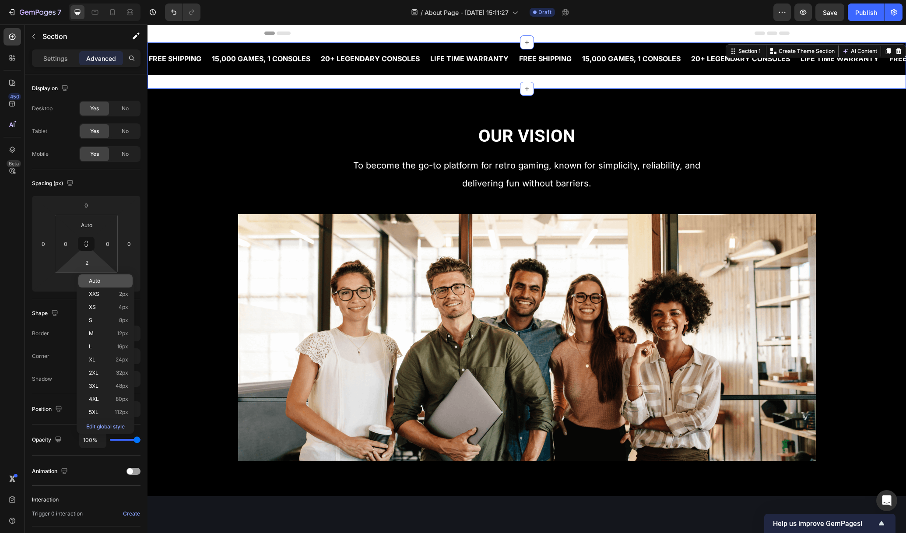
click at [95, 282] on span "Auto" at bounding box center [94, 281] width 11 height 6
type input "Auto"
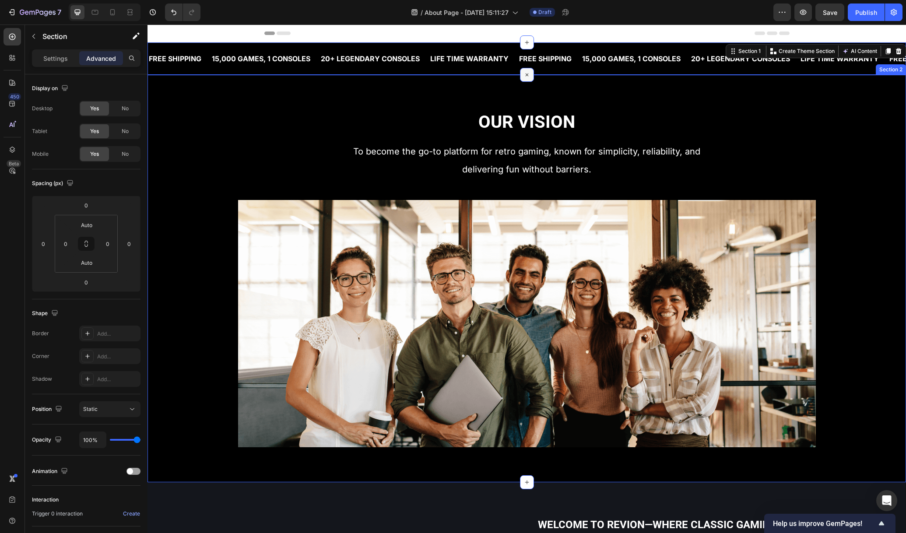
click at [522, 77] on icon at bounding box center [527, 75] width 10 height 10
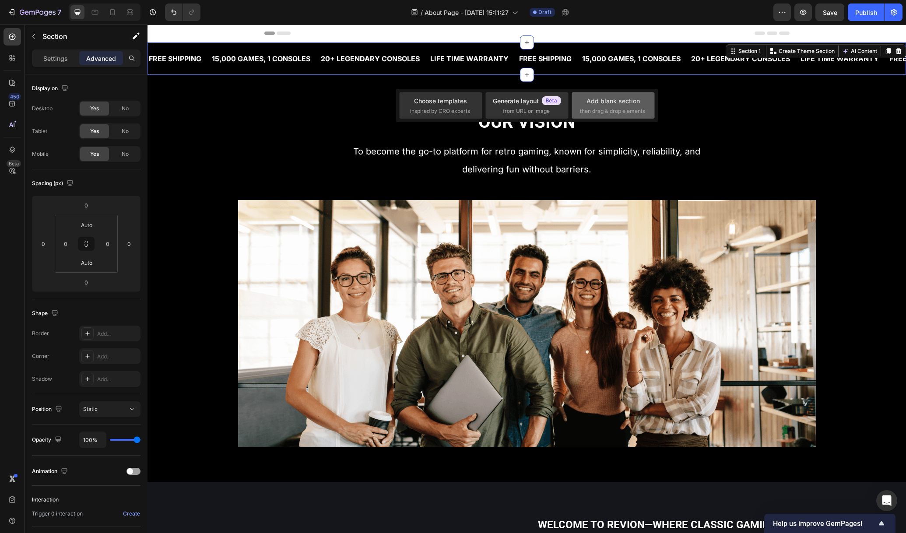
click at [601, 104] on div "Add blank section" at bounding box center [613, 100] width 53 height 9
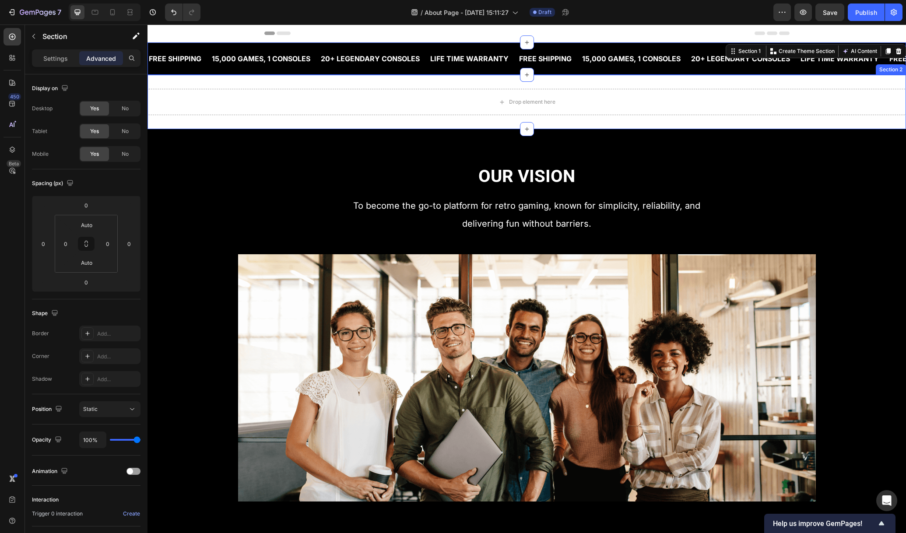
click at [443, 81] on div "Drop element here Section 2" at bounding box center [527, 102] width 759 height 54
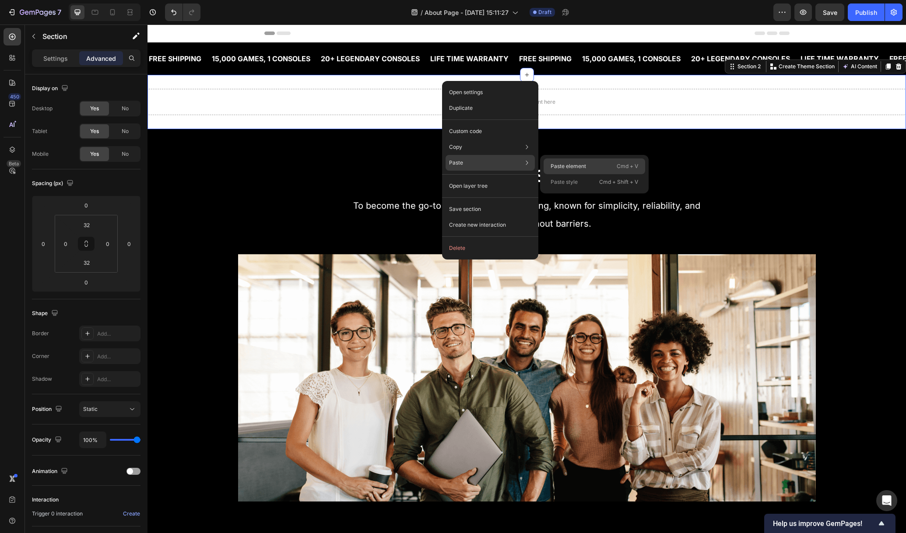
click at [568, 167] on p "Paste element" at bounding box center [568, 166] width 35 height 8
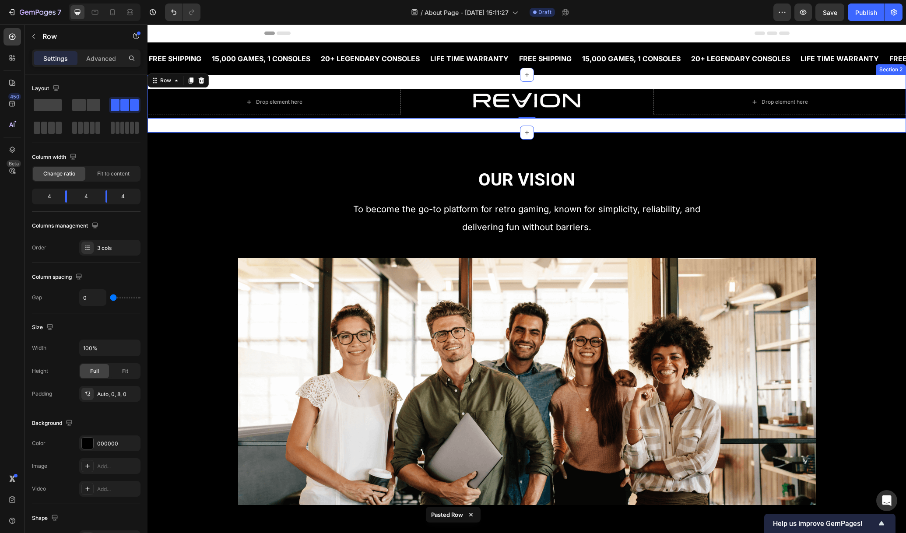
click at [381, 127] on div "Drop element here Image Drop element here Row 0 Section 2" at bounding box center [527, 104] width 759 height 58
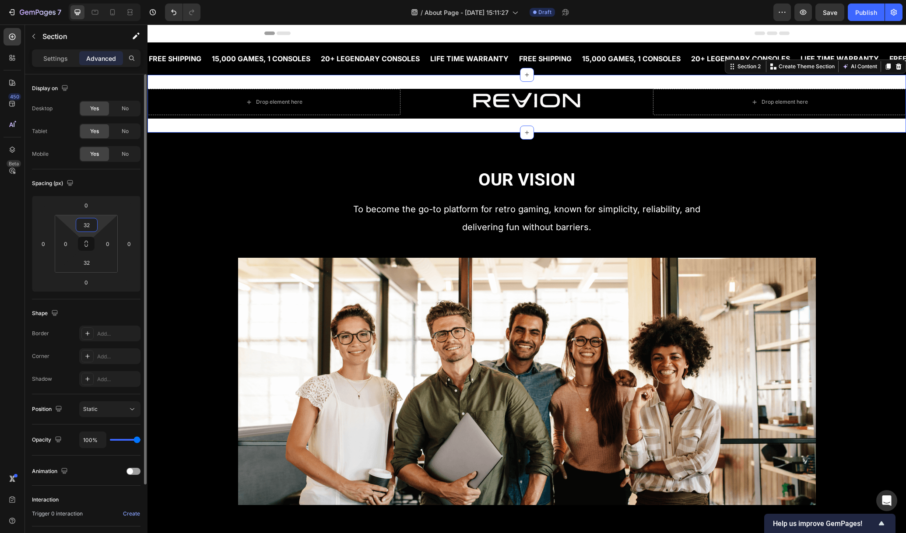
click at [93, 220] on input "32" at bounding box center [87, 224] width 18 height 13
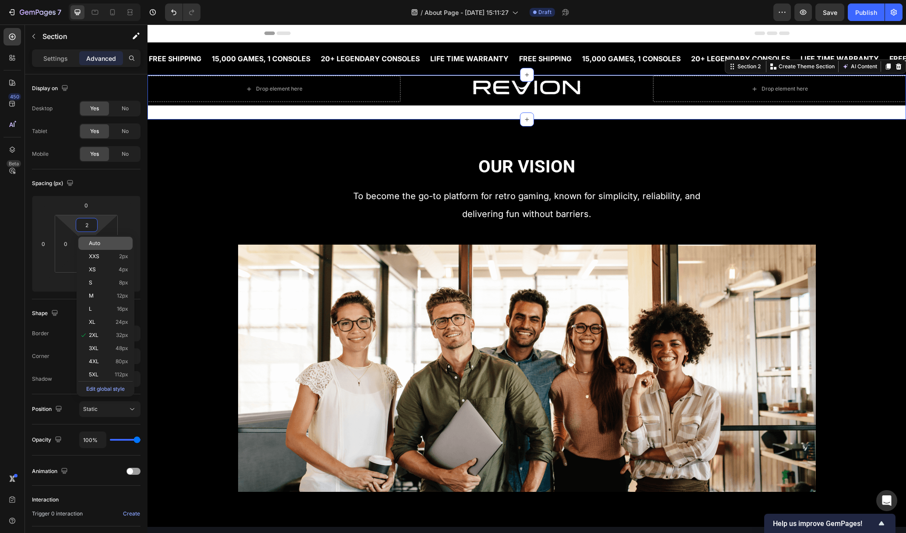
click at [99, 247] on div "Auto" at bounding box center [105, 243] width 54 height 13
type input "Auto"
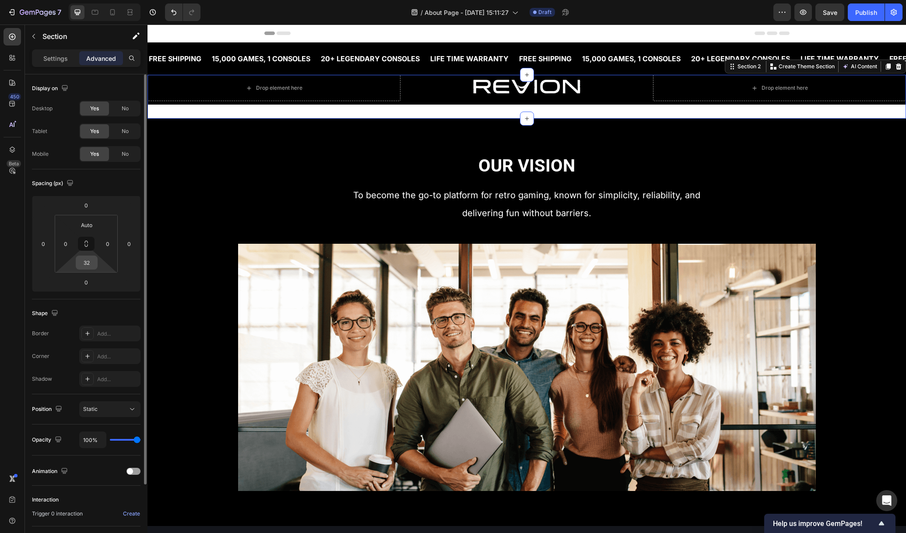
click at [88, 263] on input "32" at bounding box center [87, 262] width 18 height 13
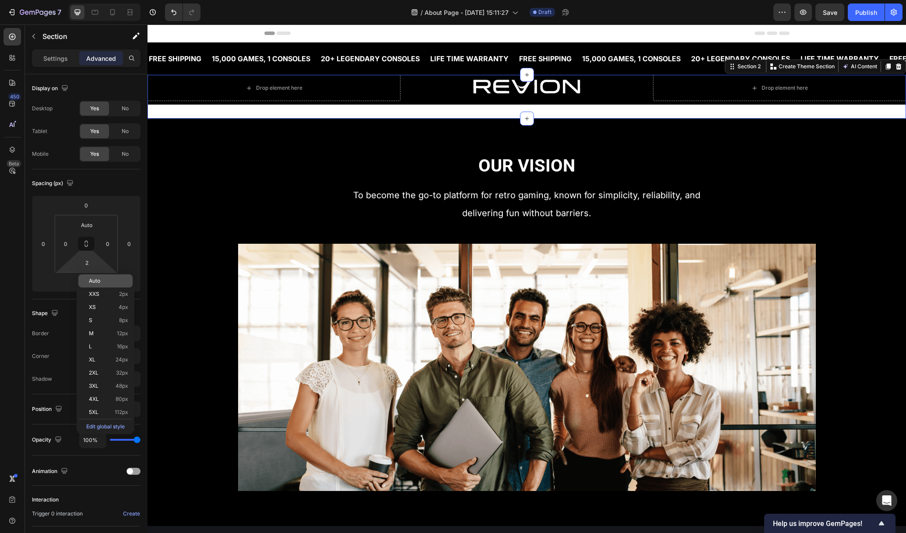
click at [96, 284] on span "Auto" at bounding box center [94, 281] width 11 height 6
type input "Auto"
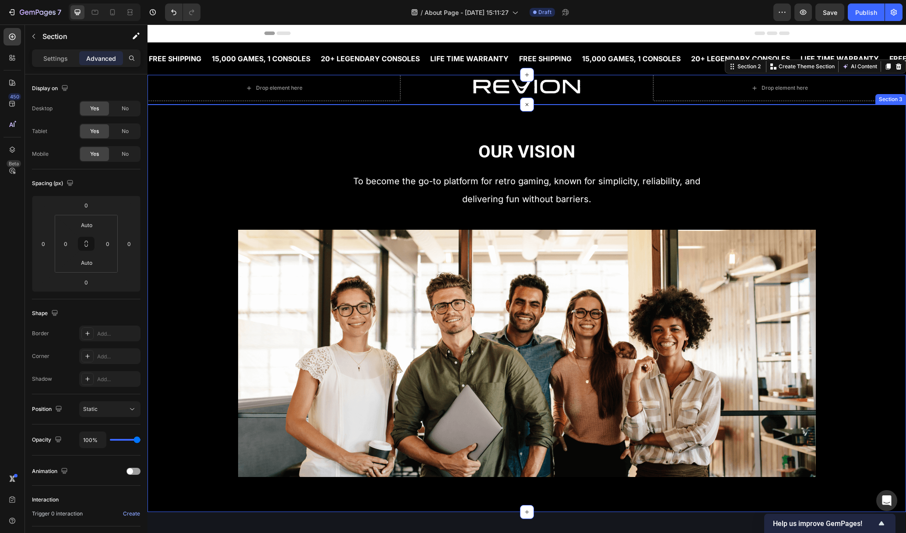
click at [817, 130] on div "Our Vision Heading To become the go-to platform for retro gaming, known for sim…" at bounding box center [527, 309] width 759 height 408
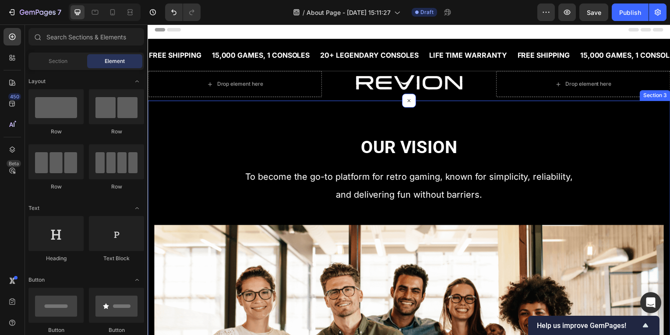
scroll to position [127, 0]
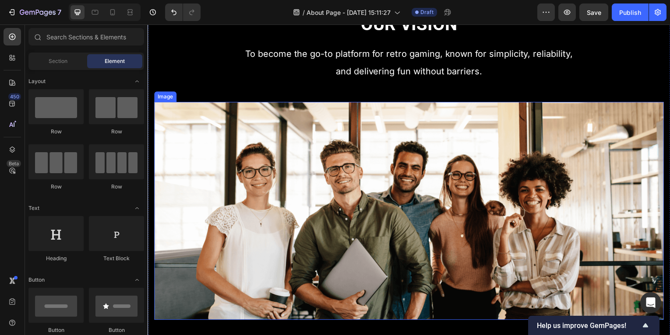
click at [344, 200] on img at bounding box center [410, 211] width 512 height 219
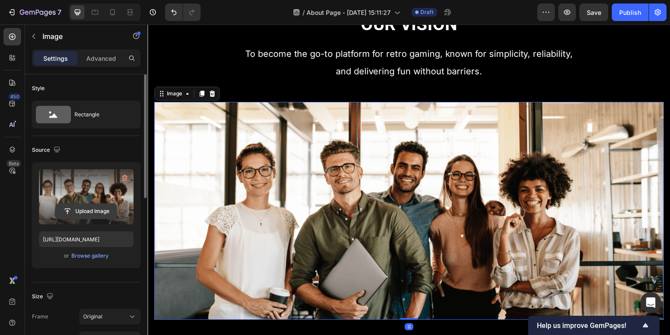
click at [84, 213] on input "file" at bounding box center [86, 211] width 60 height 15
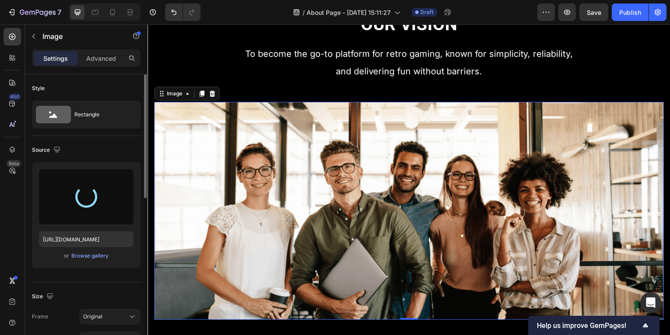
type input "https://cdn.shopify.com/s/files/1/0921/8726/3303/files/gempages_585272689090888…"
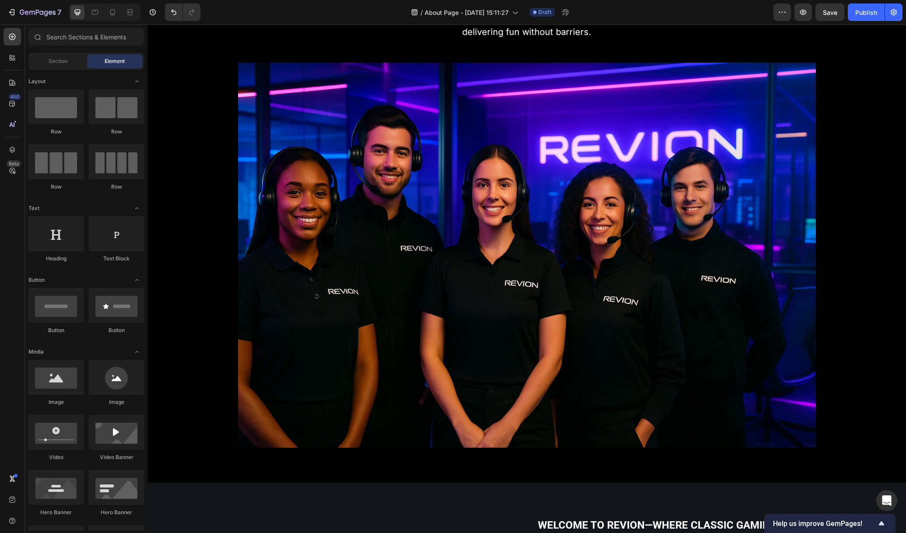
scroll to position [166, 0]
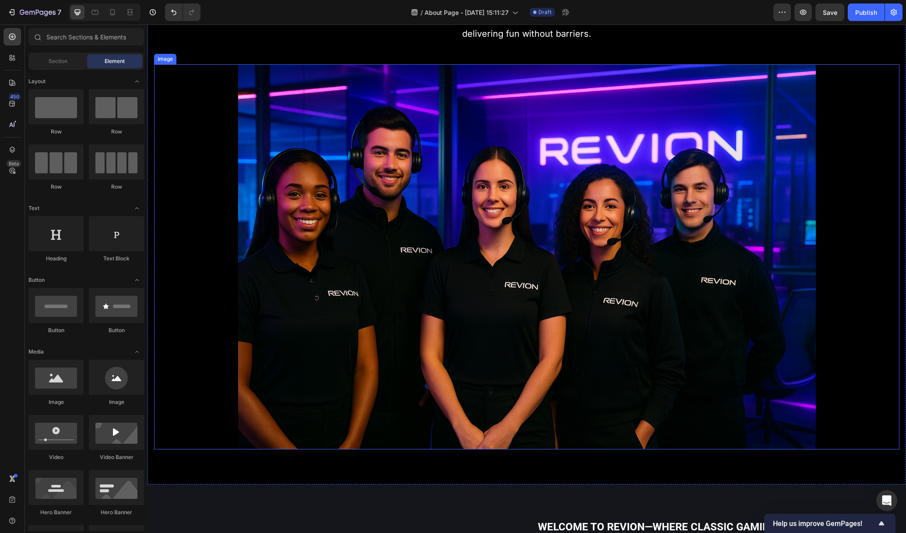
click at [680, 193] on img at bounding box center [527, 256] width 578 height 385
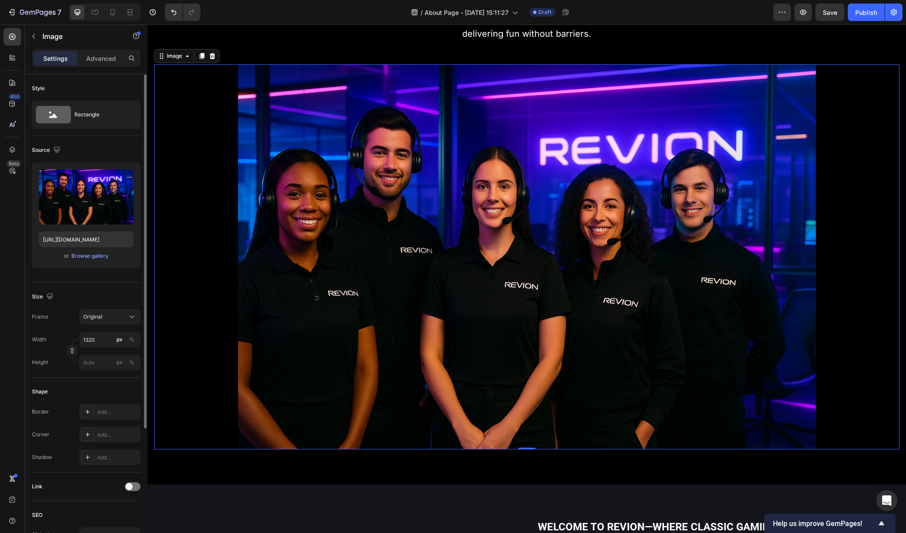
scroll to position [106, 0]
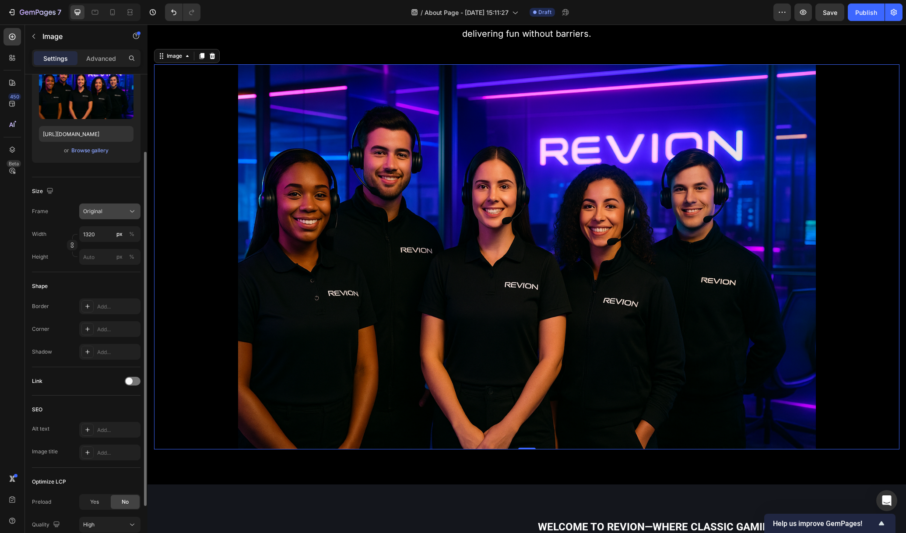
click at [104, 214] on div "Original" at bounding box center [104, 212] width 43 height 8
click at [100, 262] on span "Horizontal" at bounding box center [96, 266] width 26 height 9
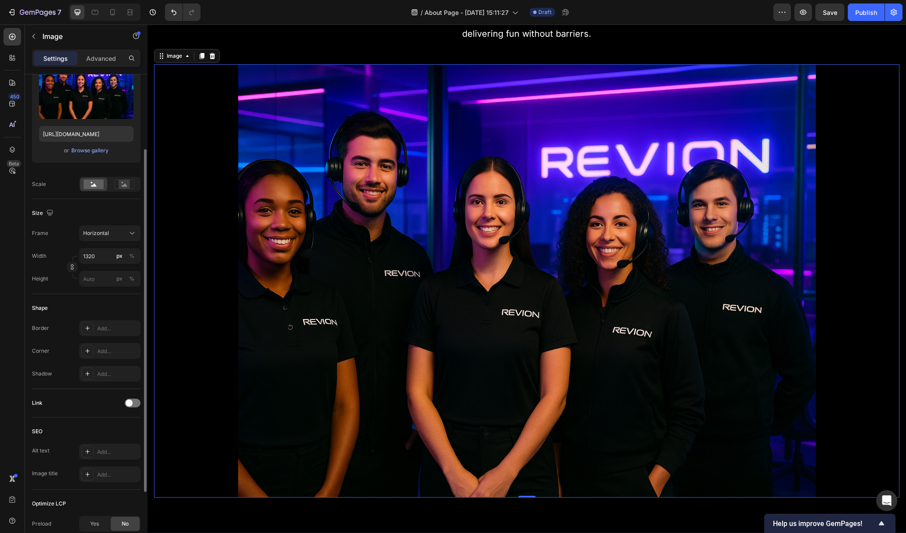
click at [106, 241] on div "Frame Horizontal Width 1320 px % Height px %" at bounding box center [86, 256] width 109 height 61
click at [107, 236] on span "Horizontal" at bounding box center [96, 233] width 26 height 8
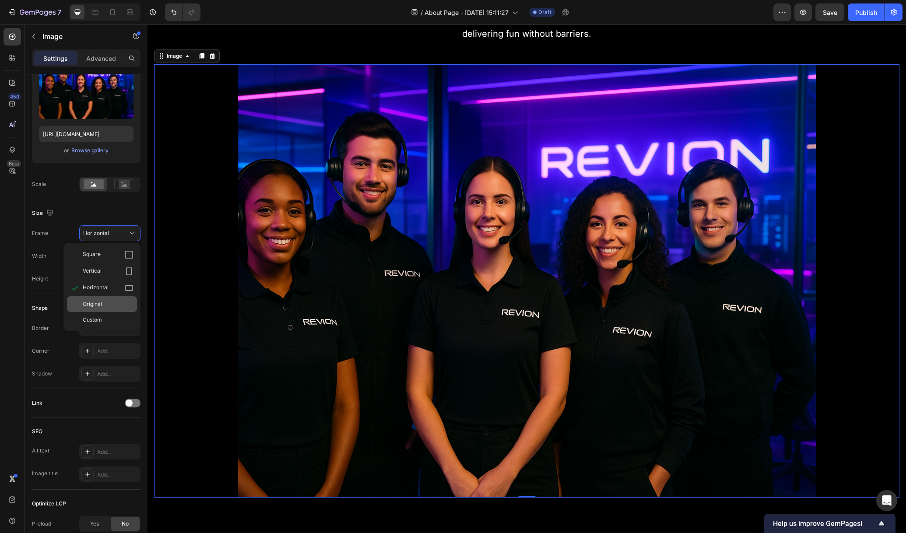
click at [109, 309] on div "Original" at bounding box center [102, 304] width 70 height 16
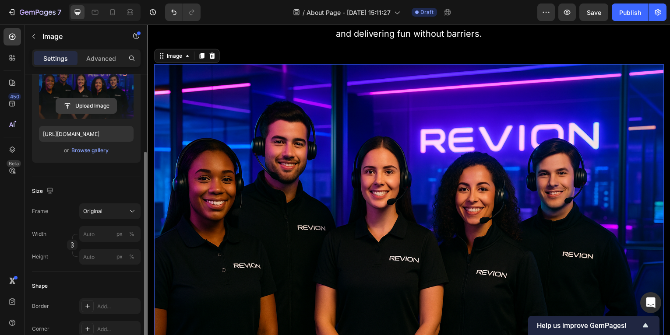
click at [87, 105] on input "file" at bounding box center [86, 106] width 60 height 15
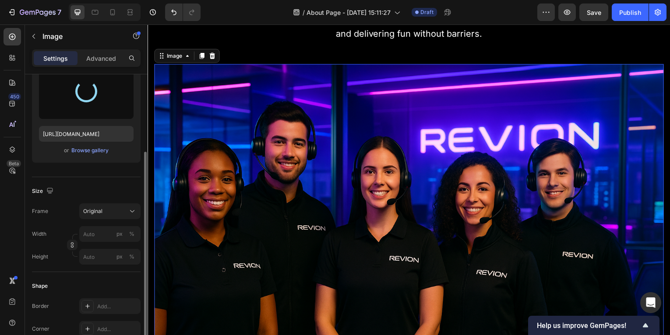
type input "[URL][DOMAIN_NAME]"
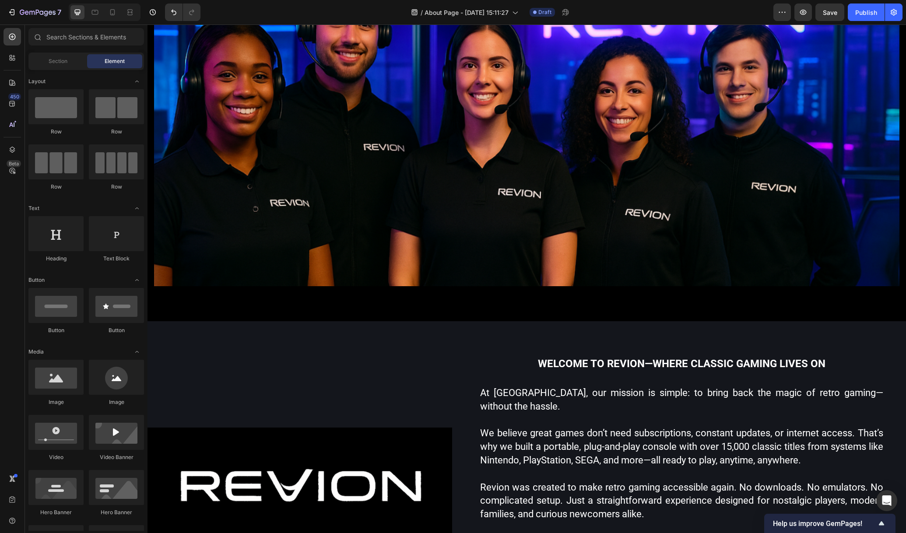
scroll to position [258, 0]
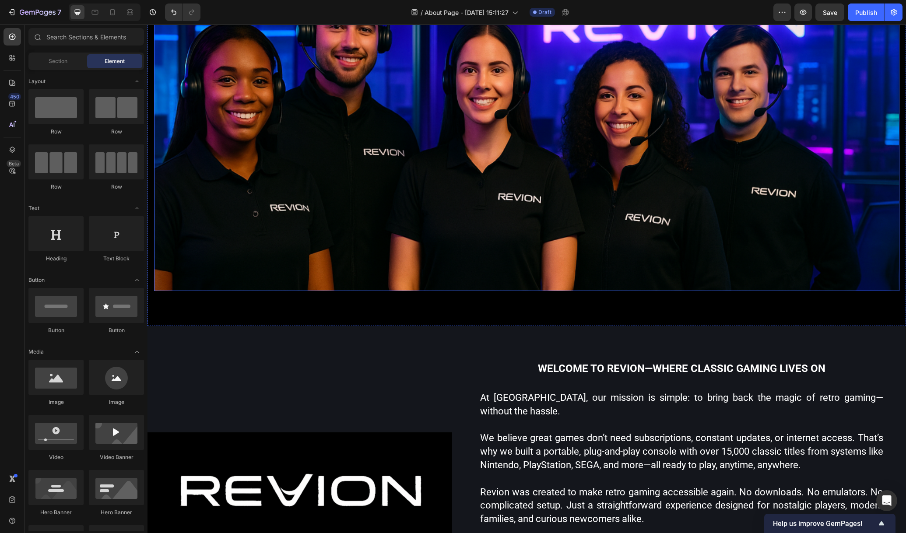
click at [697, 176] on img at bounding box center [527, 131] width 746 height 319
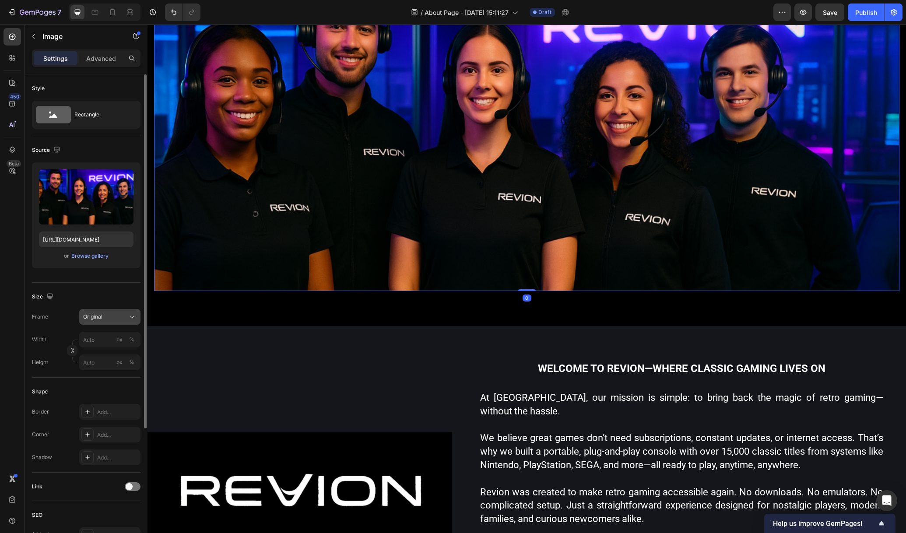
click at [105, 318] on div "Original" at bounding box center [104, 317] width 43 height 8
click at [99, 366] on div "Horizontal" at bounding box center [102, 371] width 70 height 17
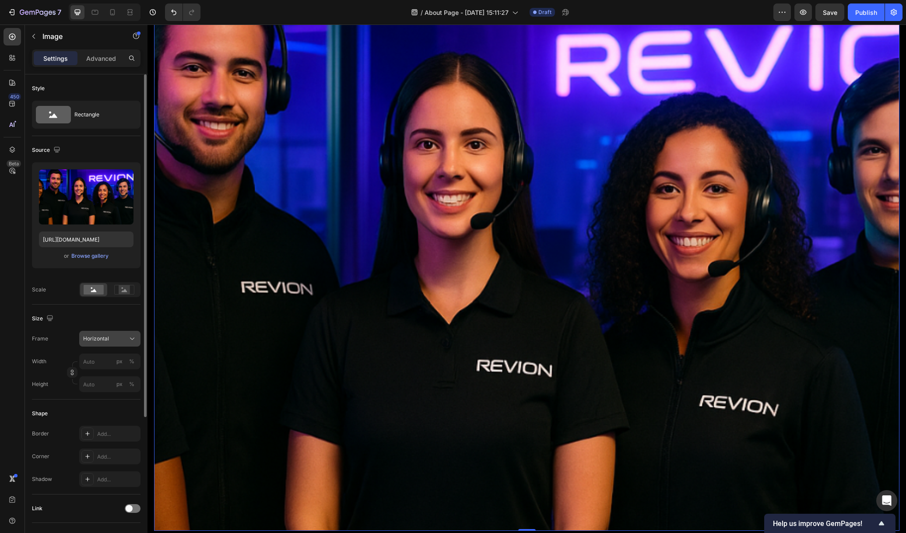
click at [114, 335] on div "Horizontal" at bounding box center [104, 339] width 43 height 8
click at [782, 144] on img at bounding box center [527, 251] width 746 height 559
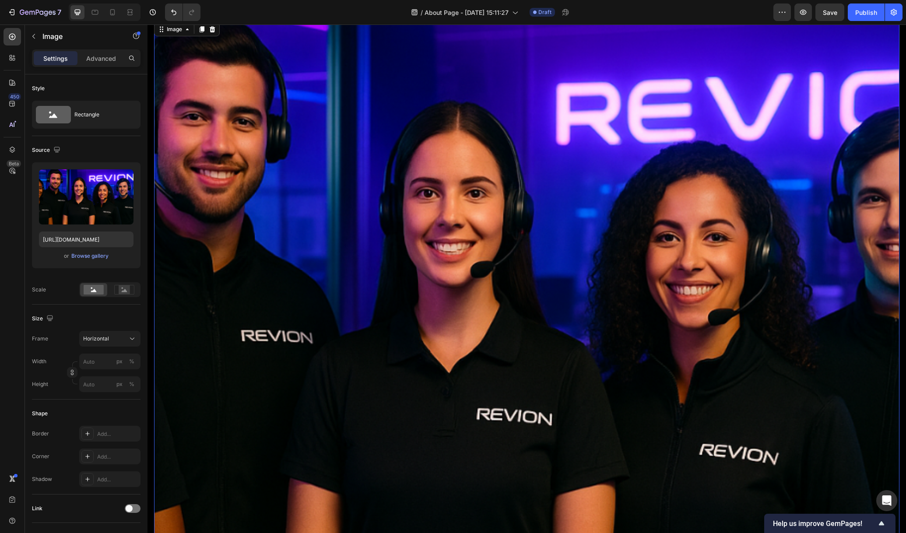
scroll to position [0, 0]
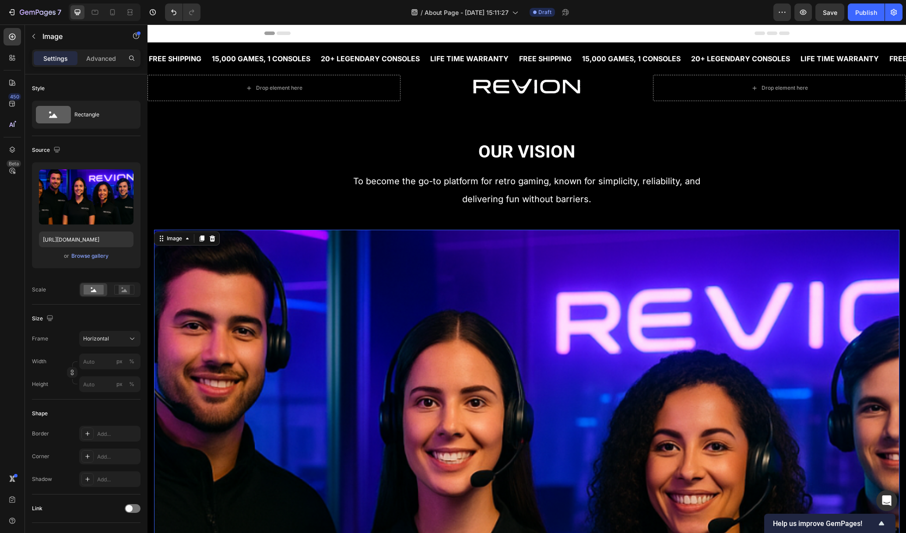
click at [624, 301] on img at bounding box center [527, 509] width 746 height 559
click at [176, 11] on icon "Undo/Redo" at bounding box center [173, 12] width 9 height 9
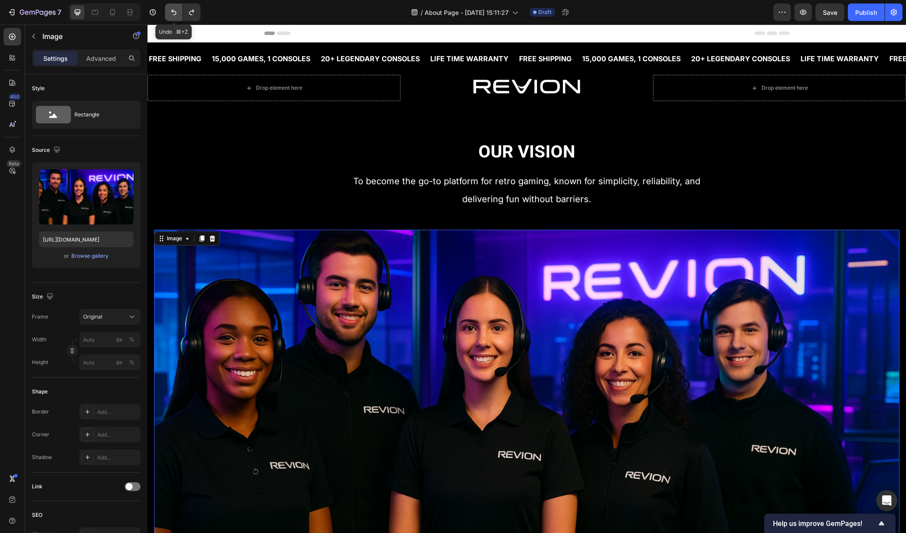
click at [175, 11] on icon "Undo/Redo" at bounding box center [173, 13] width 5 height 6
click at [171, 12] on icon "Undo/Redo" at bounding box center [173, 12] width 9 height 9
type input "https://cdn.shopify.com/s/files/1/0921/8726/3303/files/gempages_585272689090888…"
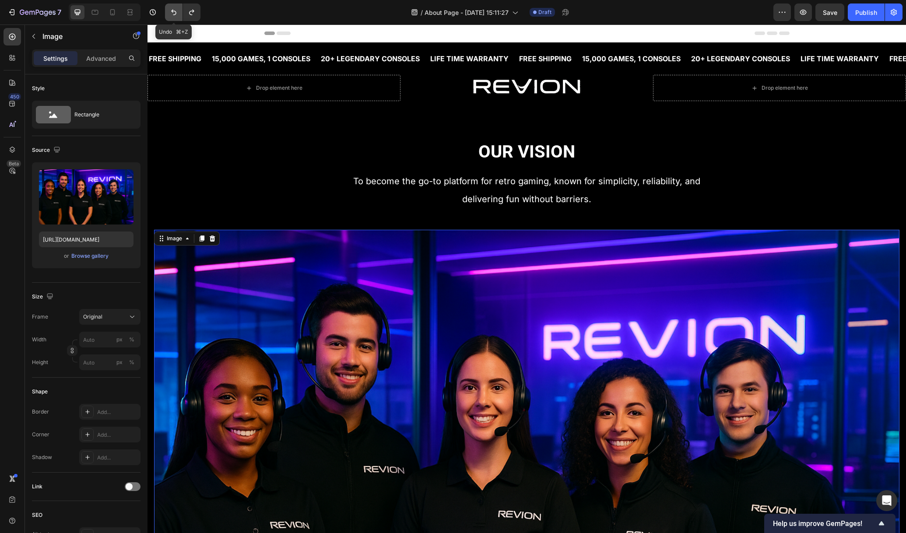
click at [171, 11] on icon "Undo/Redo" at bounding box center [173, 12] width 9 height 9
type input "1320"
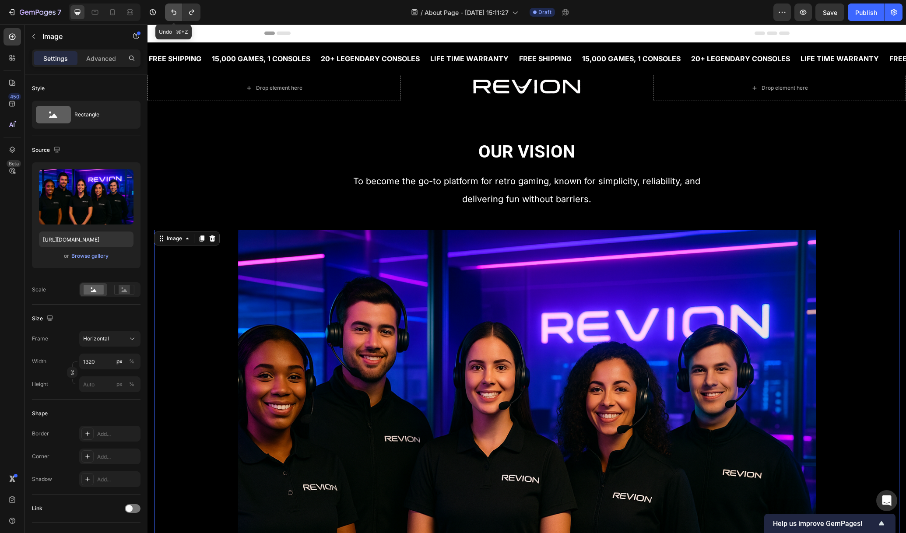
click at [171, 11] on icon "Undo/Redo" at bounding box center [173, 12] width 9 height 9
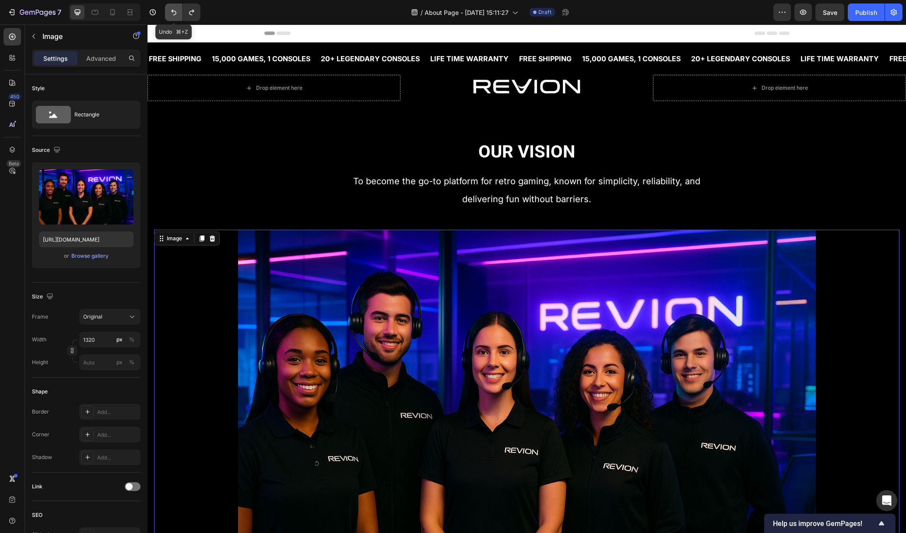
click at [171, 11] on icon "Undo/Redo" at bounding box center [173, 13] width 5 height 6
click at [173, 12] on icon "Undo/Redo" at bounding box center [173, 12] width 9 height 9
type input "https://cdn.shopify.com/s/files/1/2005/9307/files/432750572815254551-4b8c2391-5…"
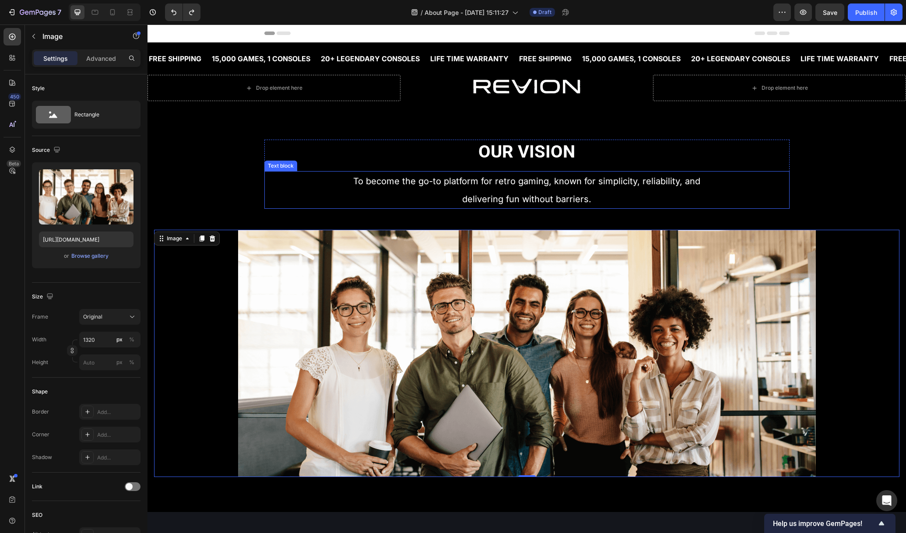
click at [804, 181] on div "Our Vision Heading To become the go-to platform for retro gaming, known for sim…" at bounding box center [527, 309] width 746 height 338
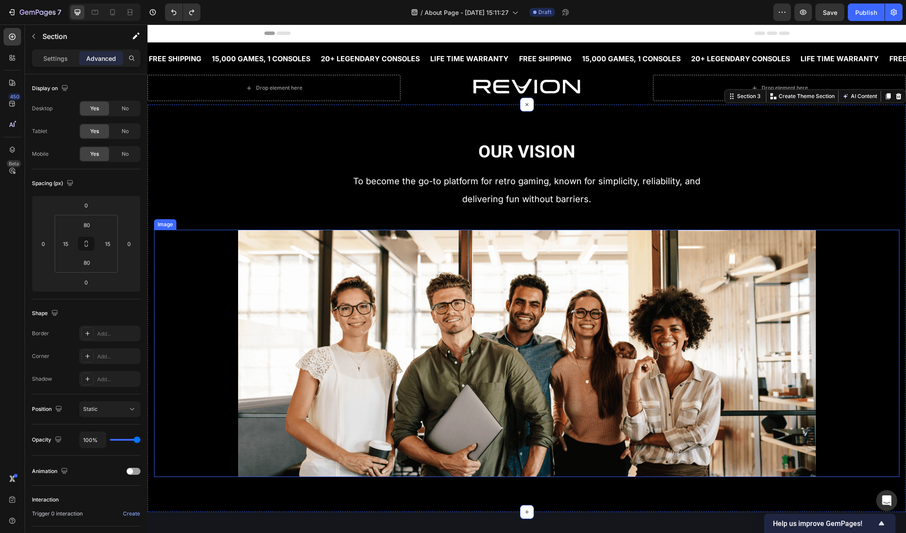
click at [683, 310] on img at bounding box center [527, 353] width 578 height 247
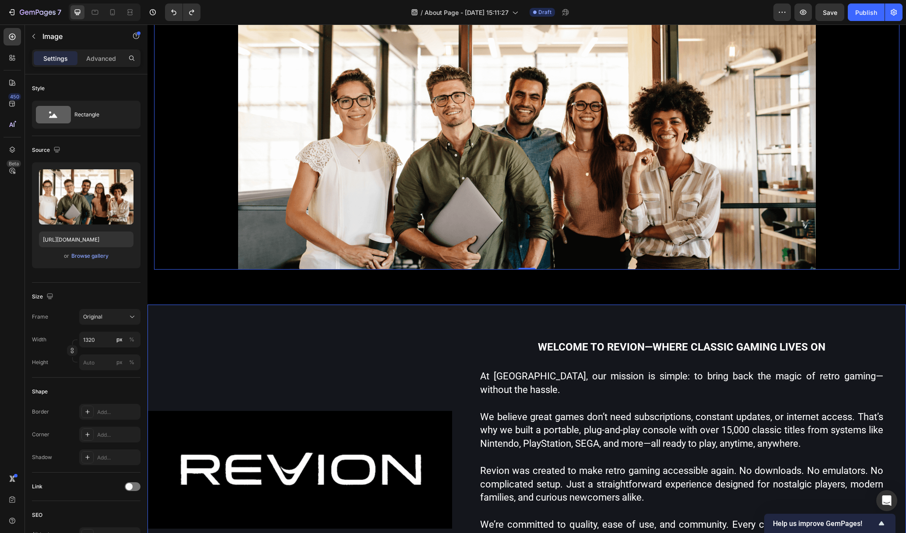
scroll to position [139, 0]
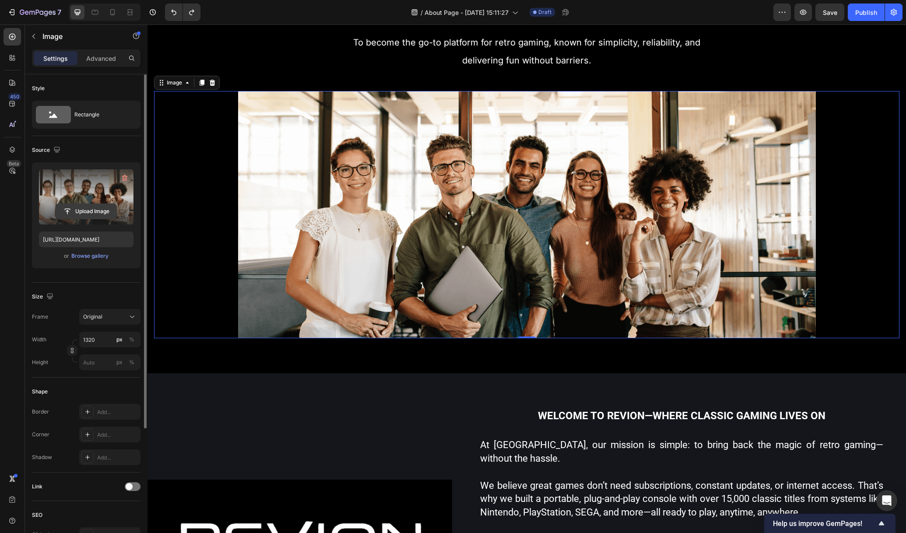
click at [77, 216] on input "file" at bounding box center [86, 211] width 60 height 15
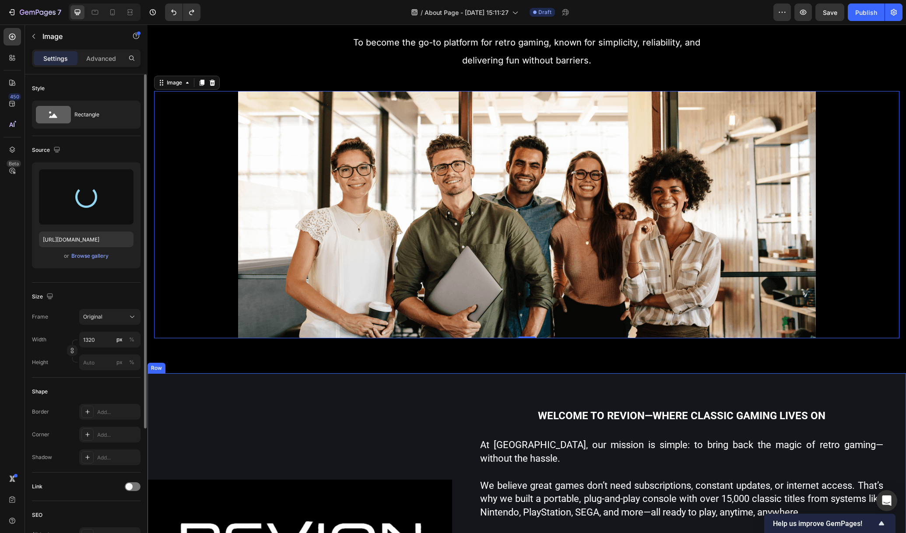
type input "https://cdn.shopify.com/s/files/1/0921/8726/3303/files/gempages_585272689090888…"
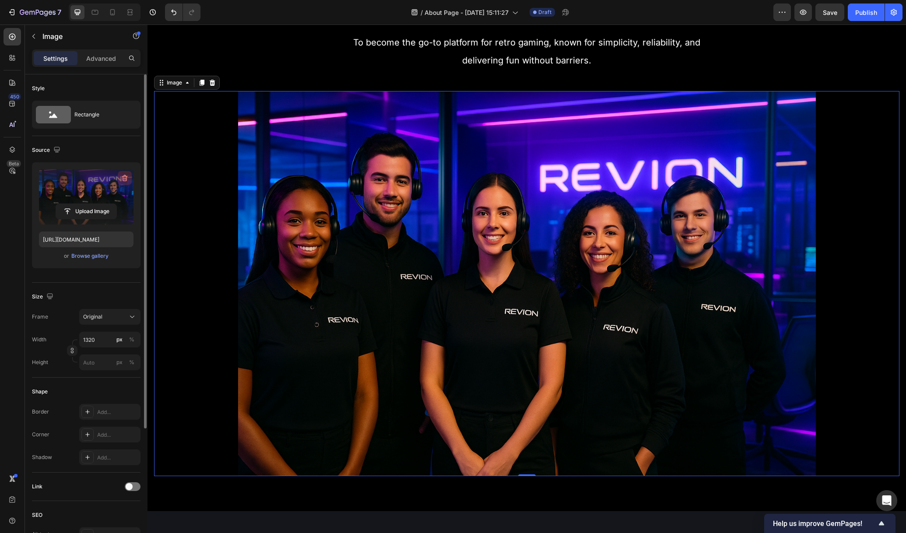
click at [126, 177] on icon "button" at bounding box center [124, 178] width 9 height 9
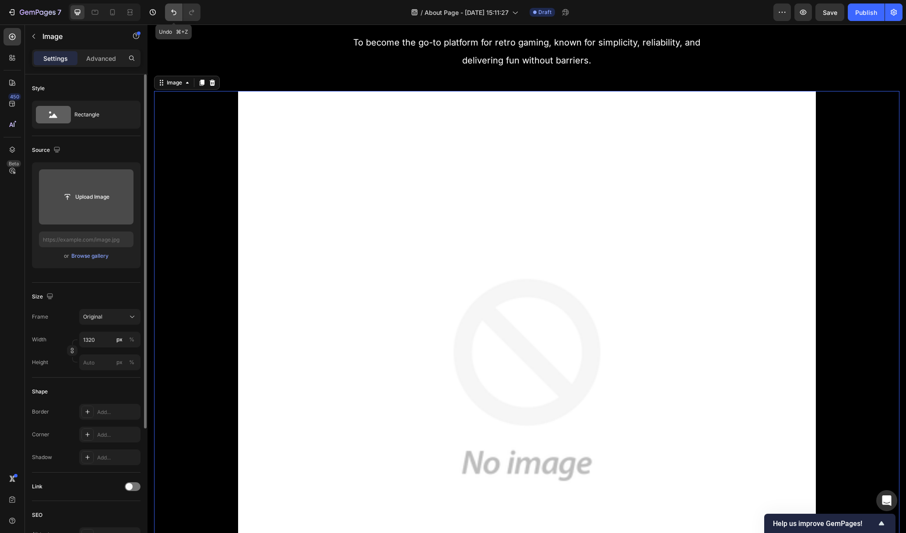
click at [177, 10] on icon "Undo/Redo" at bounding box center [173, 12] width 9 height 9
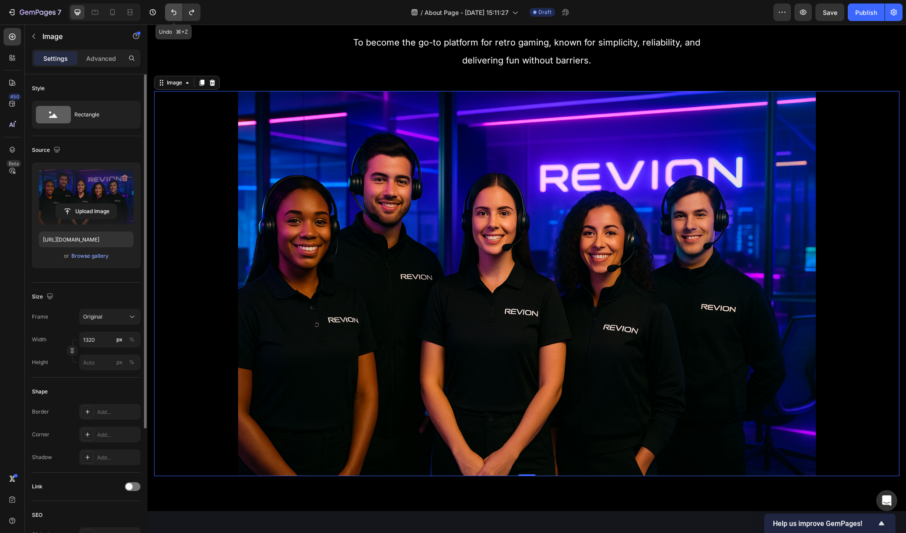
click at [178, 10] on button "Undo/Redo" at bounding box center [174, 13] width 18 height 18
click at [178, 20] on button "Undo/Redo" at bounding box center [174, 13] width 18 height 18
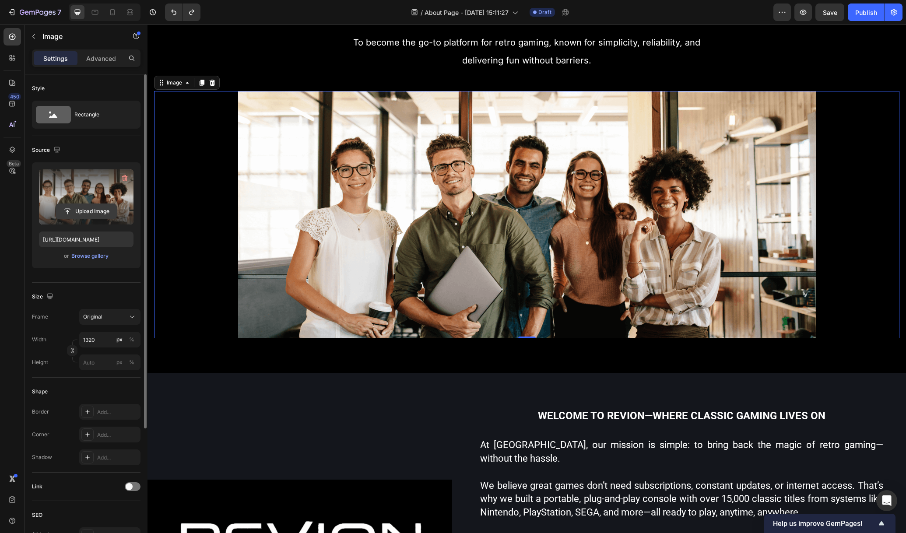
click at [86, 207] on input "file" at bounding box center [86, 211] width 60 height 15
type input "[URL][DOMAIN_NAME]"
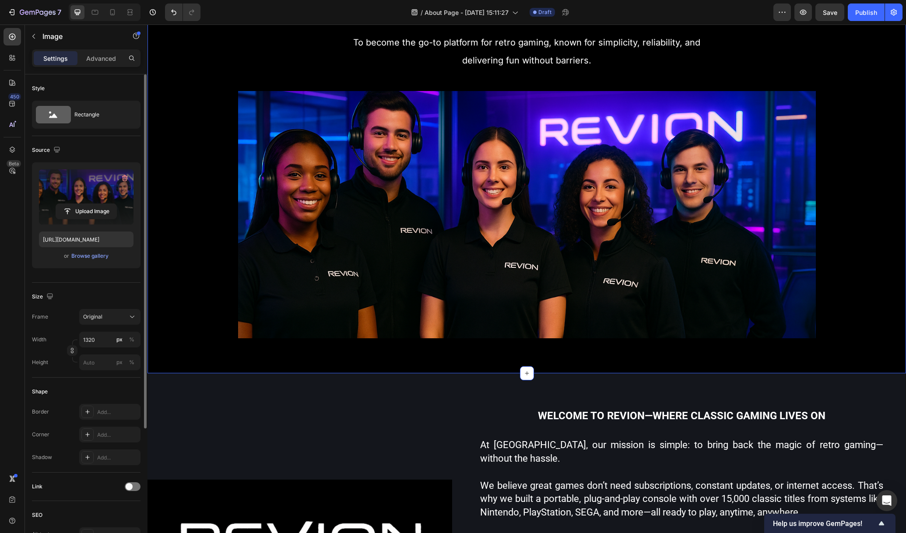
click at [847, 354] on div "Our Vision Heading To become the go-to platform for retro gaming, known for sim…" at bounding box center [527, 170] width 759 height 408
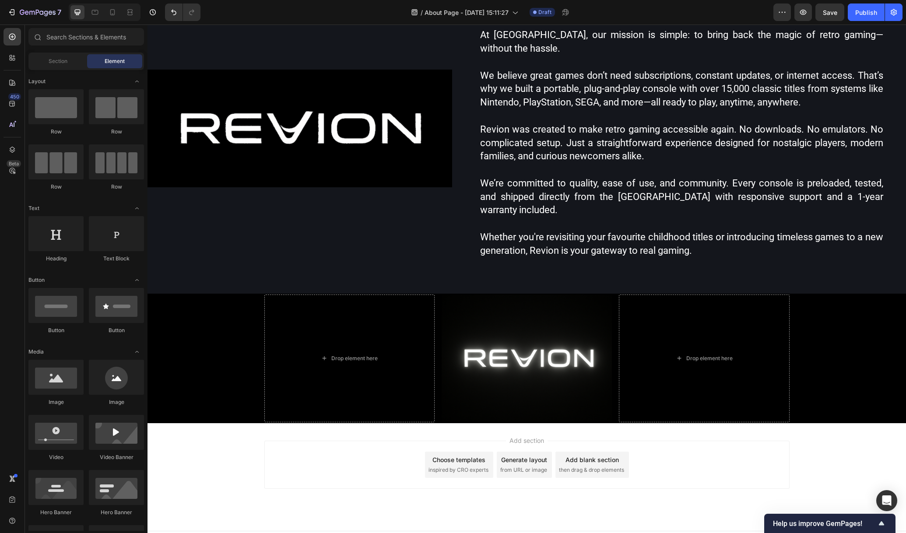
scroll to position [550, 0]
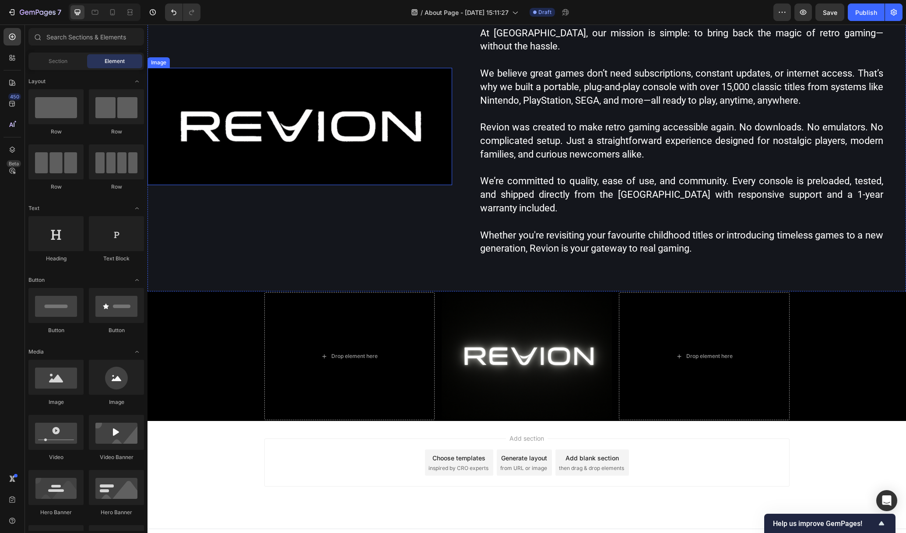
click at [306, 93] on img at bounding box center [300, 127] width 305 height 118
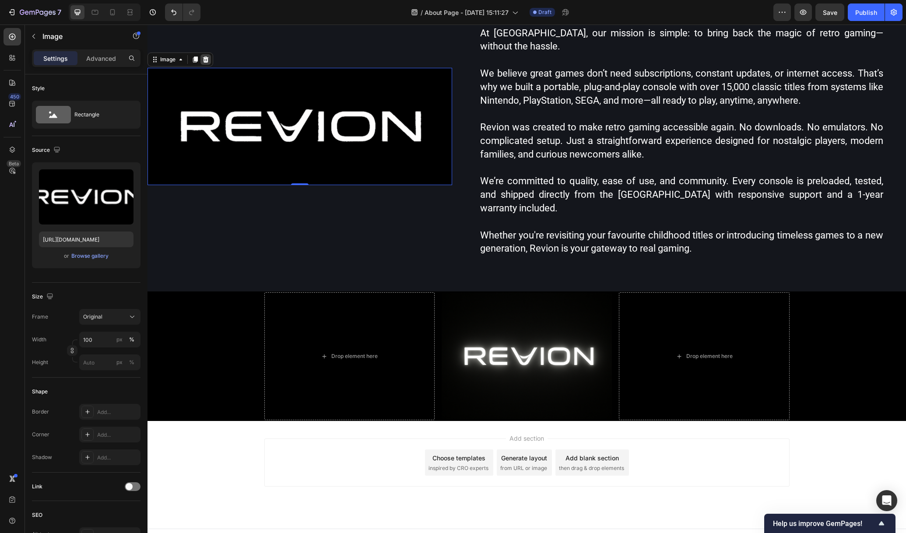
click at [206, 56] on icon at bounding box center [206, 59] width 6 height 6
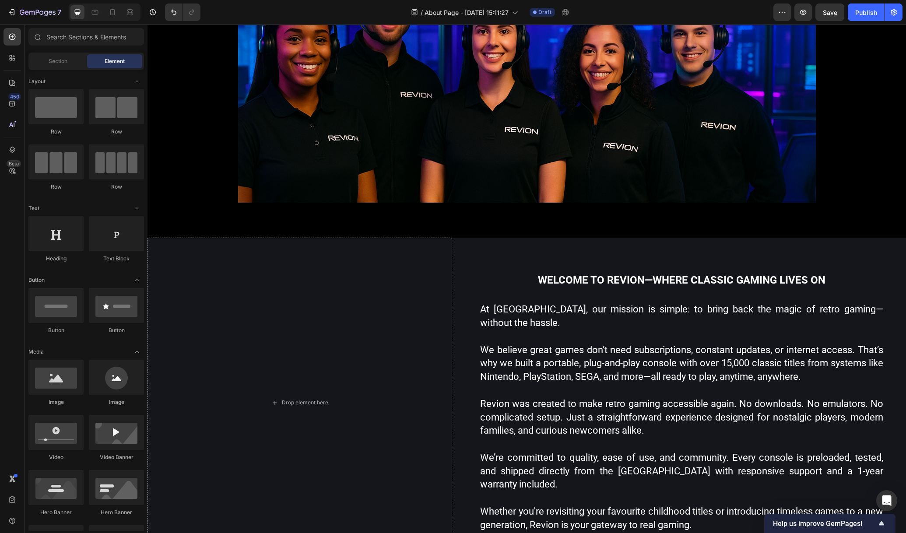
scroll to position [339, 0]
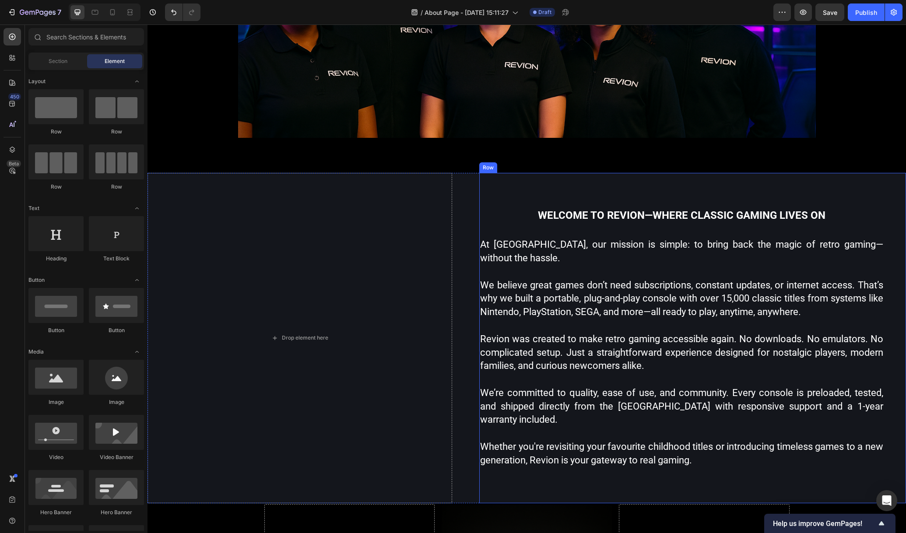
click at [877, 183] on div "Welcome to Revion—where classic gaming lives on Heading At Revion, our mission …" at bounding box center [692, 338] width 427 height 331
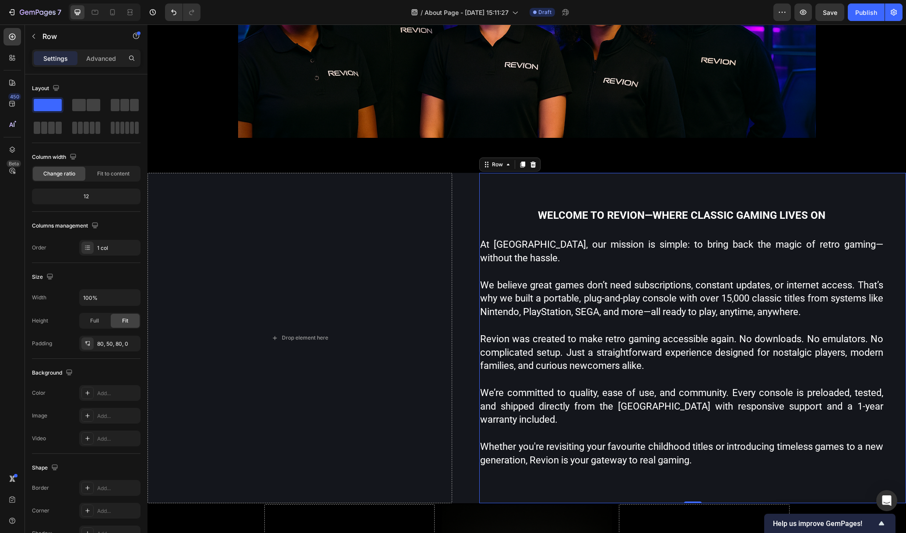
click at [106, 49] on div "Settings Advanced" at bounding box center [86, 58] width 109 height 18
click at [113, 61] on p "Advanced" at bounding box center [101, 58] width 30 height 9
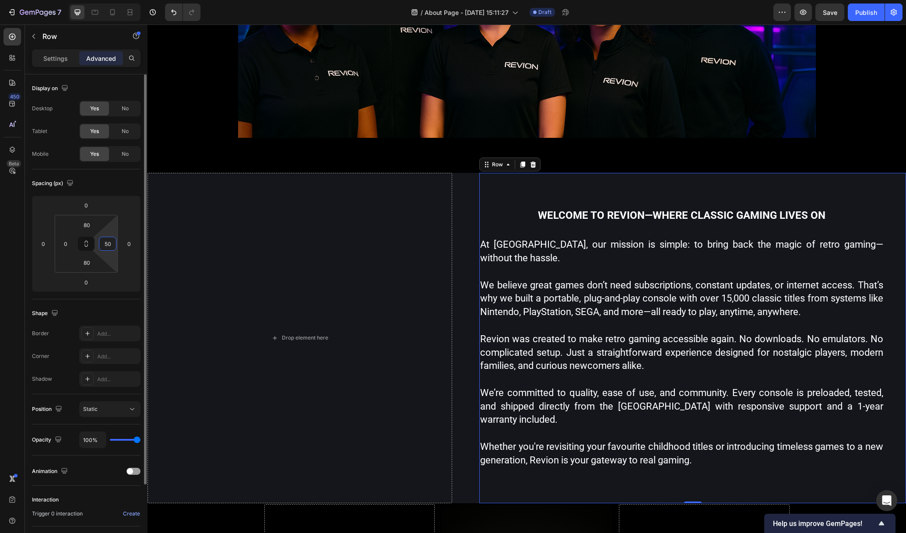
click at [113, 245] on input "50" at bounding box center [107, 243] width 13 height 13
click at [133, 244] on input "0" at bounding box center [129, 243] width 13 height 13
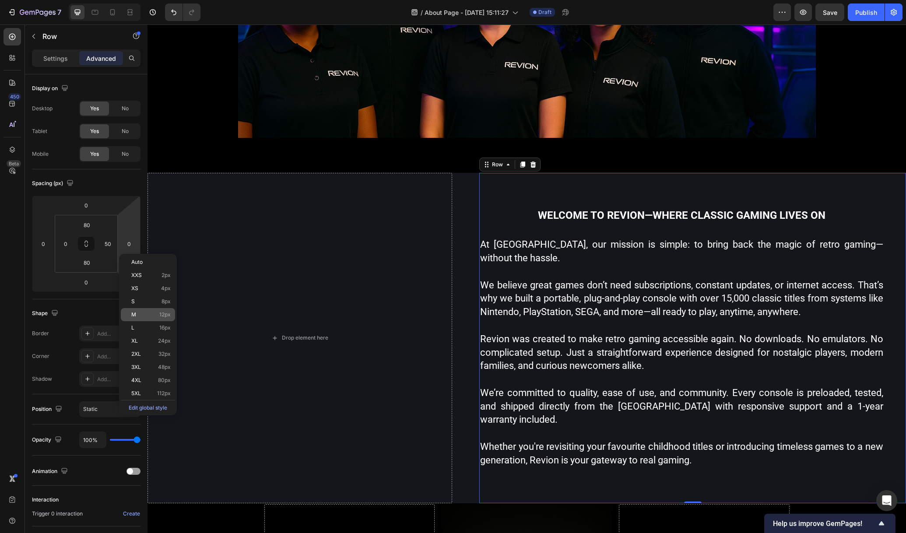
click at [129, 316] on div "M 12px" at bounding box center [148, 314] width 54 height 13
type input "12"
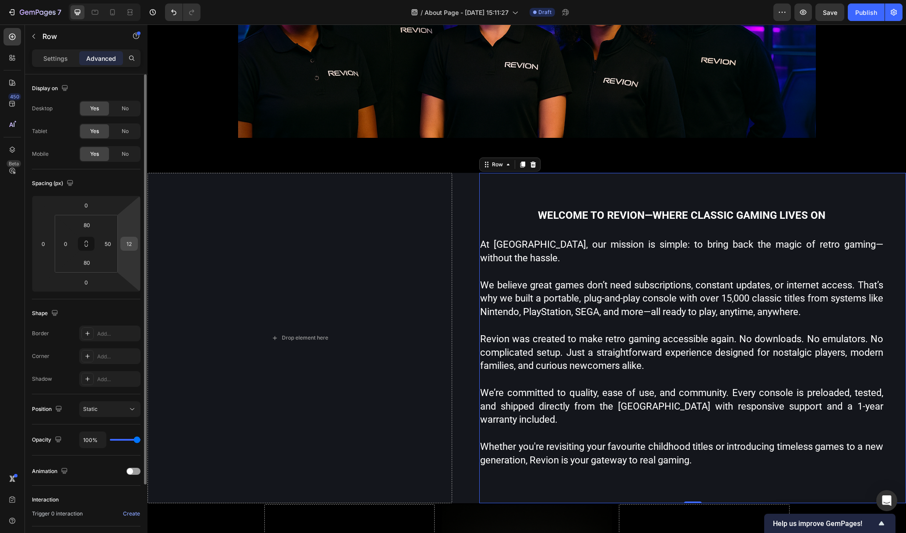
click at [133, 243] on input "12" at bounding box center [129, 243] width 13 height 13
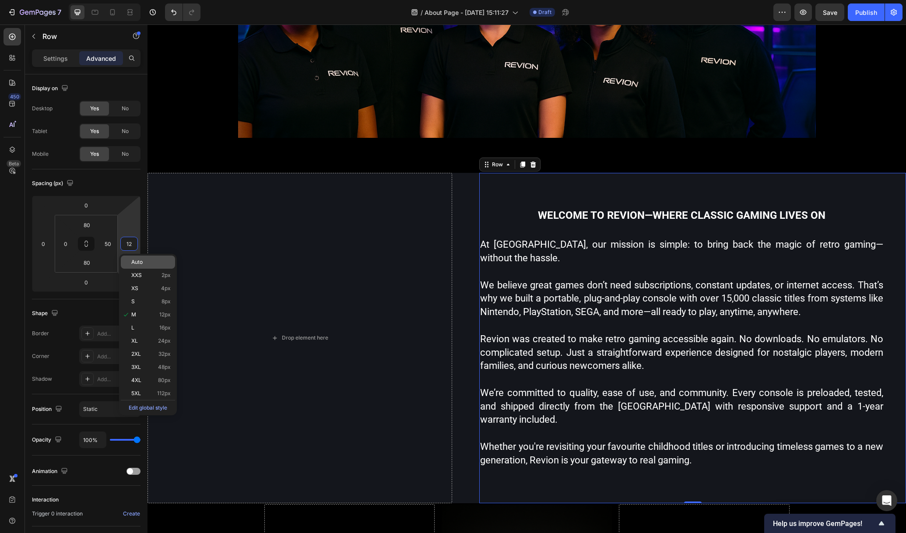
click at [137, 265] on div "Auto" at bounding box center [148, 262] width 54 height 13
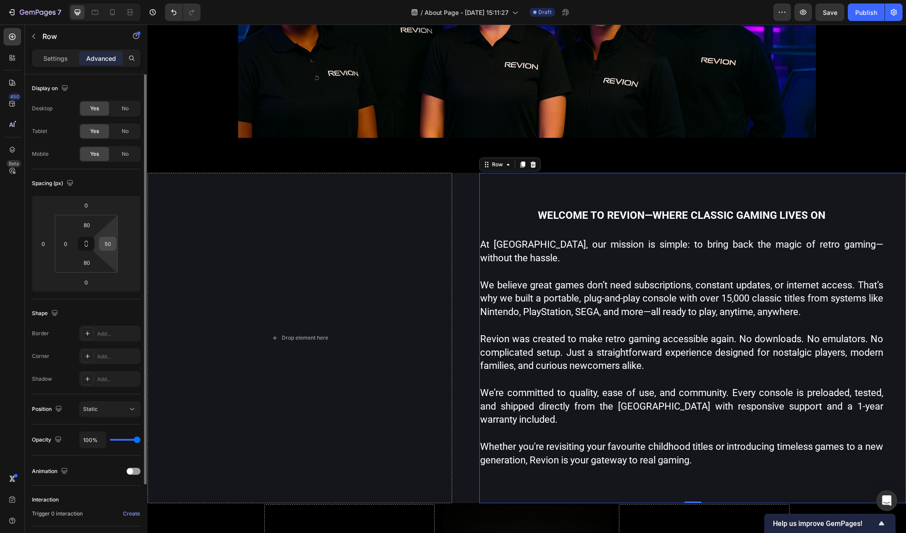
click at [110, 244] on input "50" at bounding box center [107, 243] width 13 height 13
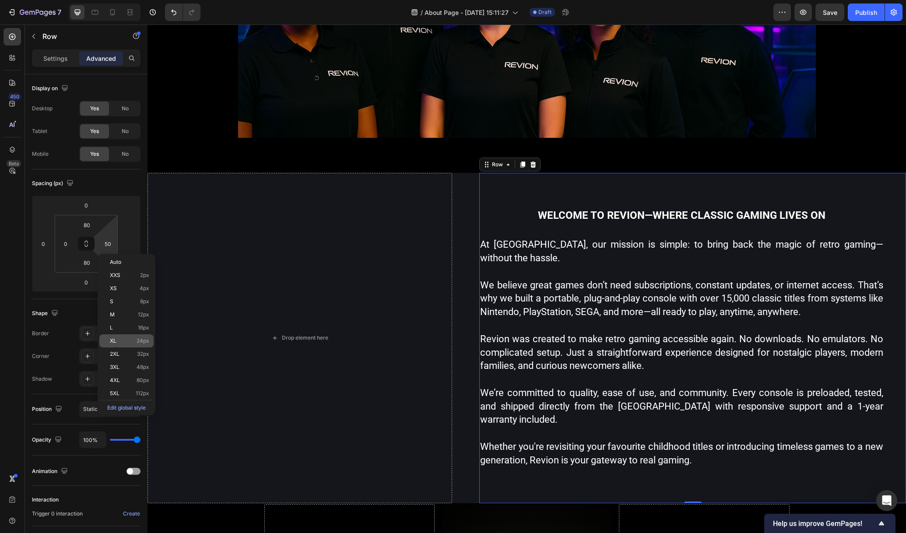
click at [111, 344] on span "XL" at bounding box center [113, 341] width 7 height 6
type input "24"
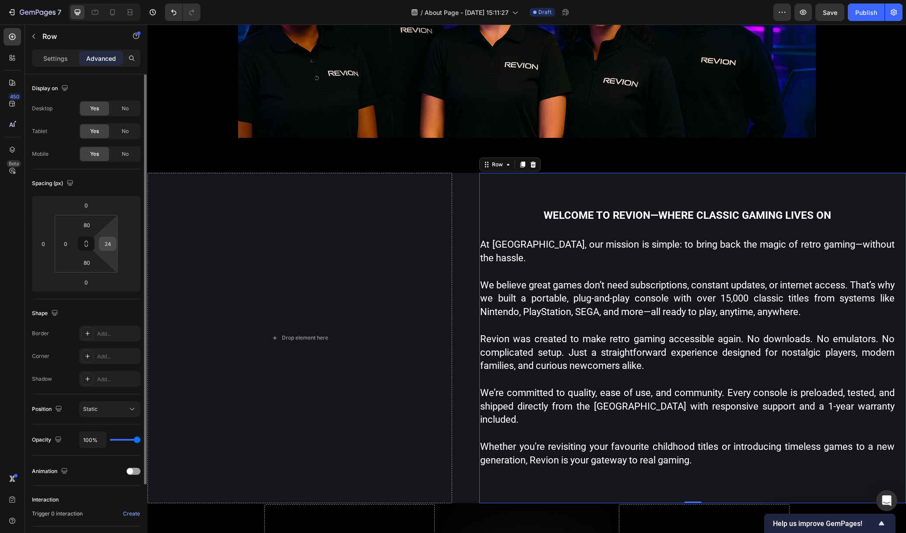
click at [112, 244] on input "24" at bounding box center [107, 243] width 13 height 13
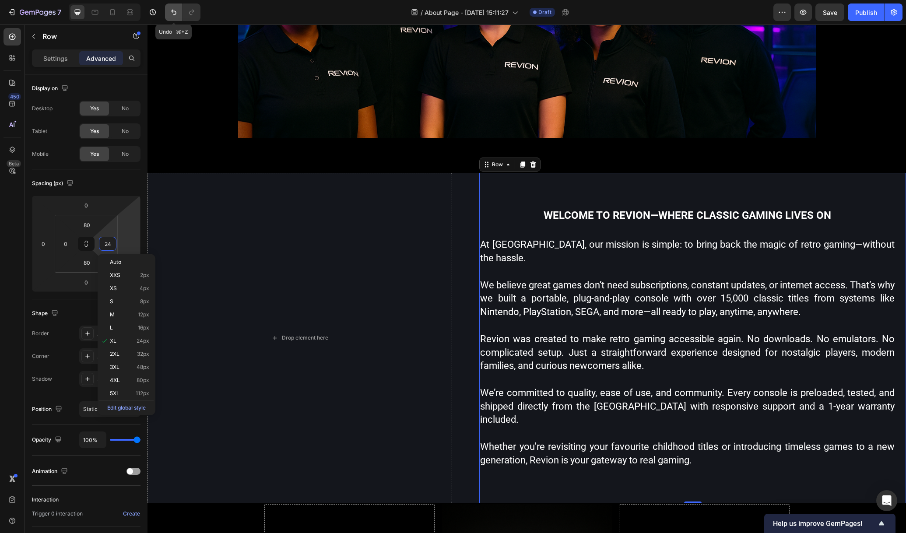
click at [175, 13] on icon "Undo/Redo" at bounding box center [173, 12] width 9 height 9
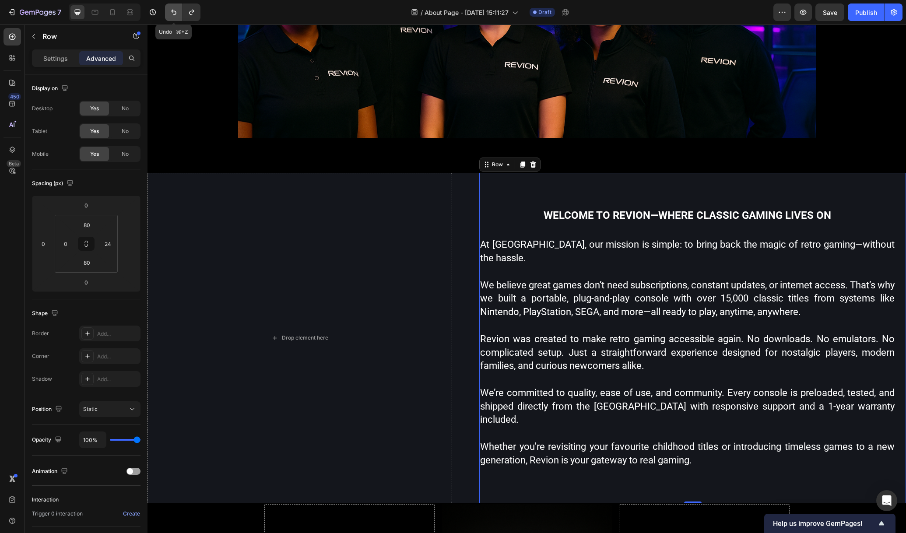
click at [177, 15] on icon "Undo/Redo" at bounding box center [173, 12] width 9 height 9
type input "50"
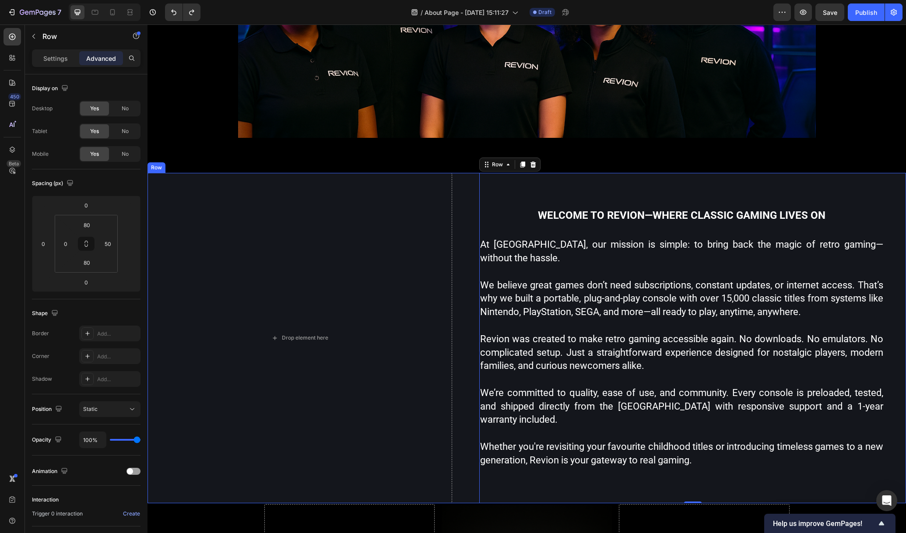
click at [463, 204] on div "Drop element here Welcome to Revion—where classic gaming lives on Heading At Re…" at bounding box center [527, 338] width 759 height 331
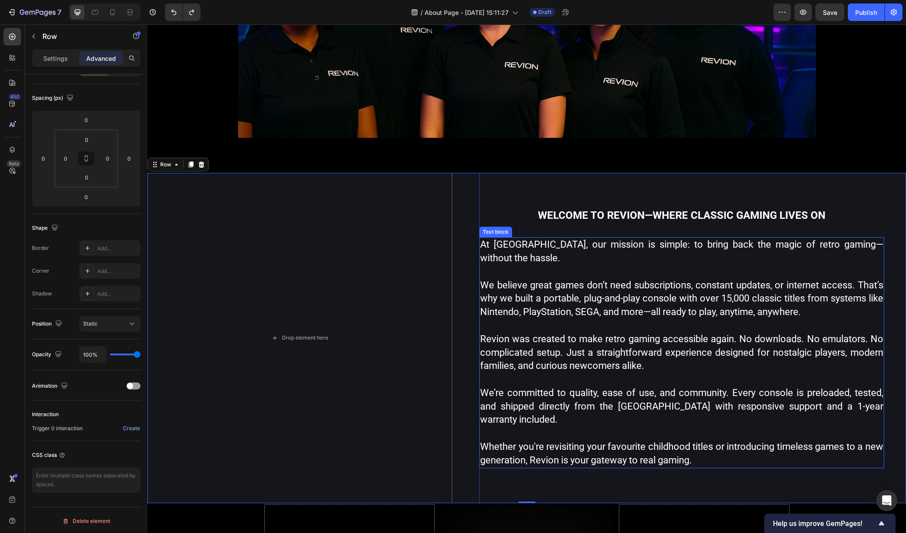
click at [725, 303] on p "We believe great games don’t need subscriptions, constant updates, or internet …" at bounding box center [681, 299] width 403 height 40
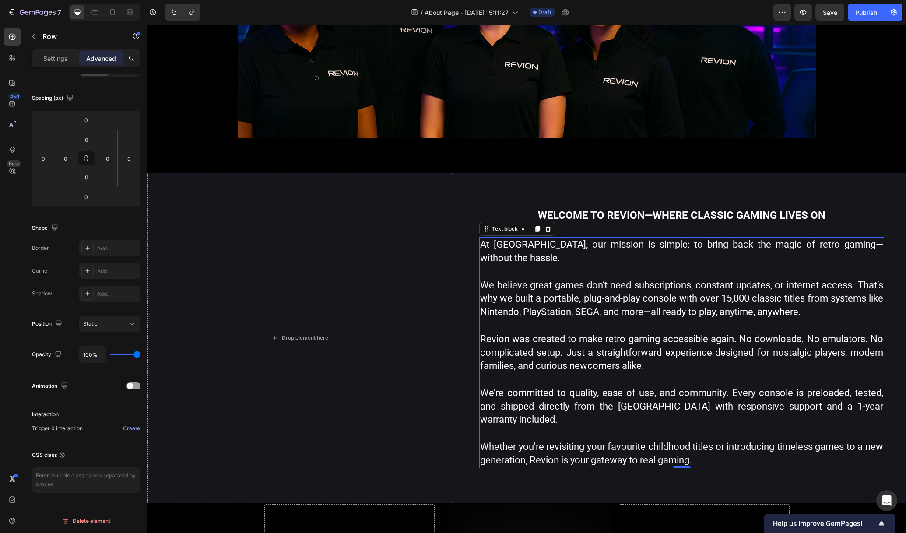
scroll to position [0, 0]
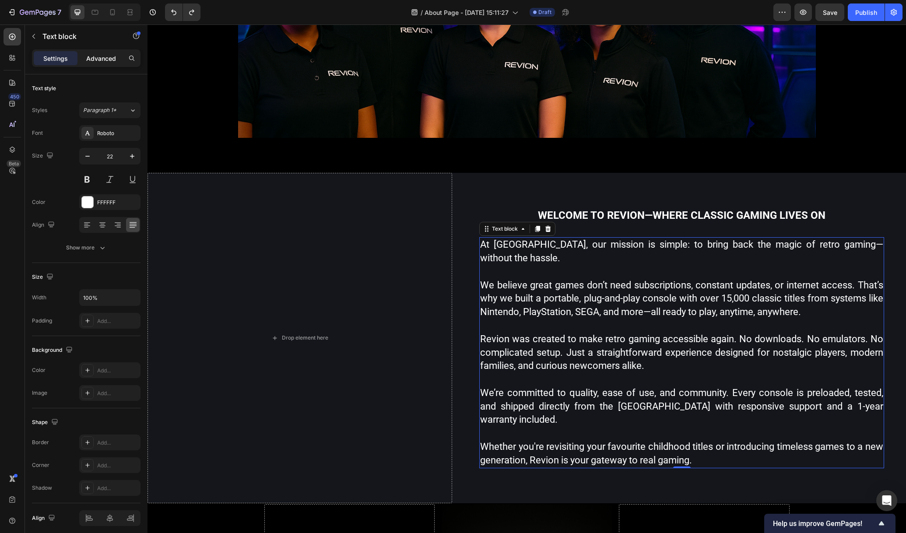
click at [99, 54] on p "Advanced" at bounding box center [101, 58] width 30 height 9
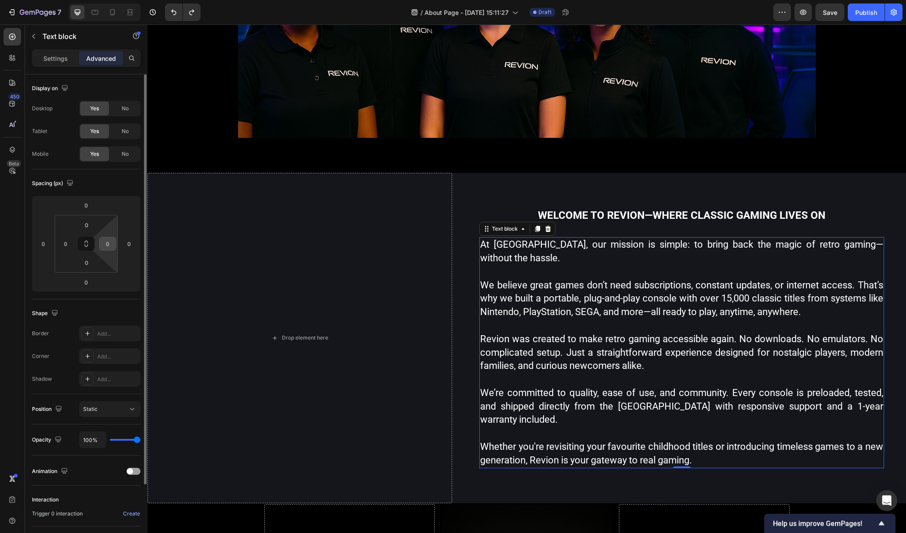
click at [114, 247] on div "0" at bounding box center [108, 244] width 18 height 14
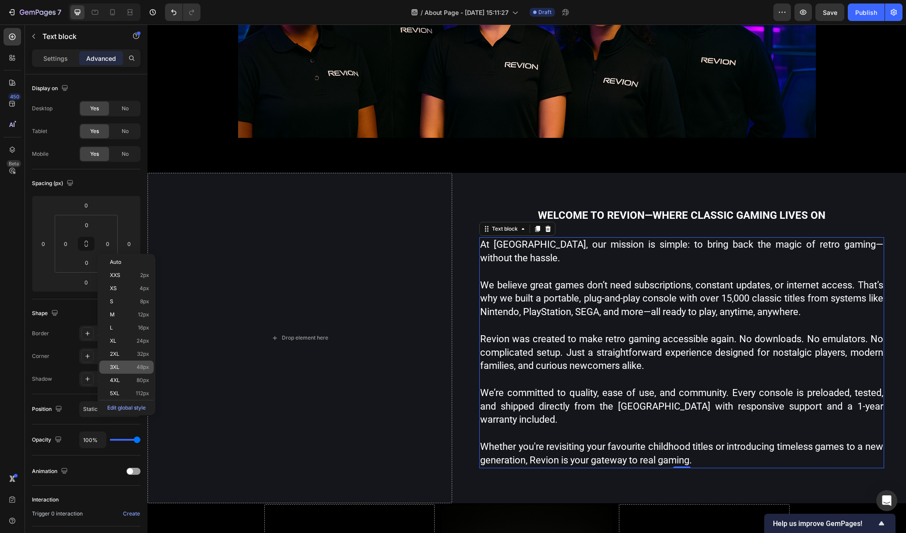
click at [118, 365] on span "3XL" at bounding box center [115, 367] width 10 height 6
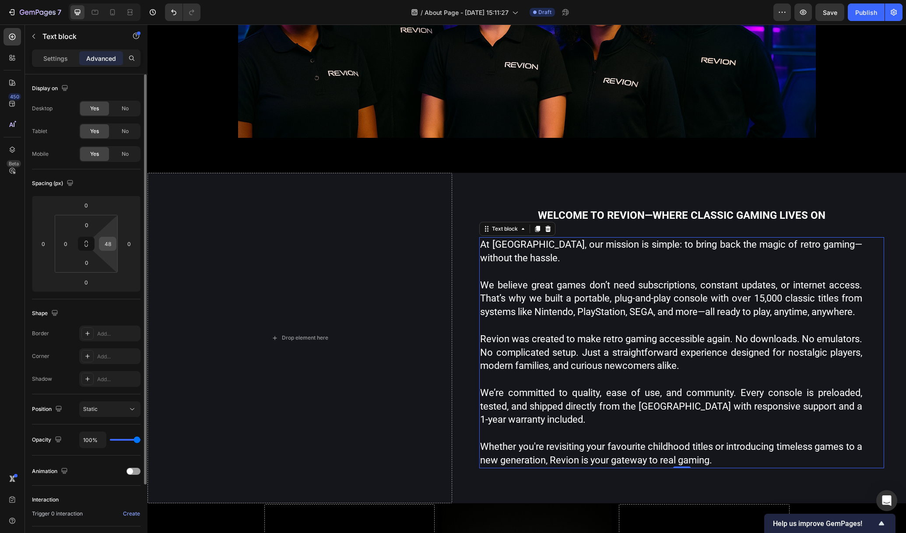
click at [109, 243] on input "48" at bounding box center [107, 243] width 13 height 13
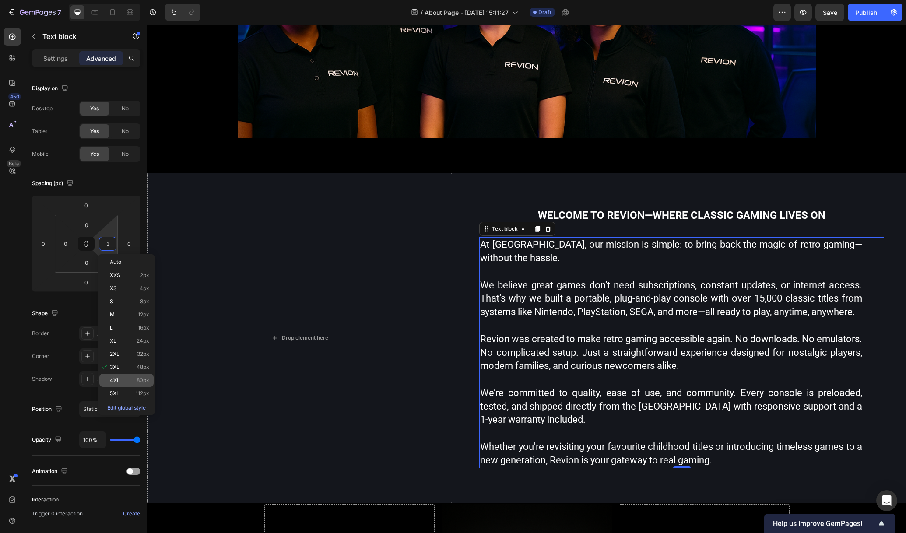
click at [126, 381] on p "4XL 80px" at bounding box center [129, 380] width 39 height 6
type input "80"
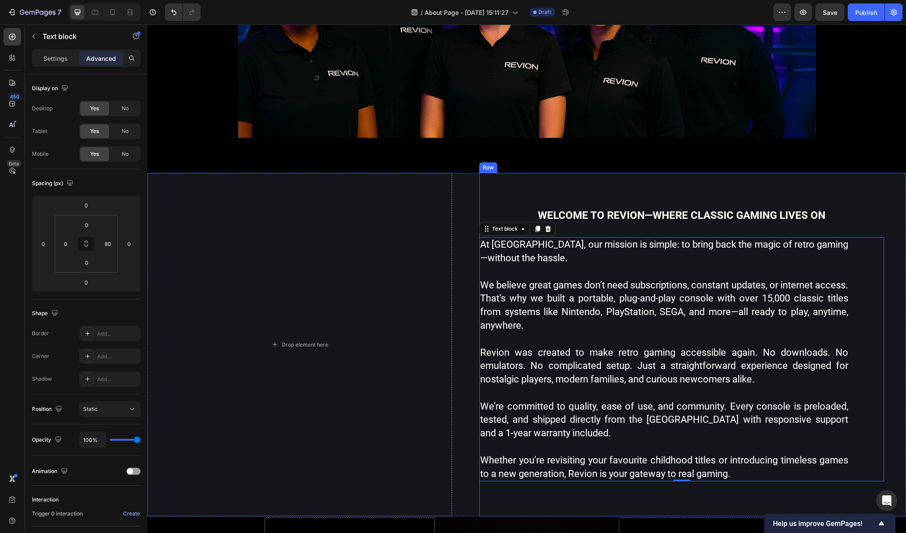
click at [482, 190] on div "Welcome to Revion—where classic gaming lives on Heading At Revion, our mission …" at bounding box center [692, 345] width 427 height 344
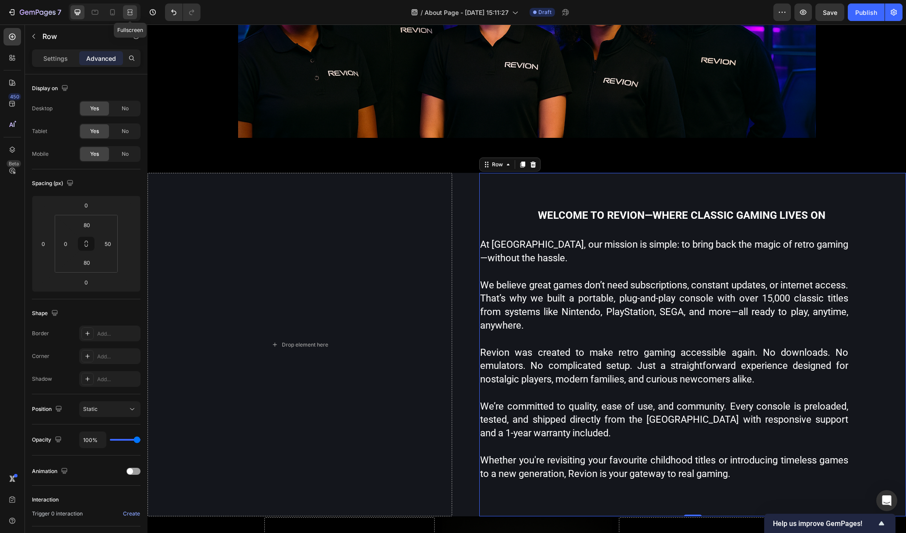
click at [130, 14] on icon at bounding box center [130, 12] width 9 height 9
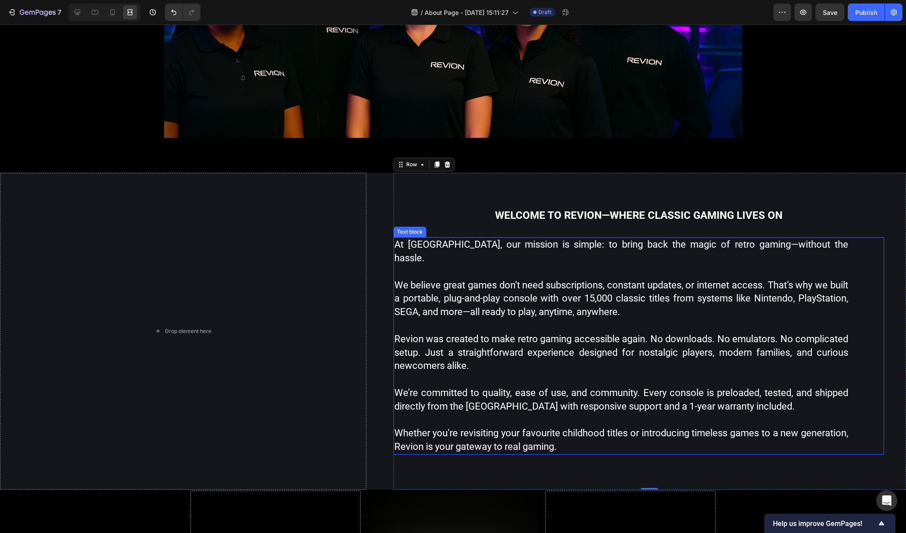
click at [823, 279] on p "We believe great games don’t need subscriptions, constant updates, or internet …" at bounding box center [622, 299] width 454 height 40
click at [82, 12] on div at bounding box center [77, 12] width 14 height 14
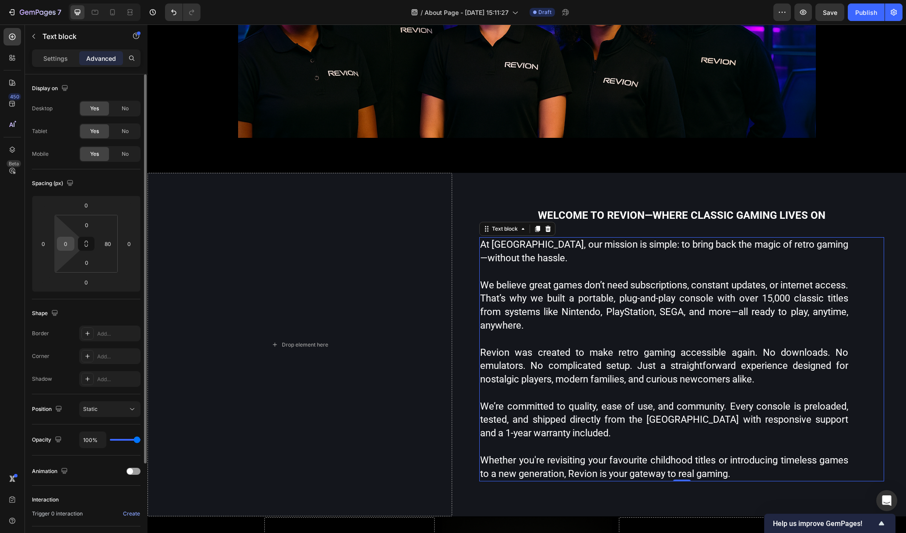
click at [73, 239] on div "0" at bounding box center [66, 244] width 18 height 14
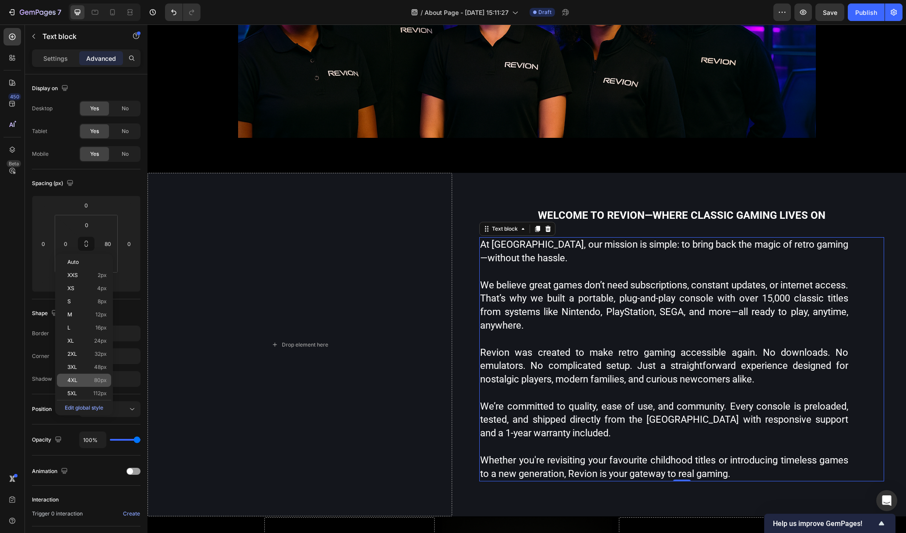
click at [84, 377] on div "4XL 80px" at bounding box center [84, 380] width 54 height 13
type input "80"
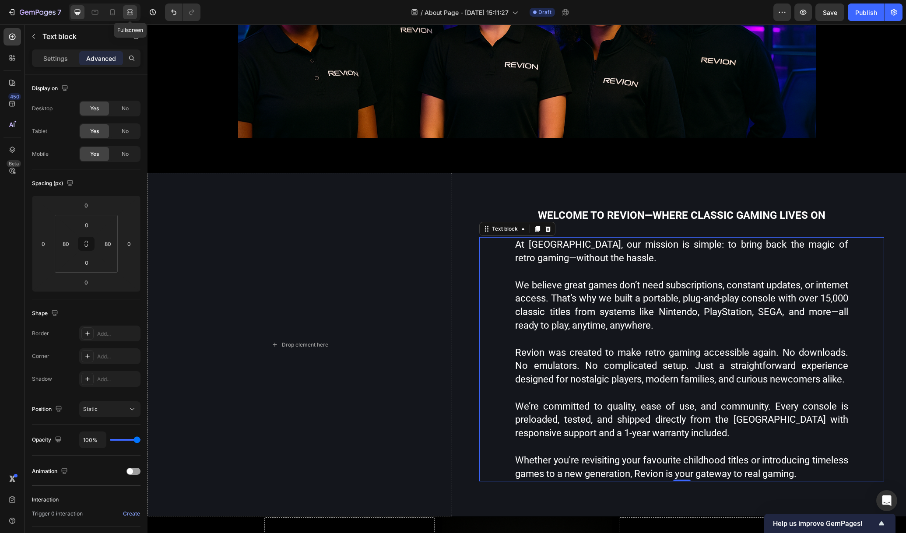
click at [132, 13] on icon at bounding box center [130, 12] width 9 height 9
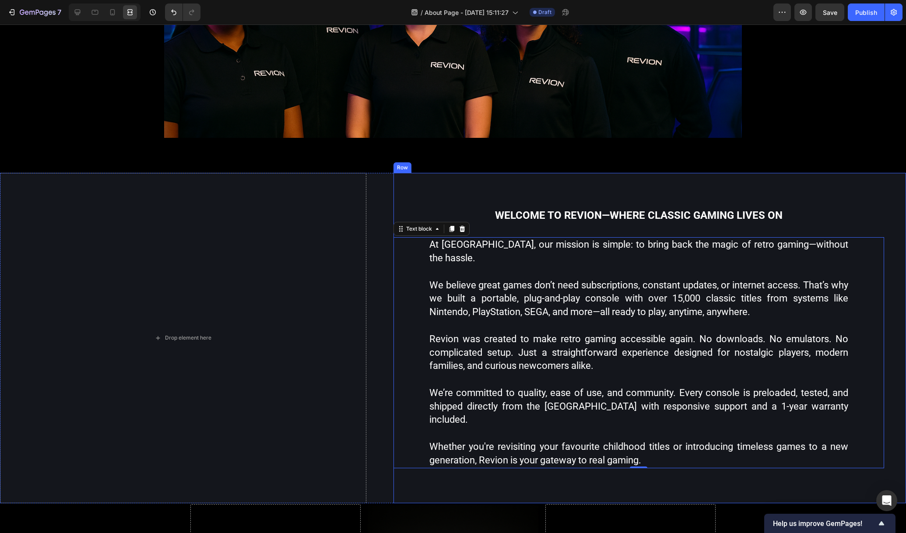
click at [490, 192] on div "Welcome to Revion—where classic gaming lives on Heading At Revion, our mission …" at bounding box center [650, 338] width 513 height 331
click at [820, 265] on p at bounding box center [639, 272] width 419 height 14
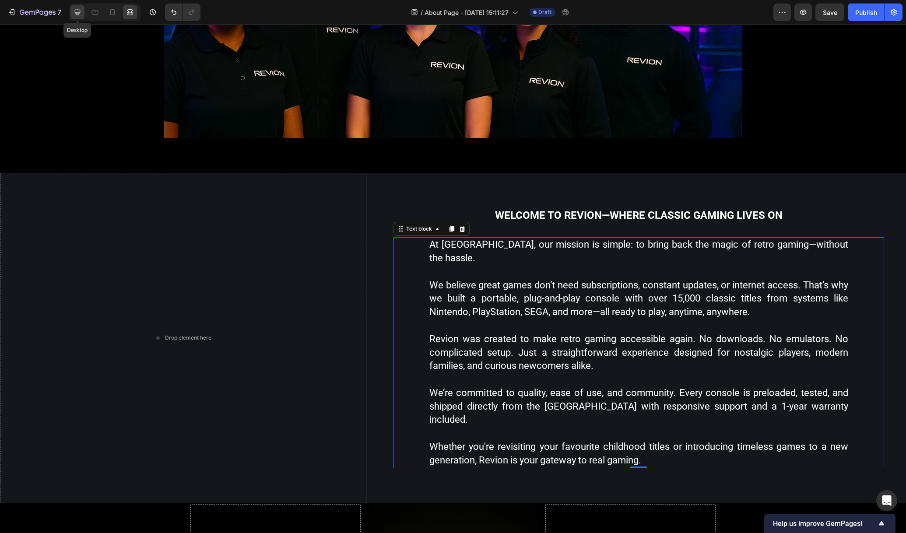
click at [78, 12] on icon at bounding box center [77, 12] width 9 height 9
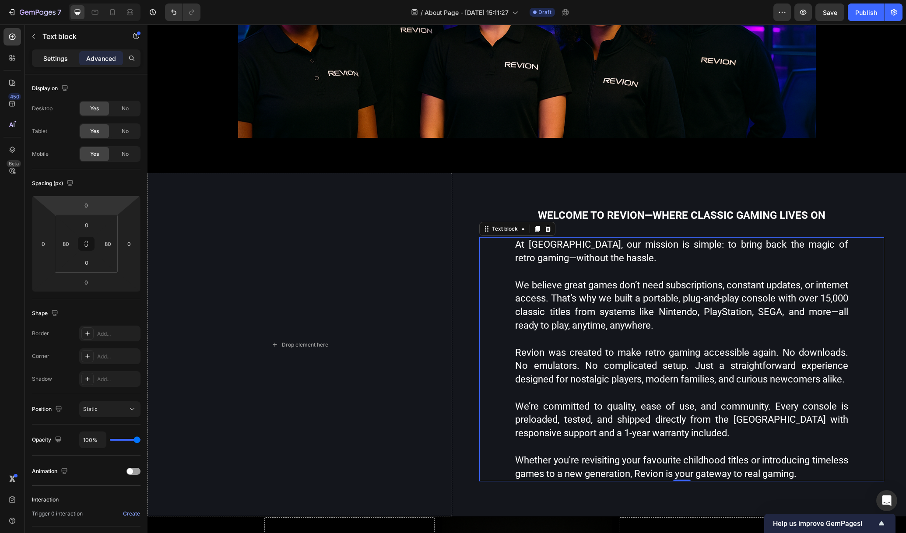
click at [58, 58] on p "Settings" at bounding box center [55, 58] width 25 height 9
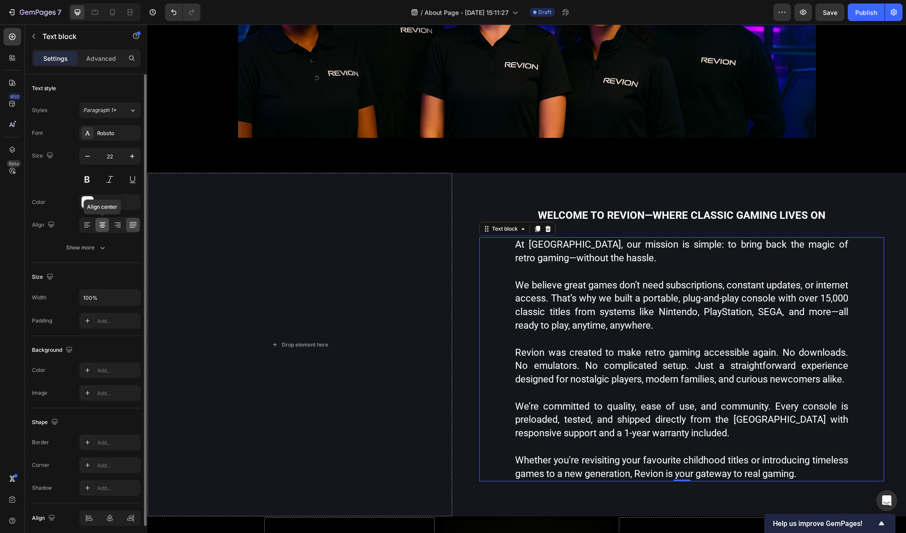
click at [106, 225] on icon at bounding box center [102, 225] width 9 height 9
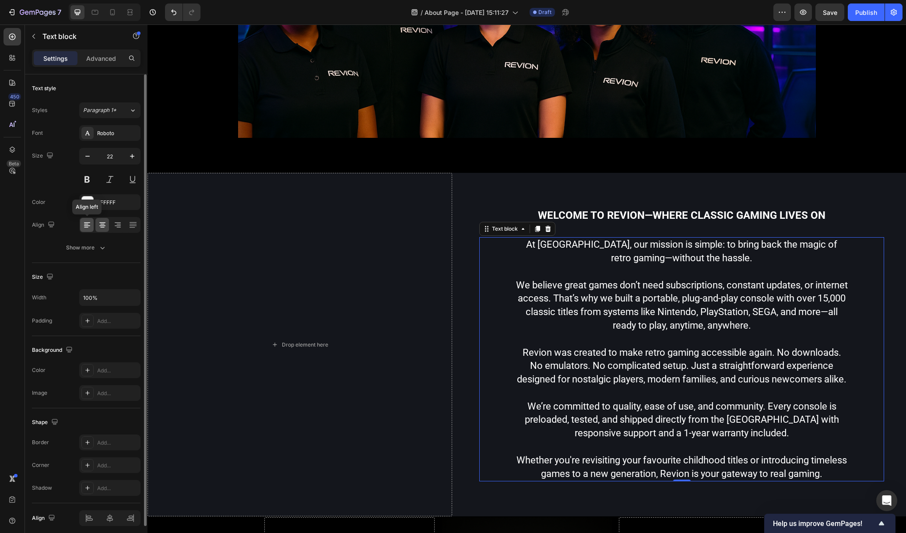
click at [90, 226] on icon at bounding box center [87, 225] width 9 height 9
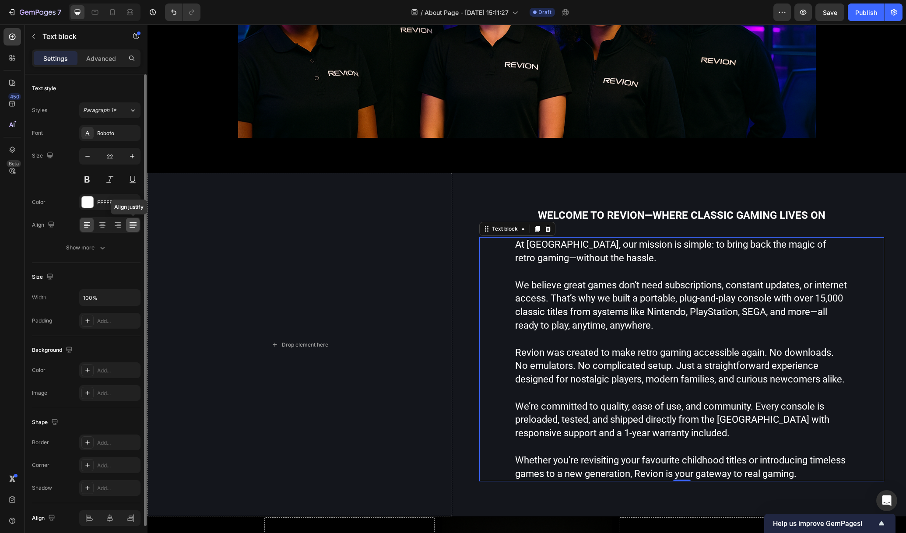
click at [132, 229] on div at bounding box center [133, 225] width 14 height 14
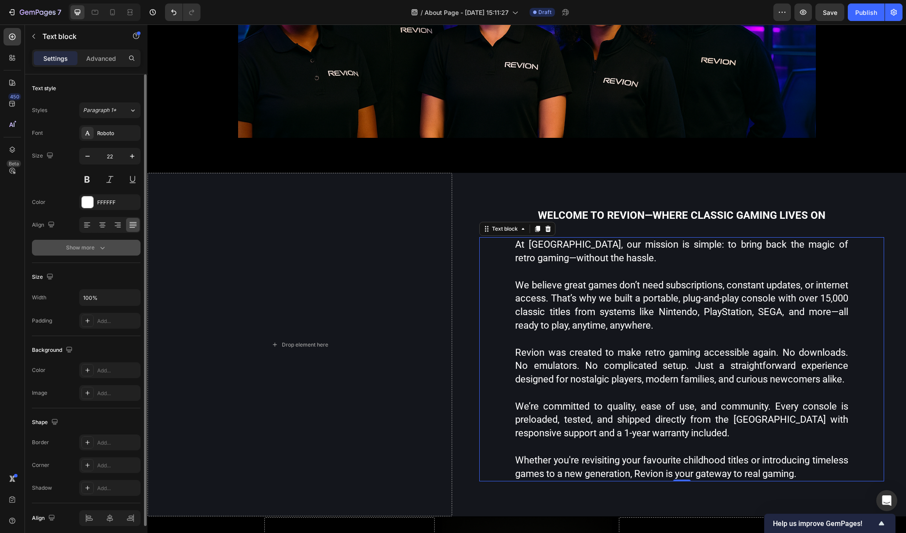
click at [107, 250] on button "Show more" at bounding box center [86, 248] width 109 height 16
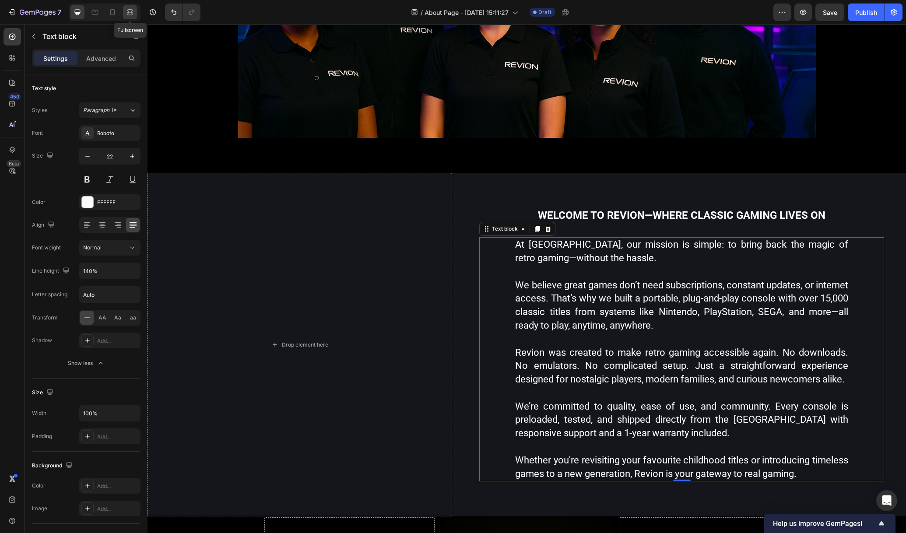
click at [127, 12] on icon at bounding box center [130, 12] width 9 height 9
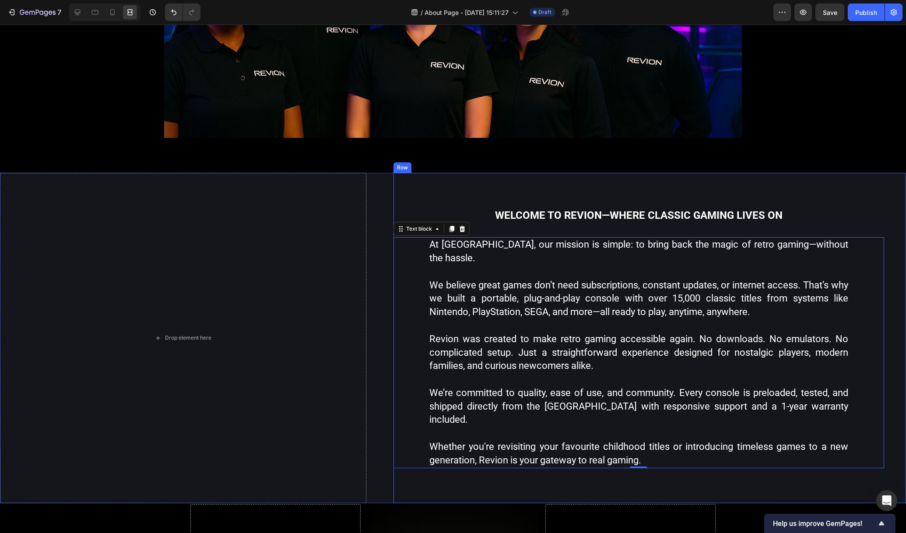
click at [863, 186] on div "Welcome to Revion—where classic gaming lives on Heading At Revion, our mission …" at bounding box center [650, 338] width 513 height 331
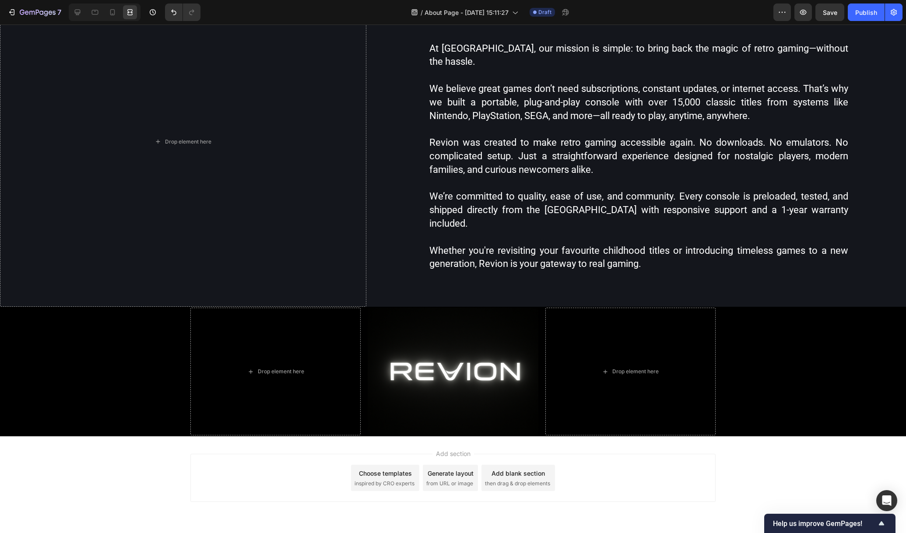
scroll to position [173, 0]
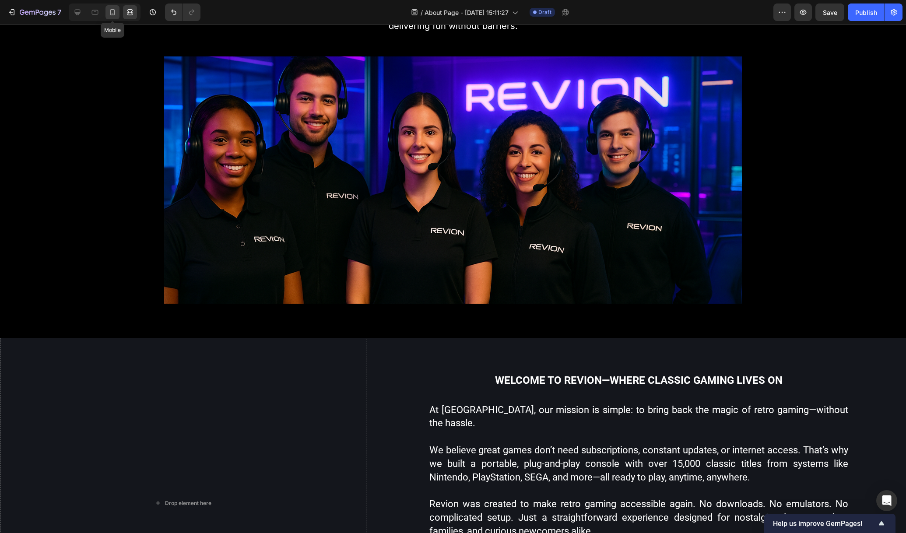
click at [116, 17] on div at bounding box center [113, 12] width 14 height 14
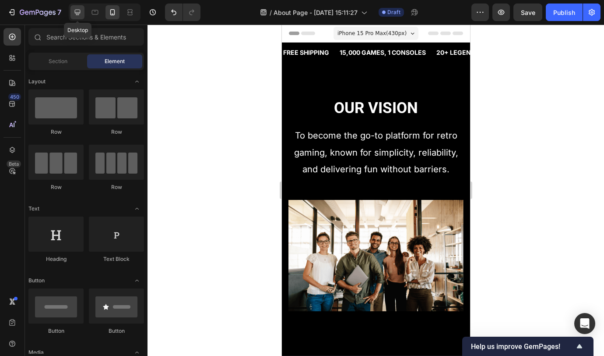
click at [75, 11] on icon at bounding box center [77, 12] width 9 height 9
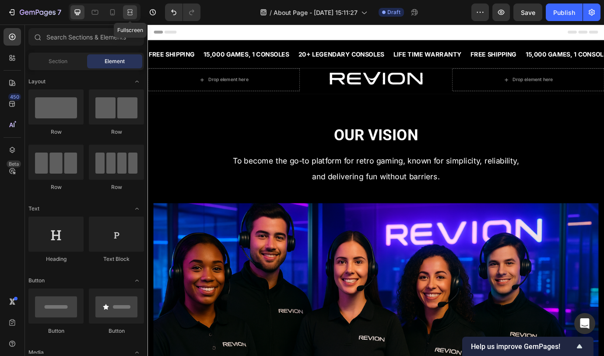
click at [133, 11] on icon at bounding box center [130, 12] width 9 height 9
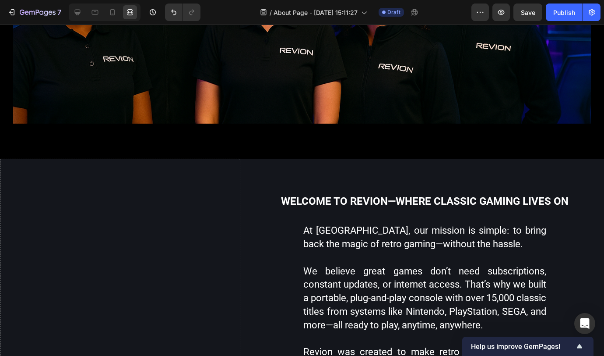
scroll to position [210, 0]
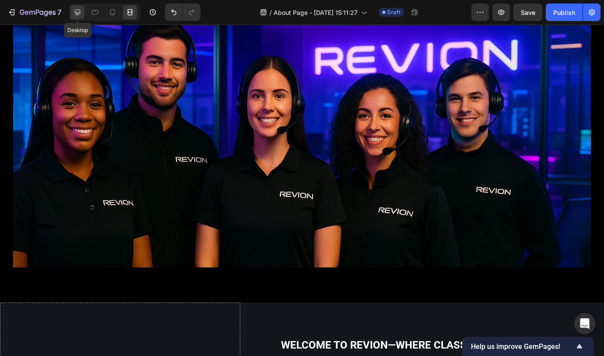
click at [79, 11] on icon at bounding box center [77, 12] width 9 height 9
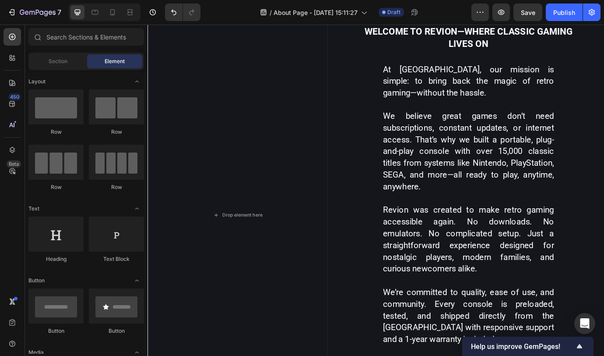
scroll to position [497, 0]
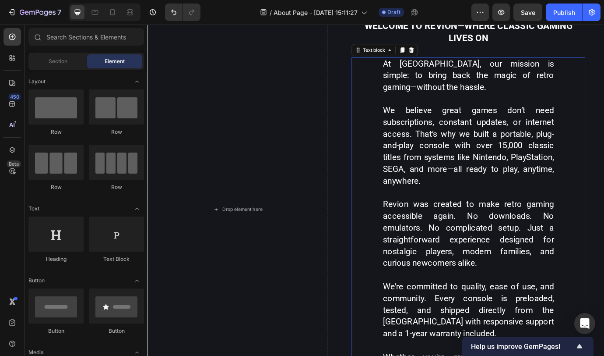
click at [521, 226] on p "Revion was created to make retro gaming accessible again. No downloads. No emul…" at bounding box center [516, 265] width 197 height 81
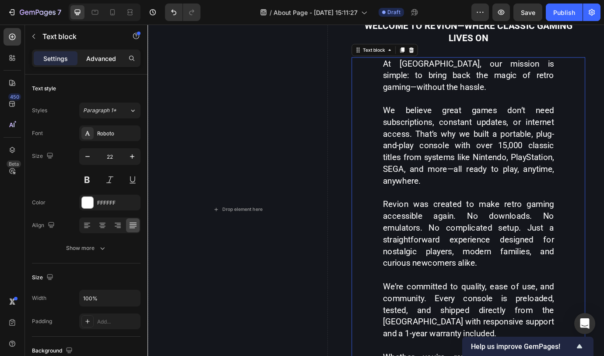
click at [97, 58] on p "Advanced" at bounding box center [101, 58] width 30 height 9
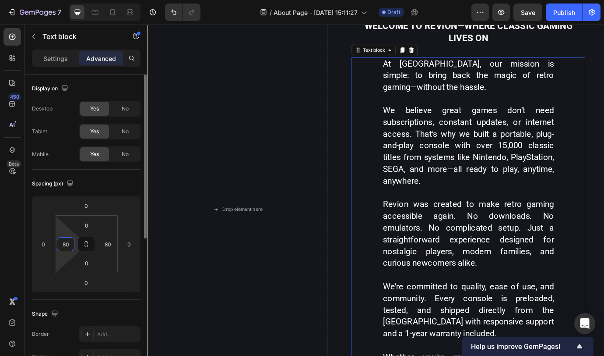
click at [66, 243] on input "80" at bounding box center [65, 243] width 13 height 13
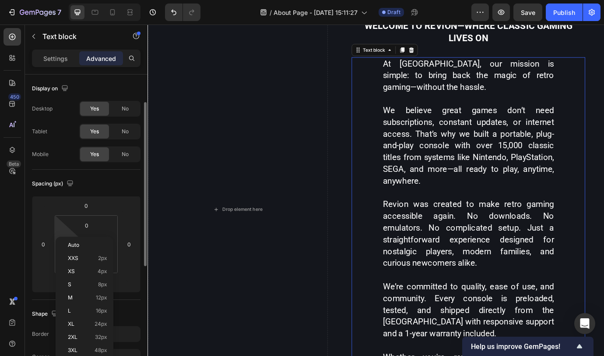
scroll to position [82, 0]
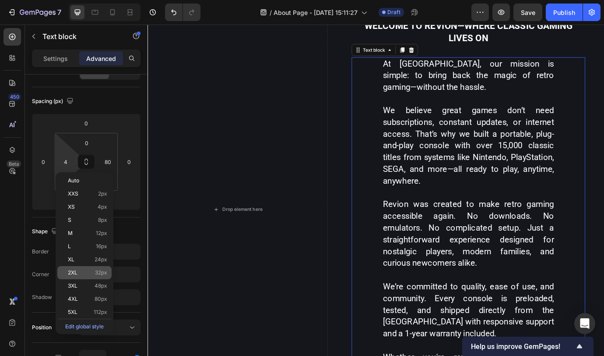
click at [87, 275] on p "2XL 32px" at bounding box center [87, 272] width 39 height 6
type input "32"
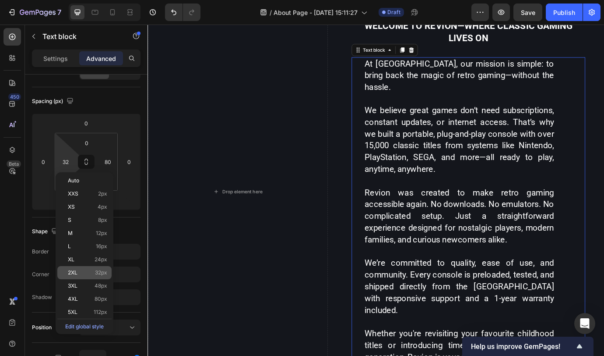
scroll to position [463, 0]
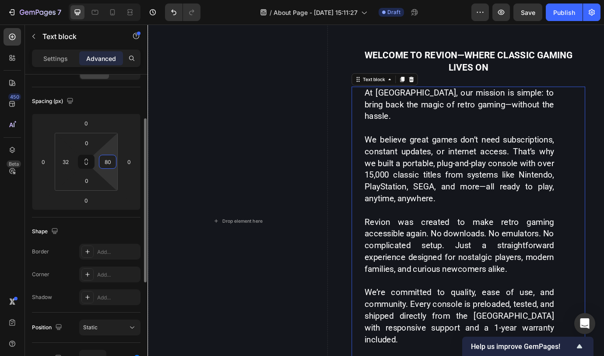
click at [111, 162] on input "80" at bounding box center [107, 161] width 13 height 13
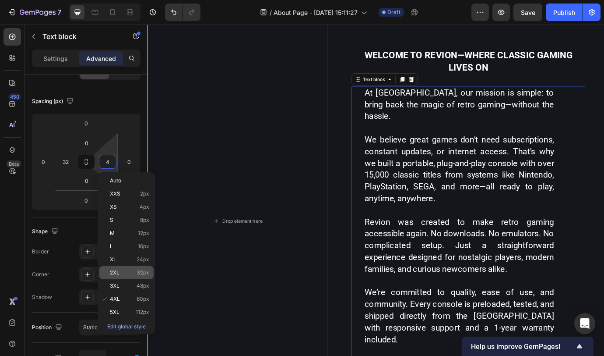
click at [127, 275] on p "2XL 32px" at bounding box center [129, 272] width 39 height 6
type input "32"
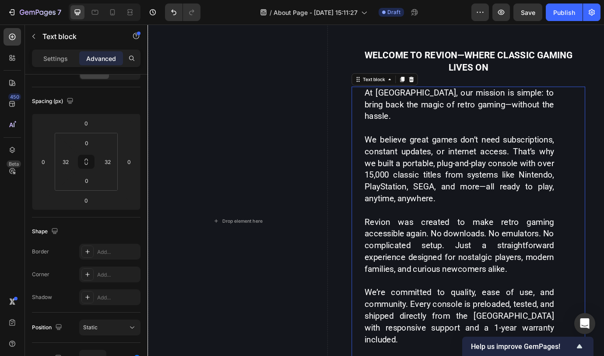
scroll to position [456, 0]
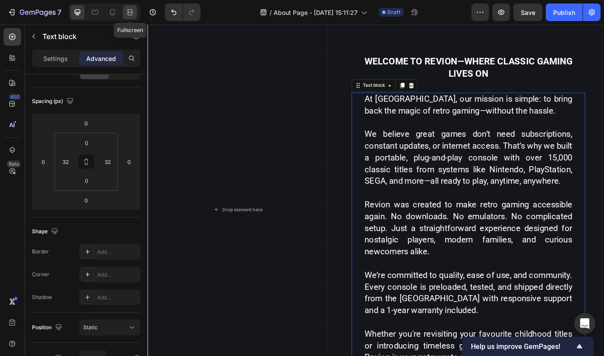
click at [130, 13] on icon at bounding box center [130, 12] width 9 height 9
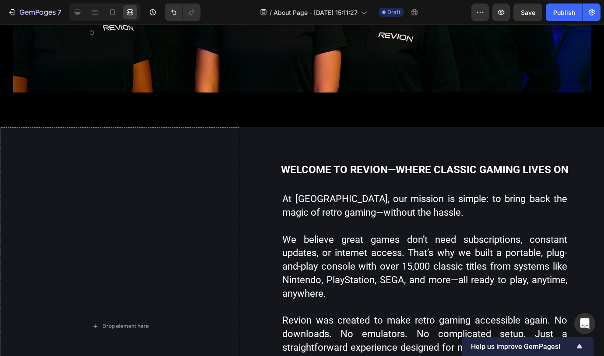
scroll to position [348, 0]
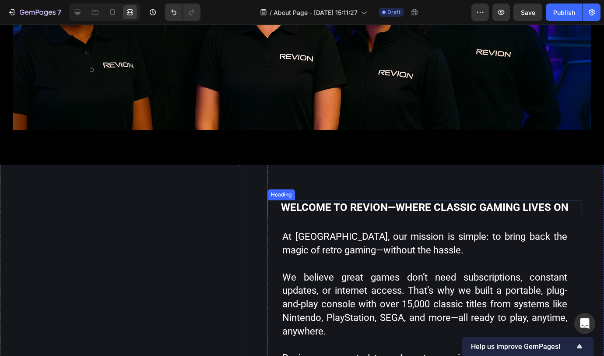
click at [525, 205] on h3 "Welcome to Revion—where classic gaming lives on" at bounding box center [425, 207] width 315 height 15
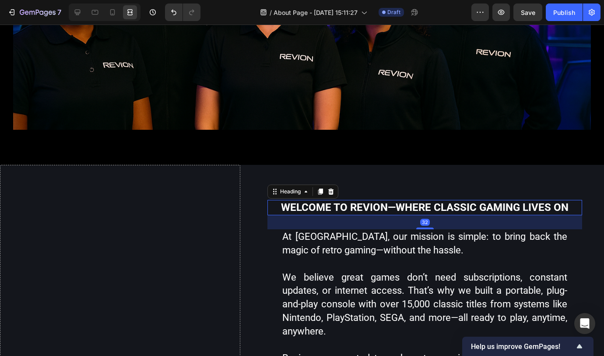
click at [525, 205] on h3 "Welcome to Revion—where classic gaming lives on" at bounding box center [425, 207] width 315 height 15
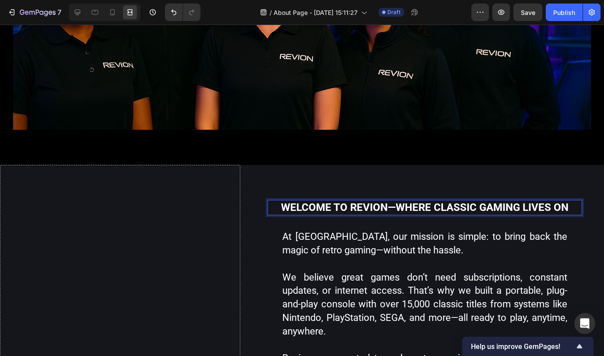
click at [525, 205] on p "Welcome to Revion—where classic gaming lives on" at bounding box center [424, 208] width 313 height 14
click at [291, 187] on icon "Editor contextual toolbar" at bounding box center [293, 187] width 6 height 0
type input "23"
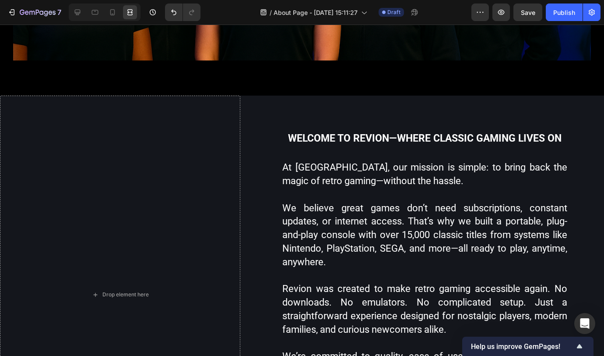
scroll to position [418, 0]
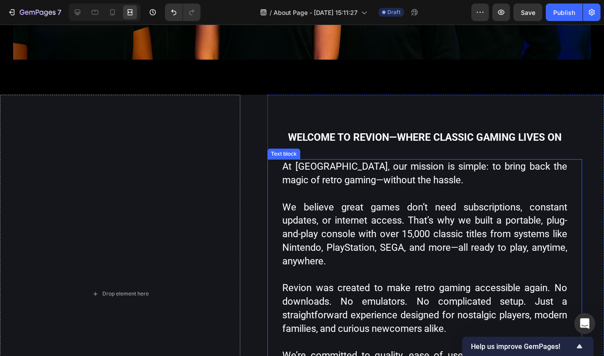
click at [498, 170] on p "At [GEOGRAPHIC_DATA], our mission is simple: to bring back the magic of retro g…" at bounding box center [424, 173] width 285 height 27
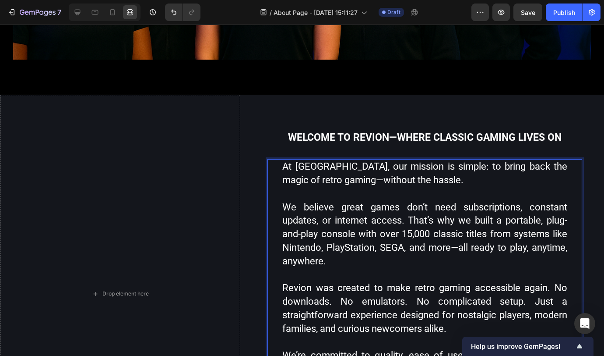
click at [414, 193] on p "Rich Text Editor. Editing area: main" at bounding box center [424, 194] width 285 height 14
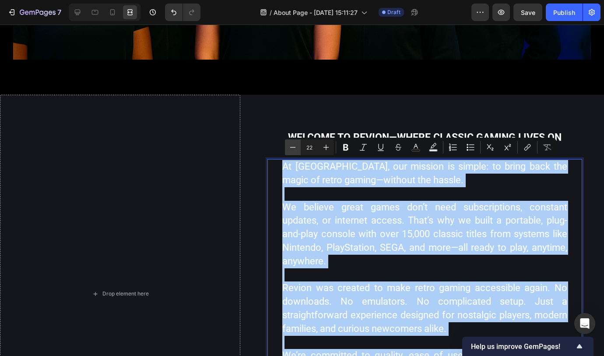
click at [297, 149] on icon "Editor contextual toolbar" at bounding box center [293, 147] width 9 height 9
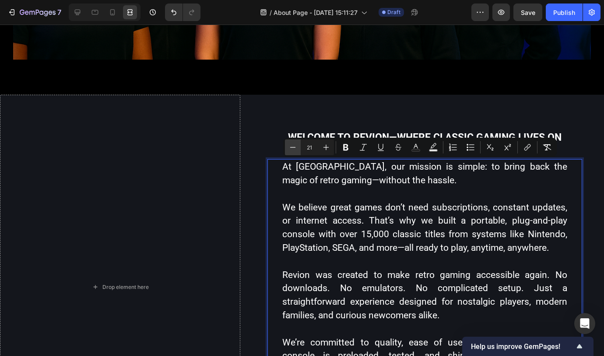
click at [296, 149] on icon "Editor contextual toolbar" at bounding box center [293, 147] width 9 height 9
type input "20"
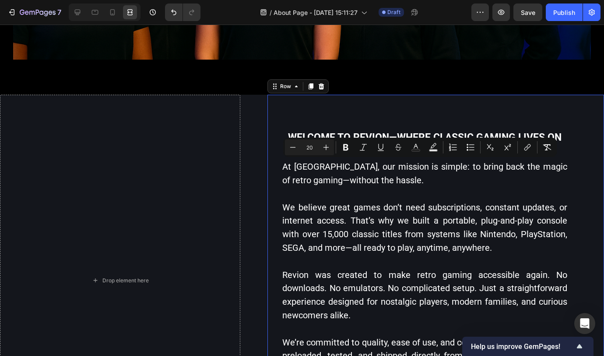
click at [588, 184] on div "⁠⁠⁠⁠⁠⁠⁠ Welcome to Revion—where classic gaming lives on Heading At Revion, our …" at bounding box center [436, 280] width 337 height 371
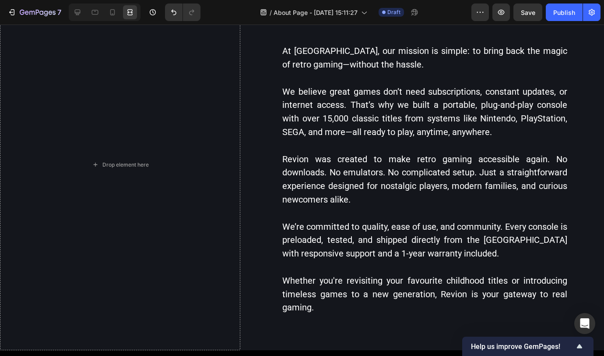
scroll to position [481, 0]
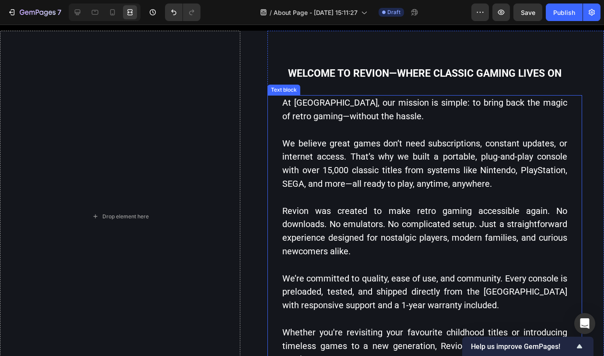
click at [412, 220] on p "Revion was created to make retro gaming accessible again. No downloads. No emul…" at bounding box center [424, 231] width 285 height 54
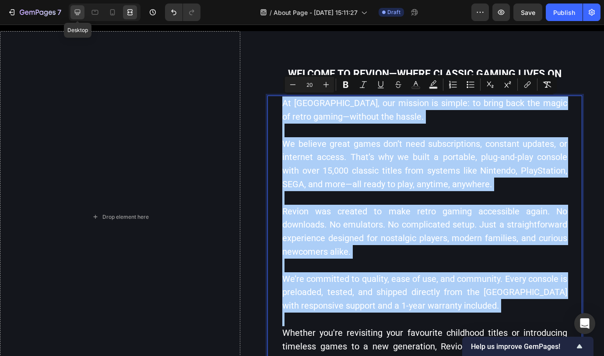
click at [75, 11] on icon at bounding box center [78, 13] width 6 height 6
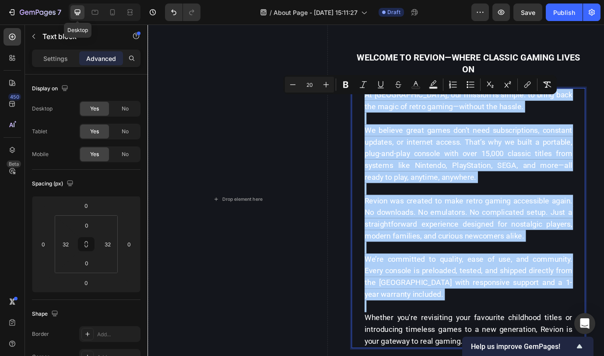
scroll to position [495, 0]
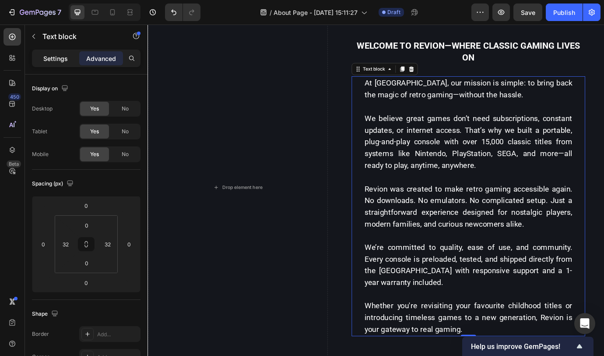
click at [60, 60] on p "Settings" at bounding box center [55, 58] width 25 height 9
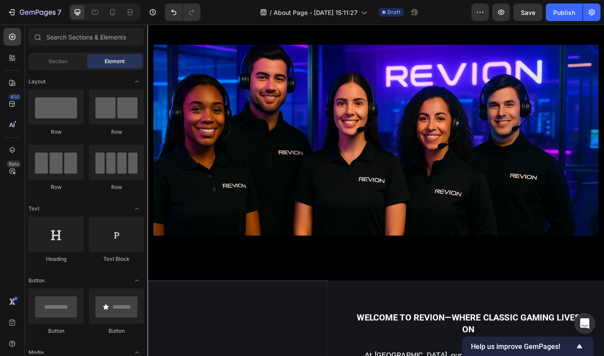
scroll to position [146, 0]
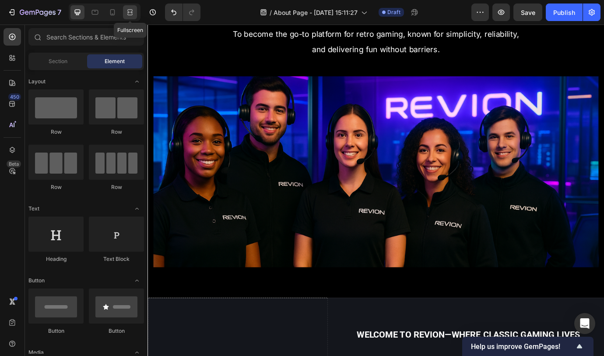
click at [130, 12] on icon at bounding box center [131, 12] width 3 height 2
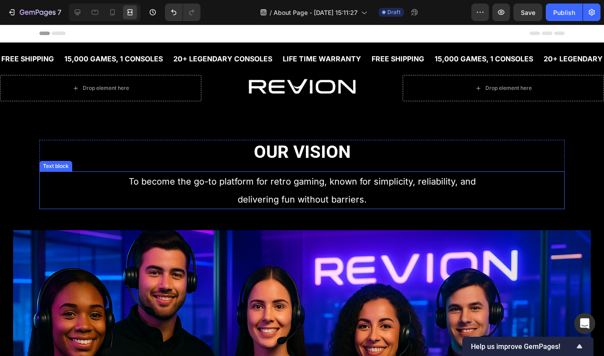
click at [371, 199] on p "To become the go-to platform for retro gaming, known for simplicity, reliabilit…" at bounding box center [302, 190] width 349 height 36
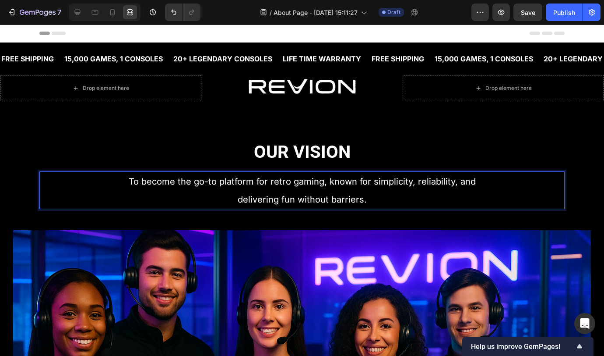
click at [371, 199] on p "To become the go-to platform for retro gaming, known for simplicity, reliabilit…" at bounding box center [302, 190] width 349 height 36
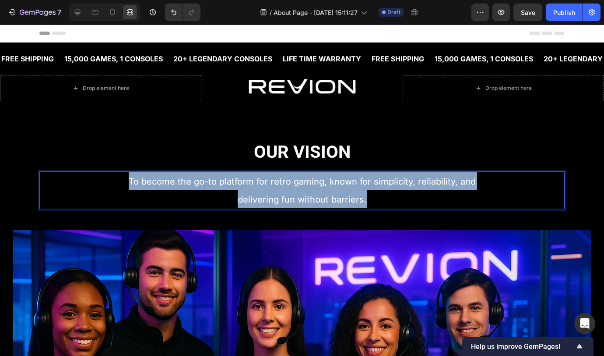
click at [372, 199] on p "To become the go-to platform for retro gaming, known for simplicity, reliabilit…" at bounding box center [302, 190] width 349 height 36
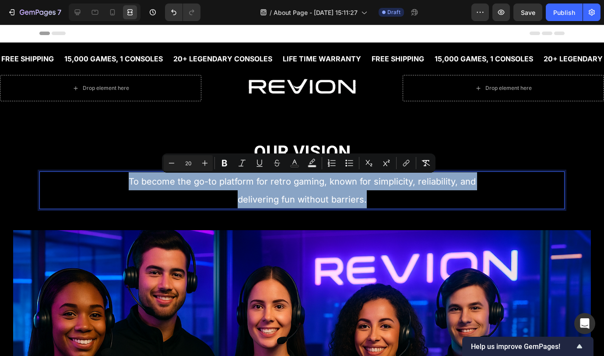
copy span "To become the go-to platform for retro gaming, known for simplicity, reliabilit…"
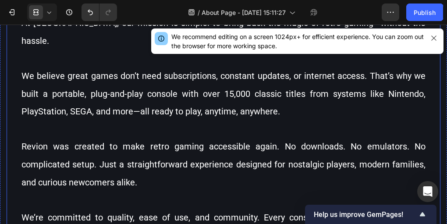
scroll to position [543, 0]
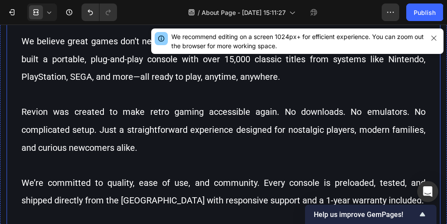
click at [274, 156] on p at bounding box center [223, 165] width 404 height 18
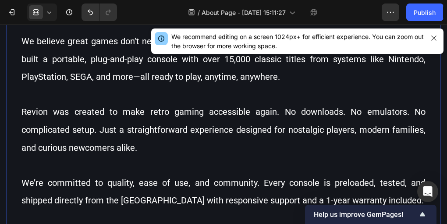
click at [271, 134] on p "Revion was created to make retro gaming accessible again. No downloads. No emul…" at bounding box center [223, 129] width 404 height 53
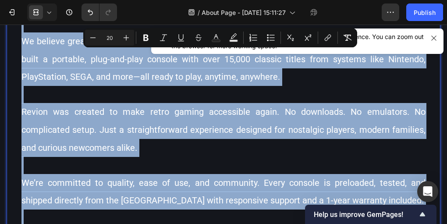
copy div "At Revion, our mission is simple: to bring back the magic of retro gaming—witho…"
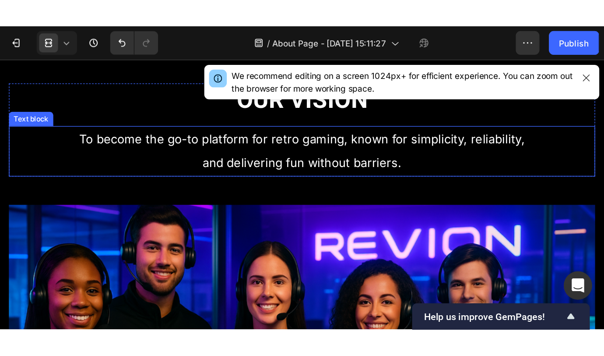
scroll to position [93, 0]
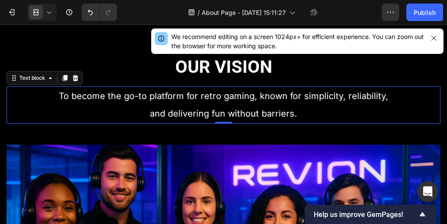
click at [259, 106] on p "To become the go-to platform for retro gaming, known for simplicity, reliabilit…" at bounding box center [223, 104] width 344 height 35
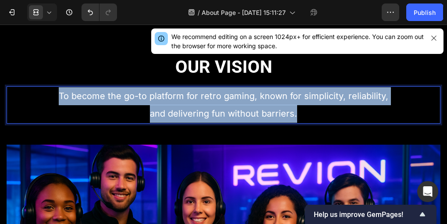
click at [259, 106] on p "To become the go-to platform for retro gaming, known for simplicity, reliabilit…" at bounding box center [223, 104] width 344 height 35
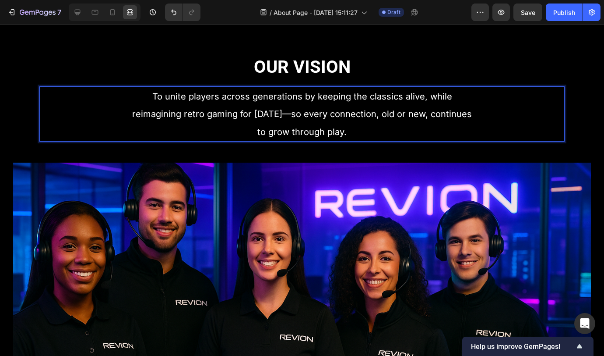
click at [592, 103] on div "Our Vision Heading To unite players across generations by keeping the classics …" at bounding box center [302, 232] width 604 height 425
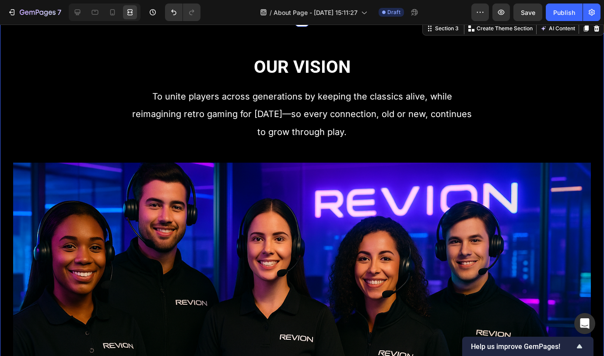
scroll to position [0, 0]
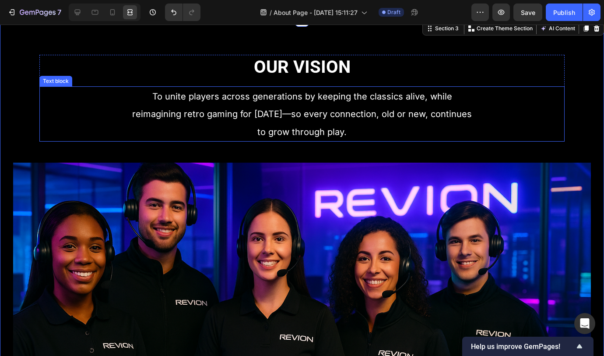
click at [458, 105] on p "To unite players across generations by keeping the classics alive, while reimag…" at bounding box center [302, 113] width 349 height 53
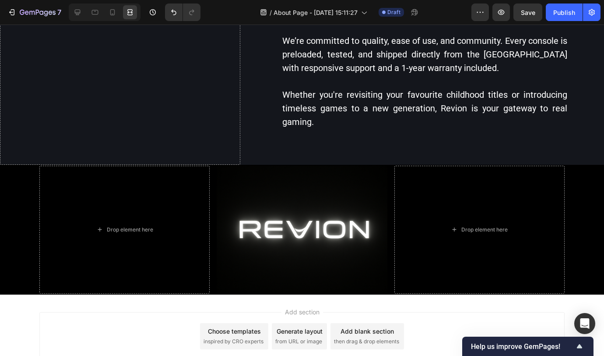
scroll to position [742, 0]
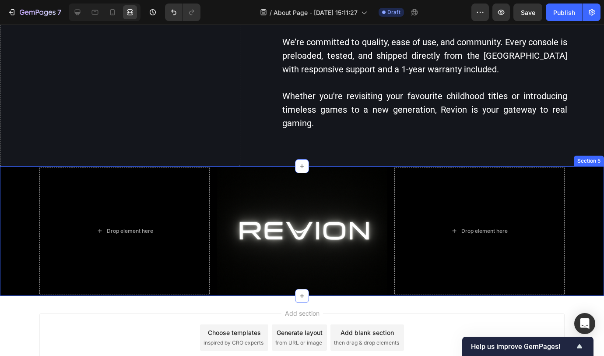
click at [578, 253] on div "Drop element here Image Drop element here Row" at bounding box center [302, 231] width 604 height 128
click at [82, 10] on div at bounding box center [77, 12] width 14 height 14
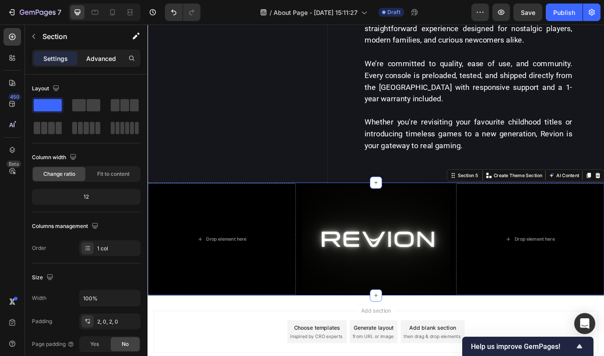
click at [104, 53] on div "Advanced" at bounding box center [101, 58] width 44 height 14
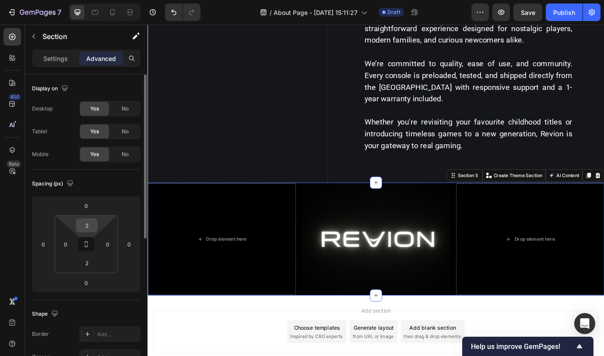
click at [90, 220] on input "2" at bounding box center [87, 224] width 18 height 13
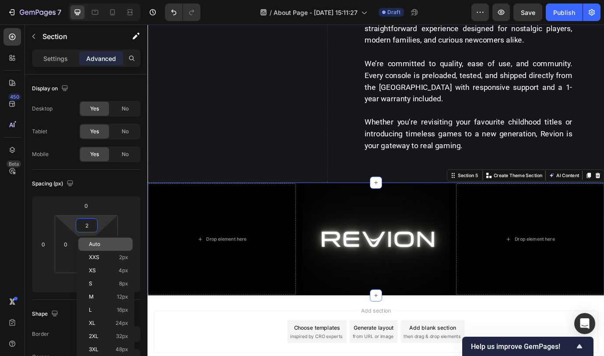
click at [99, 241] on span "Auto" at bounding box center [94, 244] width 11 height 6
type input "Auto"
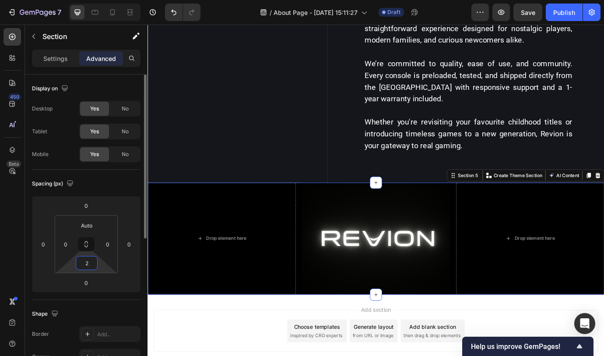
click at [92, 259] on input "2" at bounding box center [87, 262] width 18 height 13
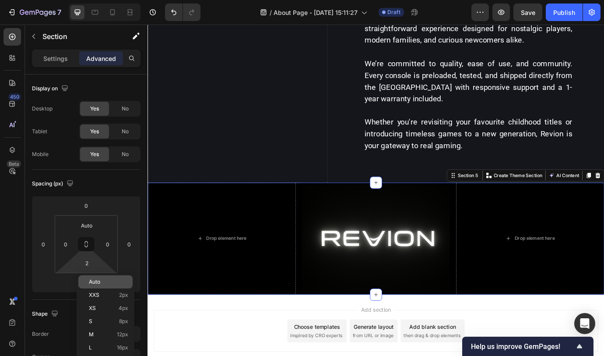
click at [102, 277] on div "Auto" at bounding box center [105, 281] width 54 height 13
type input "Auto"
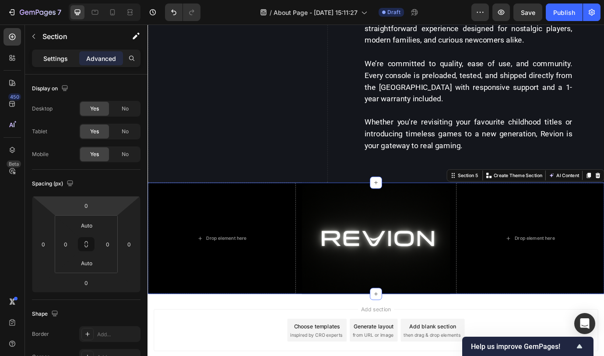
click at [62, 60] on p "Settings" at bounding box center [55, 58] width 25 height 9
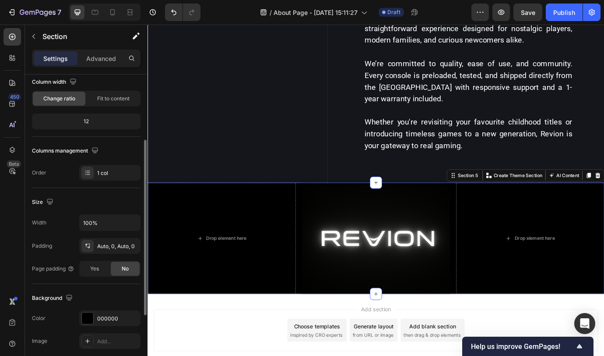
scroll to position [89, 0]
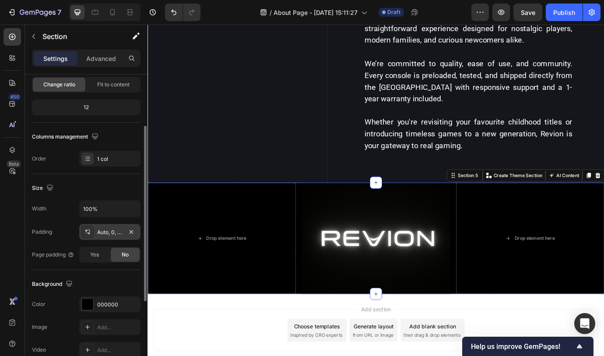
click at [107, 231] on div "Auto, 0, Auto, 0" at bounding box center [109, 232] width 25 height 8
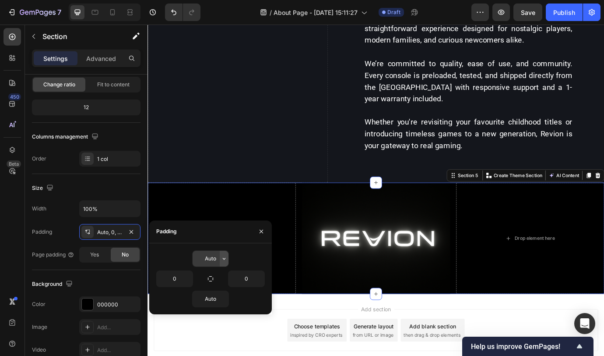
click at [222, 260] on icon "button" at bounding box center [224, 258] width 7 height 7
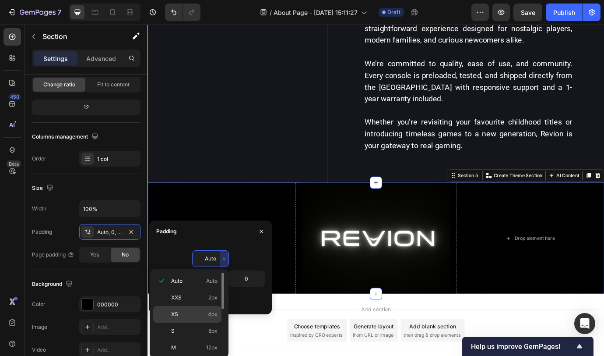
click at [182, 315] on p "XS 4px" at bounding box center [194, 314] width 46 height 8
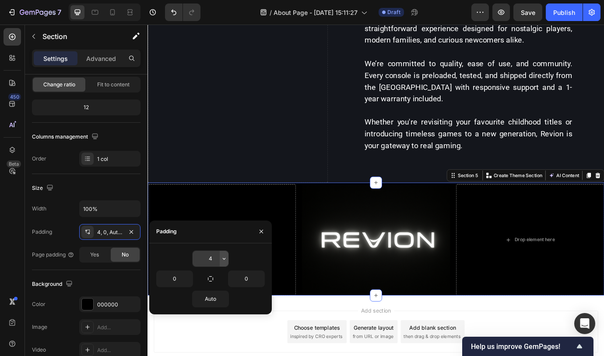
click at [223, 258] on icon "button" at bounding box center [224, 258] width 7 height 7
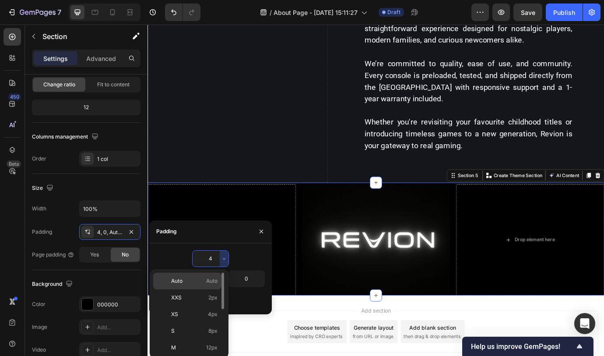
click at [201, 279] on p "Auto Auto" at bounding box center [194, 281] width 46 height 8
type input "Auto"
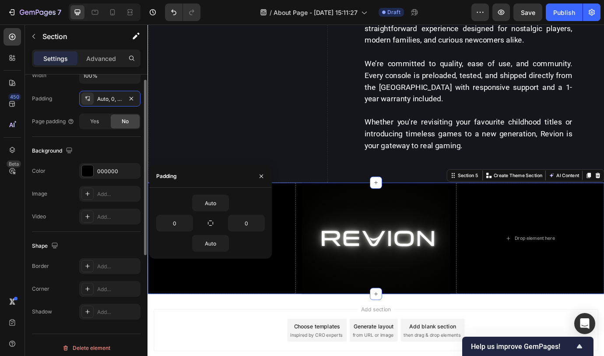
scroll to position [0, 0]
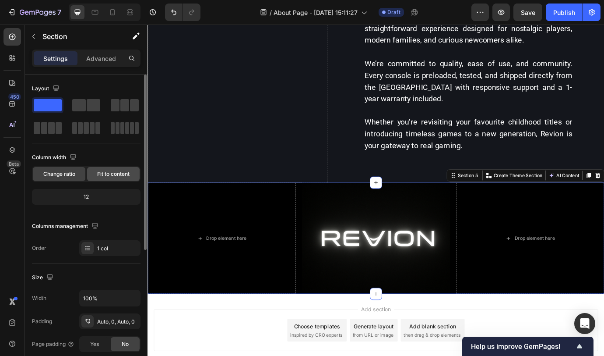
click at [99, 176] on span "Fit to content" at bounding box center [113, 174] width 32 height 8
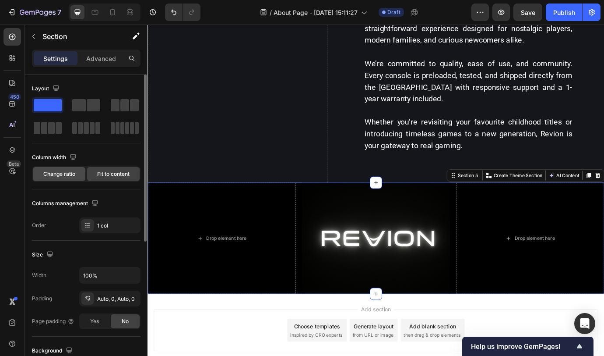
click at [68, 176] on span "Change ratio" at bounding box center [59, 174] width 32 height 8
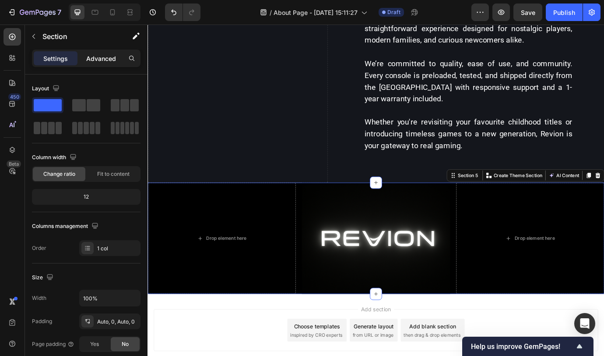
click at [100, 60] on p "Advanced" at bounding box center [101, 58] width 30 height 9
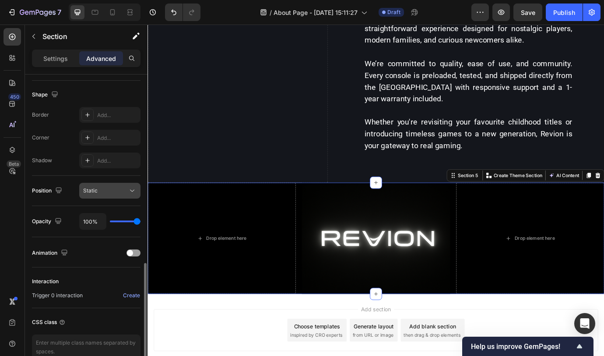
scroll to position [265, 0]
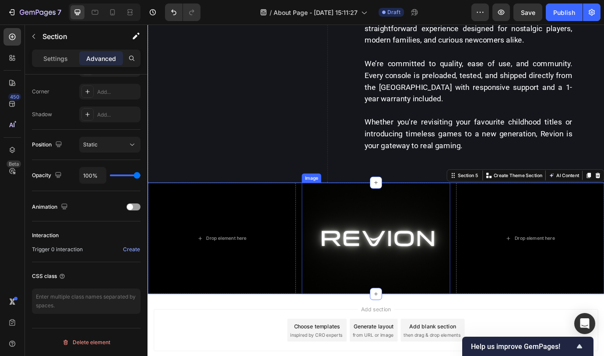
click at [338, 245] on img at bounding box center [410, 270] width 170 height 128
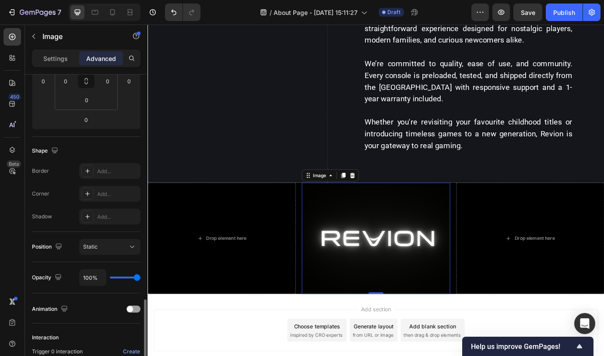
scroll to position [252, 0]
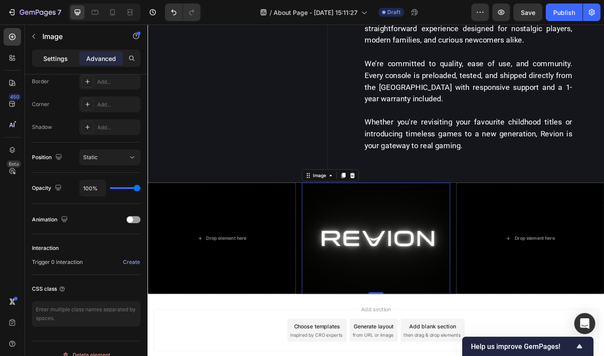
click at [65, 63] on div "Settings" at bounding box center [56, 58] width 44 height 14
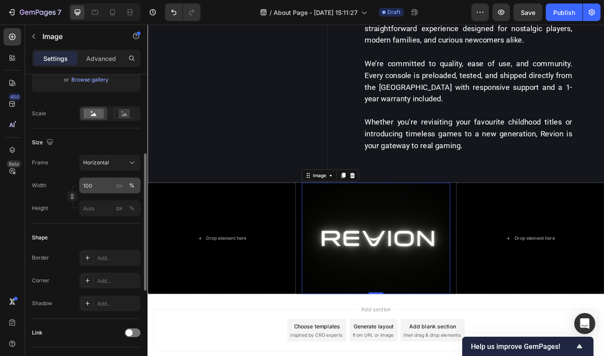
scroll to position [178, 0]
click at [104, 184] on input "100" at bounding box center [109, 184] width 61 height 16
click at [103, 184] on input "100" at bounding box center [109, 184] width 61 height 16
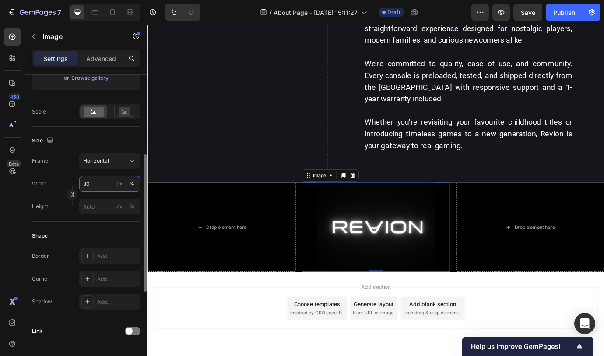
type input "8"
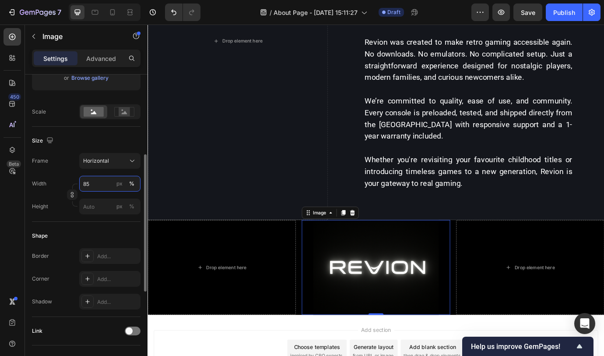
scroll to position [742, 0]
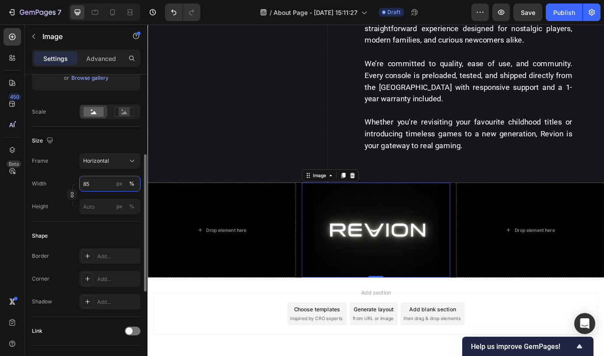
type input "8"
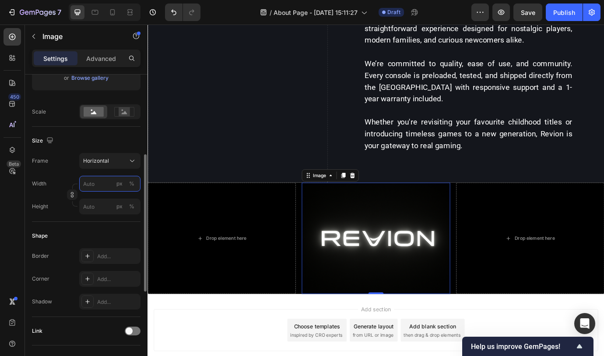
type input "5"
type input "4"
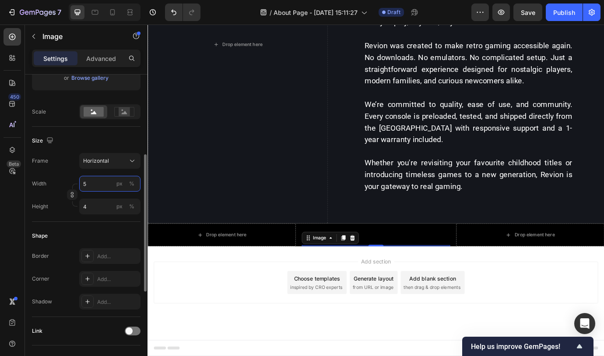
scroll to position [699, 0]
type input "50"
type input "38"
type input "5"
type input "4"
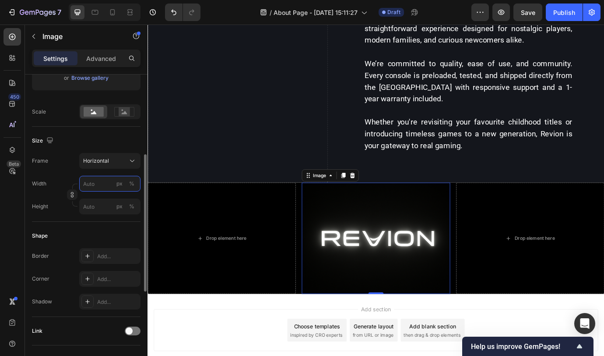
type input "5"
type input "4"
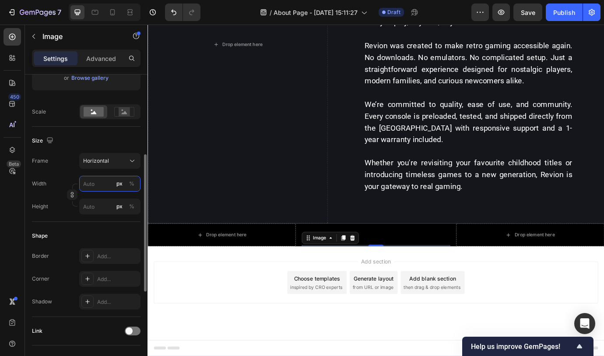
scroll to position [742, 0]
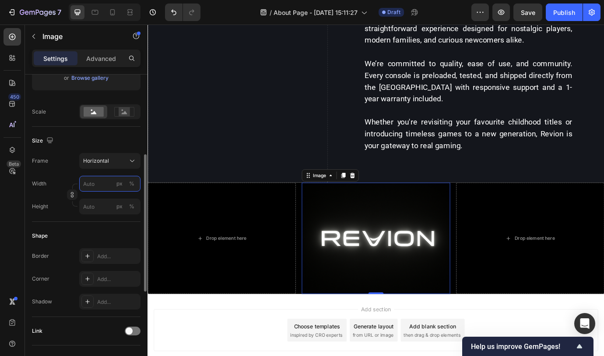
type input "4"
type input "3"
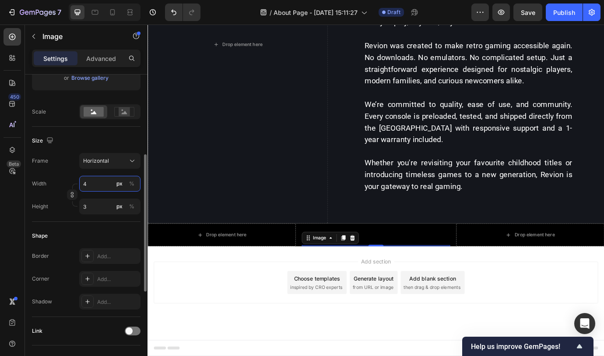
type input "40"
type input "30"
type input "4"
type input "3"
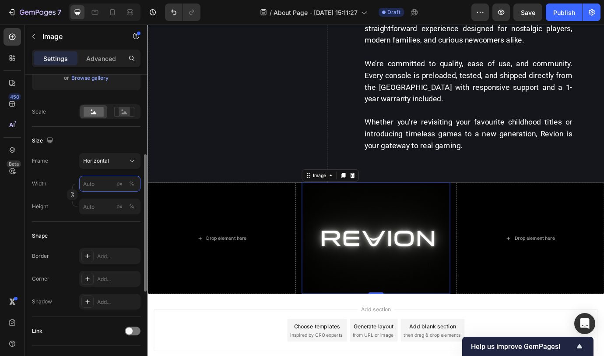
type input "4"
type input "3"
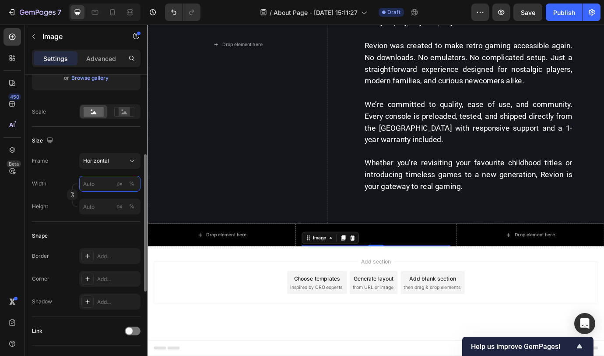
scroll to position [742, 0]
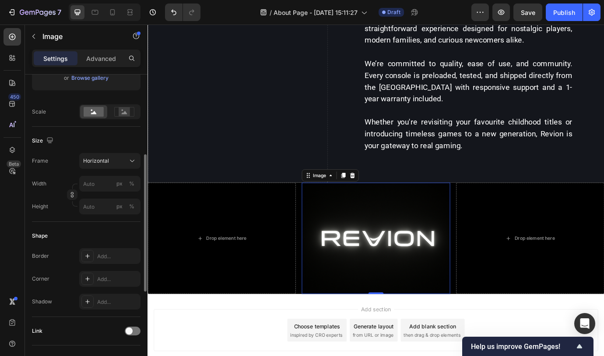
click at [60, 176] on div "Width px %" at bounding box center [86, 184] width 109 height 16
click at [132, 184] on div "%" at bounding box center [131, 184] width 5 height 8
click at [107, 185] on input "px %" at bounding box center [109, 184] width 61 height 16
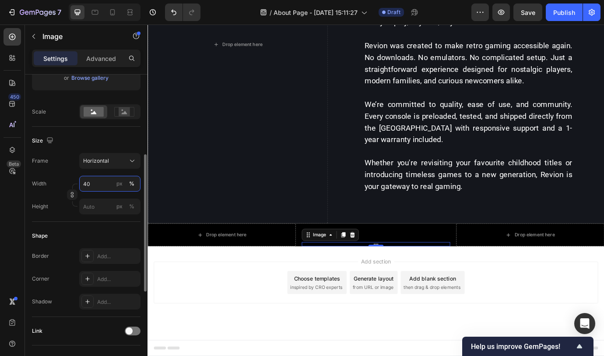
scroll to position [723, 0]
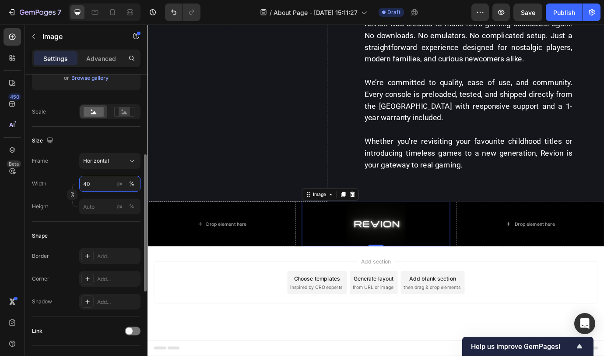
type input "4"
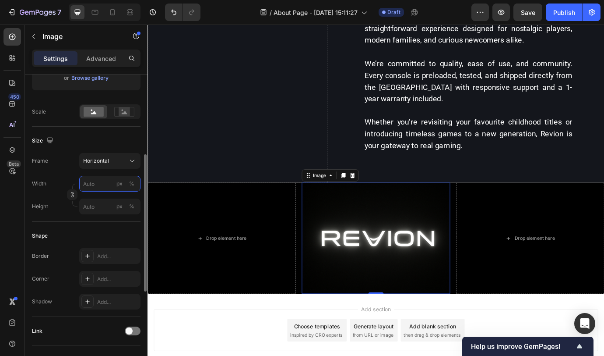
type input "5"
type input "4"
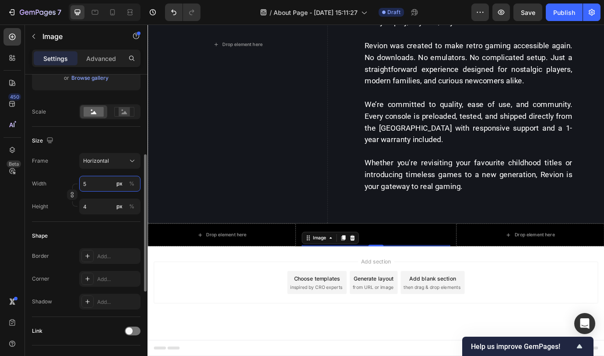
type input "50"
type input "38"
type input "5"
type input "4"
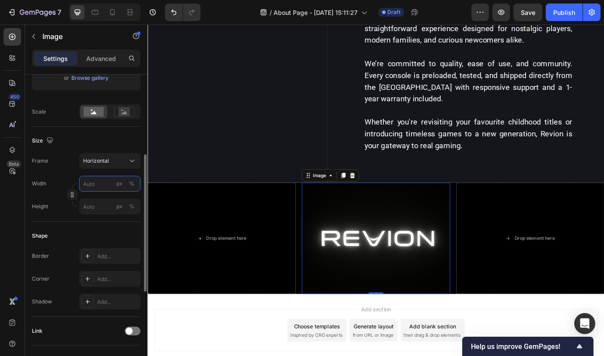
type input "5"
type input "4"
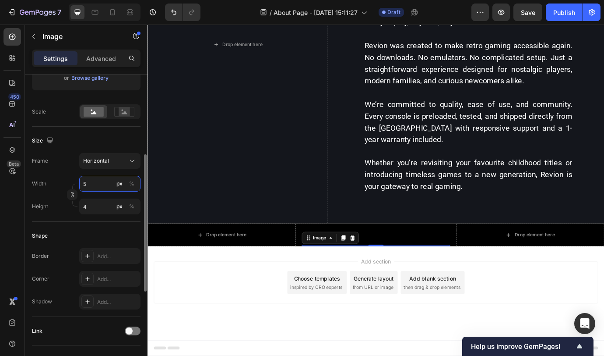
type input "53"
type input "40"
type input "530"
type input "398"
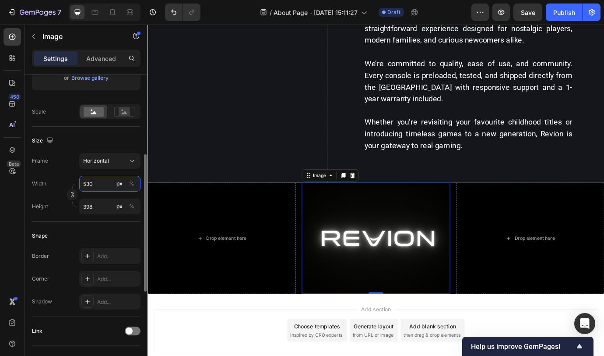
type input "53"
type input "40"
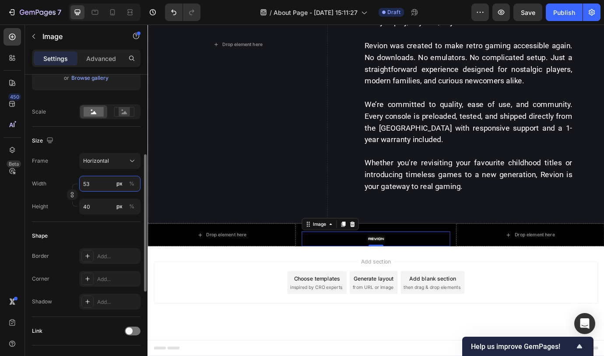
type input "5"
type input "4"
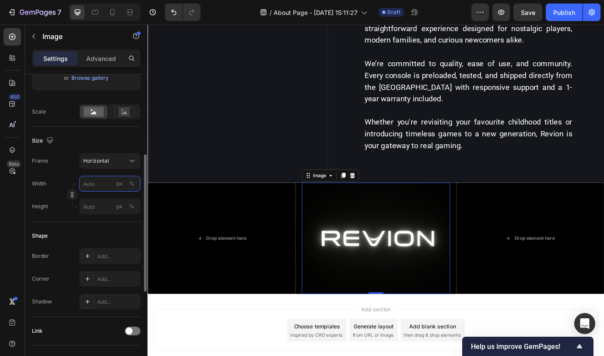
type input "3"
type input "2"
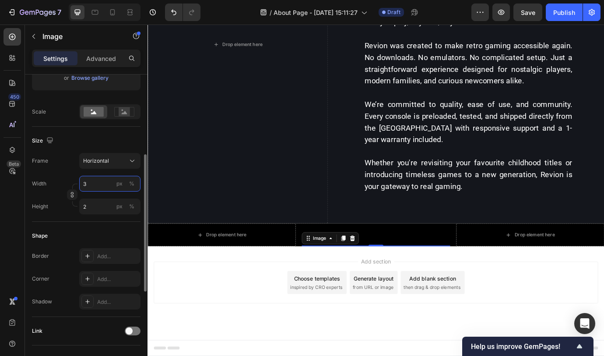
type input "30"
type input "23"
type input "3"
type input "2"
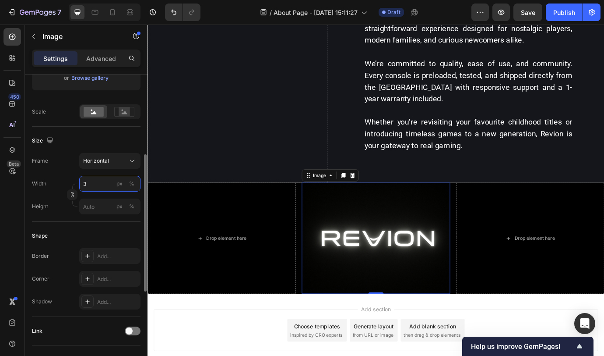
type input "34"
type input "26"
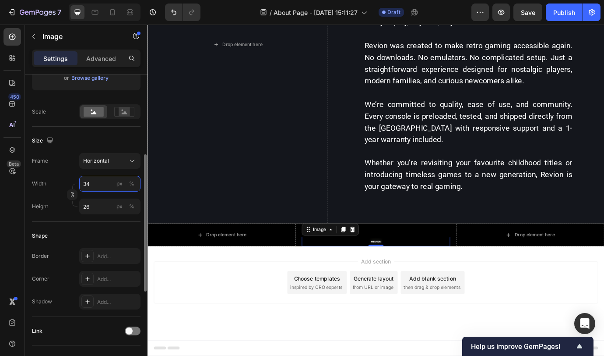
type input "340"
type input "255"
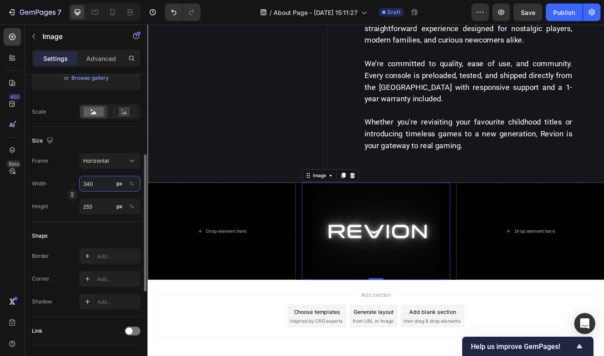
type input "34"
type input "26"
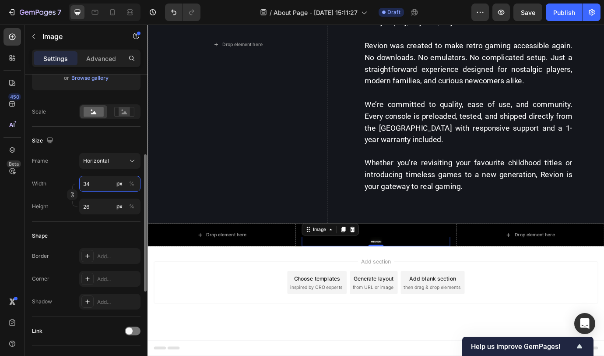
type input "3"
type input "2"
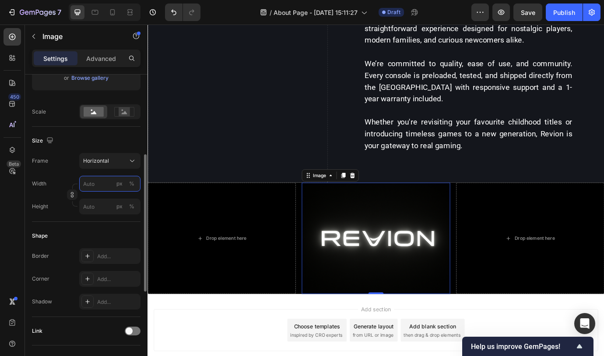
type input "4"
type input "3"
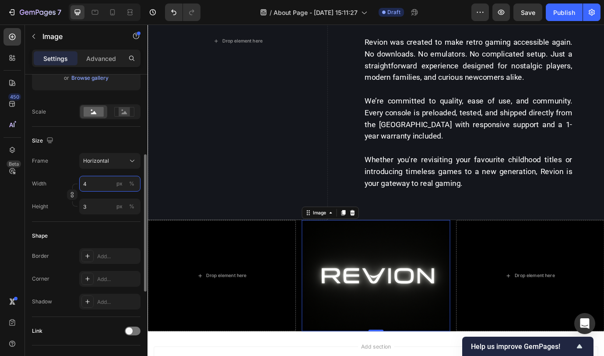
type input "40"
type input "30"
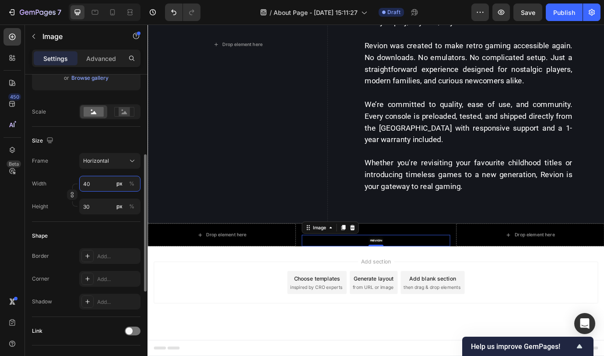
type input "4"
type input "3"
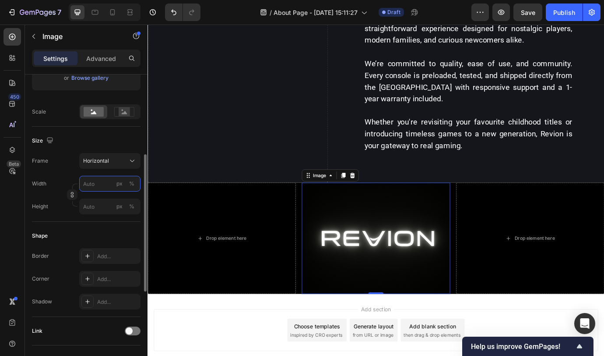
type input "5"
type input "4"
type input "50"
type input "38"
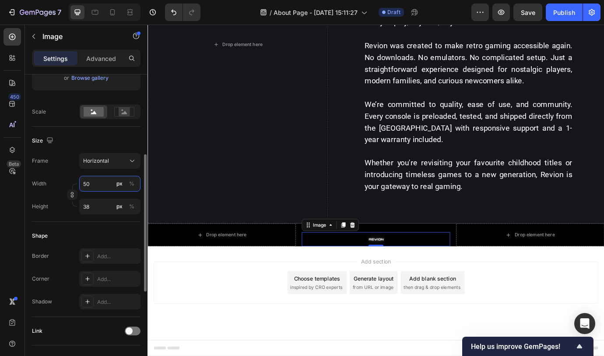
type input "5"
type input "4"
type input "5"
type input "4"
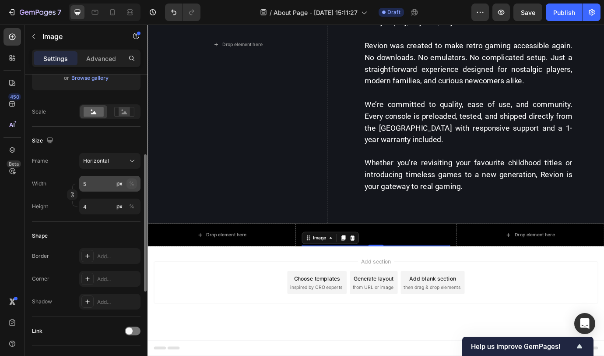
click at [129, 181] on div "%" at bounding box center [131, 184] width 5 height 8
click at [106, 182] on input "5" at bounding box center [109, 184] width 61 height 16
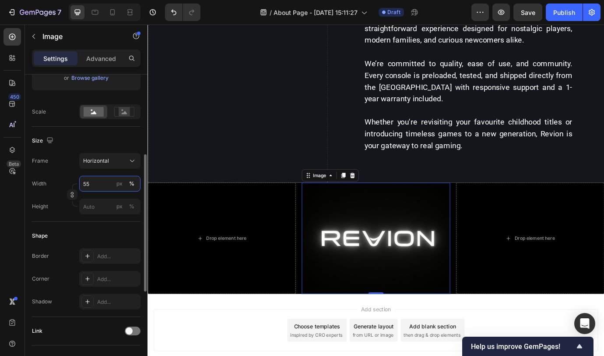
type input "5"
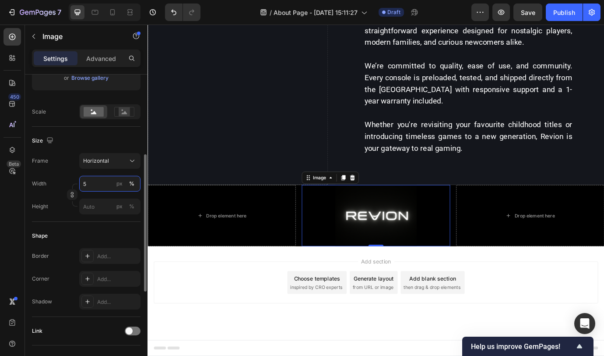
type input "50"
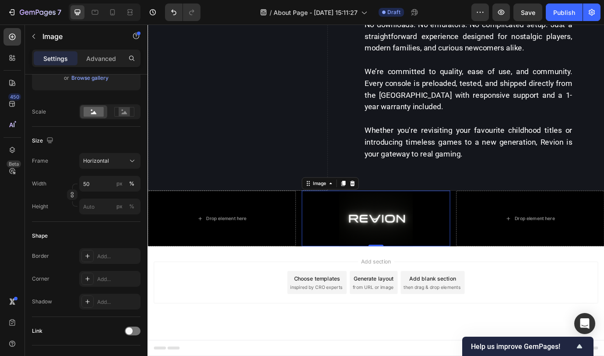
click at [243, 293] on div "Add section Choose templates inspired by CRO experts Generate layout from URL o…" at bounding box center [410, 333] width 525 height 108
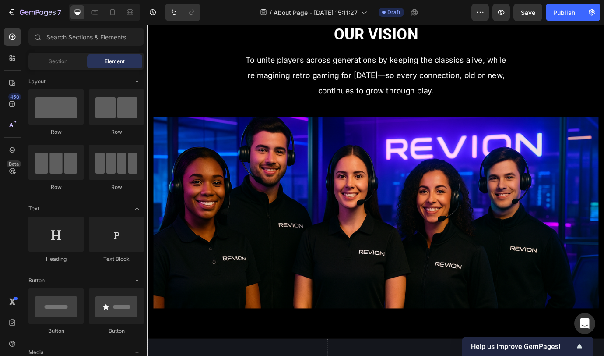
scroll to position [135, 0]
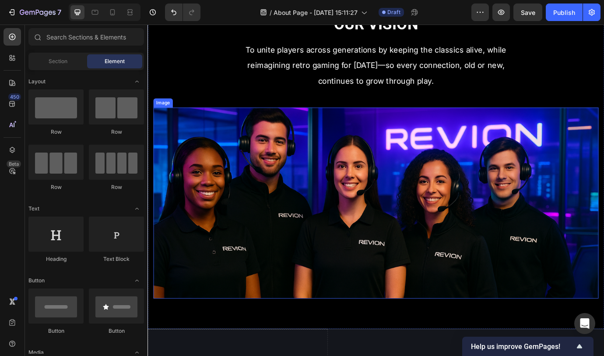
click at [532, 227] on img at bounding box center [410, 229] width 512 height 219
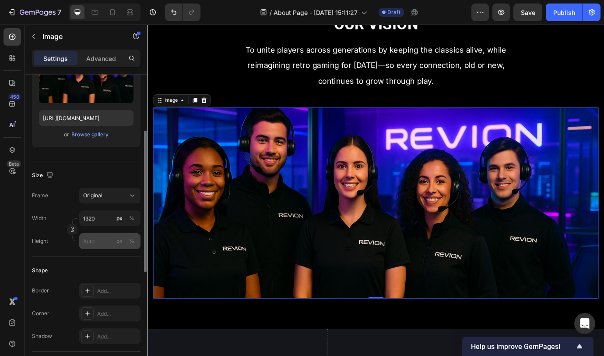
scroll to position [134, 0]
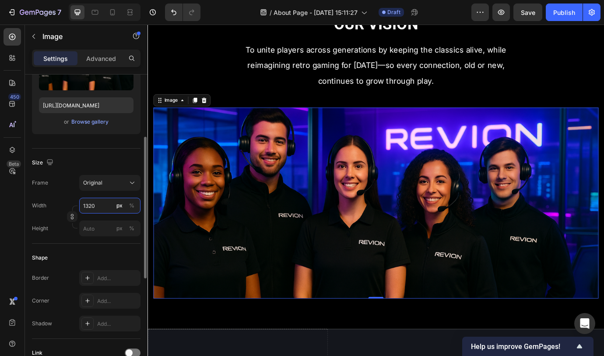
click at [98, 205] on input "1320" at bounding box center [109, 205] width 61 height 16
click at [99, 204] on input "1320" at bounding box center [109, 205] width 61 height 16
type input "1300"
click at [97, 153] on div "Size Frame Original Width 1300 px % Height px %" at bounding box center [86, 195] width 109 height 95
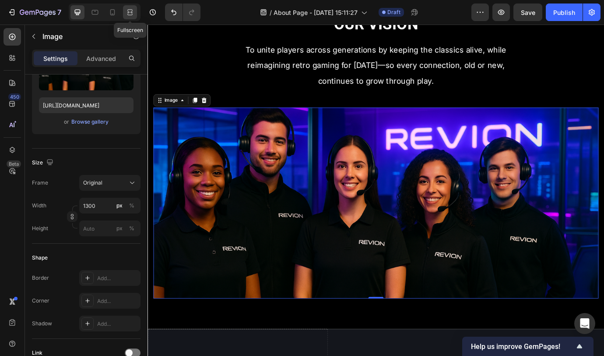
click at [130, 13] on icon at bounding box center [130, 12] width 9 height 9
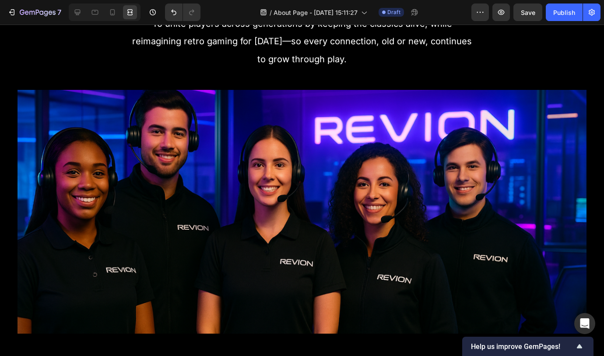
scroll to position [163, 0]
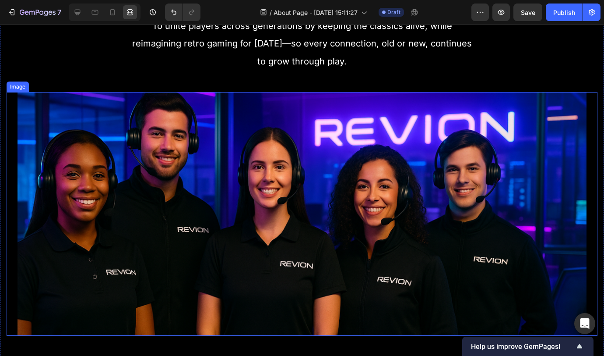
click at [527, 164] on img at bounding box center [302, 213] width 569 height 243
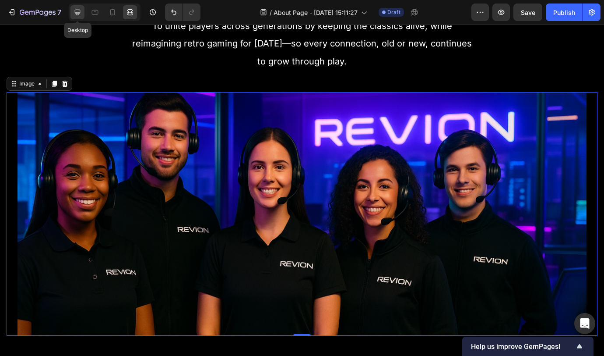
click at [78, 11] on icon at bounding box center [77, 12] width 9 height 9
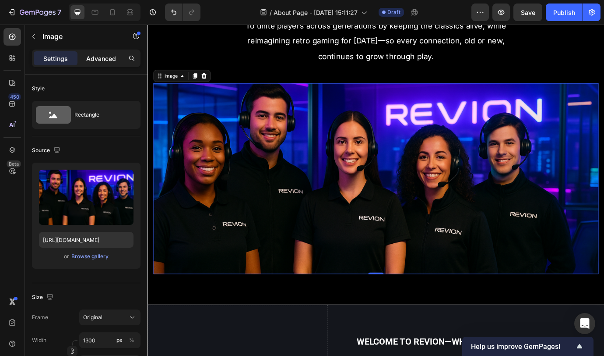
click at [99, 54] on p "Advanced" at bounding box center [101, 58] width 30 height 9
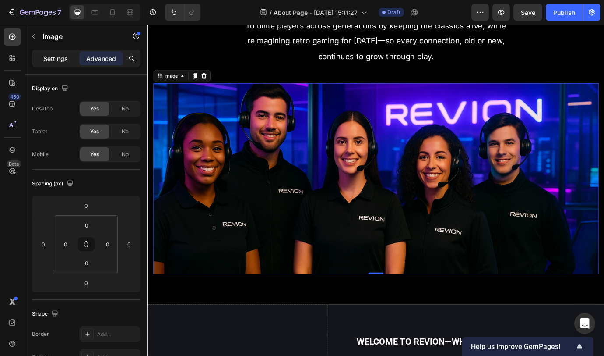
click at [63, 57] on p "Settings" at bounding box center [55, 58] width 25 height 9
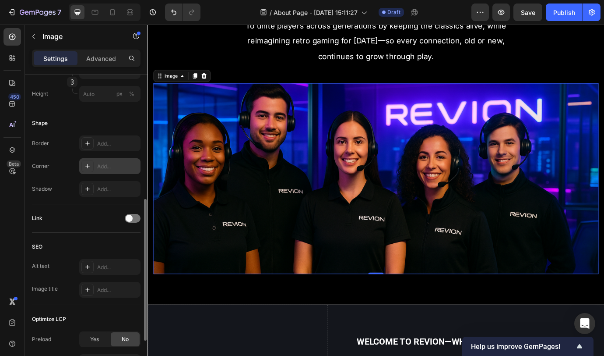
scroll to position [192, 0]
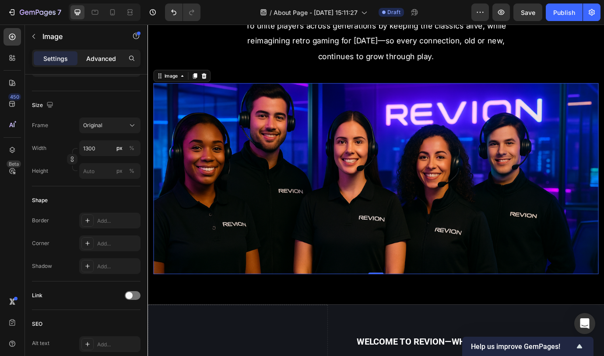
click at [92, 62] on p "Advanced" at bounding box center [101, 58] width 30 height 9
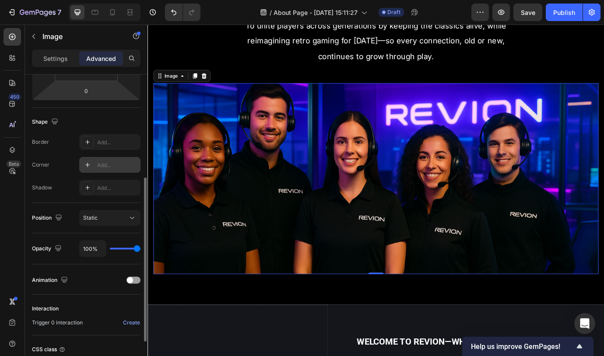
click at [98, 170] on div "Add..." at bounding box center [109, 165] width 61 height 16
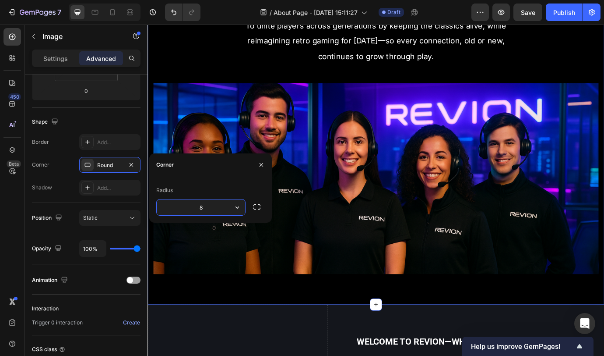
click at [514, 79] on div "Our Vision Heading To unite players across generations by keeping the classics …" at bounding box center [410, 147] width 512 height 327
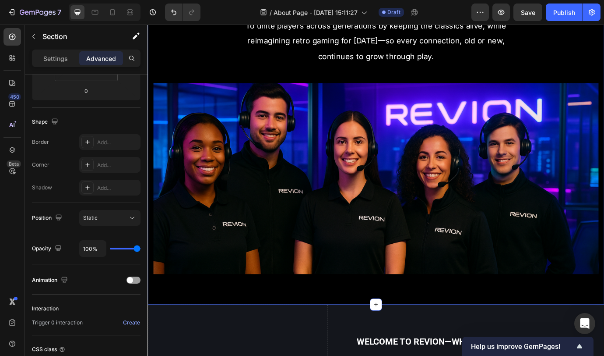
scroll to position [0, 0]
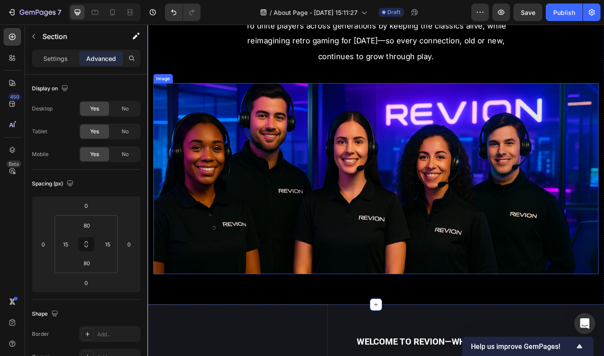
click at [590, 137] on img at bounding box center [410, 201] width 512 height 219
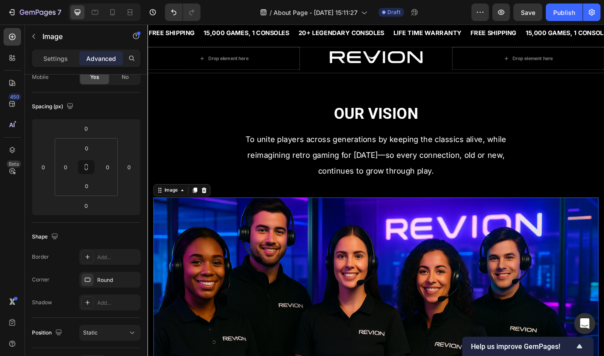
scroll to position [26, 0]
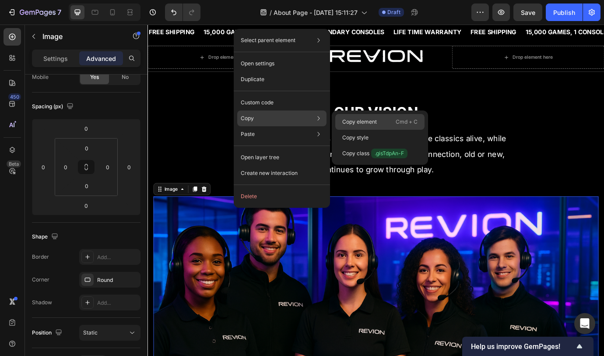
click at [350, 121] on p "Copy element" at bounding box center [359, 122] width 35 height 8
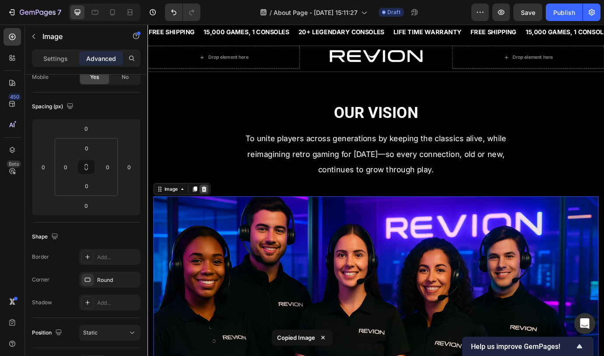
click at [214, 212] on icon at bounding box center [213, 214] width 6 height 6
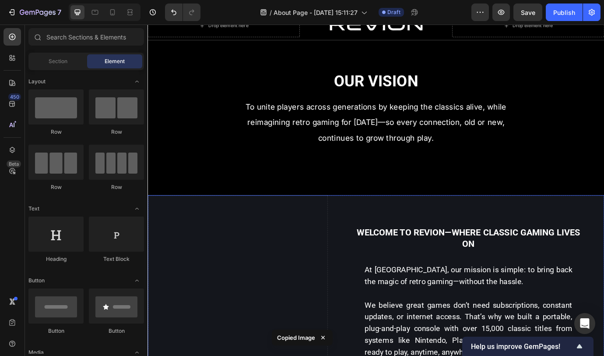
scroll to position [59, 0]
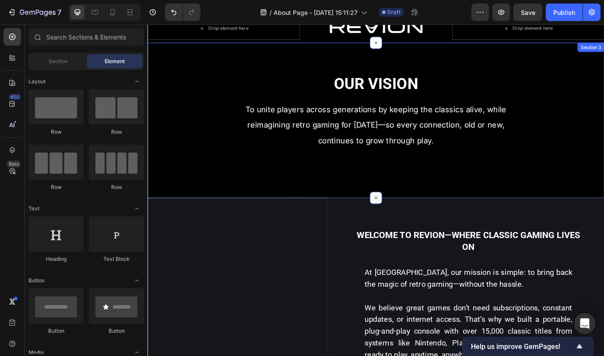
click at [407, 225] on icon at bounding box center [410, 223] width 7 height 7
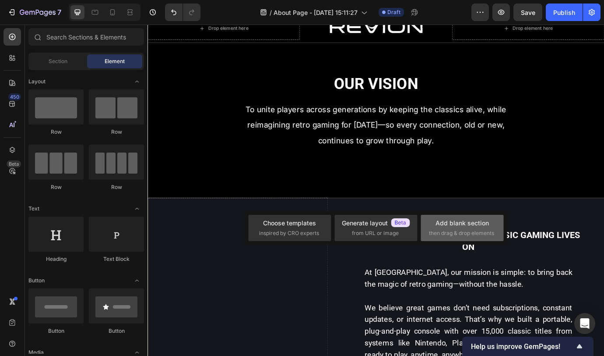
click at [450, 226] on div "Add blank section" at bounding box center [462, 222] width 53 height 9
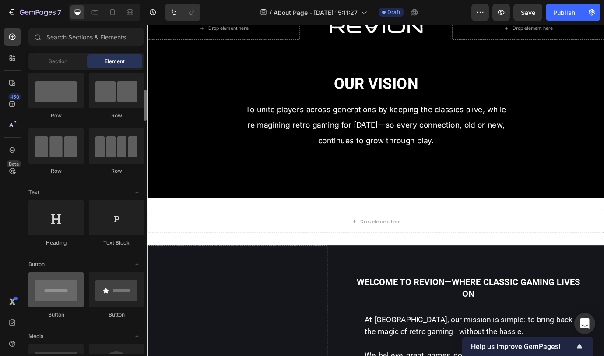
scroll to position [182, 0]
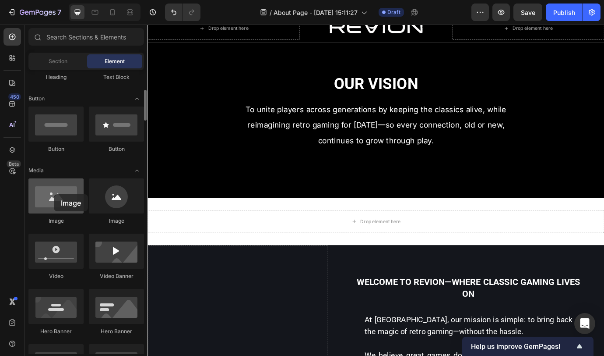
drag, startPoint x: 68, startPoint y: 201, endPoint x: 54, endPoint y: 194, distance: 15.5
click at [54, 194] on div at bounding box center [55, 195] width 55 height 35
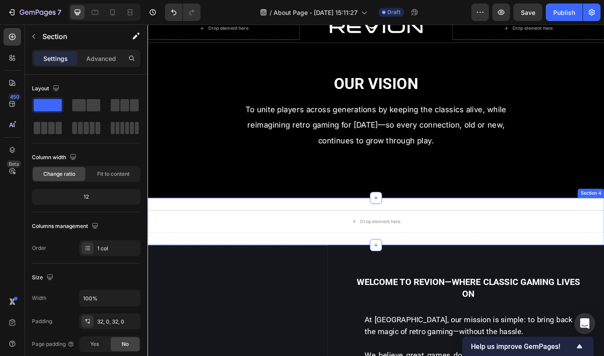
click at [200, 228] on div "Drop element here Section 4" at bounding box center [410, 251] width 525 height 54
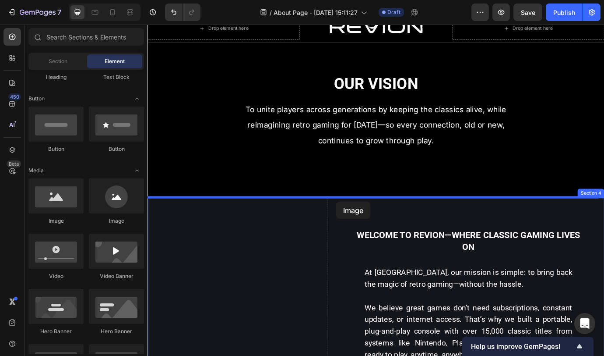
drag, startPoint x: 199, startPoint y: 235, endPoint x: 365, endPoint y: 228, distance: 166.1
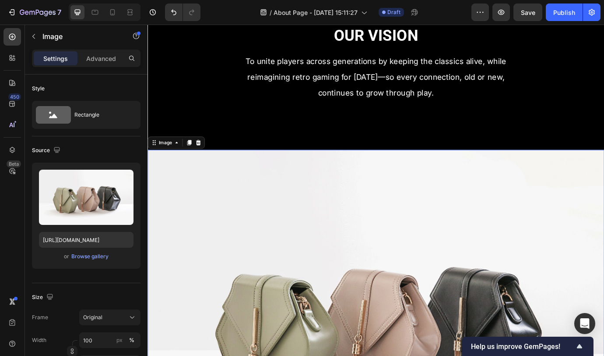
scroll to position [73, 0]
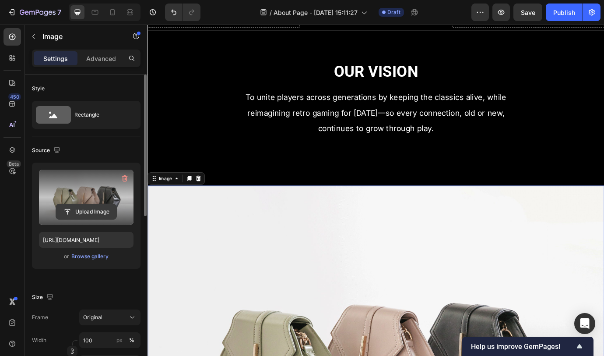
click at [97, 211] on input "file" at bounding box center [86, 211] width 60 height 15
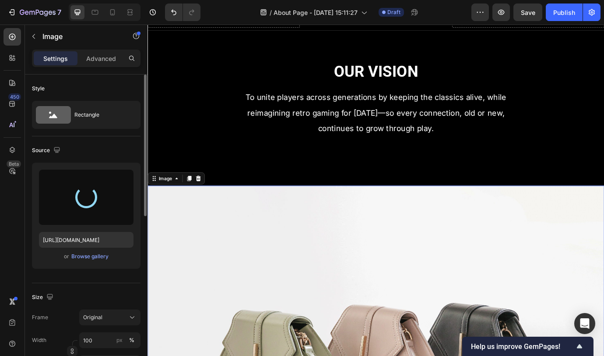
type input "https://cdn.shopify.com/s/files/1/0921/8726/3303/files/gempages_585272689090888…"
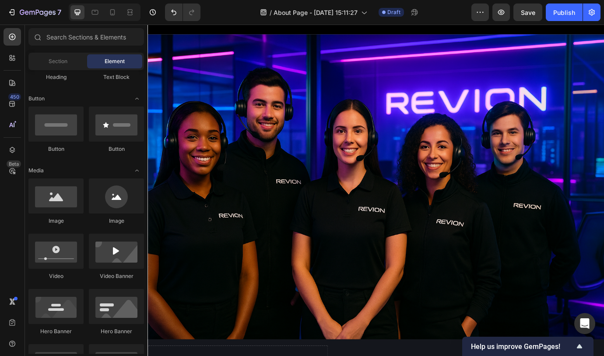
scroll to position [161, 0]
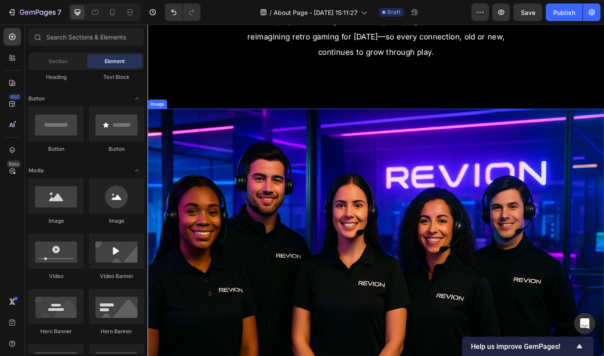
click at [541, 168] on img at bounding box center [410, 296] width 525 height 350
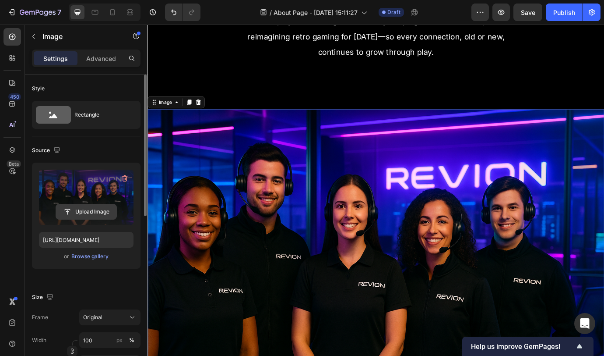
click at [92, 211] on input "file" at bounding box center [86, 211] width 60 height 15
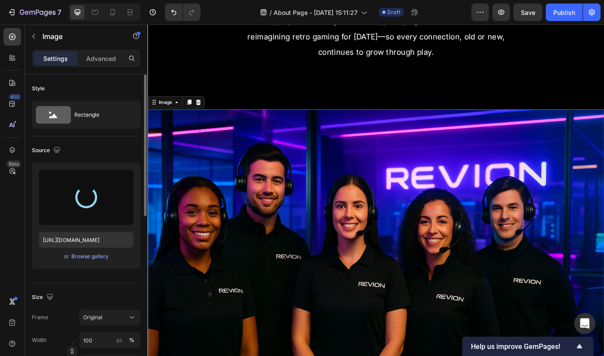
type input "[URL][DOMAIN_NAME]"
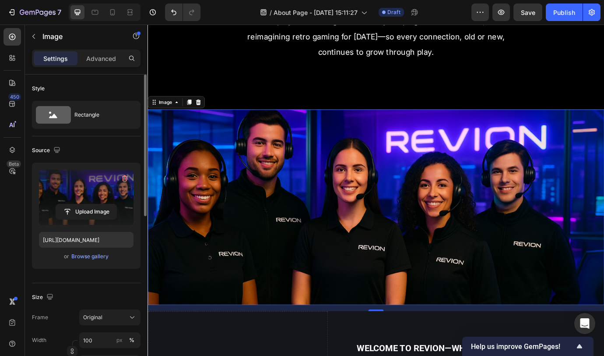
scroll to position [65, 0]
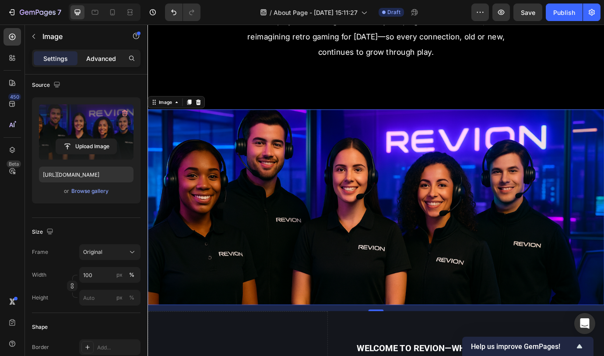
click at [96, 60] on p "Advanced" at bounding box center [101, 58] width 30 height 9
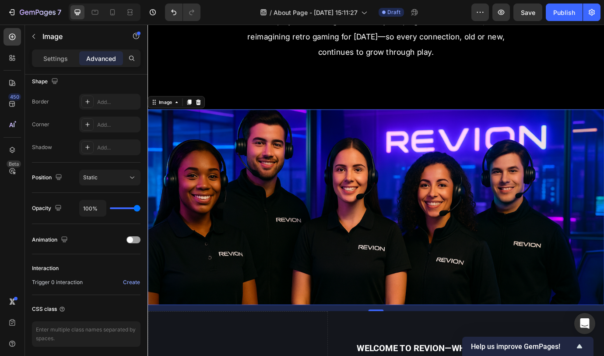
scroll to position [0, 0]
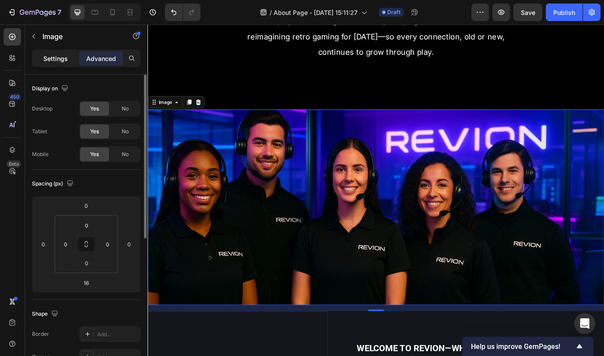
click at [57, 62] on p "Settings" at bounding box center [55, 58] width 25 height 9
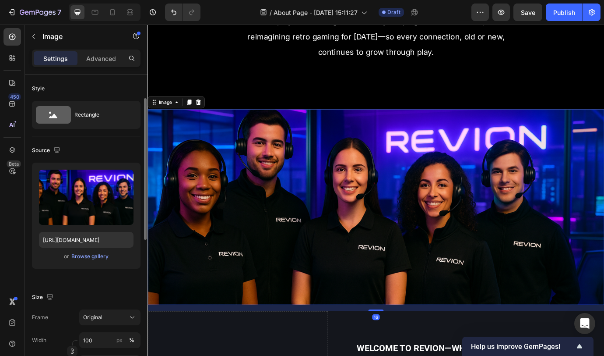
scroll to position [56, 0]
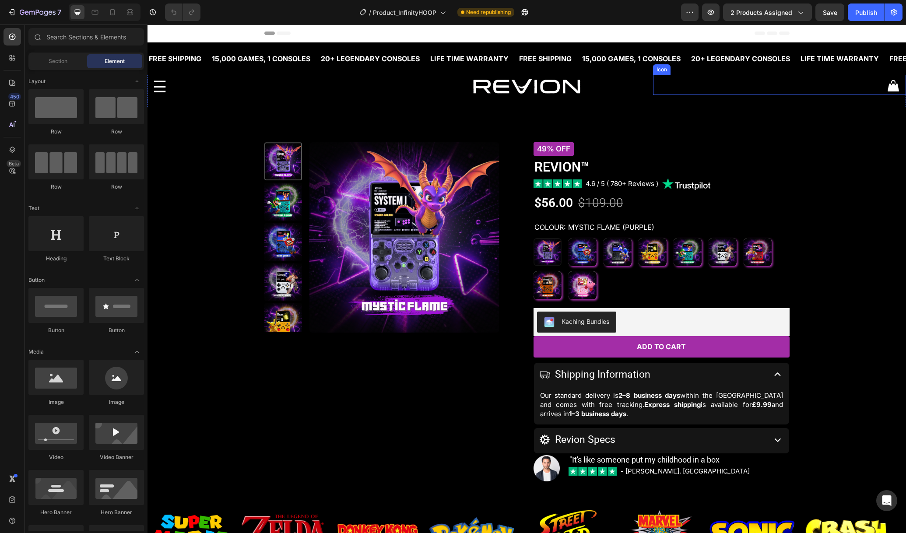
click at [860, 89] on div "Icon" at bounding box center [779, 85] width 253 height 20
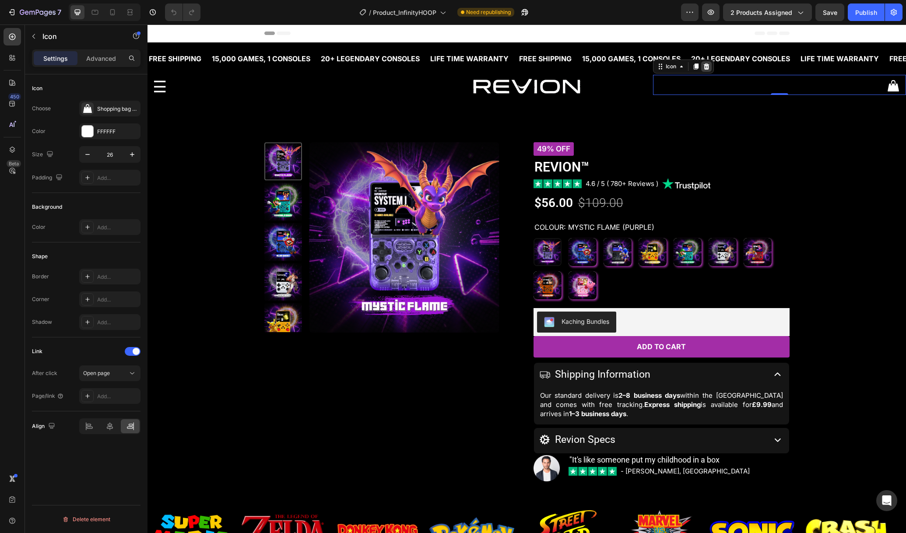
click at [704, 68] on icon at bounding box center [707, 66] width 6 height 6
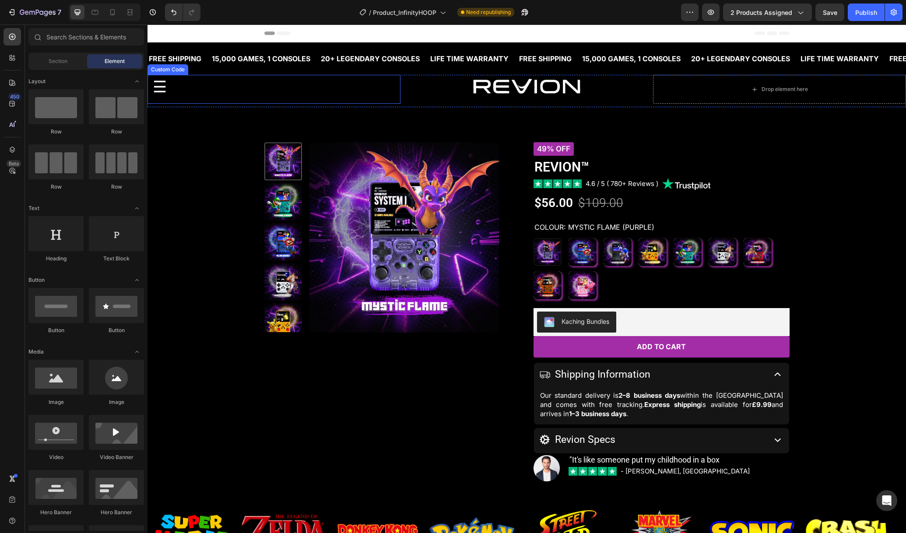
click at [333, 93] on div "☰" at bounding box center [277, 87] width 248 height 24
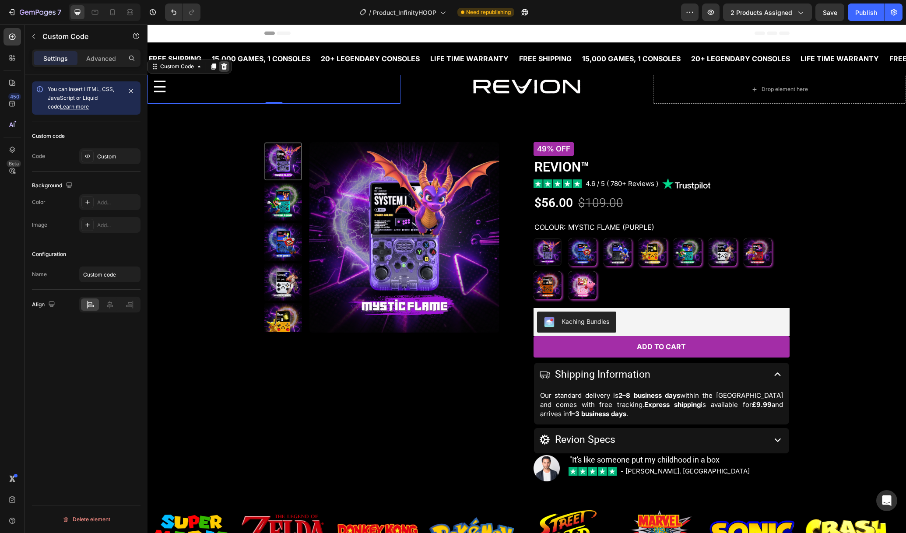
click at [223, 66] on icon at bounding box center [225, 66] width 6 height 6
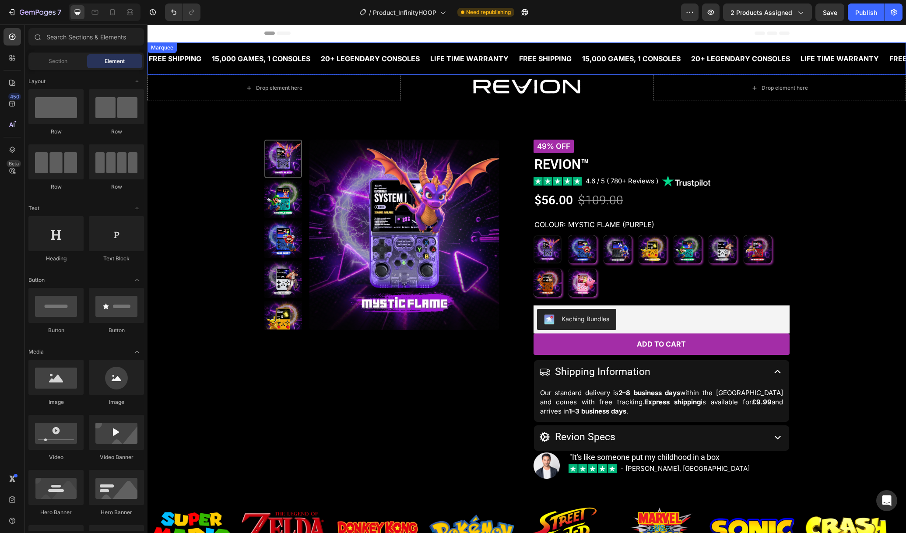
click at [423, 66] on div "20+ LEGENDARY CONSOLES Text Block" at bounding box center [374, 58] width 109 height 18
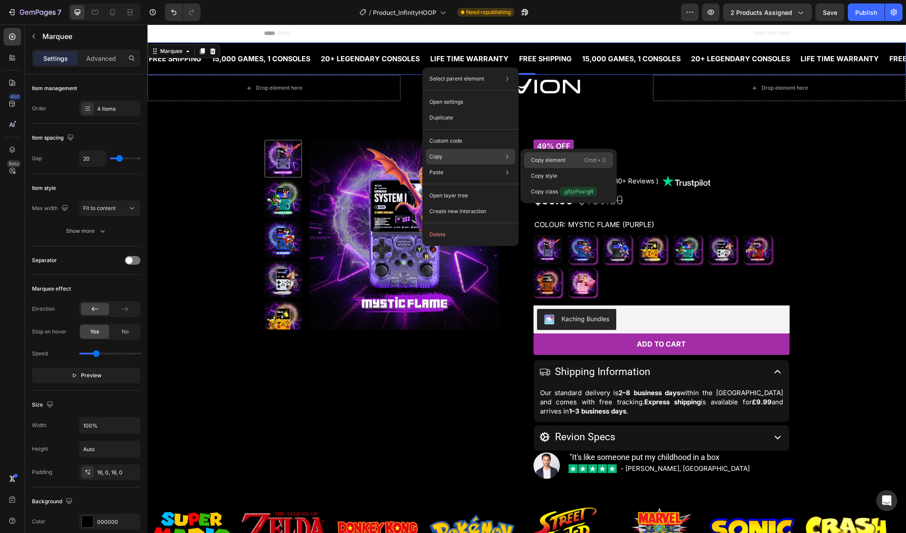
click at [533, 153] on div "Copy element Cmd + C" at bounding box center [568, 160] width 89 height 16
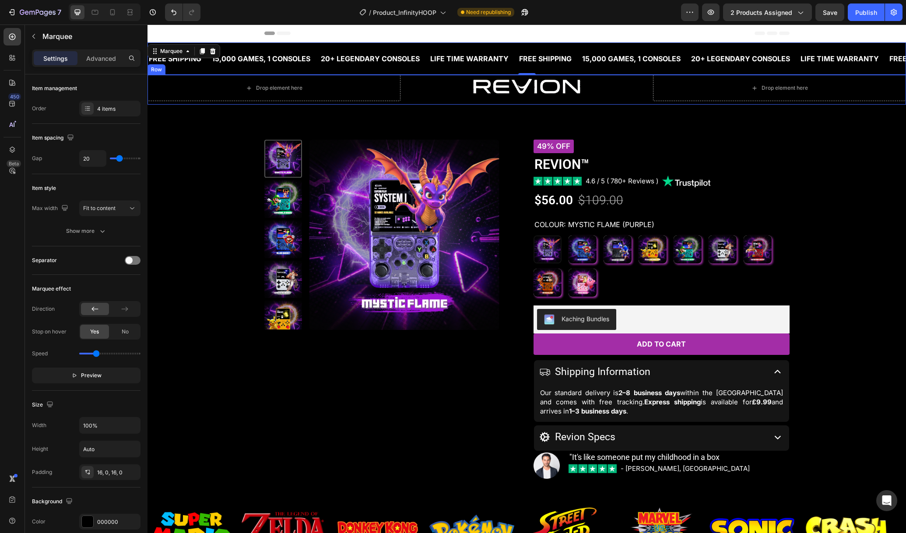
click at [427, 103] on div "Drop element here Image Drop element here Row" at bounding box center [527, 90] width 759 height 30
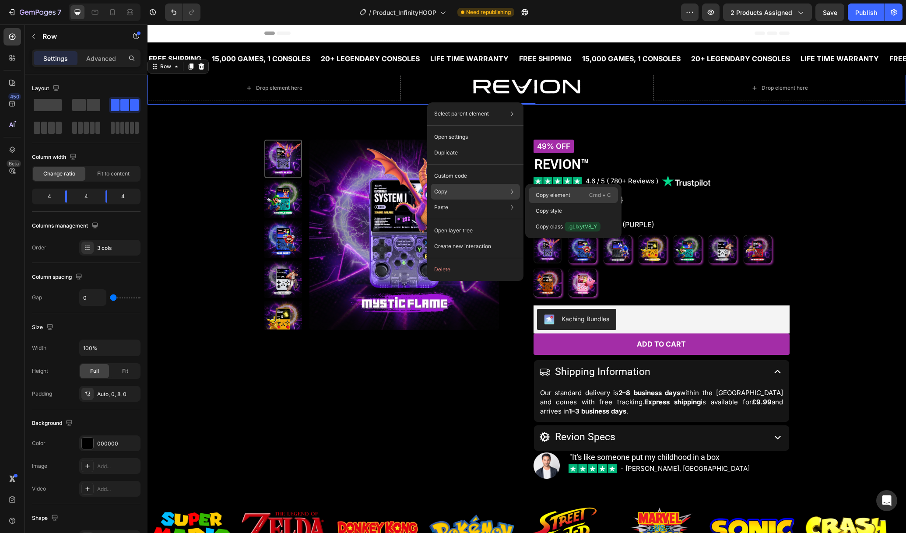
click at [553, 195] on p "Copy element" at bounding box center [553, 195] width 35 height 8
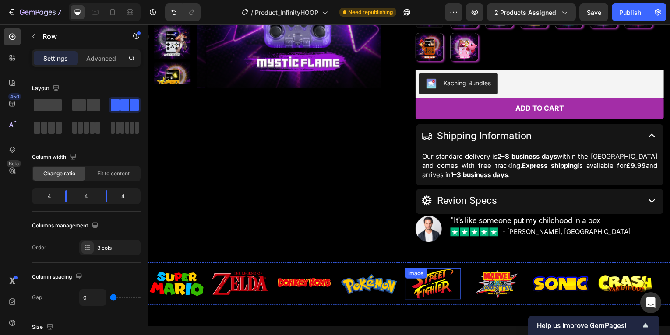
scroll to position [236, 0]
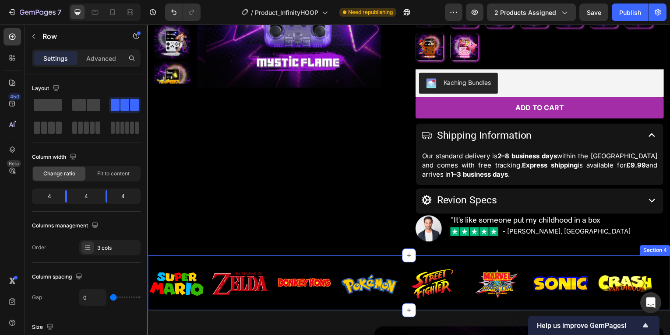
click at [426, 307] on div "Image Image Image Image Image Image Image Image Image Image Image Image Image I…" at bounding box center [410, 288] width 525 height 48
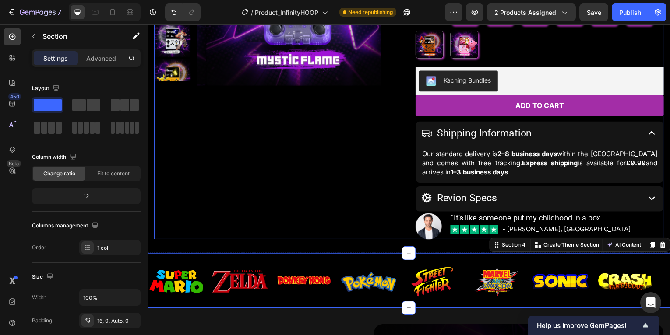
scroll to position [239, 0]
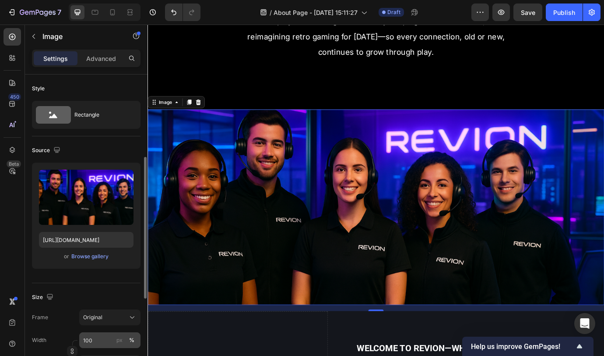
scroll to position [56, 0]
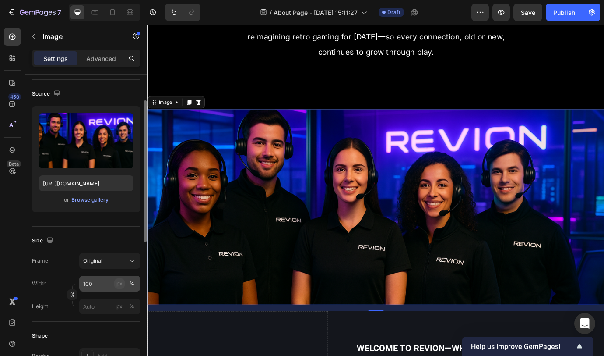
click at [120, 284] on div "px" at bounding box center [119, 283] width 6 height 8
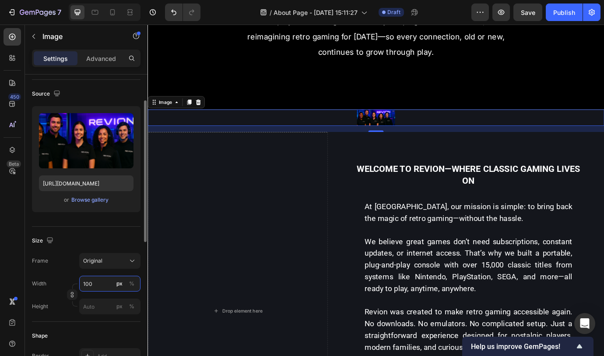
click at [108, 284] on input "100" at bounding box center [109, 283] width 61 height 16
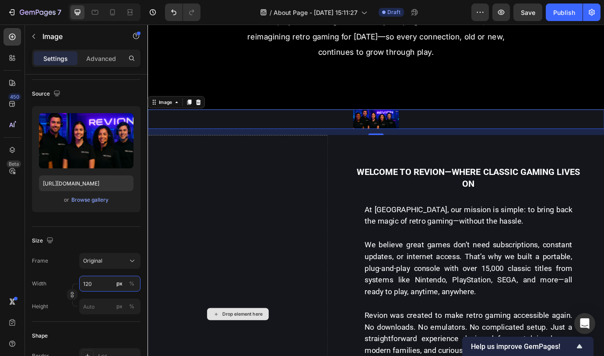
type input "1200"
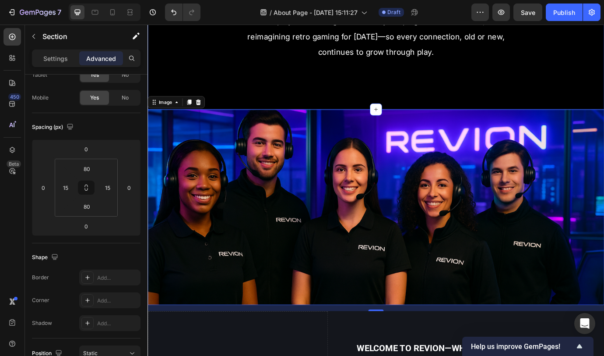
click at [412, 83] on div "Our Vision Heading To unite players across generations by keeping the classics …" at bounding box center [410, 33] width 512 height 108
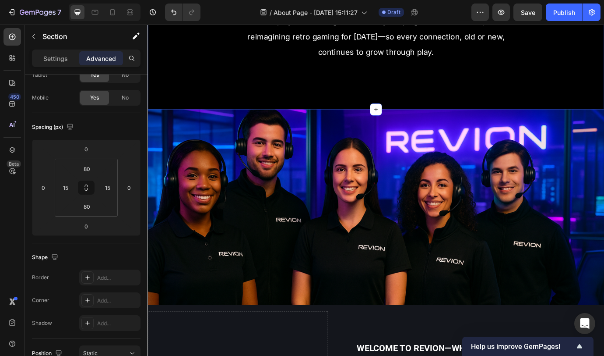
scroll to position [0, 0]
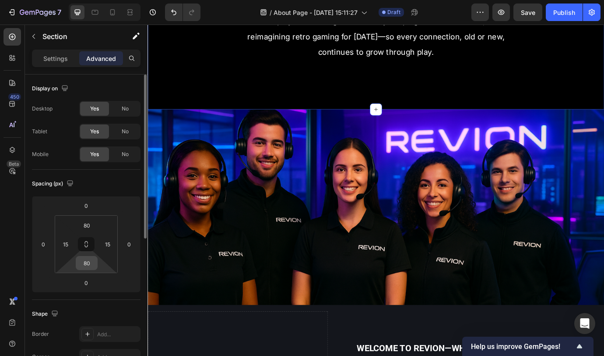
click at [84, 264] on input "80" at bounding box center [87, 262] width 18 height 13
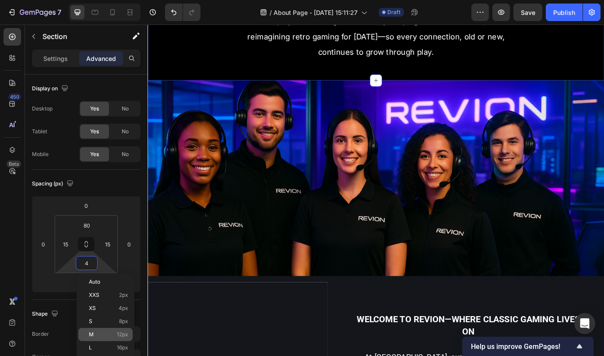
click at [106, 336] on p "M 12px" at bounding box center [108, 334] width 39 height 6
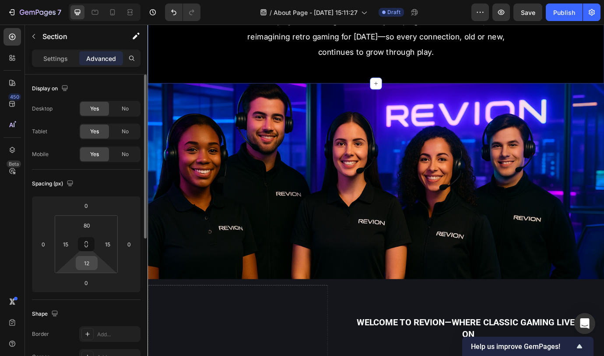
click at [85, 268] on input "12" at bounding box center [87, 262] width 18 height 13
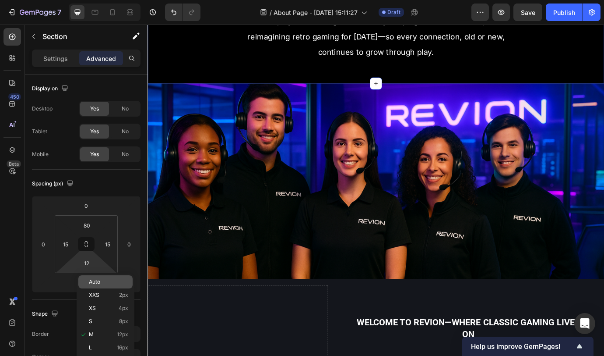
click at [96, 286] on div "Auto" at bounding box center [105, 281] width 54 height 13
type input "Auto"
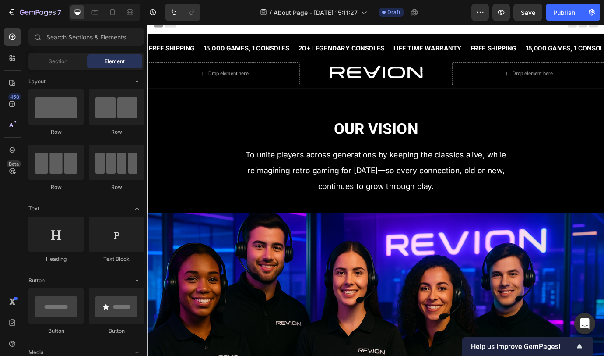
scroll to position [76, 0]
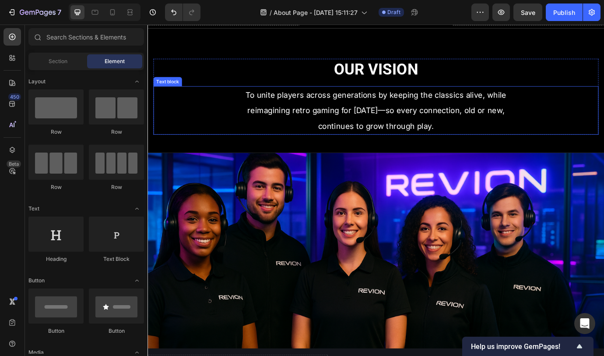
click at [451, 111] on span "To unite players across generations by keeping the classics alive, while reimag…" at bounding box center [411, 123] width 300 height 46
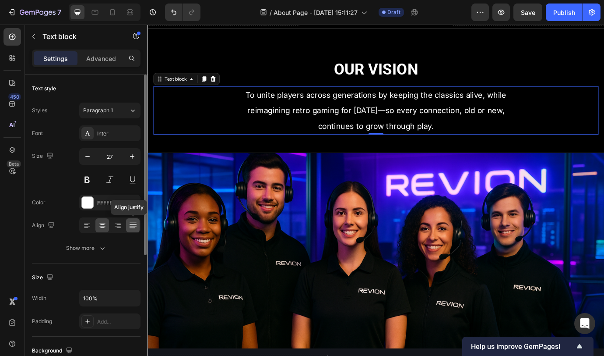
click at [133, 230] on div at bounding box center [133, 225] width 14 height 14
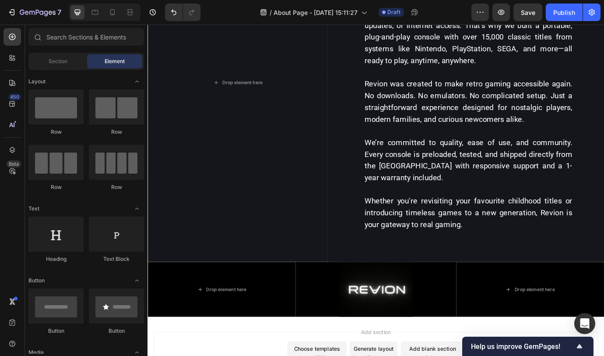
scroll to position [607, 0]
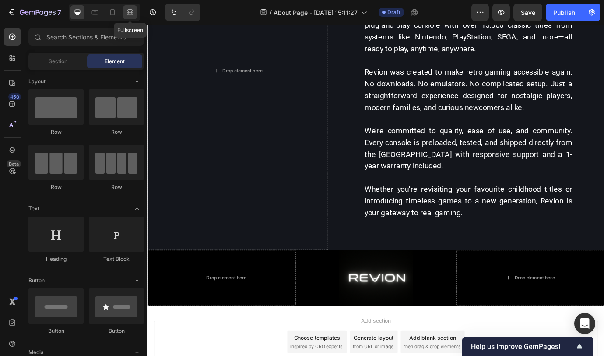
click at [131, 13] on icon at bounding box center [130, 12] width 9 height 9
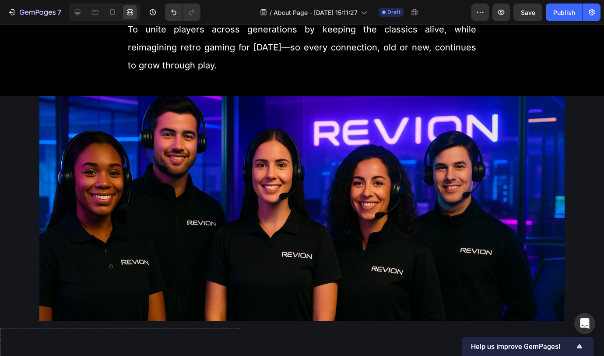
scroll to position [154, 0]
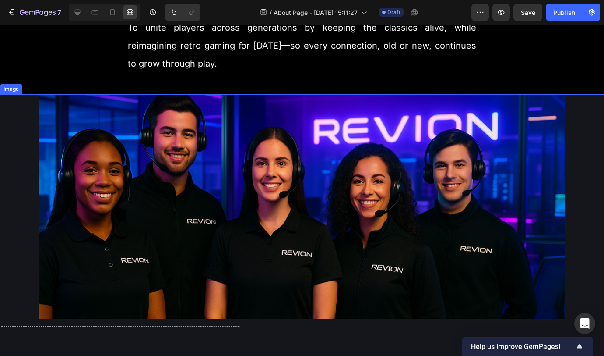
click at [86, 134] on img at bounding box center [301, 206] width 525 height 225
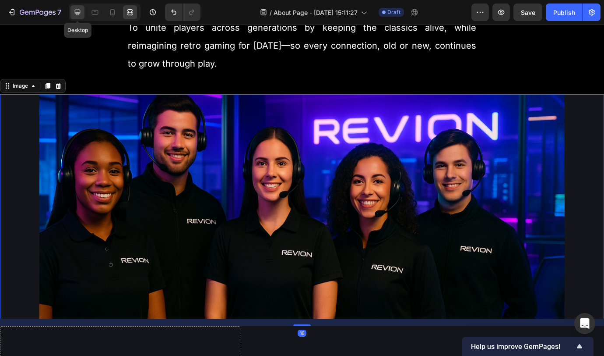
click at [81, 11] on icon at bounding box center [77, 12] width 9 height 9
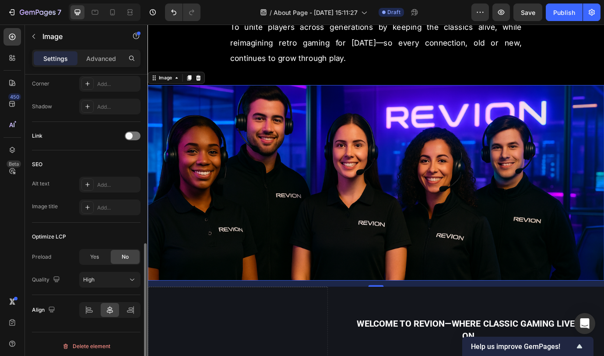
scroll to position [355, 0]
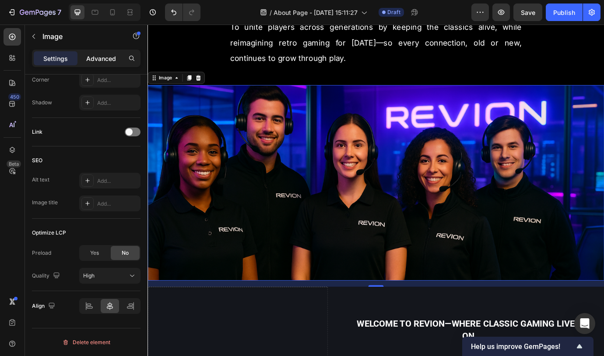
click at [91, 60] on p "Advanced" at bounding box center [101, 58] width 30 height 9
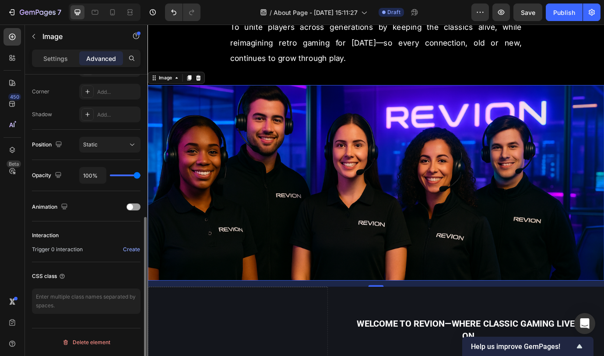
scroll to position [265, 0]
click at [62, 60] on p "Settings" at bounding box center [55, 58] width 25 height 9
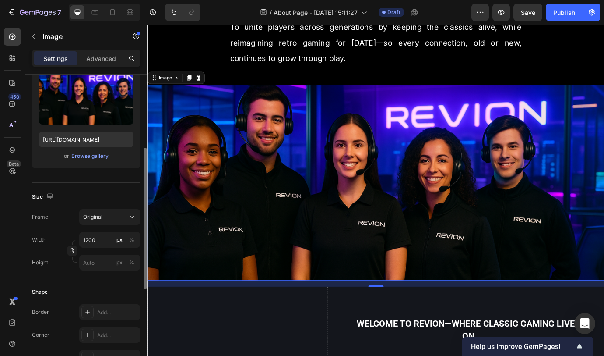
scroll to position [119, 0]
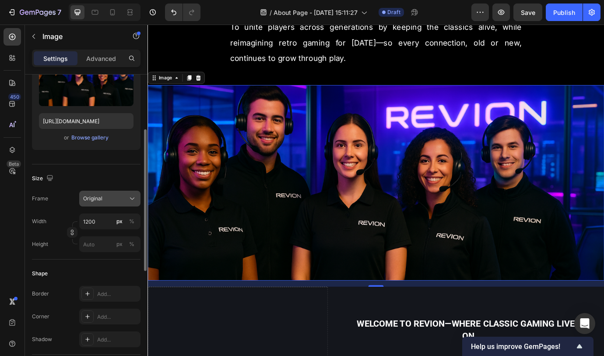
click at [93, 202] on div "Original" at bounding box center [109, 198] width 53 height 9
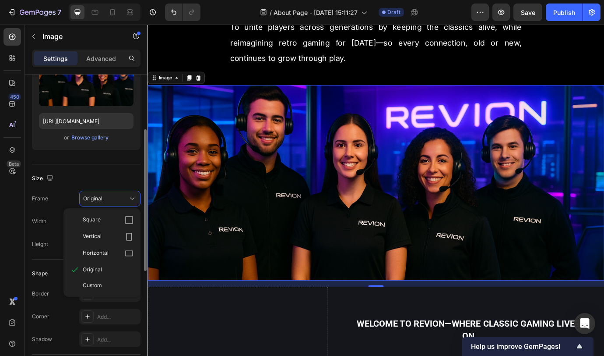
click at [98, 177] on div "Size" at bounding box center [86, 178] width 109 height 14
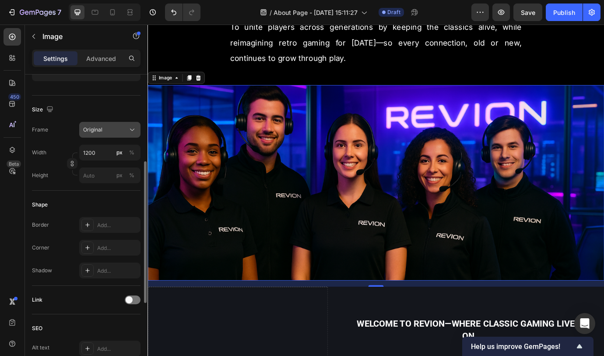
scroll to position [39, 0]
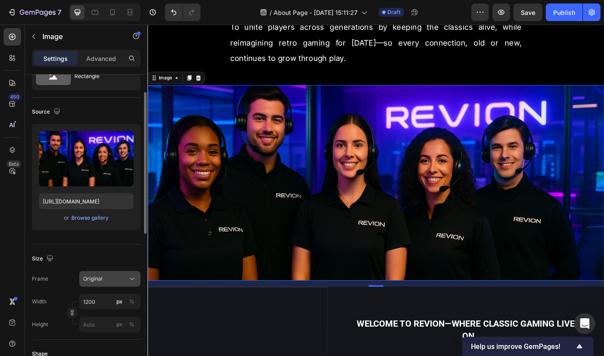
click at [108, 279] on div "Original" at bounding box center [104, 279] width 43 height 8
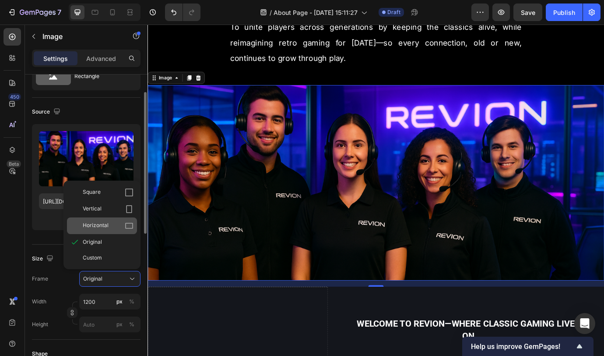
click at [111, 224] on div "Horizontal" at bounding box center [108, 225] width 51 height 9
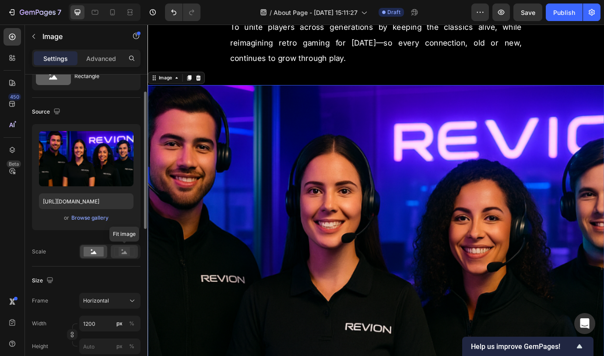
click at [120, 250] on rect at bounding box center [124, 251] width 11 height 9
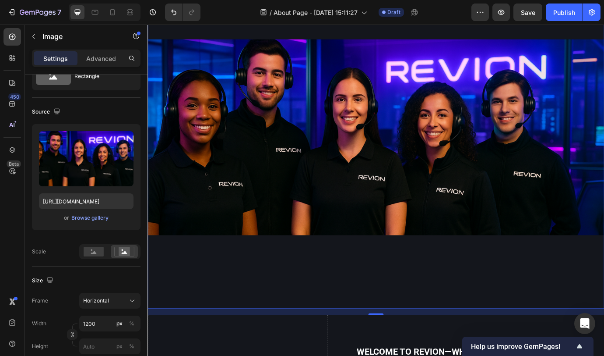
scroll to position [243, 0]
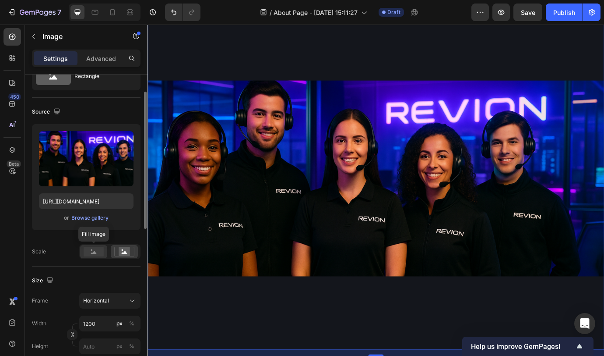
click at [88, 251] on rect at bounding box center [94, 252] width 20 height 10
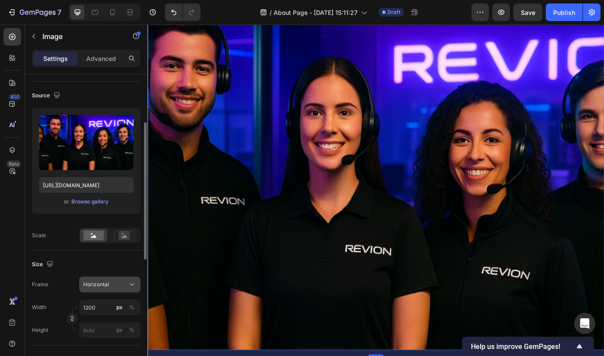
scroll to position [71, 0]
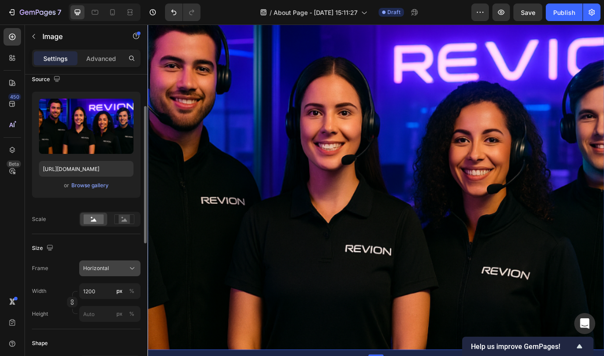
click at [108, 261] on button "Horizontal" at bounding box center [109, 268] width 61 height 16
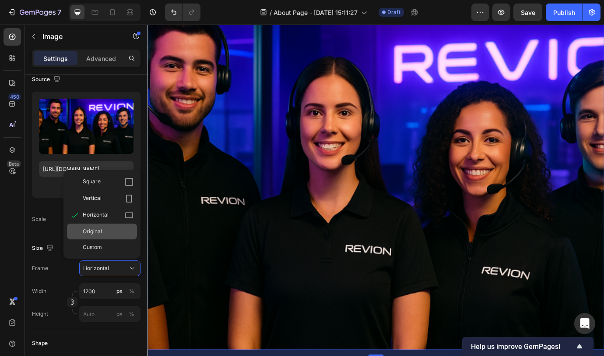
click at [109, 227] on div "Original" at bounding box center [108, 231] width 51 height 8
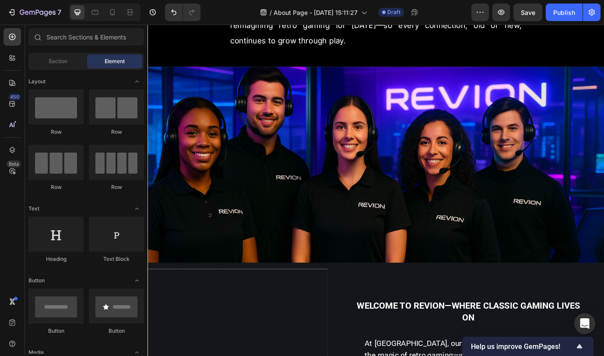
scroll to position [176, 0]
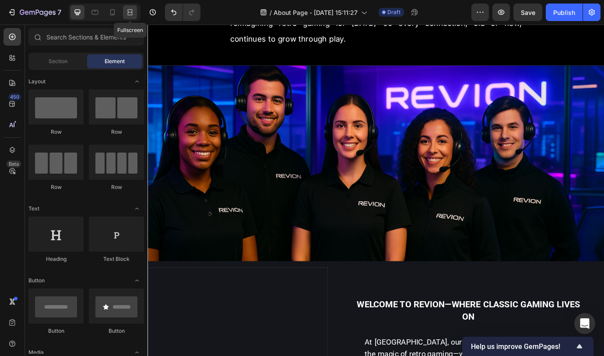
click at [135, 11] on div at bounding box center [130, 12] width 14 height 14
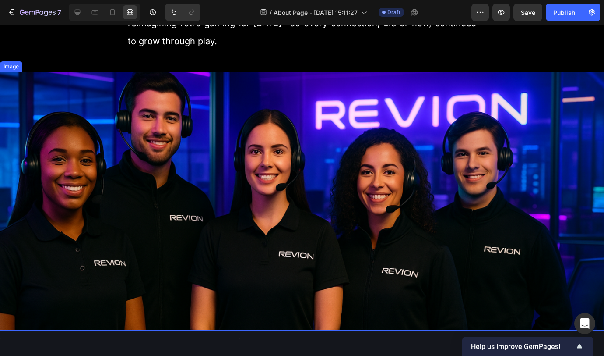
click at [355, 120] on img at bounding box center [302, 201] width 604 height 259
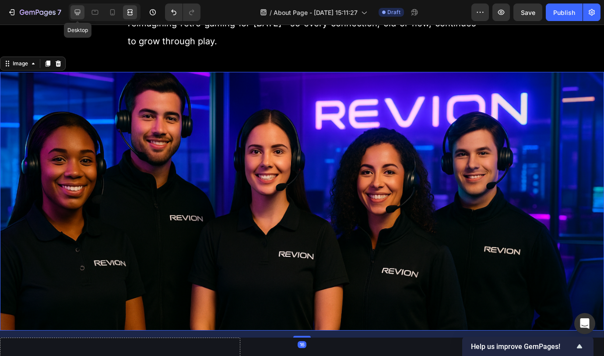
click at [82, 11] on div at bounding box center [77, 12] width 14 height 14
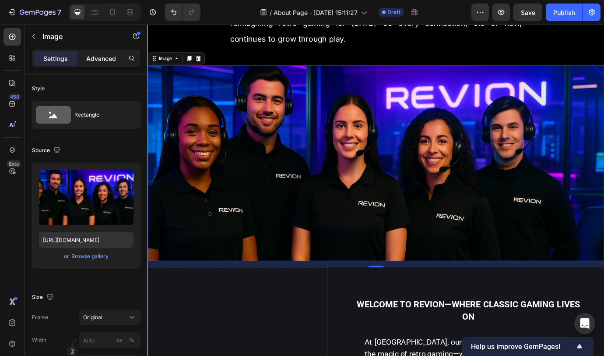
click at [99, 57] on p "Advanced" at bounding box center [101, 58] width 30 height 9
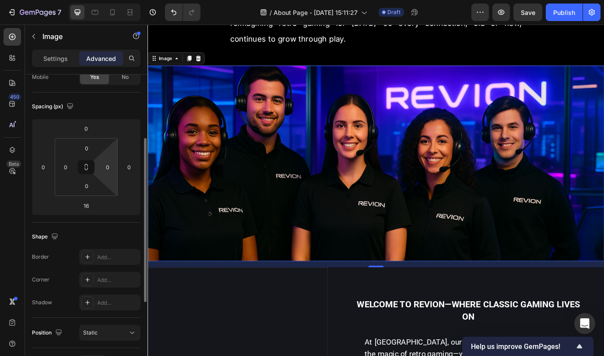
scroll to position [137, 0]
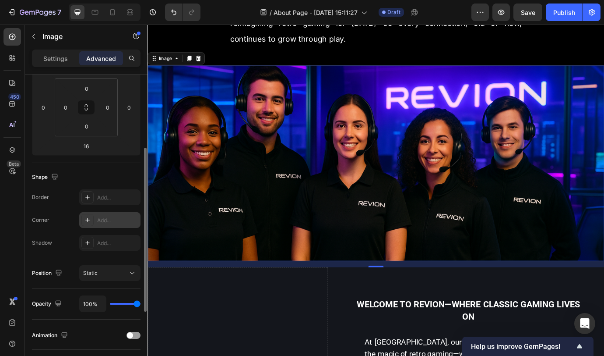
click at [104, 213] on div "Add..." at bounding box center [109, 220] width 61 height 16
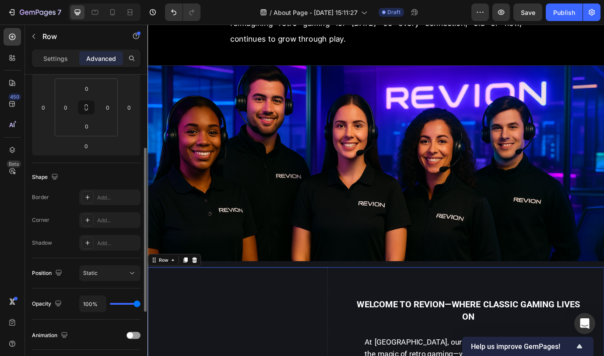
scroll to position [0, 0]
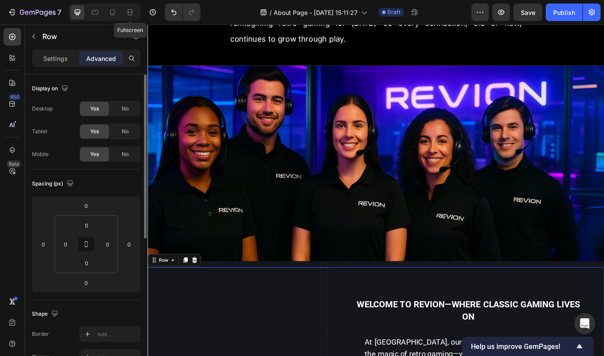
click at [138, 11] on div "Fullscreen" at bounding box center [105, 13] width 72 height 18
click at [131, 11] on icon at bounding box center [131, 12] width 3 height 2
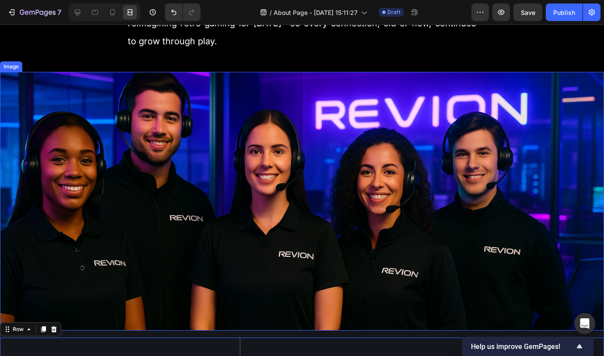
click at [158, 91] on img at bounding box center [302, 201] width 604 height 259
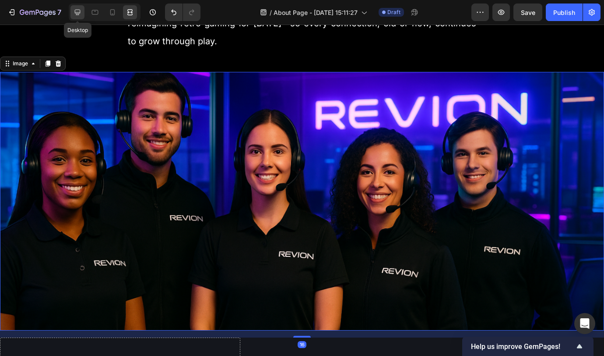
click at [80, 11] on icon at bounding box center [78, 13] width 6 height 6
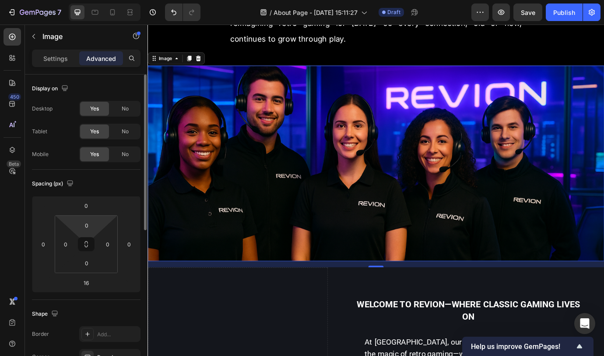
scroll to position [78, 0]
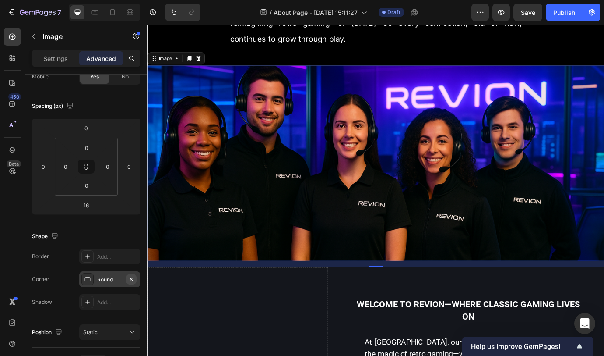
click at [130, 278] on icon "button" at bounding box center [131, 278] width 7 height 7
click at [48, 61] on p "Settings" at bounding box center [55, 58] width 25 height 9
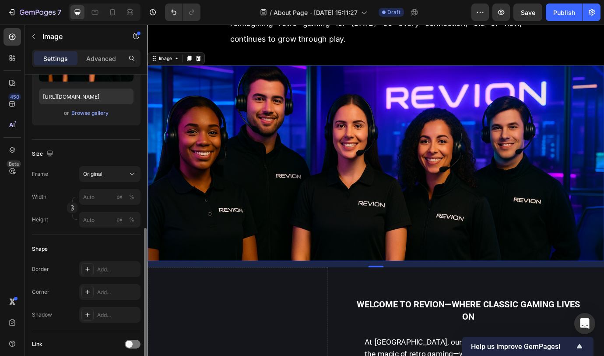
scroll to position [203, 0]
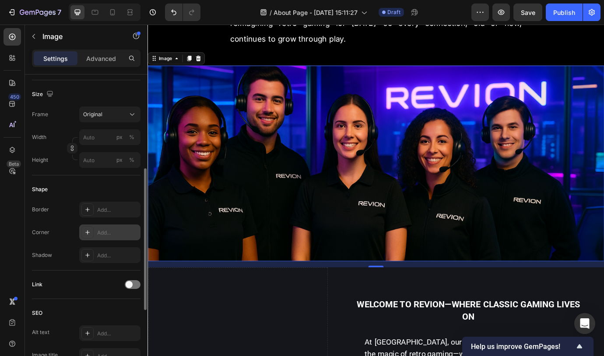
click at [106, 230] on div "Add..." at bounding box center [117, 233] width 41 height 8
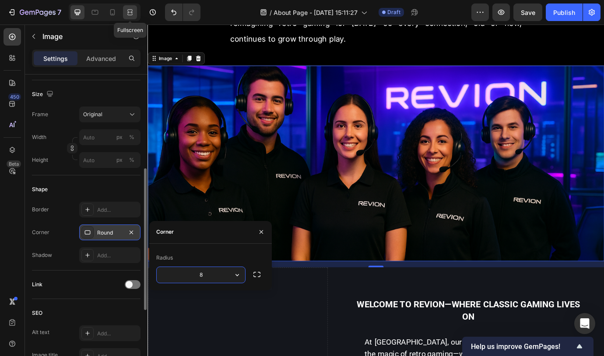
click at [130, 12] on icon at bounding box center [130, 12] width 9 height 9
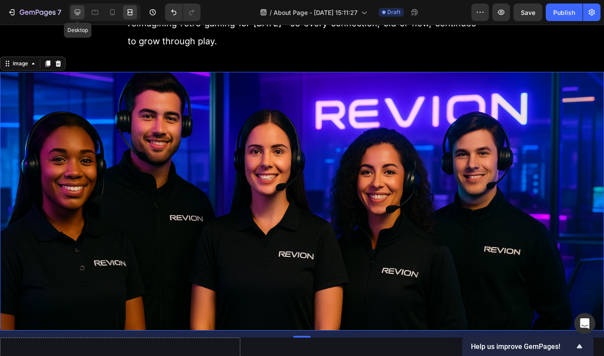
click at [79, 14] on icon at bounding box center [77, 12] width 9 height 9
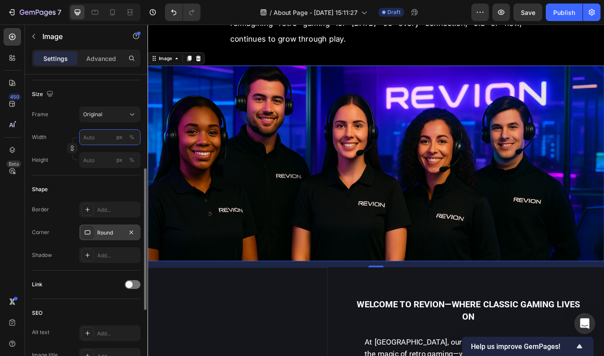
click at [97, 134] on input "px %" at bounding box center [109, 137] width 61 height 16
click at [116, 133] on button "px" at bounding box center [119, 137] width 11 height 11
click at [107, 135] on input "px %" at bounding box center [109, 137] width 61 height 16
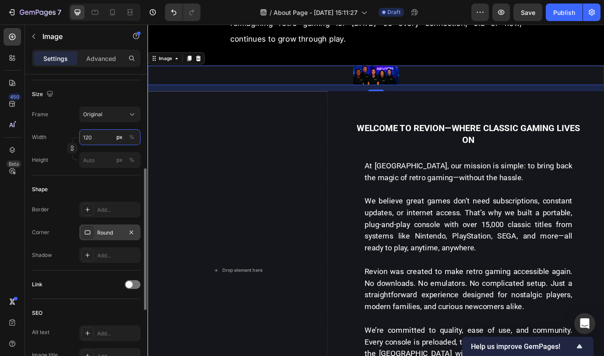
type input "1200"
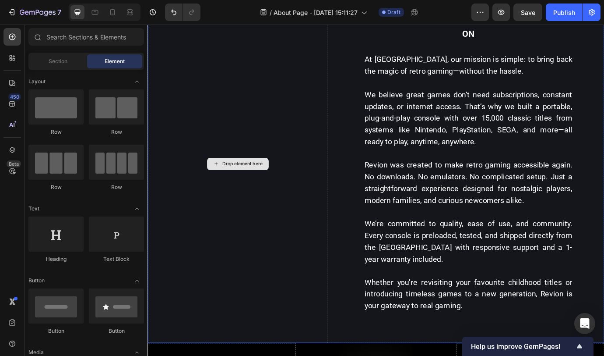
scroll to position [417, 0]
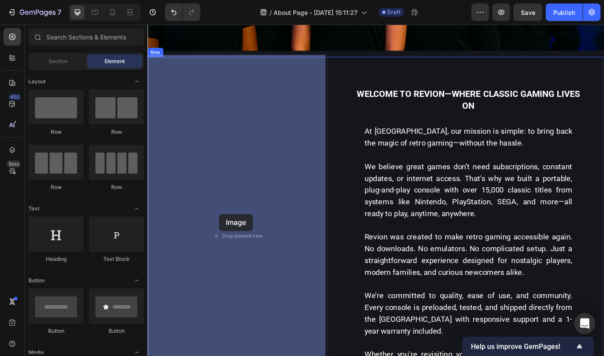
drag, startPoint x: 200, startPoint y: 230, endPoint x: 230, endPoint y: 242, distance: 32.2
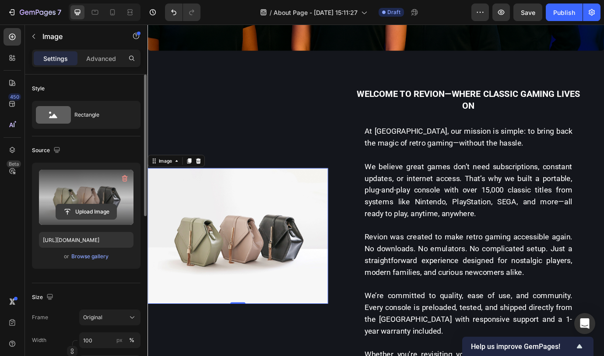
click at [77, 206] on input "file" at bounding box center [86, 211] width 60 height 15
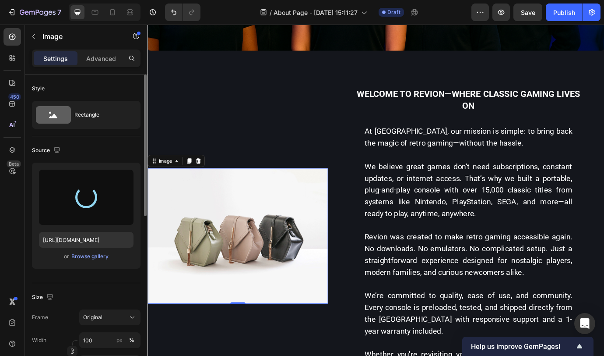
type input "[URL][DOMAIN_NAME]"
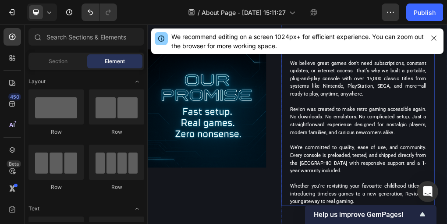
scroll to position [521, 0]
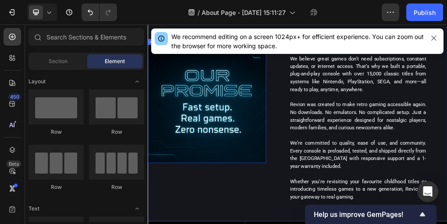
click at [249, 151] on img at bounding box center [252, 164] width 208 height 208
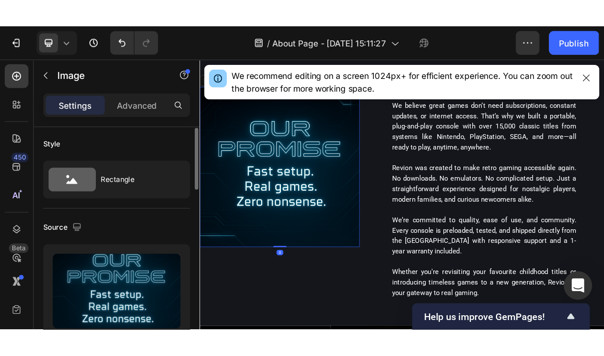
scroll to position [4, 0]
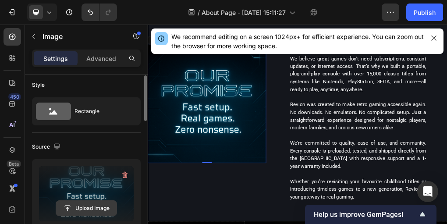
click at [90, 208] on input "file" at bounding box center [86, 208] width 60 height 15
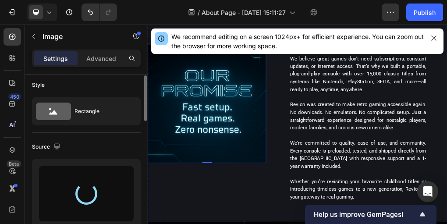
type input "[URL][DOMAIN_NAME]"
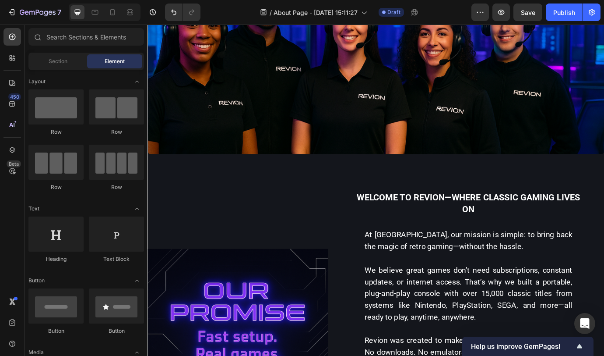
scroll to position [300, 0]
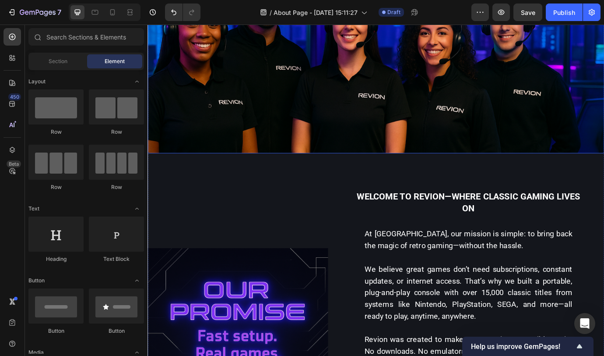
click at [504, 118] on img at bounding box center [410, 59] width 525 height 225
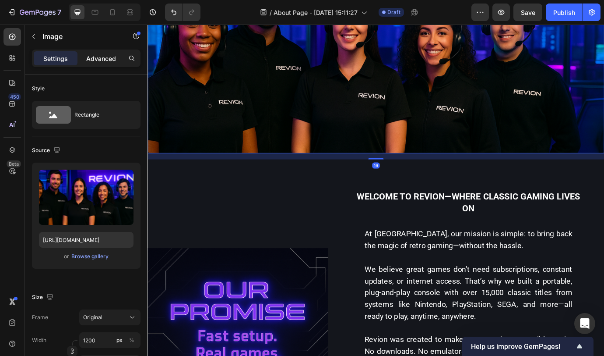
click at [111, 63] on div "Advanced" at bounding box center [101, 58] width 44 height 14
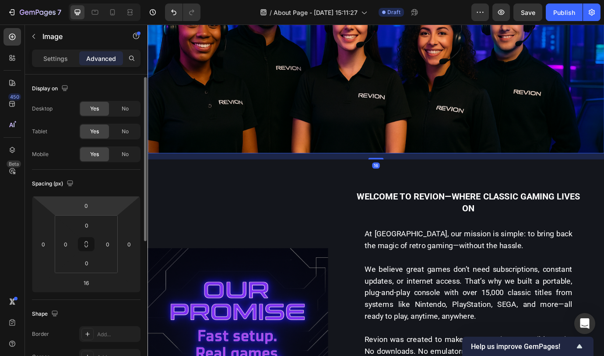
scroll to position [163, 0]
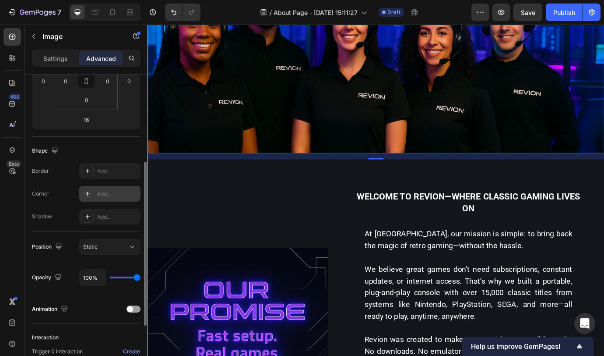
click at [103, 193] on div "Add..." at bounding box center [117, 194] width 41 height 8
click at [225, 186] on div "Corner" at bounding box center [210, 193] width 123 height 23
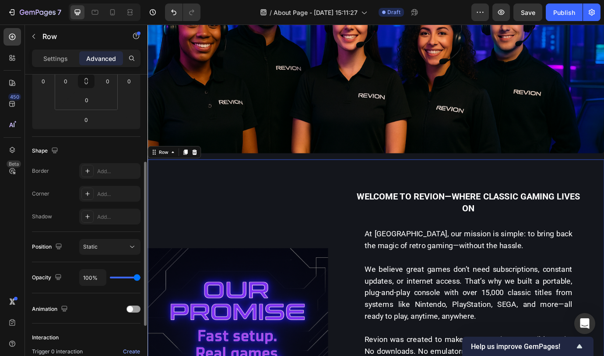
scroll to position [0, 0]
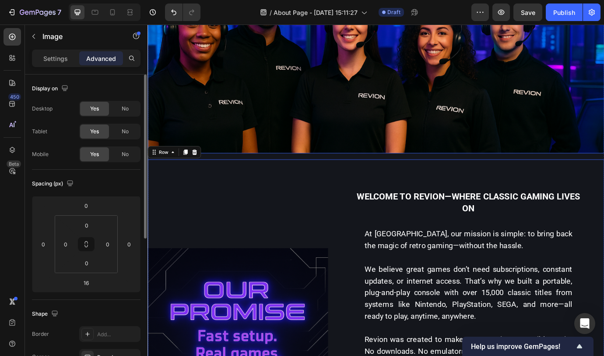
click at [234, 138] on img at bounding box center [410, 59] width 525 height 225
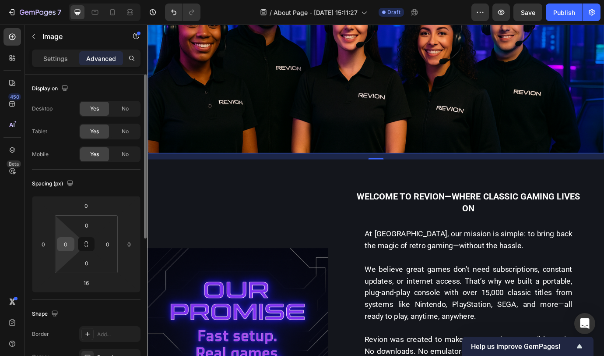
click at [64, 245] on input "0" at bounding box center [65, 243] width 13 height 13
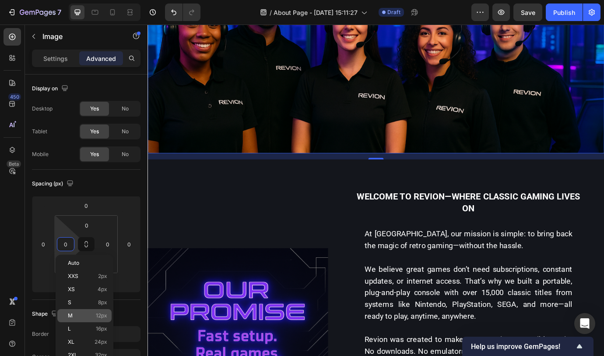
click at [78, 314] on p "M 12px" at bounding box center [87, 315] width 39 height 6
type input "12"
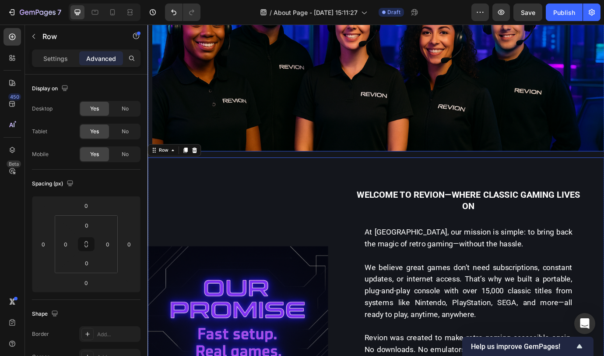
click at [345, 131] on img at bounding box center [413, 58] width 520 height 223
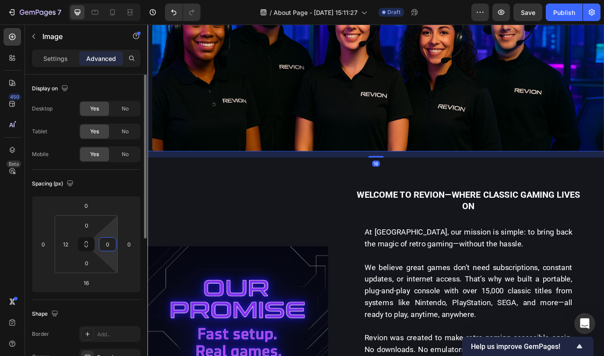
click at [107, 242] on input "0" at bounding box center [107, 243] width 13 height 13
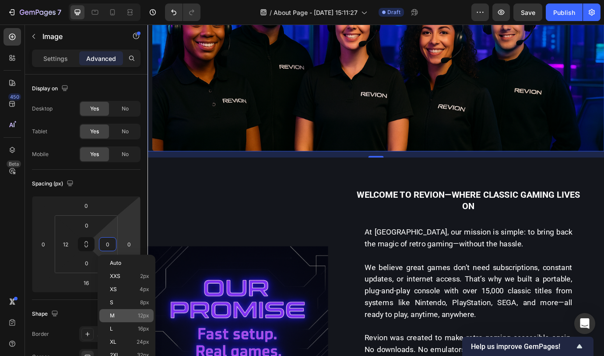
click at [115, 314] on p "M 12px" at bounding box center [129, 315] width 39 height 6
type input "12"
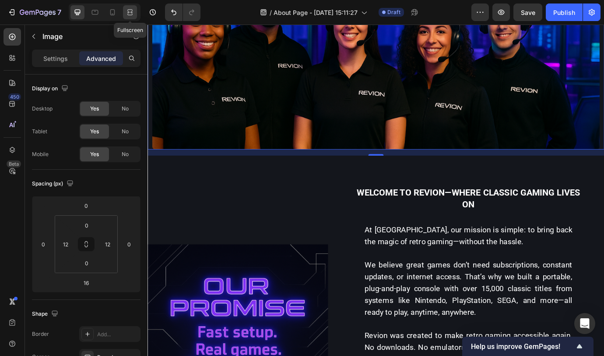
click at [129, 10] on icon at bounding box center [129, 10] width 5 height 2
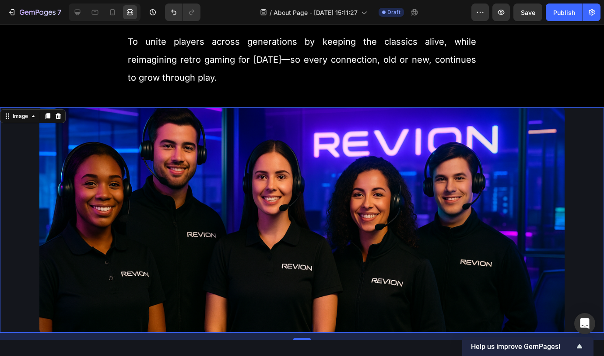
scroll to position [211, 0]
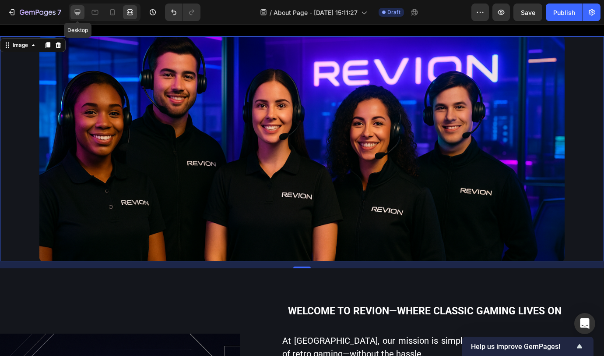
click at [76, 10] on icon at bounding box center [77, 12] width 9 height 9
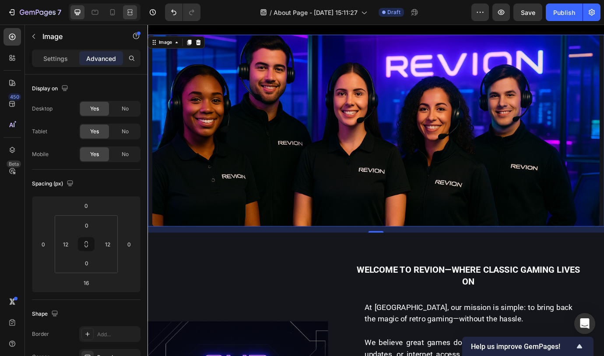
click at [123, 16] on div at bounding box center [130, 12] width 14 height 14
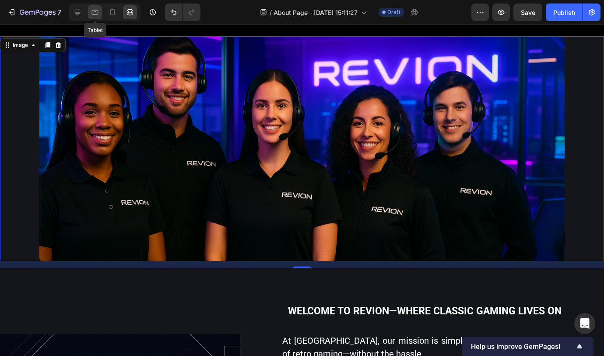
click at [93, 12] on icon at bounding box center [95, 12] width 9 height 9
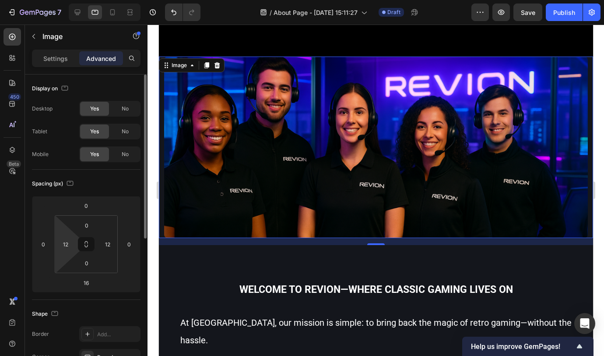
scroll to position [226, 0]
click at [63, 244] on input "12" at bounding box center [65, 243] width 13 height 13
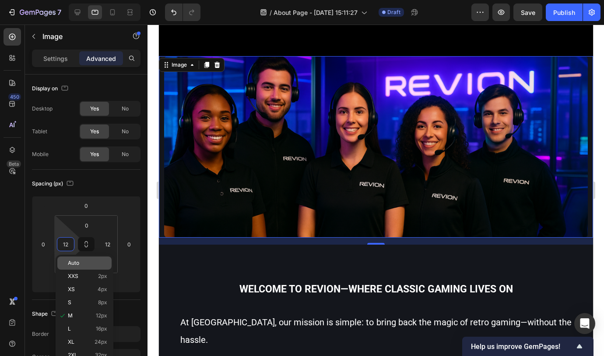
click at [74, 262] on span "Auto" at bounding box center [73, 263] width 11 height 6
type input "Auto"
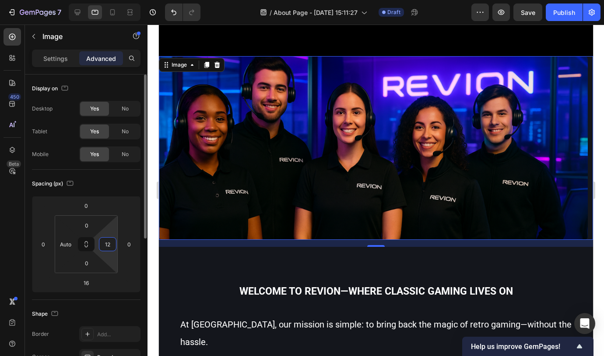
click at [111, 239] on input "12" at bounding box center [107, 243] width 13 height 13
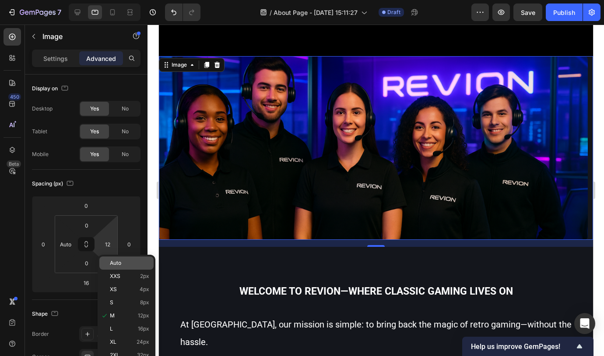
click at [116, 257] on div "Auto" at bounding box center [126, 262] width 54 height 13
type input "Auto"
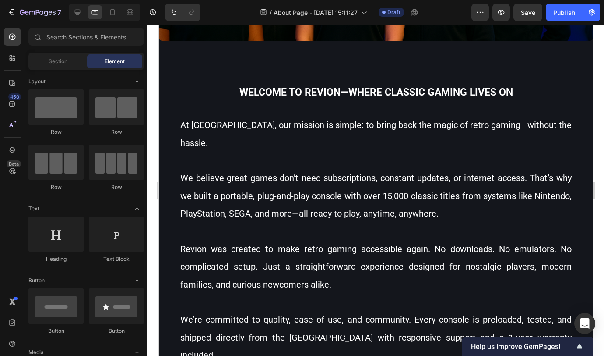
scroll to position [426, 0]
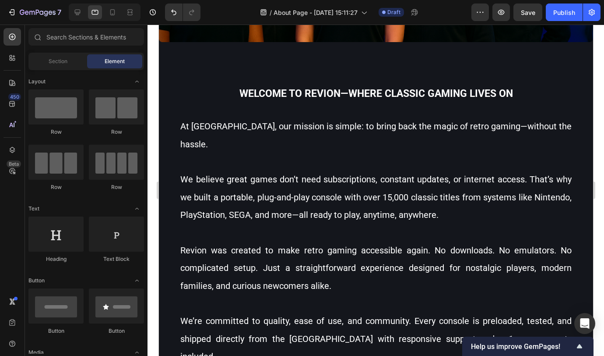
drag, startPoint x: 591, startPoint y: 117, endPoint x: 757, endPoint y: 188, distance: 180.5
